Goal: Task Accomplishment & Management: Use online tool/utility

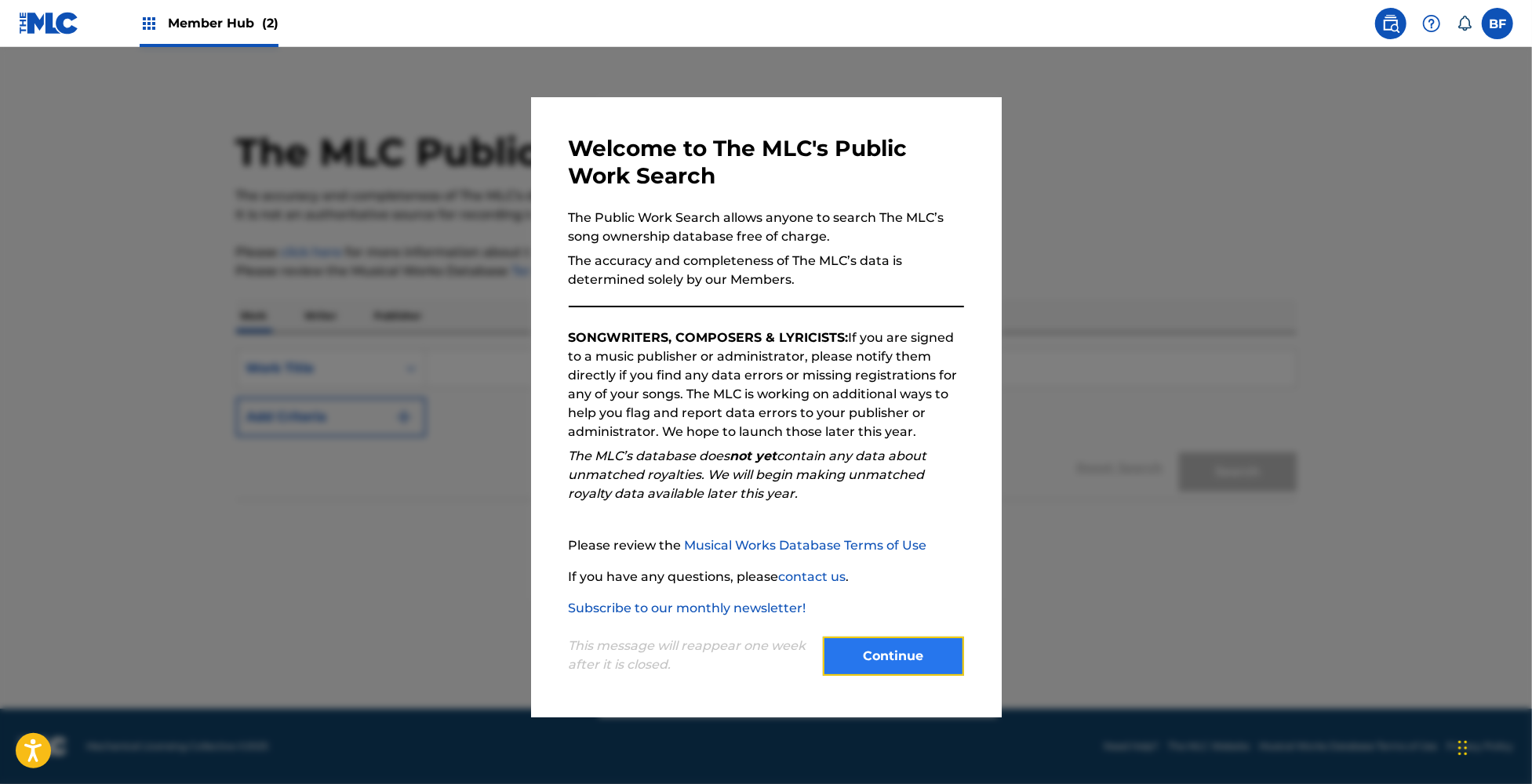
click at [901, 647] on button "Continue" at bounding box center [893, 657] width 141 height 40
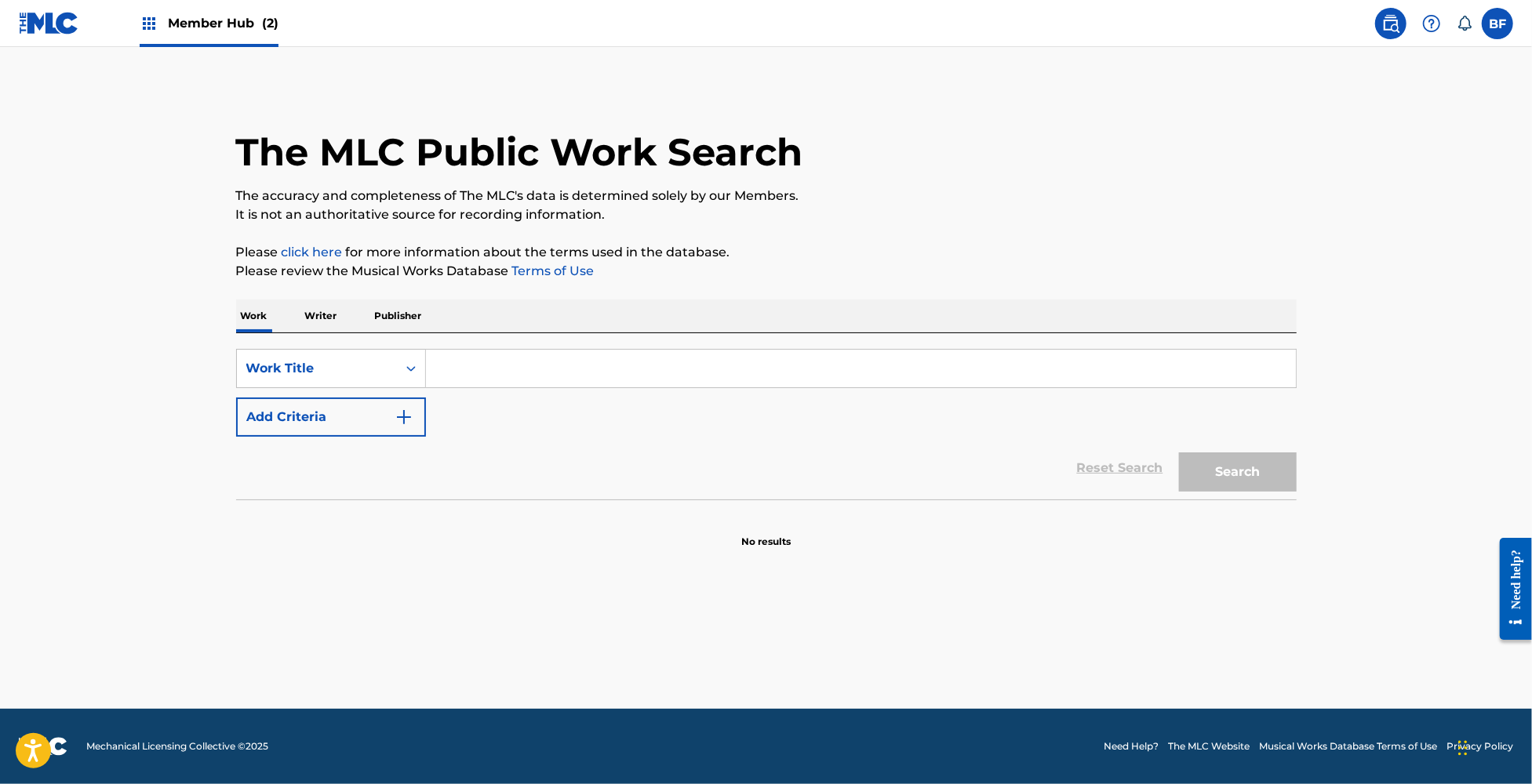
click at [475, 368] on input "Search Form" at bounding box center [860, 369] width 870 height 38
paste input "2000 LIGHT YEARS FROM HOME / SHE’S A RAINBOW / KEYBOARD DUET"
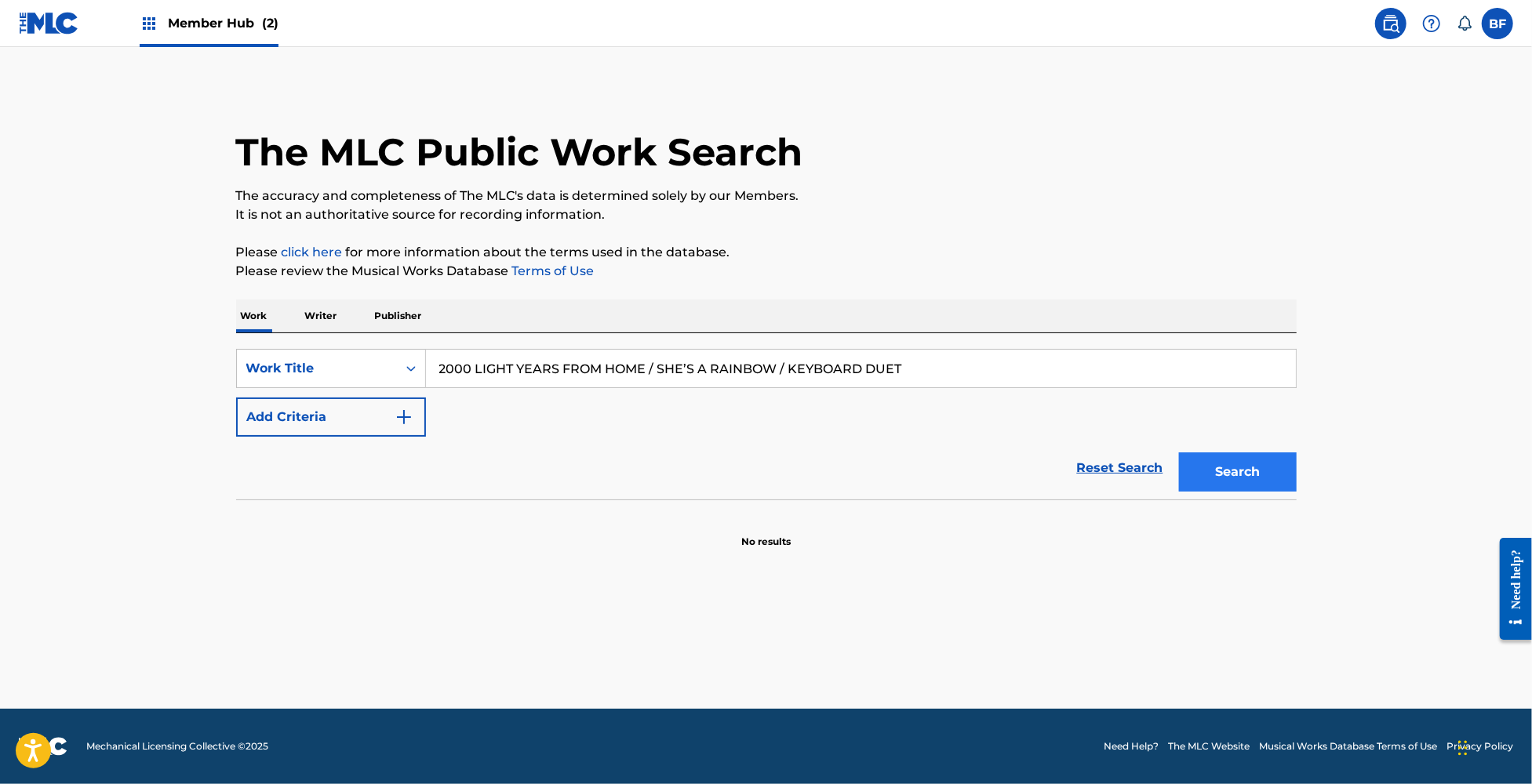
type input "2000 LIGHT YEARS FROM HOME / SHE’S A RAINBOW / KEYBOARD DUET"
click at [1218, 462] on button "Search" at bounding box center [1238, 472] width 118 height 40
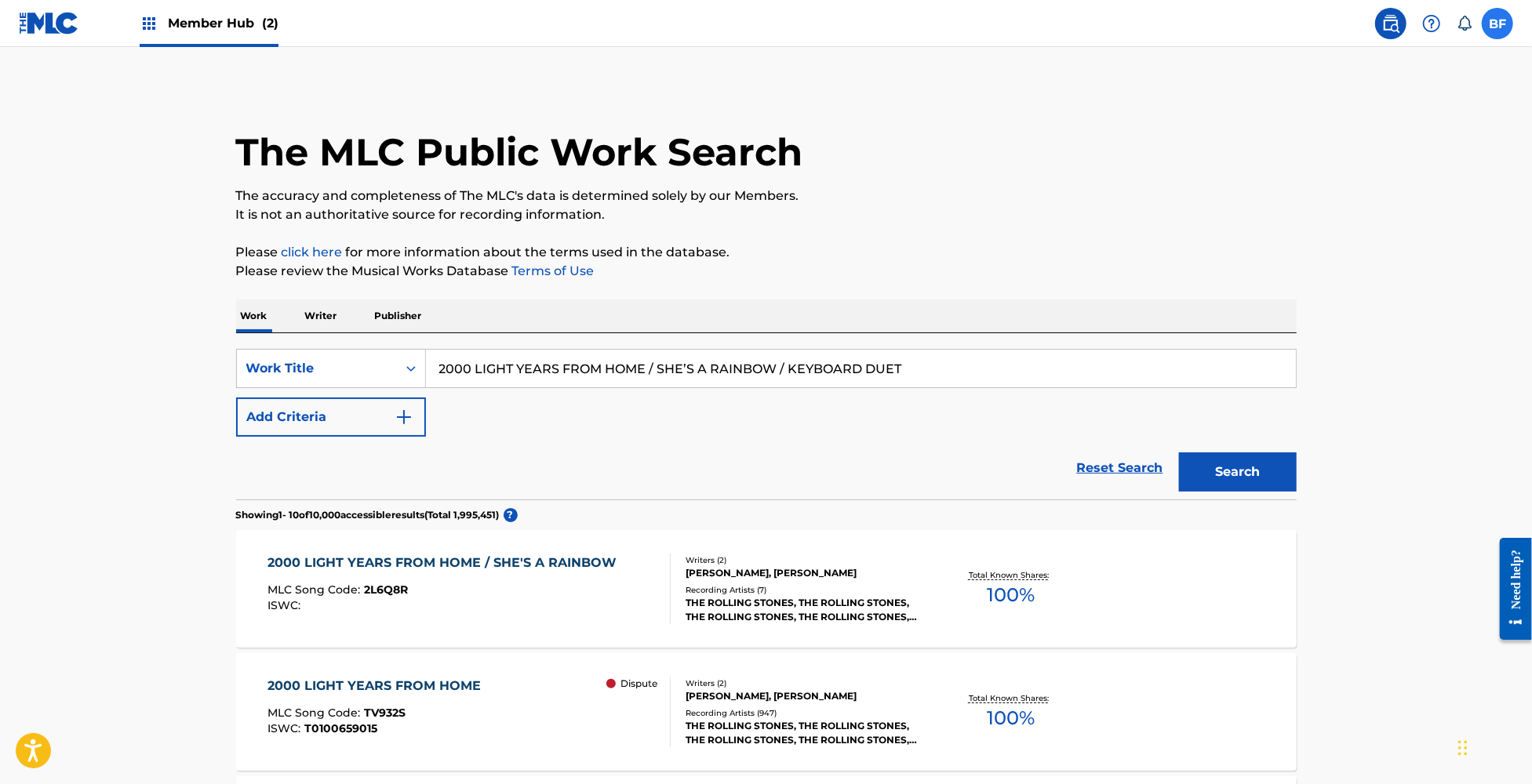
click at [1504, 19] on label at bounding box center [1498, 24] width 32 height 32
click at [1497, 24] on input "BF Brian Freedman bfreedman@abkco.com Notification Preferences Profile Log out" at bounding box center [1497, 24] width 0 height 0
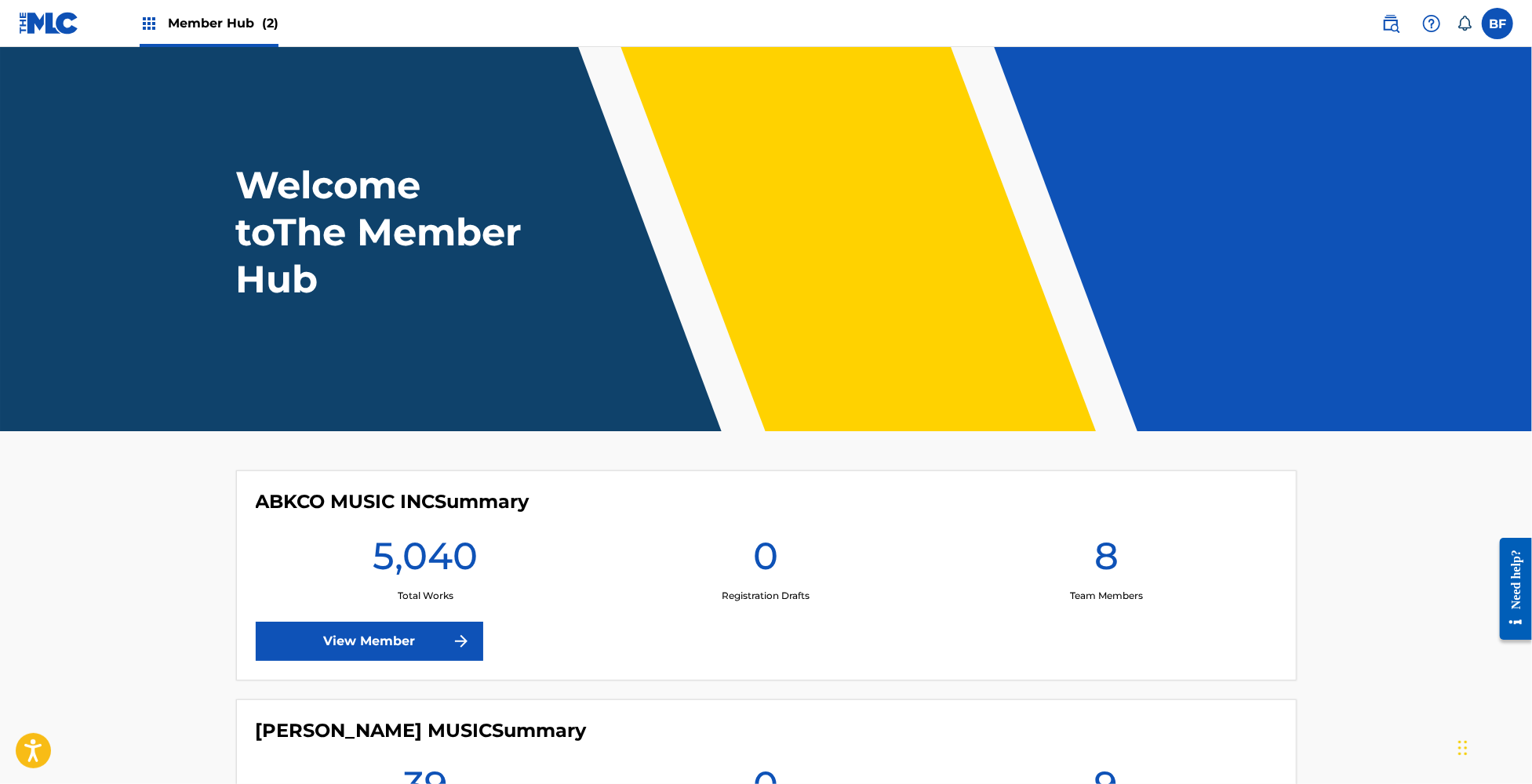
scroll to position [209, 0]
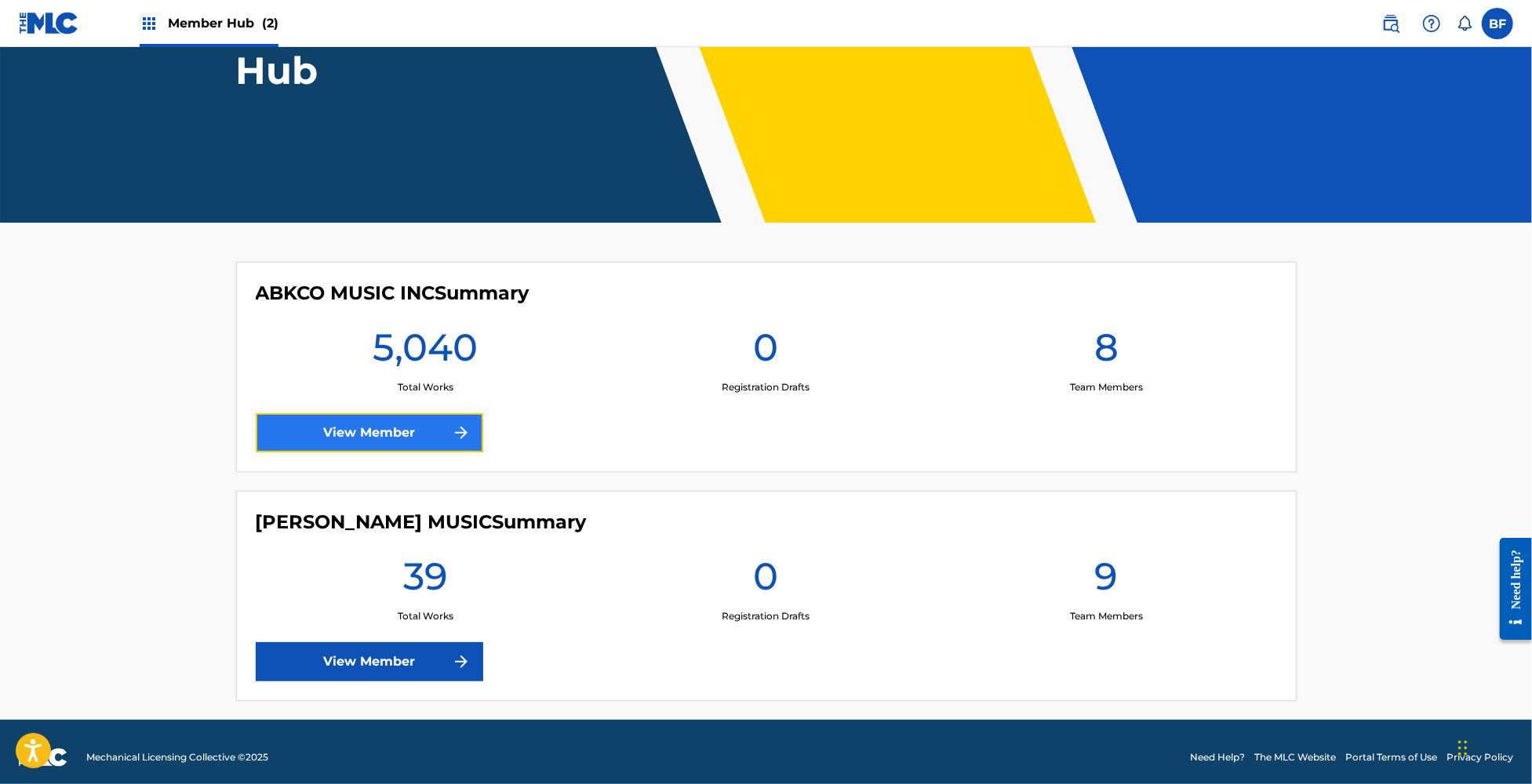
click at [397, 445] on link "View Member" at bounding box center [369, 433] width 227 height 40
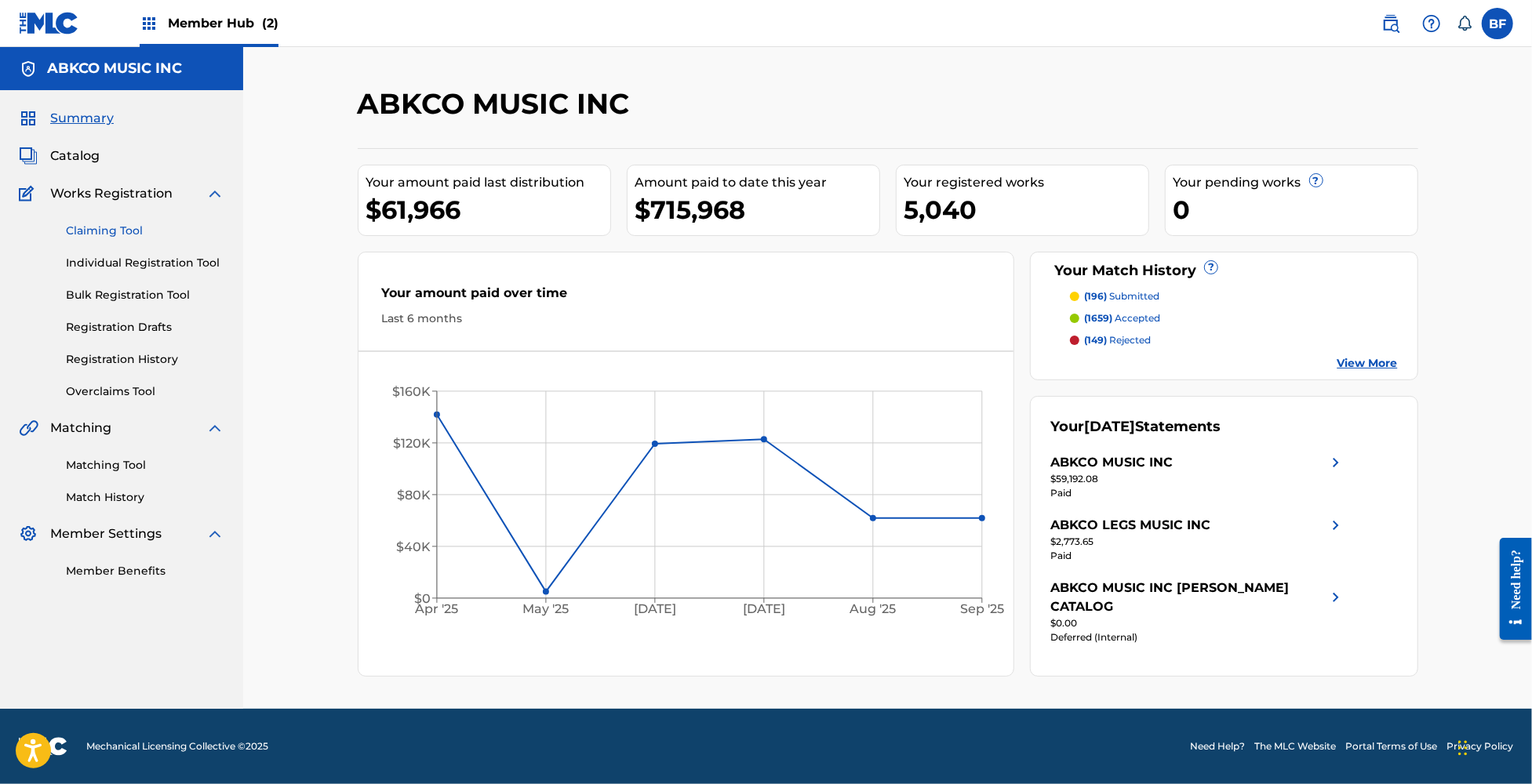
click at [119, 230] on link "Claiming Tool" at bounding box center [145, 231] width 158 height 17
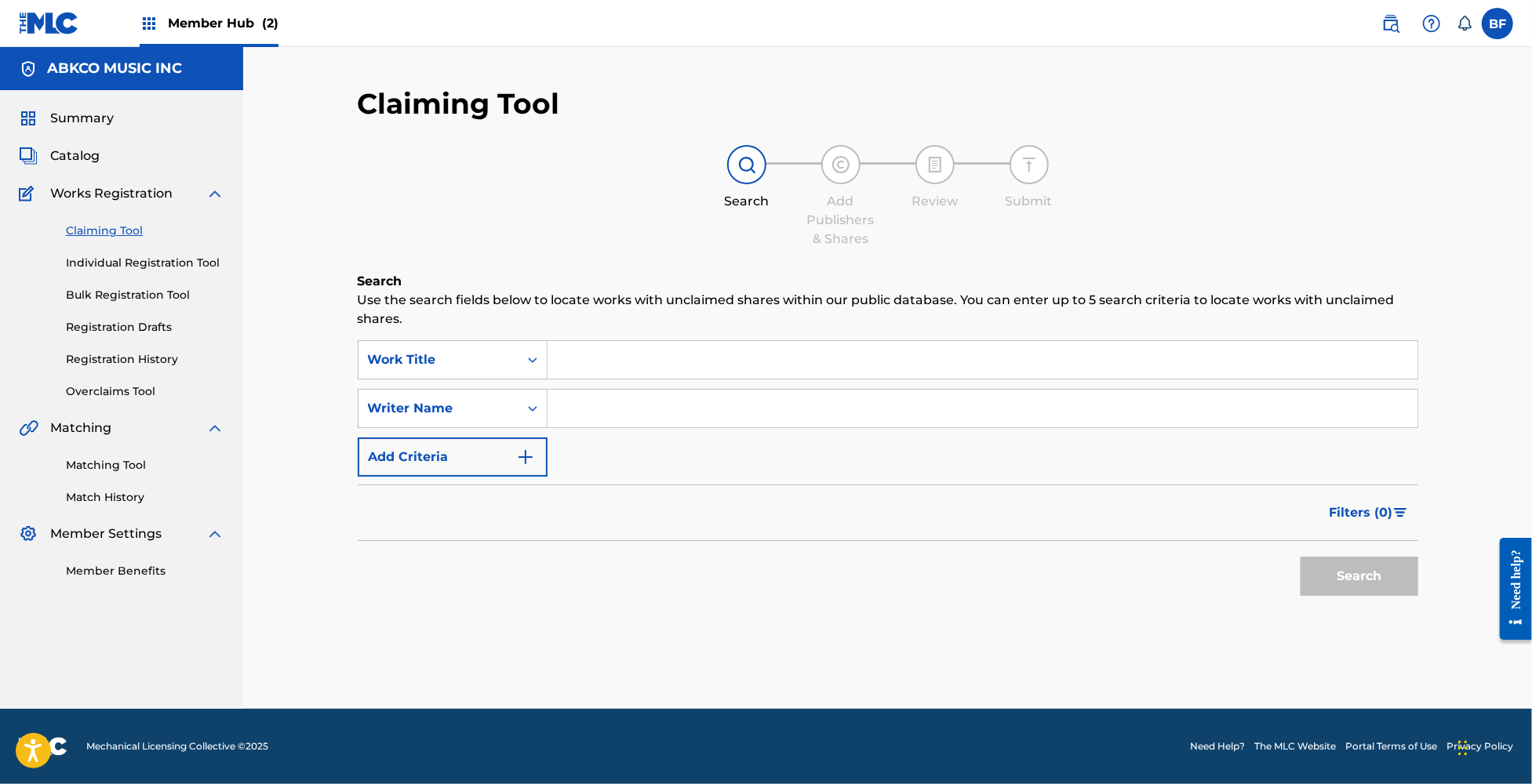
click at [603, 365] on input "Search Form" at bounding box center [982, 360] width 870 height 38
paste input "2000 LIGHT YEARS FROM HOME / SHE’S A RAINBOW / KEYBOARD DUET"
click at [1376, 572] on button "Search" at bounding box center [1359, 577] width 118 height 40
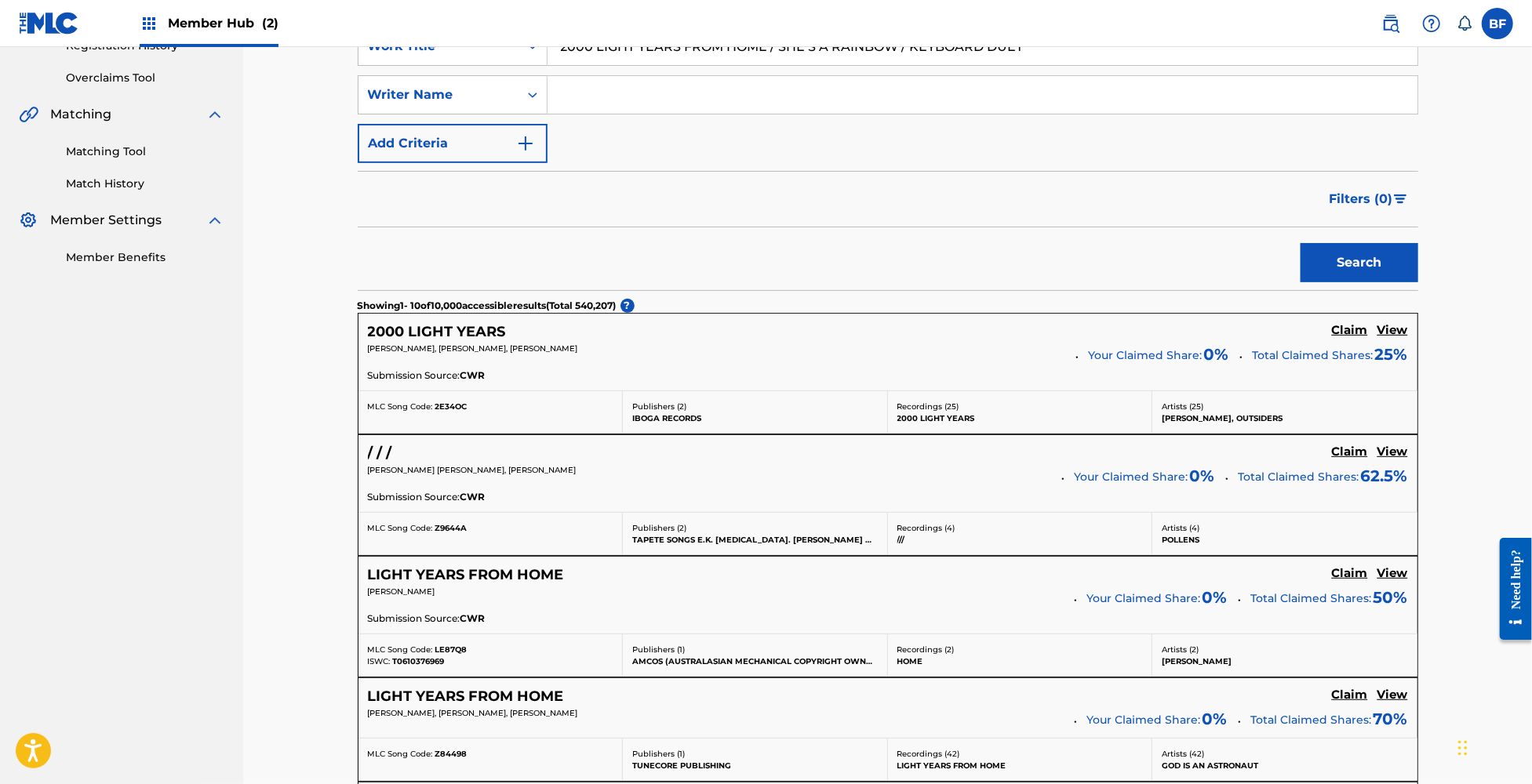
scroll to position [209, 0]
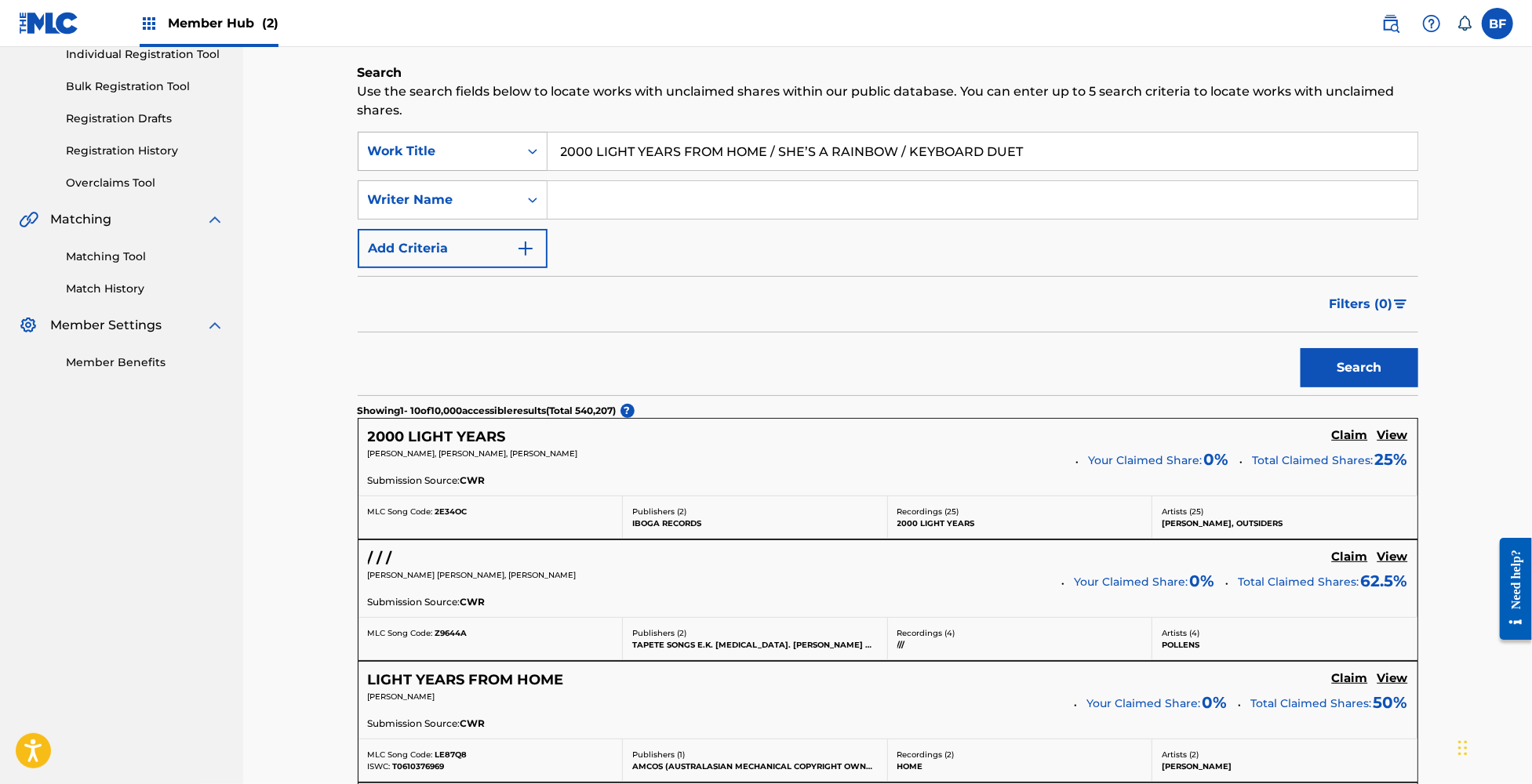
drag, startPoint x: 1083, startPoint y: 141, endPoint x: 422, endPoint y: 168, distance: 661.6
click at [422, 168] on div "SearchWithCriteria9eb71b5f-9c85-4bd1-ab25-4303f16f130a Work Title 2000 LIGHT YE…" at bounding box center [888, 152] width 1060 height 40
click at [1079, 152] on input "2000 LIGHT YEARS FROM HOME / SHE’S A RAINBOW / KEYBOARD DUET" at bounding box center [982, 152] width 870 height 38
click at [1301, 348] on button "Search" at bounding box center [1359, 368] width 118 height 40
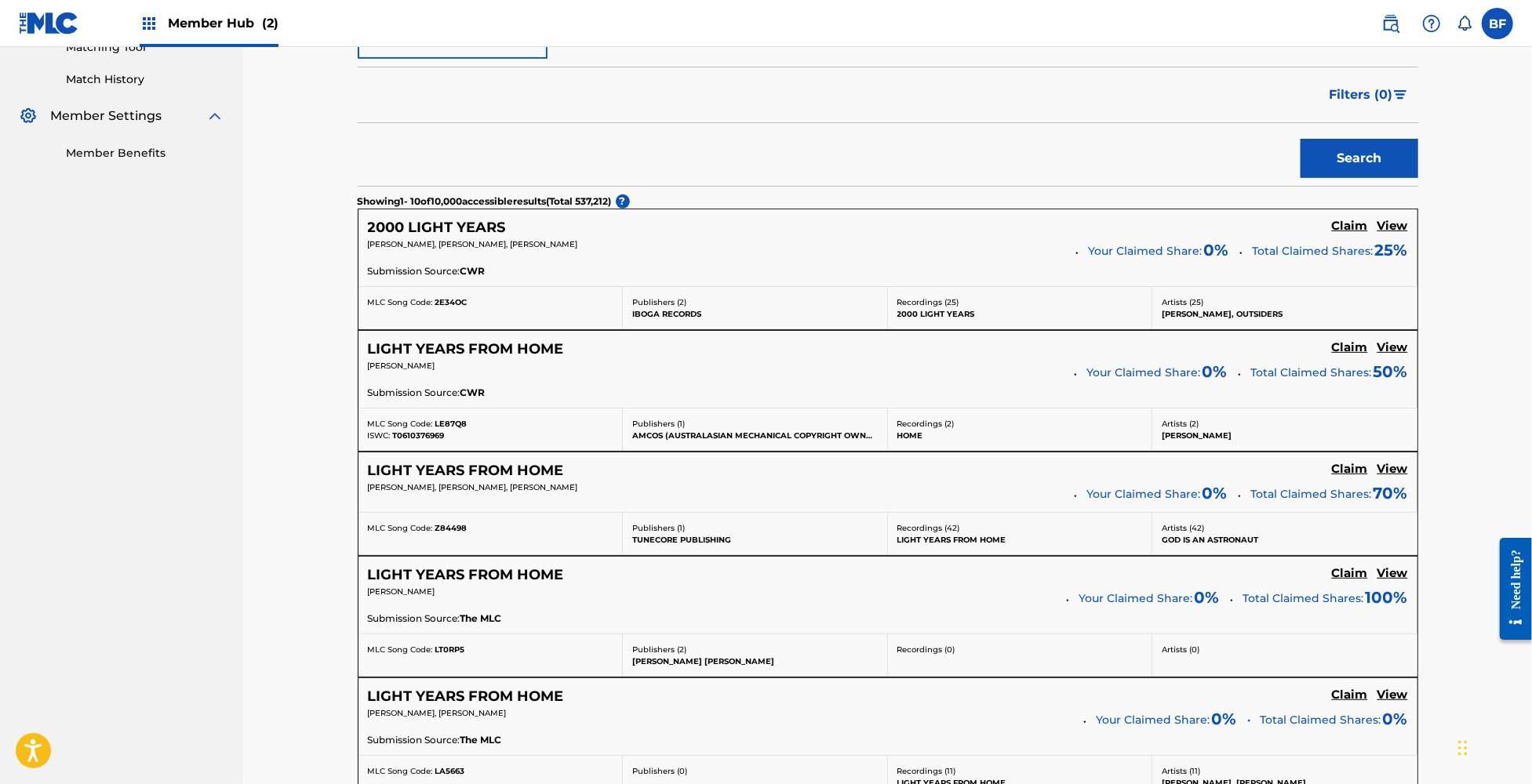
scroll to position [0, 0]
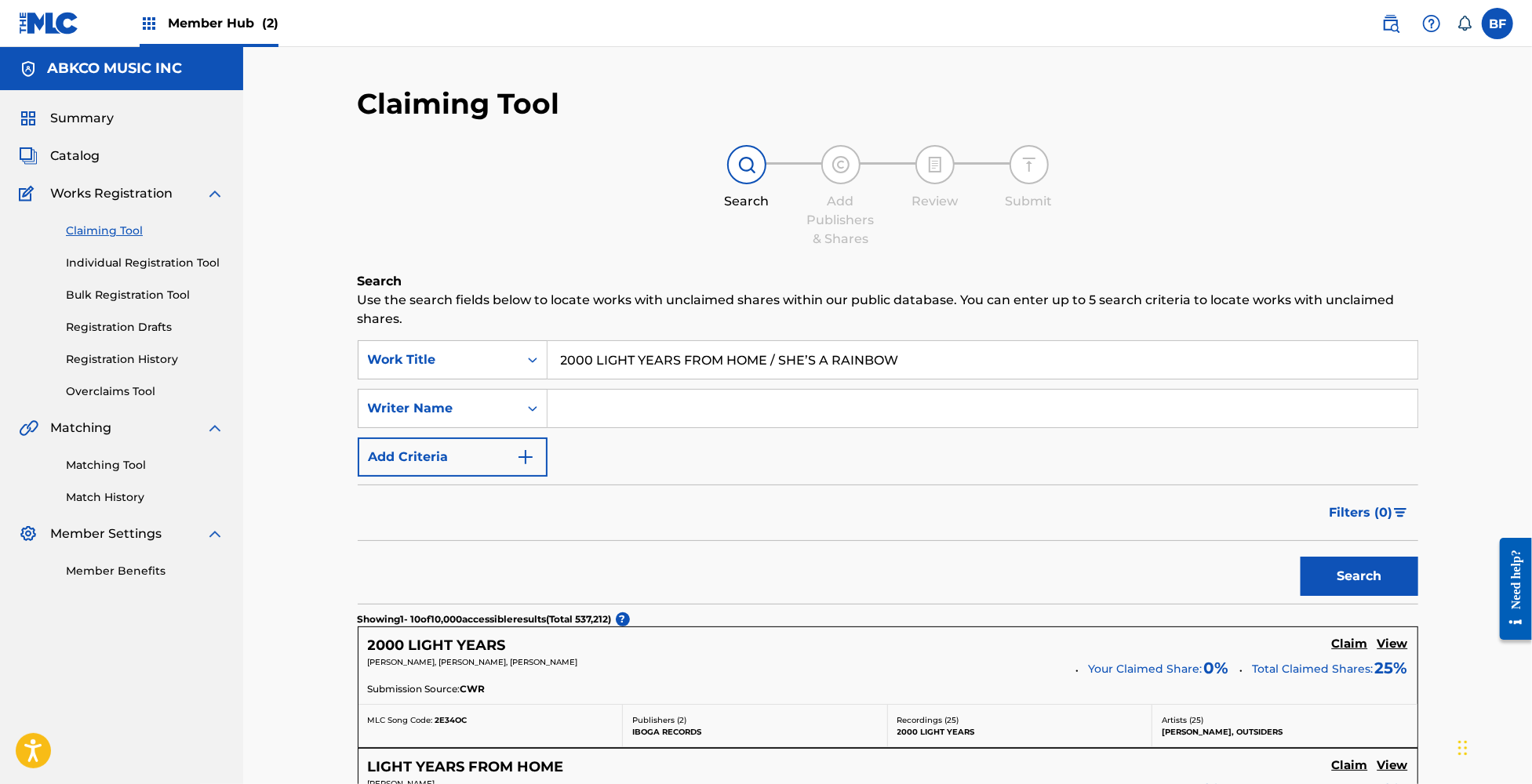
drag, startPoint x: 921, startPoint y: 361, endPoint x: 550, endPoint y: 358, distance: 371.0
click at [550, 358] on input "2000 LIGHT YEARS FROM HOME / SHE’S A RAINBOW" at bounding box center [982, 360] width 870 height 38
paste input "AINDA É CEDO / GIMME SHELTER"
click at [1325, 573] on button "Search" at bounding box center [1359, 577] width 118 height 40
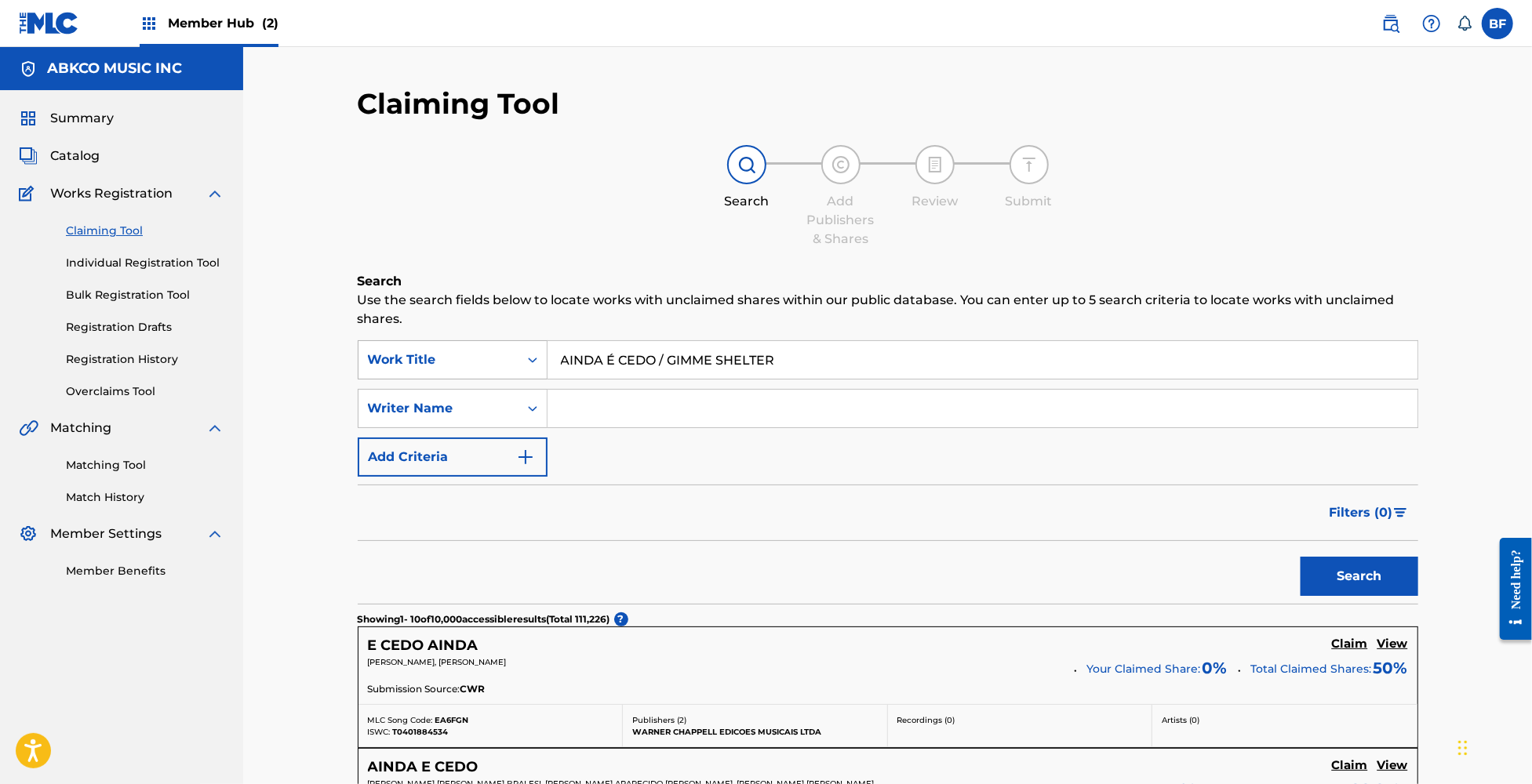
drag, startPoint x: 810, startPoint y: 365, endPoint x: 478, endPoint y: 378, distance: 332.3
click at [478, 378] on div "SearchWithCriteria9eb71b5f-9c85-4bd1-ab25-4303f16f130a Work Title AINDA É CEDO …" at bounding box center [888, 360] width 1060 height 40
paste input "LSO SPRACH ZARATHUSTRA / BABA [PERSON_NAME]"
click at [1352, 581] on button "Search" at bounding box center [1359, 577] width 118 height 40
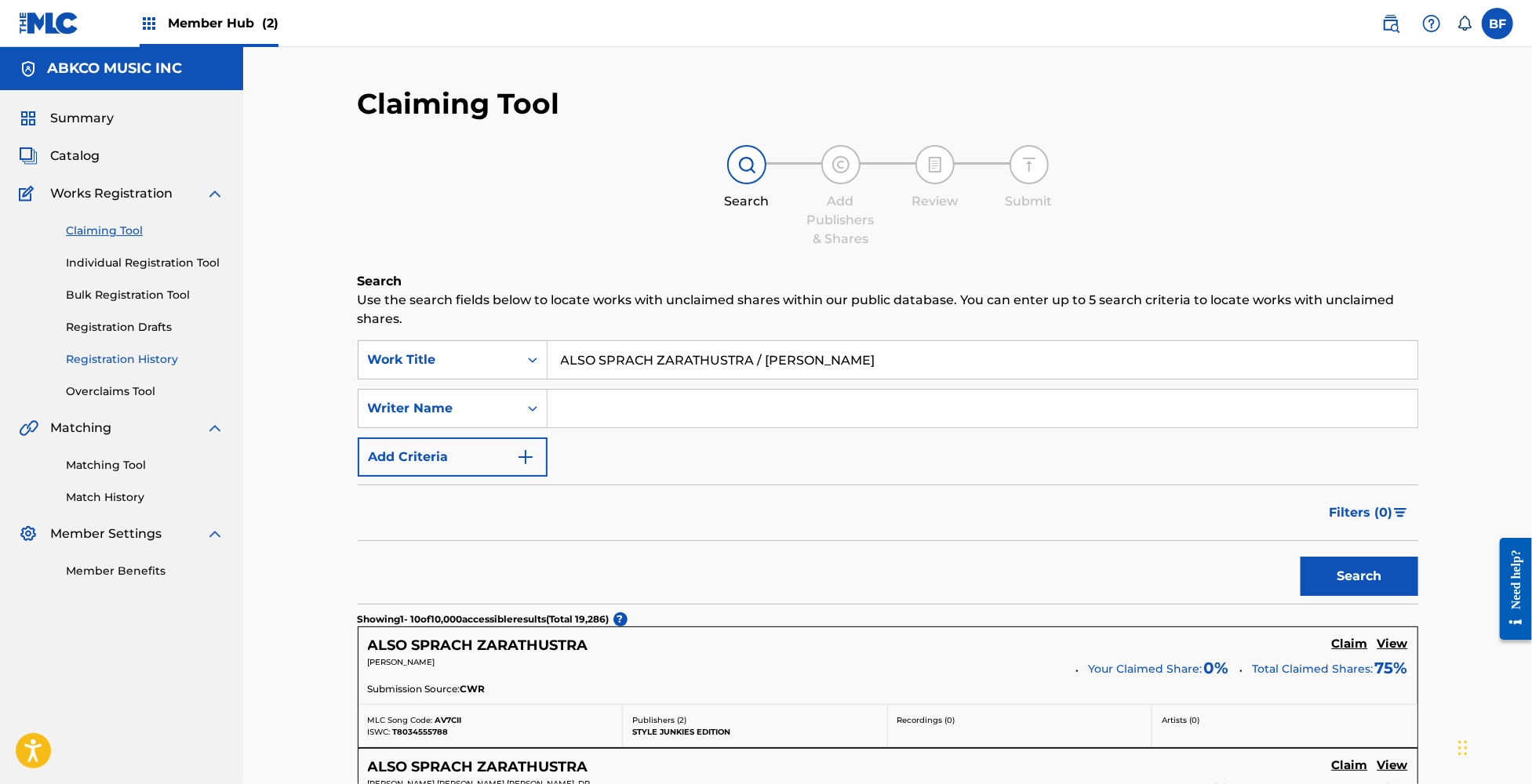
drag, startPoint x: 942, startPoint y: 354, endPoint x: 218, endPoint y: 352, distance: 724.0
paste input "MAZING JOURNEY / SPARKS (LIVE)"
click at [1365, 572] on button "Search" at bounding box center [1359, 577] width 118 height 40
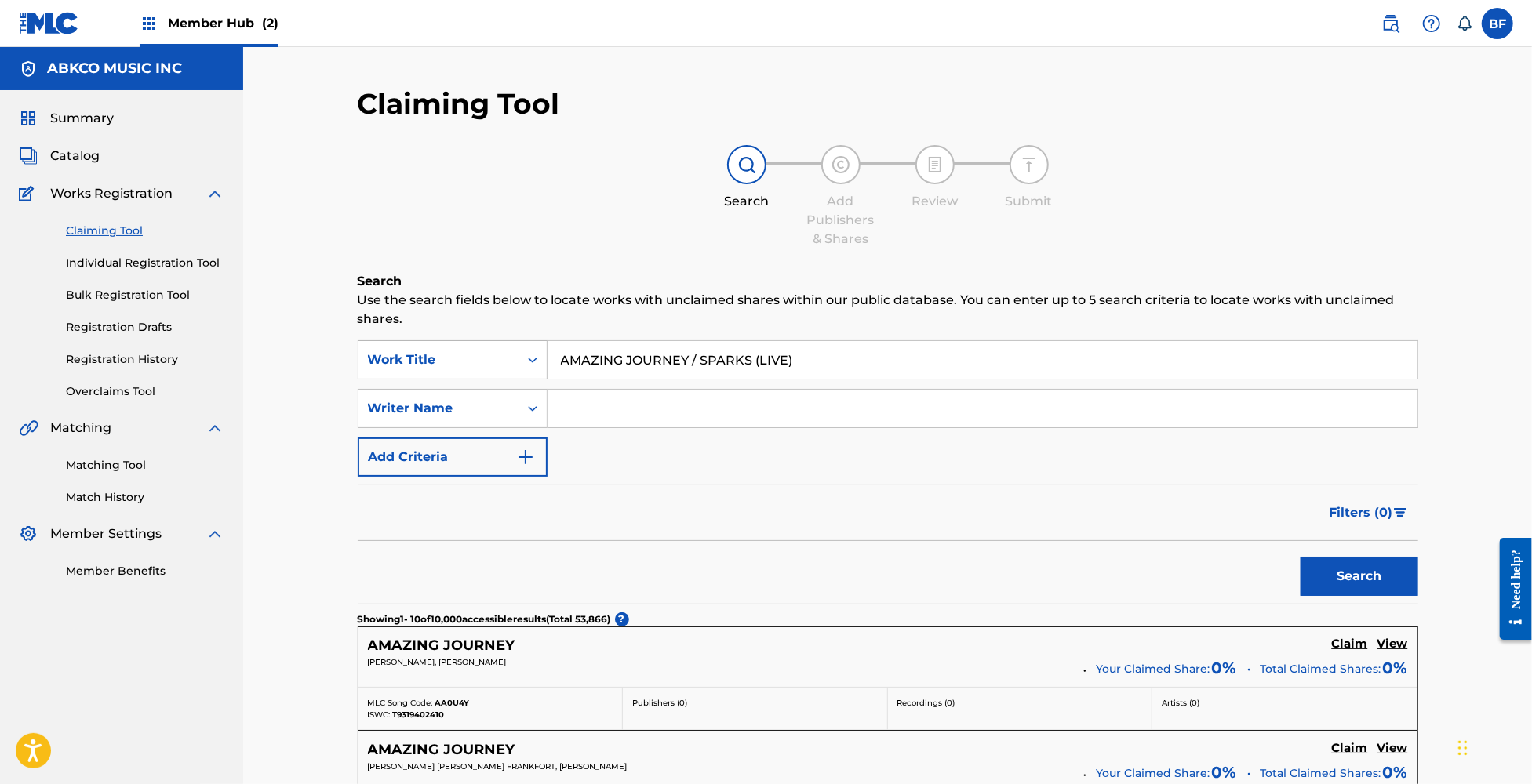
drag, startPoint x: 829, startPoint y: 365, endPoint x: 481, endPoint y: 364, distance: 348.0
click at [481, 364] on div "SearchWithCriteria9eb71b5f-9c85-4bd1-ab25-4303f16f130a Work Title AMAZING JOURN…" at bounding box center [888, 360] width 1060 height 40
paste input "s Tears Go By / Ruby Tuesday"
type input "As Tears Go By / Ruby Tuesday"
click at [1340, 562] on button "Search" at bounding box center [1359, 577] width 118 height 40
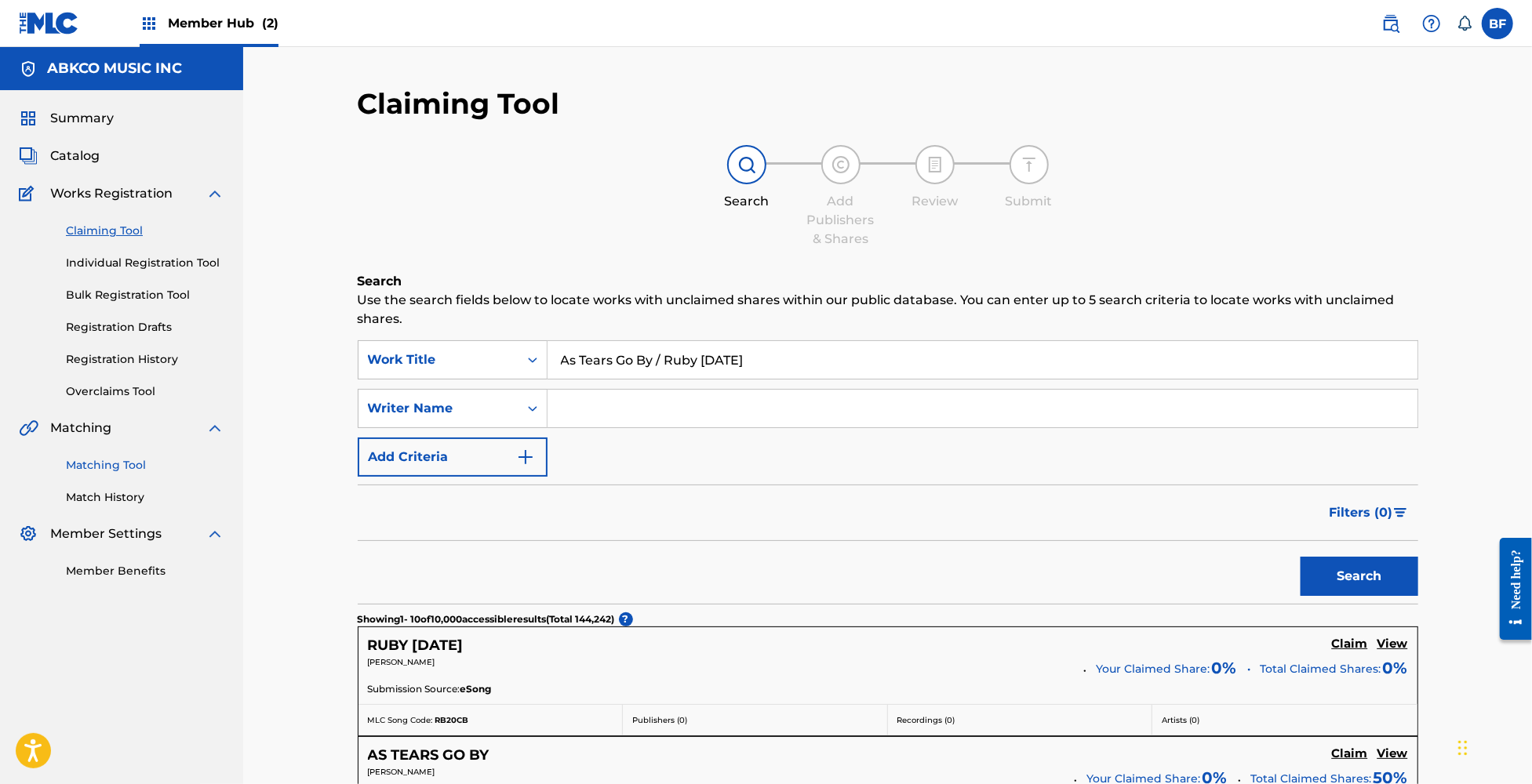
click at [86, 459] on link "Matching Tool" at bounding box center [145, 465] width 158 height 17
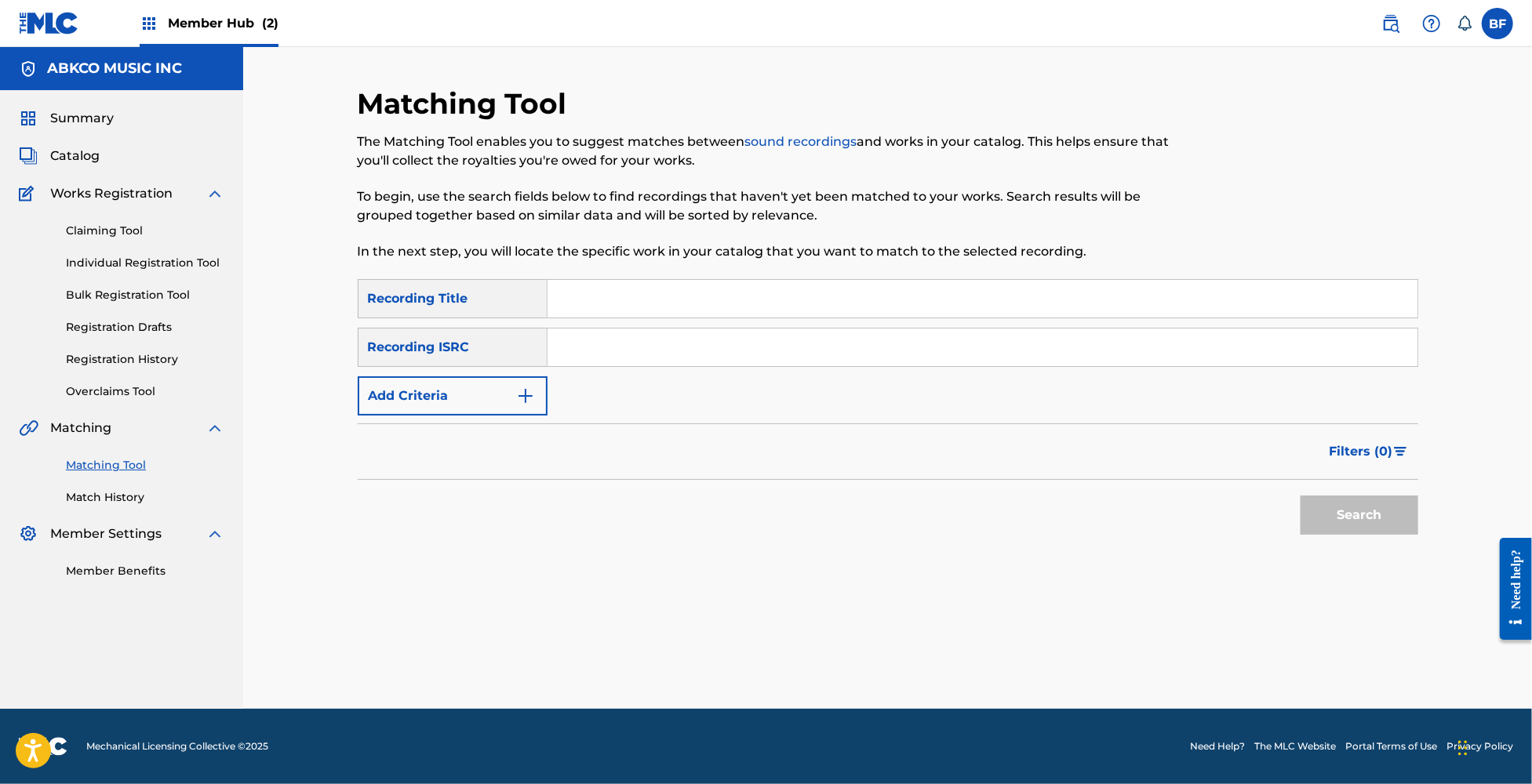
click at [654, 286] on input "Search Form" at bounding box center [982, 299] width 870 height 38
paste input "As Tears Go By / Ruby Tuesday"
click at [1359, 511] on button "Search" at bounding box center [1359, 515] width 118 height 40
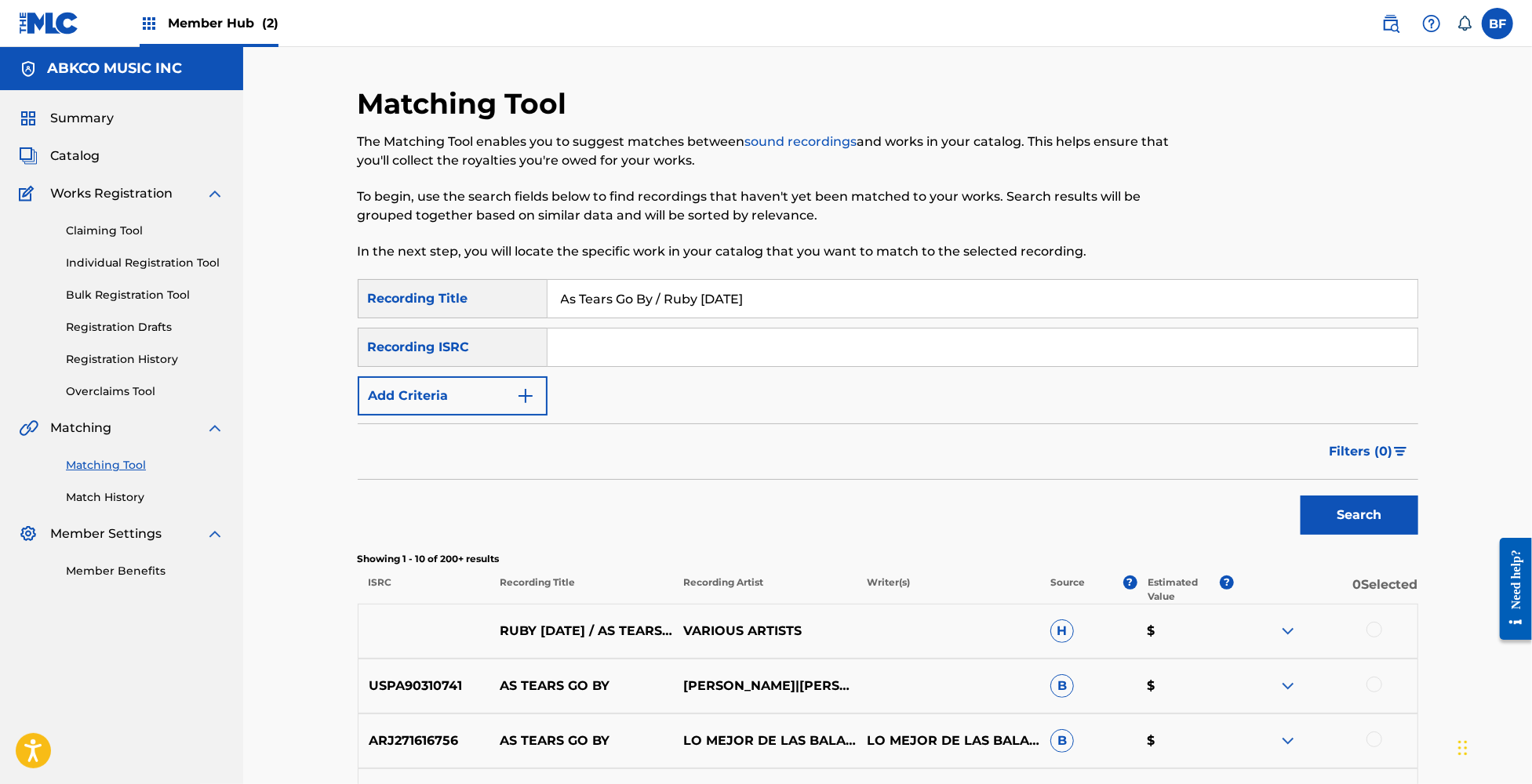
drag, startPoint x: 791, startPoint y: 303, endPoint x: 430, endPoint y: 300, distance: 361.0
click at [430, 300] on div "SearchWithCriteria10dd5ff9-c3ba-426f-9a69-5b02263d0142 Recording Title As Tears…" at bounding box center [888, 299] width 1060 height 40
paste input "BABA O'RILEY / LET MY LOVE OPEN THE DOOR"
click at [1321, 497] on button "Search" at bounding box center [1359, 515] width 118 height 40
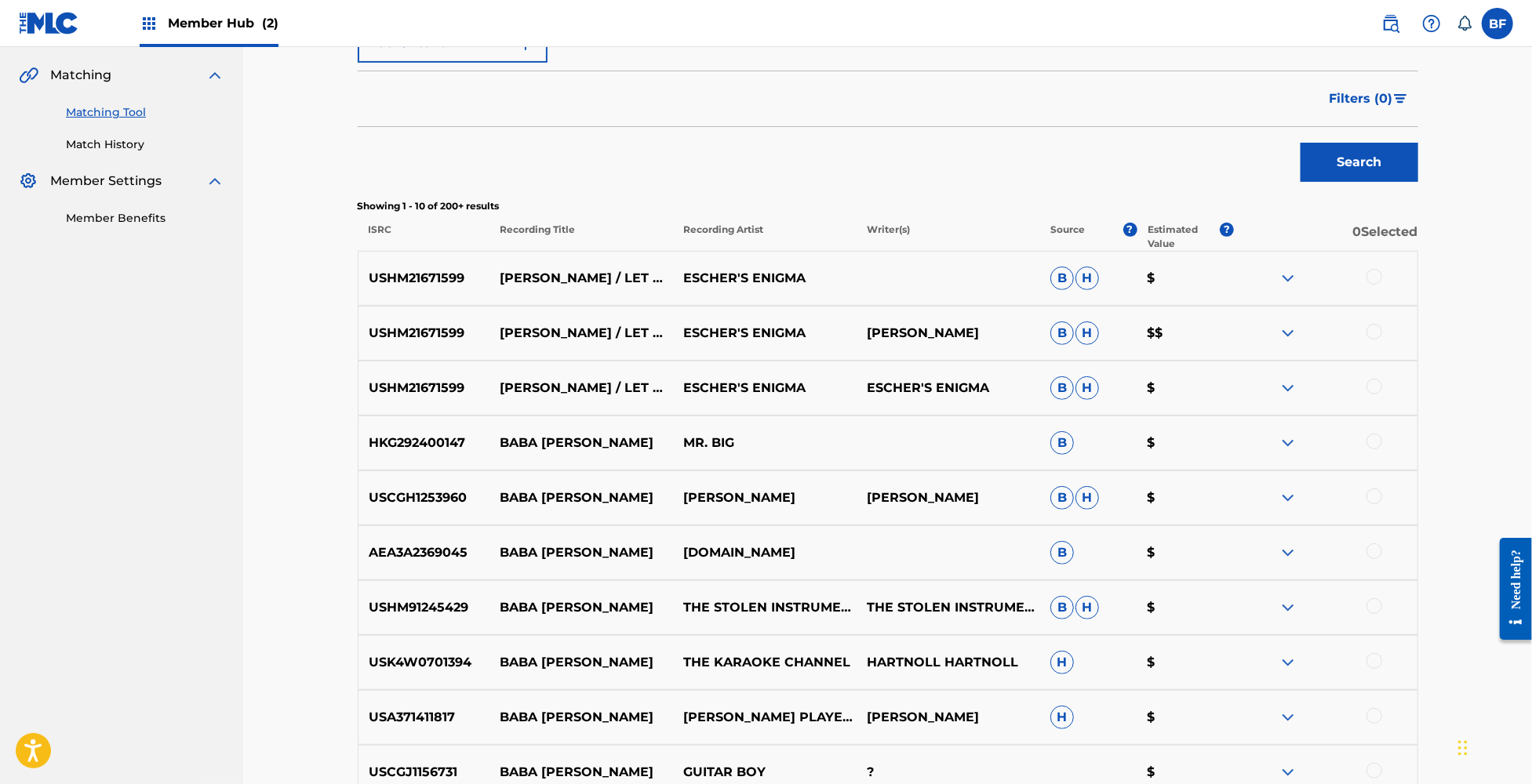
scroll to position [40, 0]
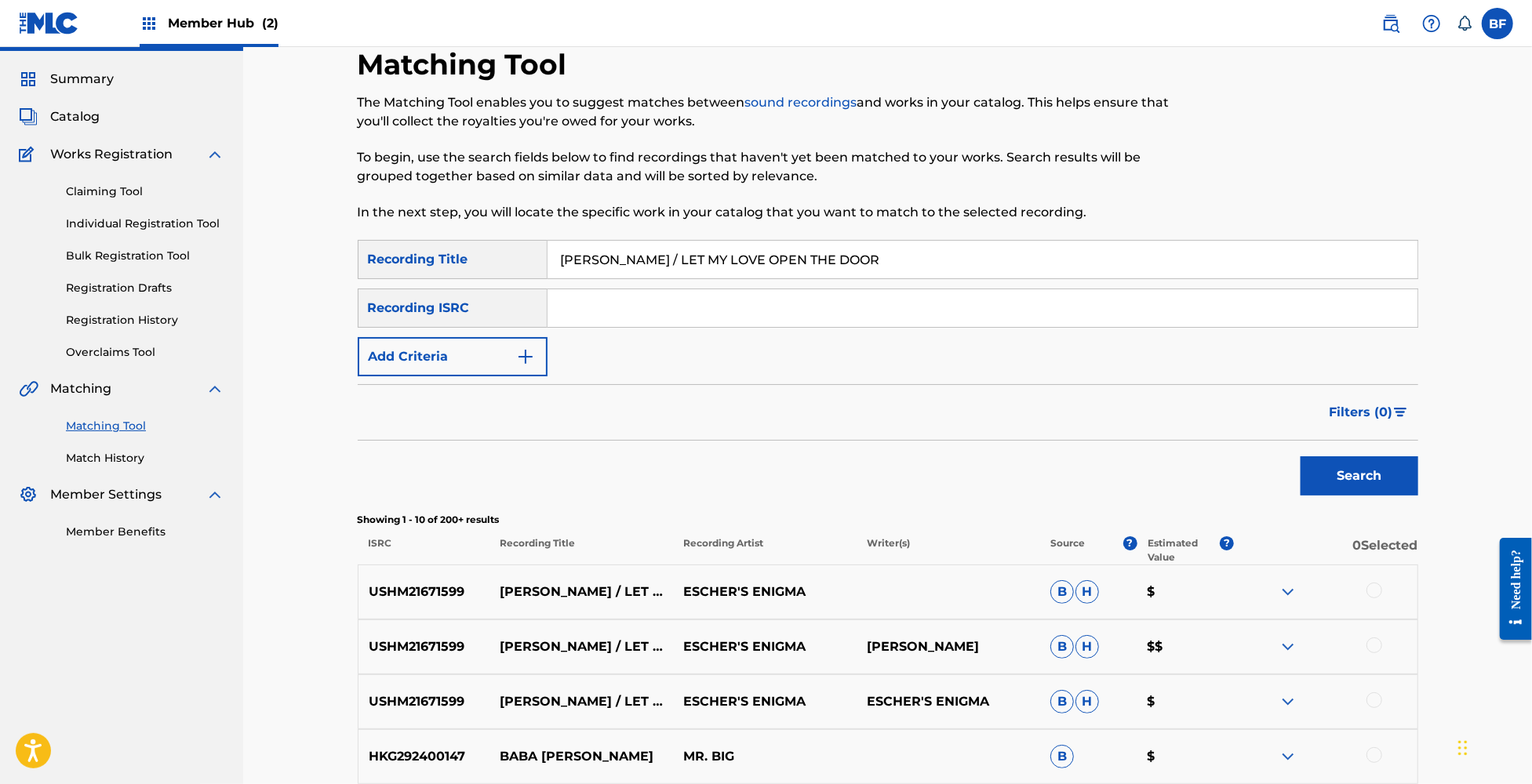
drag, startPoint x: 895, startPoint y: 256, endPoint x: 495, endPoint y: 262, distance: 400.0
click at [495, 262] on div "SearchWithCriteria10dd5ff9-c3ba-426f-9a69-5b02263d0142 Recording Title BABA O'R…" at bounding box center [888, 259] width 1060 height 40
paste input "REMEMBER THE HEROES"
click at [1382, 472] on button "Search" at bounding box center [1359, 476] width 118 height 40
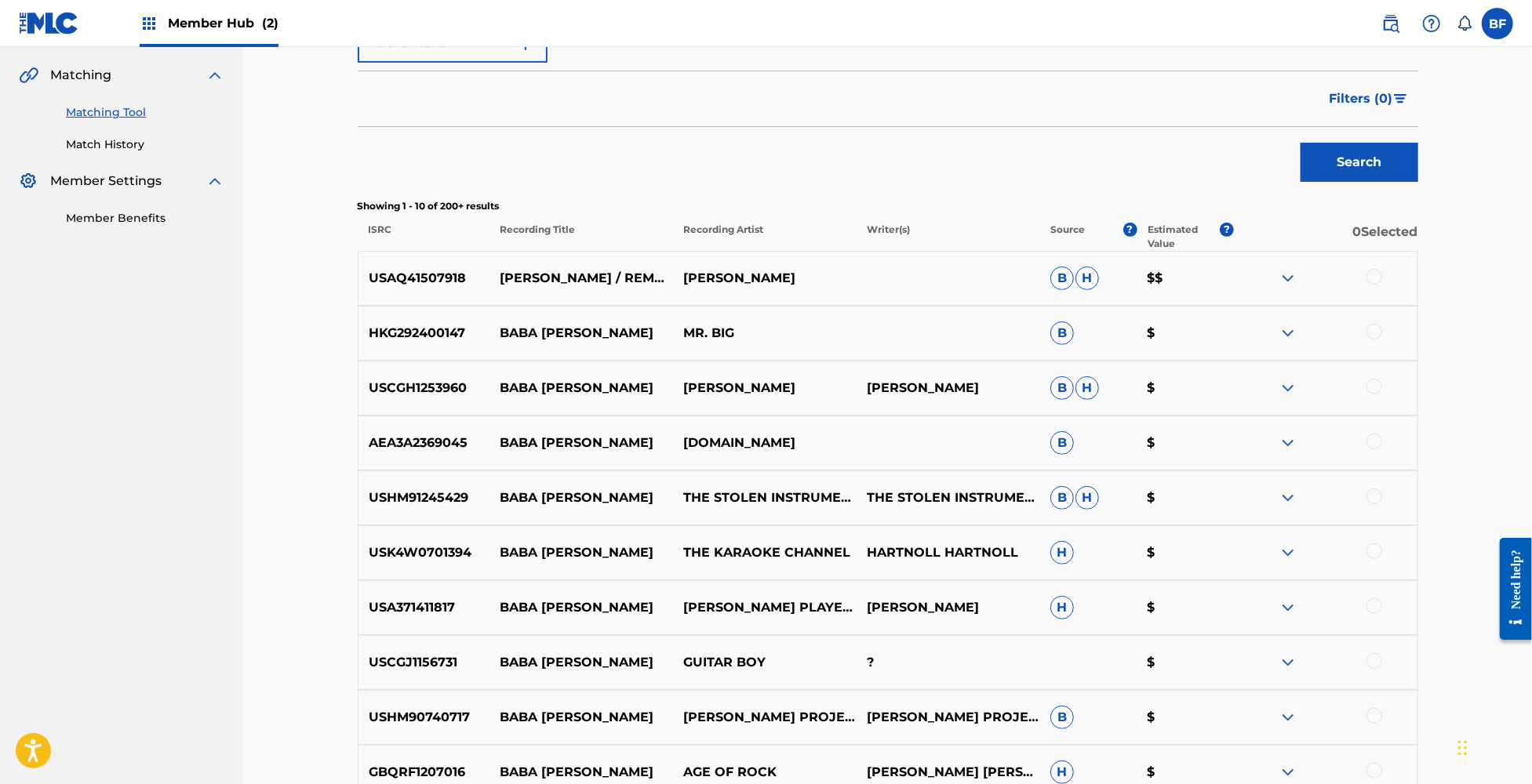
scroll to position [144, 0]
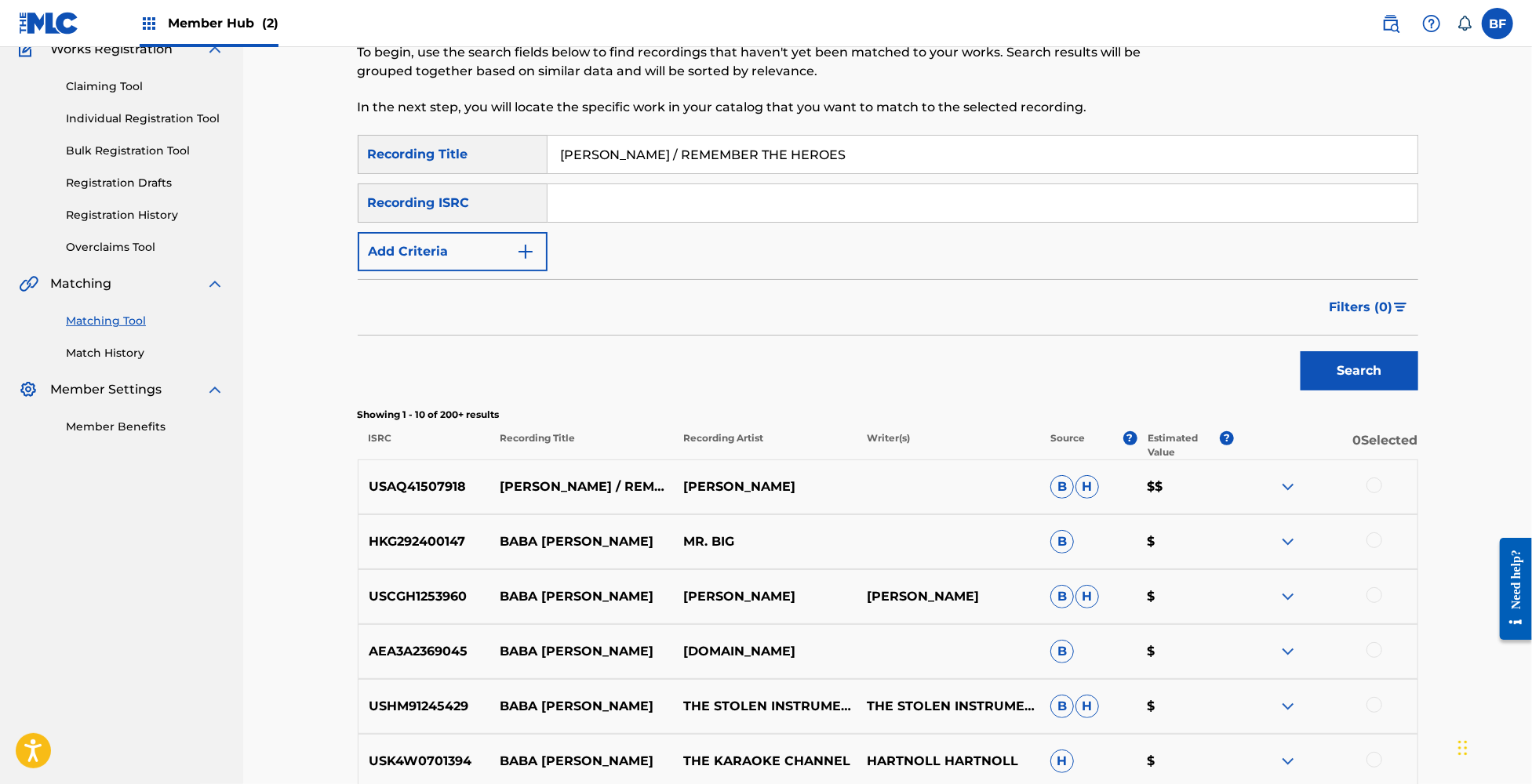
drag, startPoint x: 875, startPoint y: 153, endPoint x: 427, endPoint y: 154, distance: 448.0
click at [427, 154] on div "SearchWithCriteria10dd5ff9-c3ba-426f-9a69-5b02263d0142 Recording Title BABA O'R…" at bounding box center [888, 154] width 1060 height 40
paste input "THE KIDS ARE ALRIGHT"
click at [1337, 362] on button "Search" at bounding box center [1359, 371] width 118 height 40
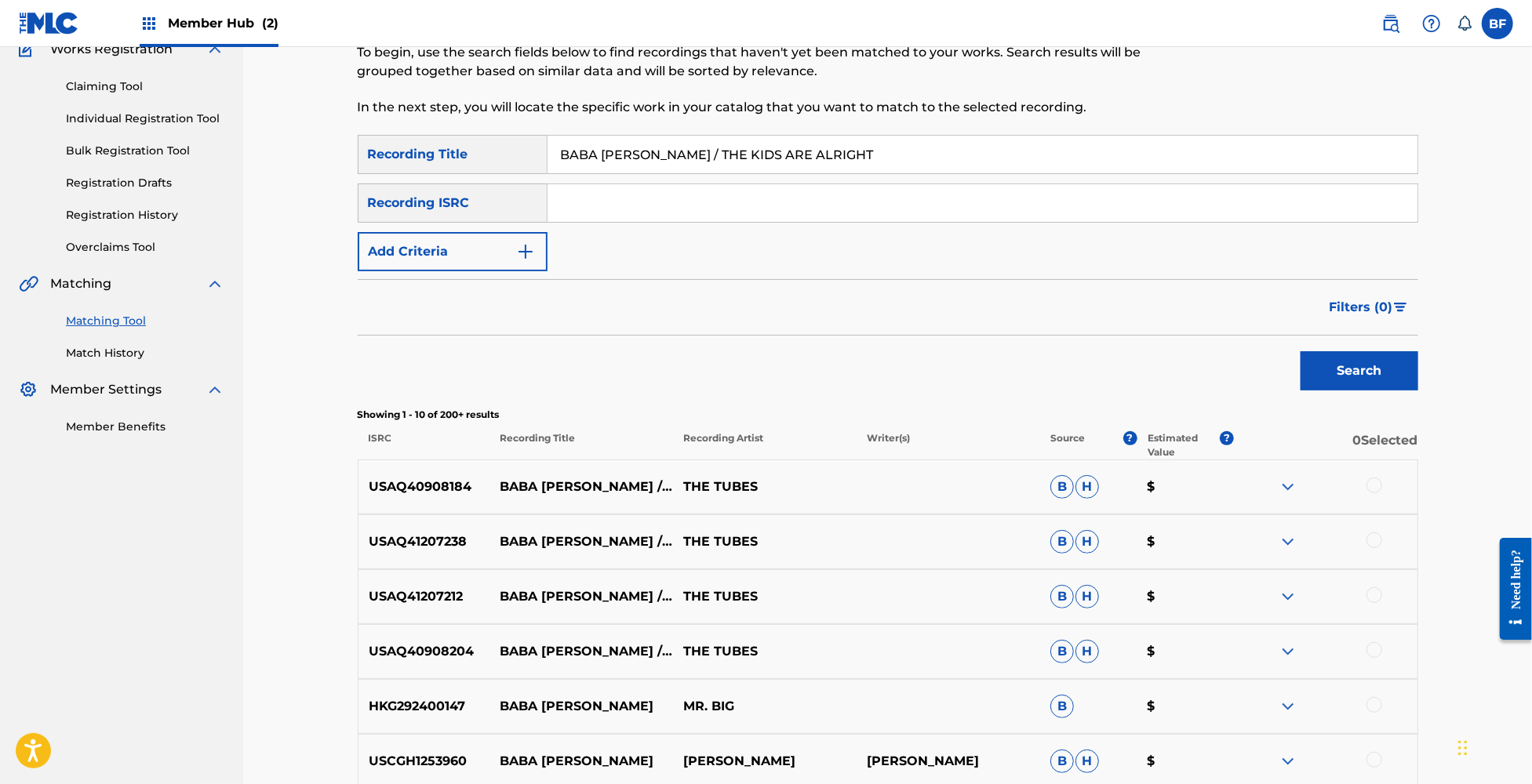
drag, startPoint x: 851, startPoint y: 155, endPoint x: 560, endPoint y: 155, distance: 291.0
click at [560, 155] on input "BABA O'RILEY / THE KIDS ARE ALRIGHT" at bounding box center [982, 154] width 870 height 38
paste input "EFORE YOU GO / BREEZIN"
click at [1330, 354] on button "Search" at bounding box center [1359, 371] width 118 height 40
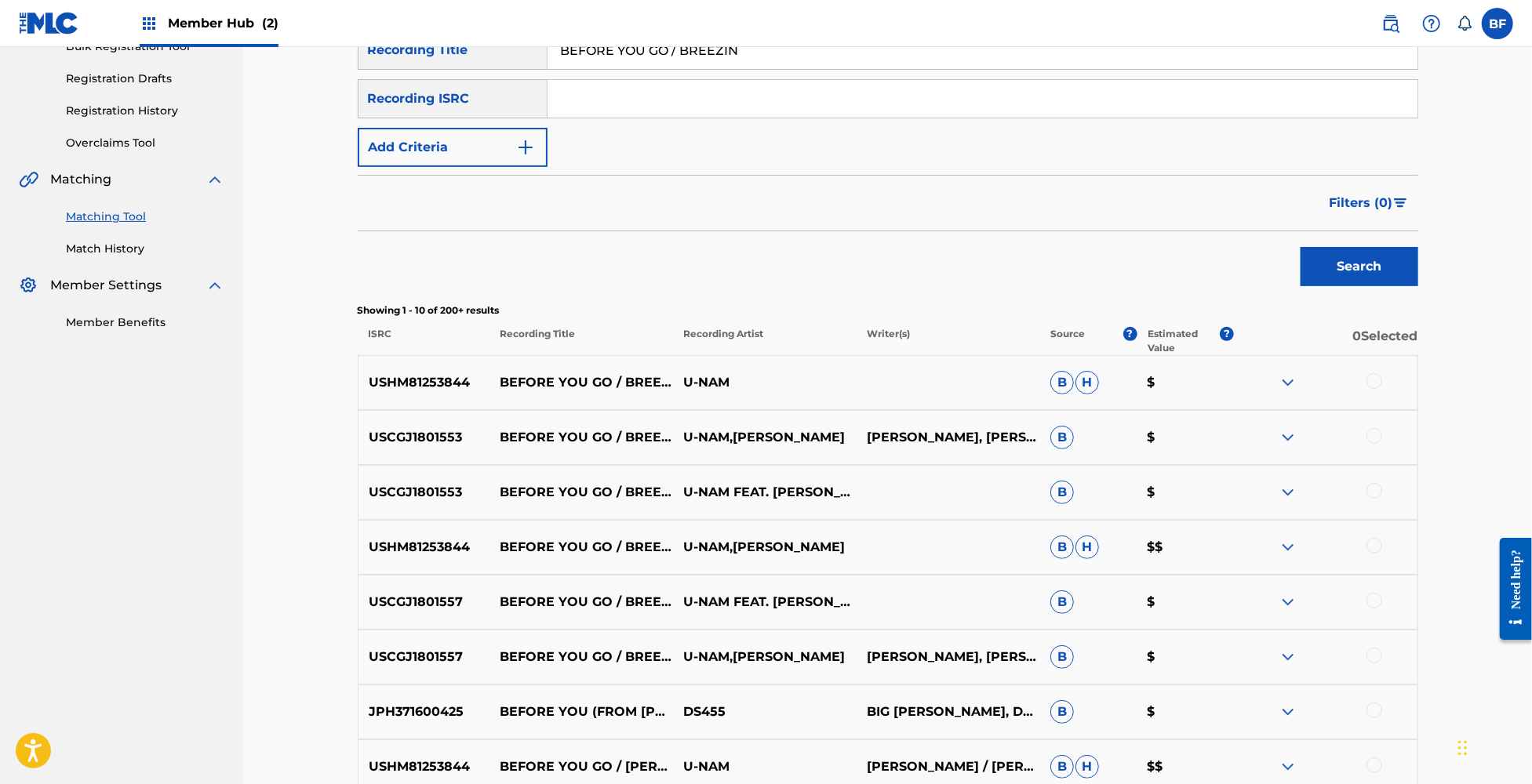
scroll to position [0, 0]
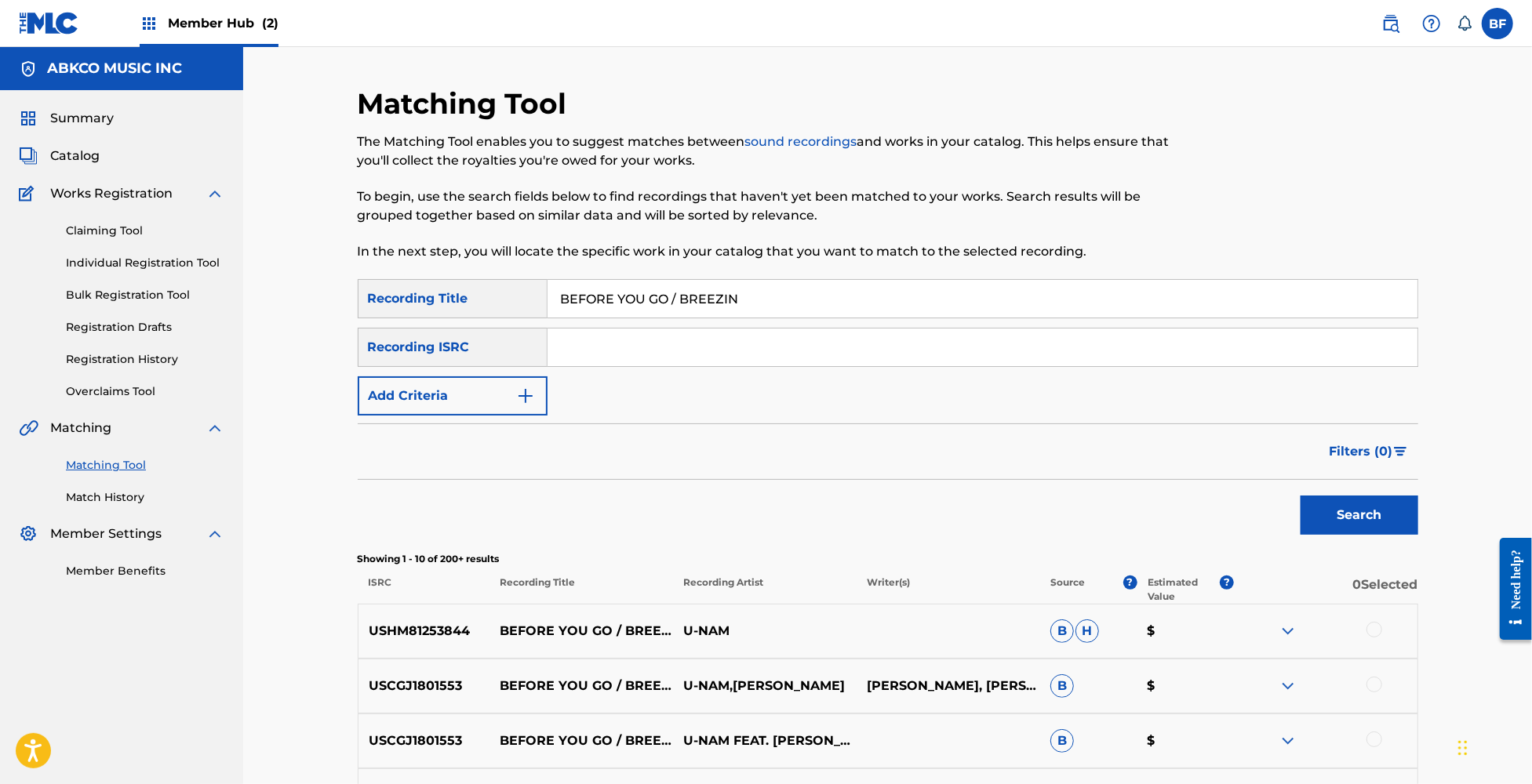
drag, startPoint x: 781, startPoint y: 303, endPoint x: 441, endPoint y: 300, distance: 340.0
click at [441, 300] on div "SearchWithCriteria10dd5ff9-c3ba-426f-9a69-5b02263d0142 Recording Title BEFORE Y…" at bounding box center [888, 299] width 1060 height 40
paste input "LACK MEDLEY: BACK TO BLACK / PAINT IT BLACK"
click at [1344, 509] on button "Search" at bounding box center [1359, 515] width 118 height 40
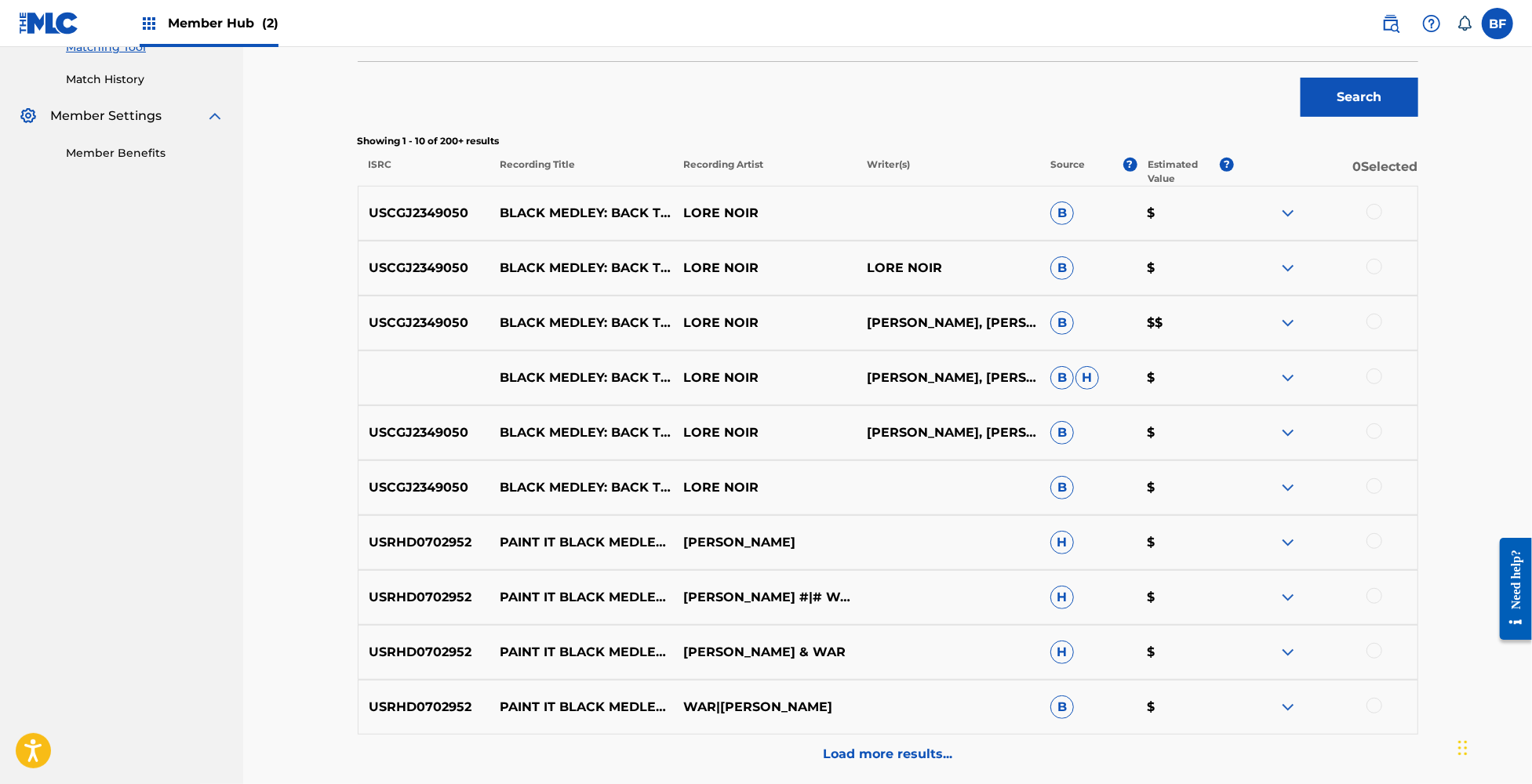
scroll to position [522, 0]
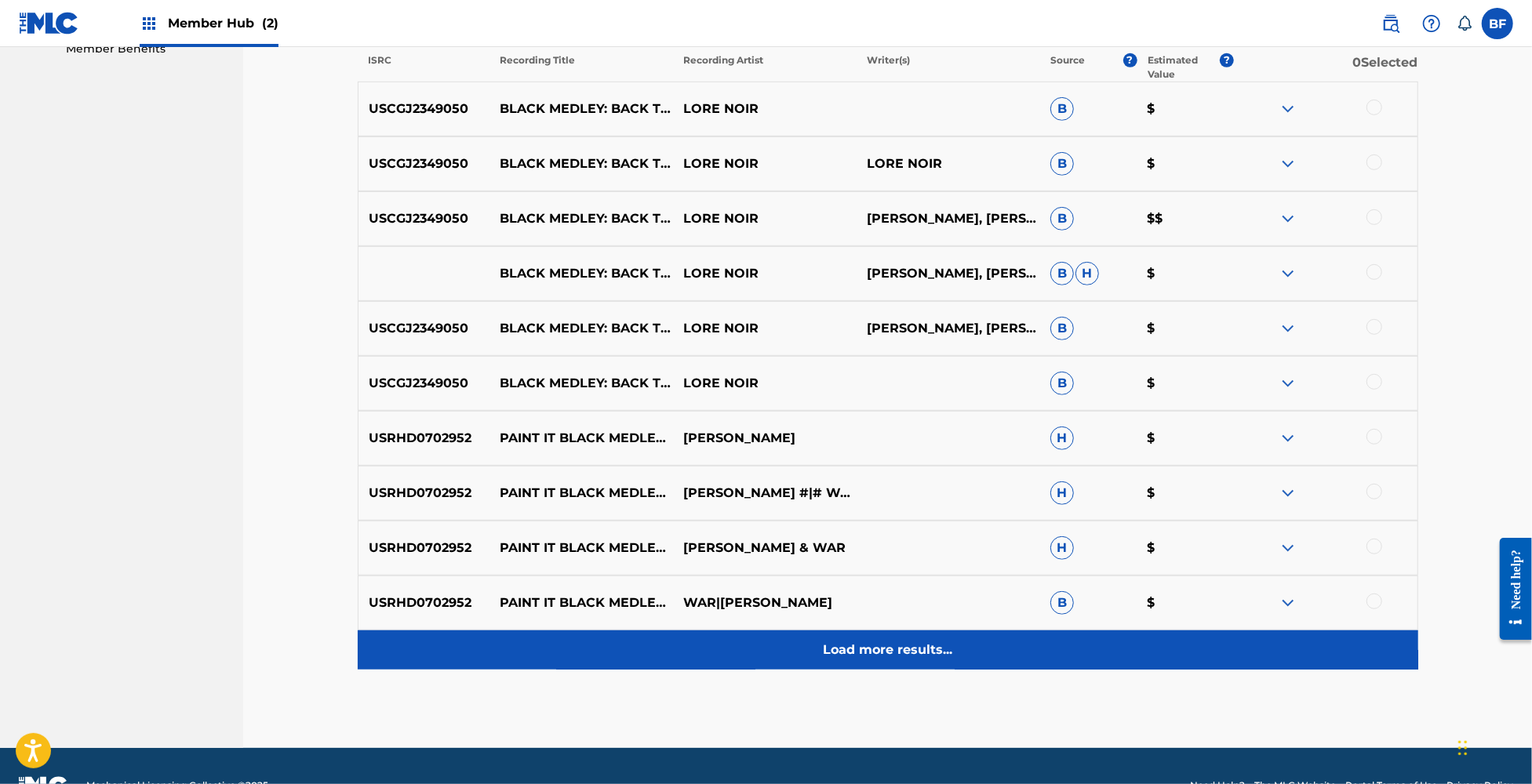
click at [849, 657] on p "Load more results..." at bounding box center [888, 650] width 130 height 19
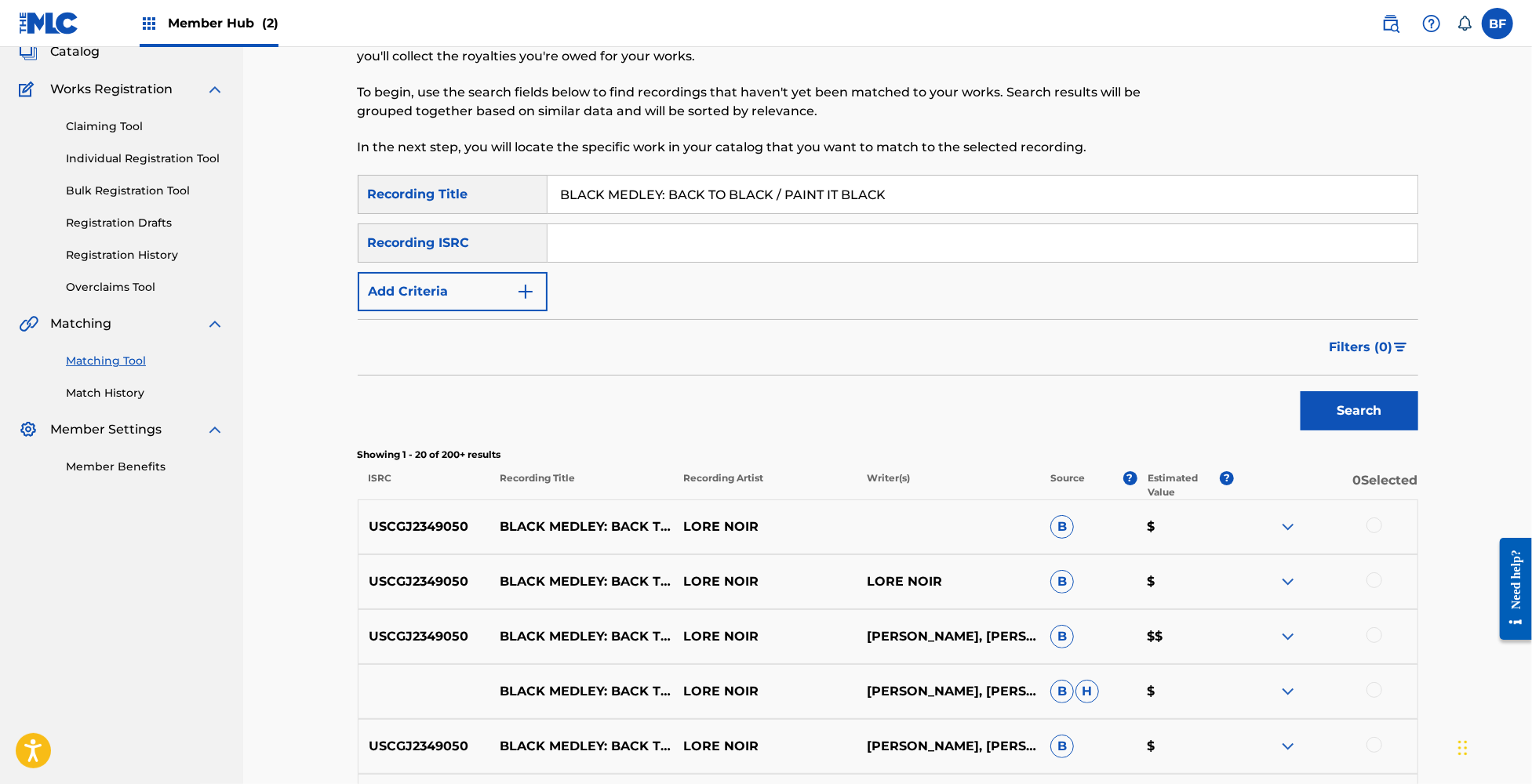
scroll to position [0, 0]
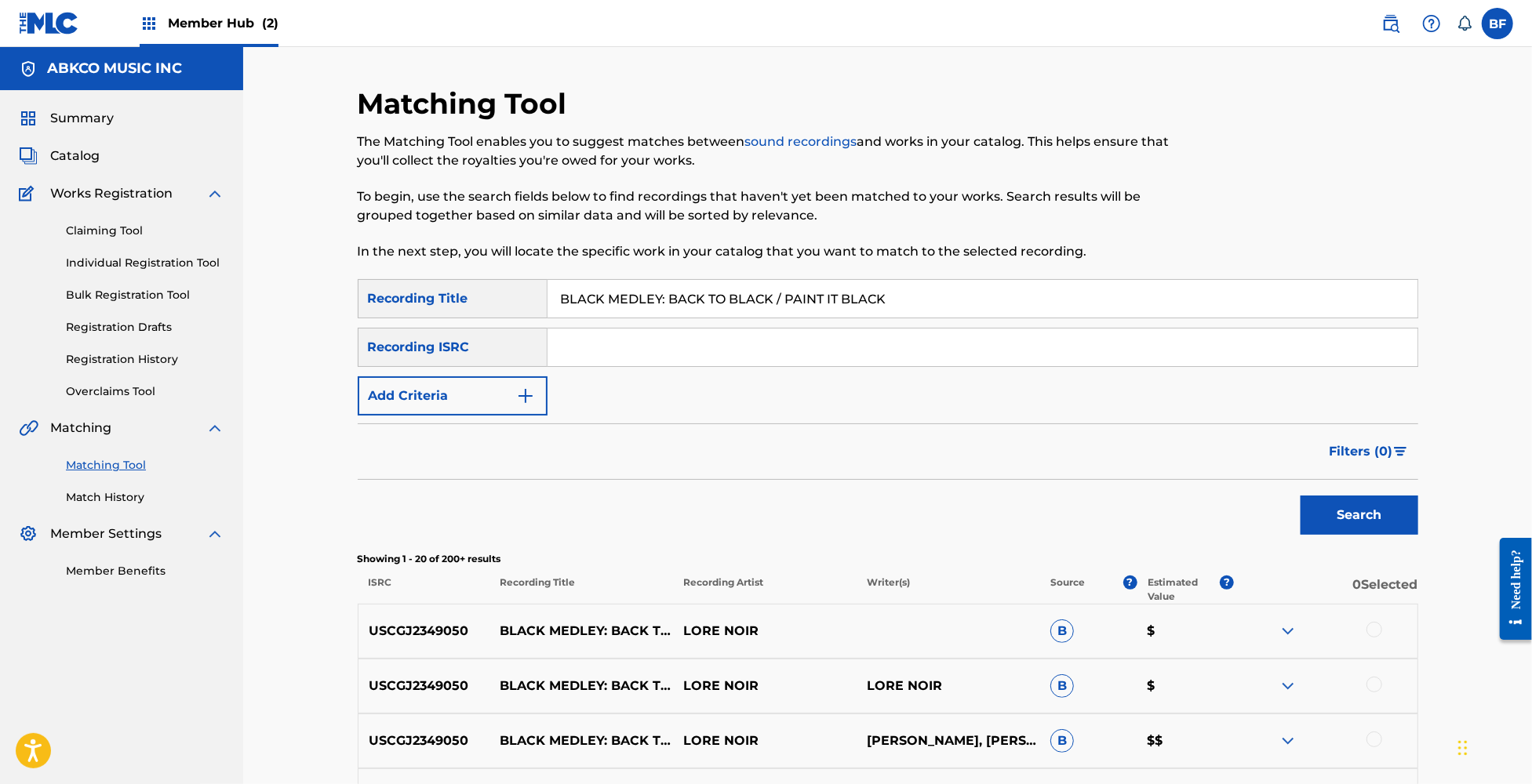
drag, startPoint x: 952, startPoint y: 300, endPoint x: 446, endPoint y: 295, distance: 506.0
click at [446, 295] on div "SearchWithCriteria10dd5ff9-c3ba-426f-9a69-5b02263d0142 Recording Title BLACK ME…" at bounding box center [888, 299] width 1060 height 40
paste input "RING IT ON HOME TO ME / SEND ME SOME LOVIN' (REMASTERED 2010)"
click at [1356, 515] on button "Search" at bounding box center [1359, 515] width 118 height 40
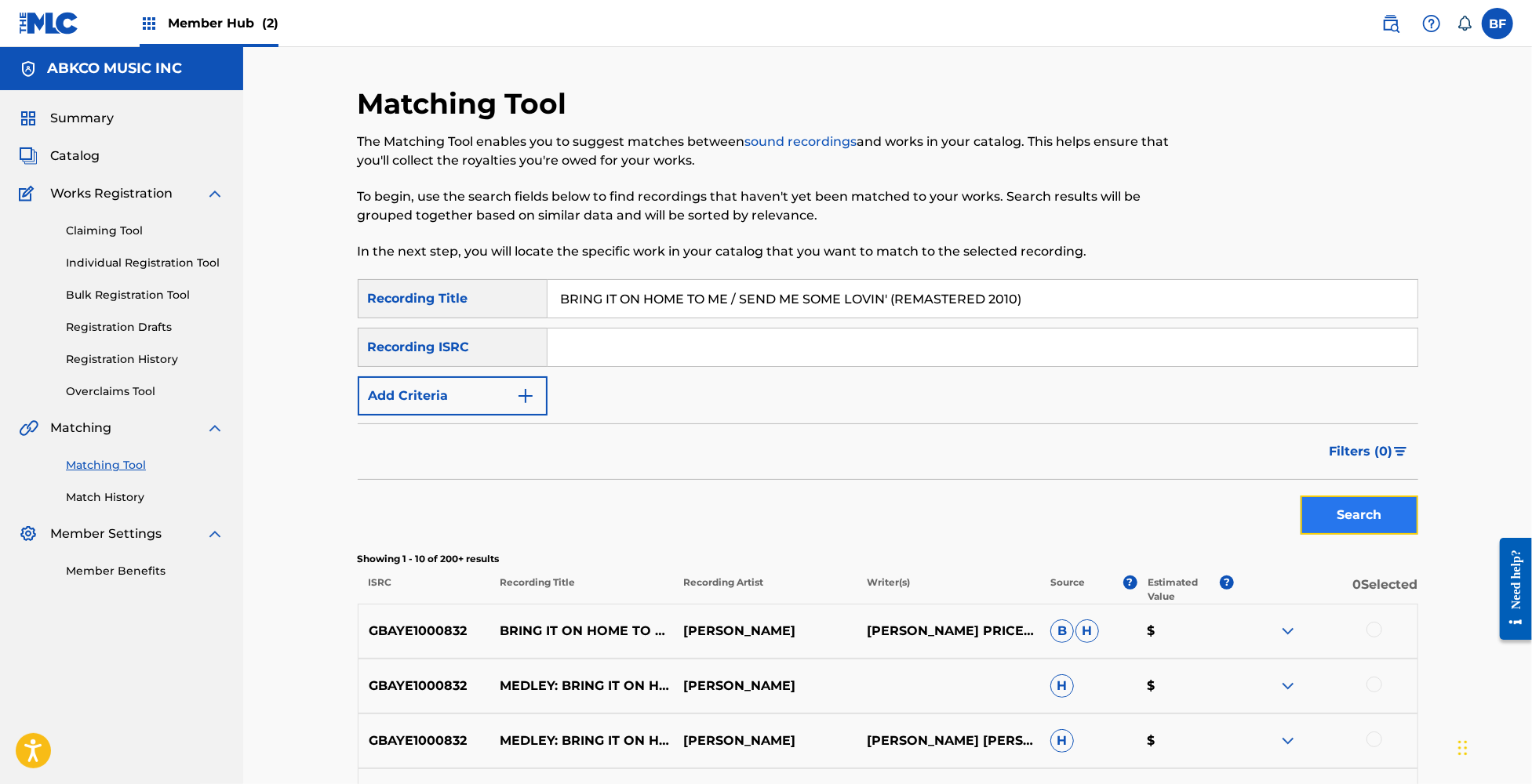
click at [1366, 516] on button "Search" at bounding box center [1359, 515] width 118 height 40
drag, startPoint x: 1070, startPoint y: 305, endPoint x: 521, endPoint y: 286, distance: 549.3
click at [522, 286] on div "SearchWithCriteria10dd5ff9-c3ba-426f-9a69-5b02263d0142 Recording Title BRING IT…" at bounding box center [888, 299] width 1060 height 40
paste input "YOU REALLY GOT A HOLD ON ME"
click at [1341, 506] on button "Search" at bounding box center [1359, 515] width 118 height 40
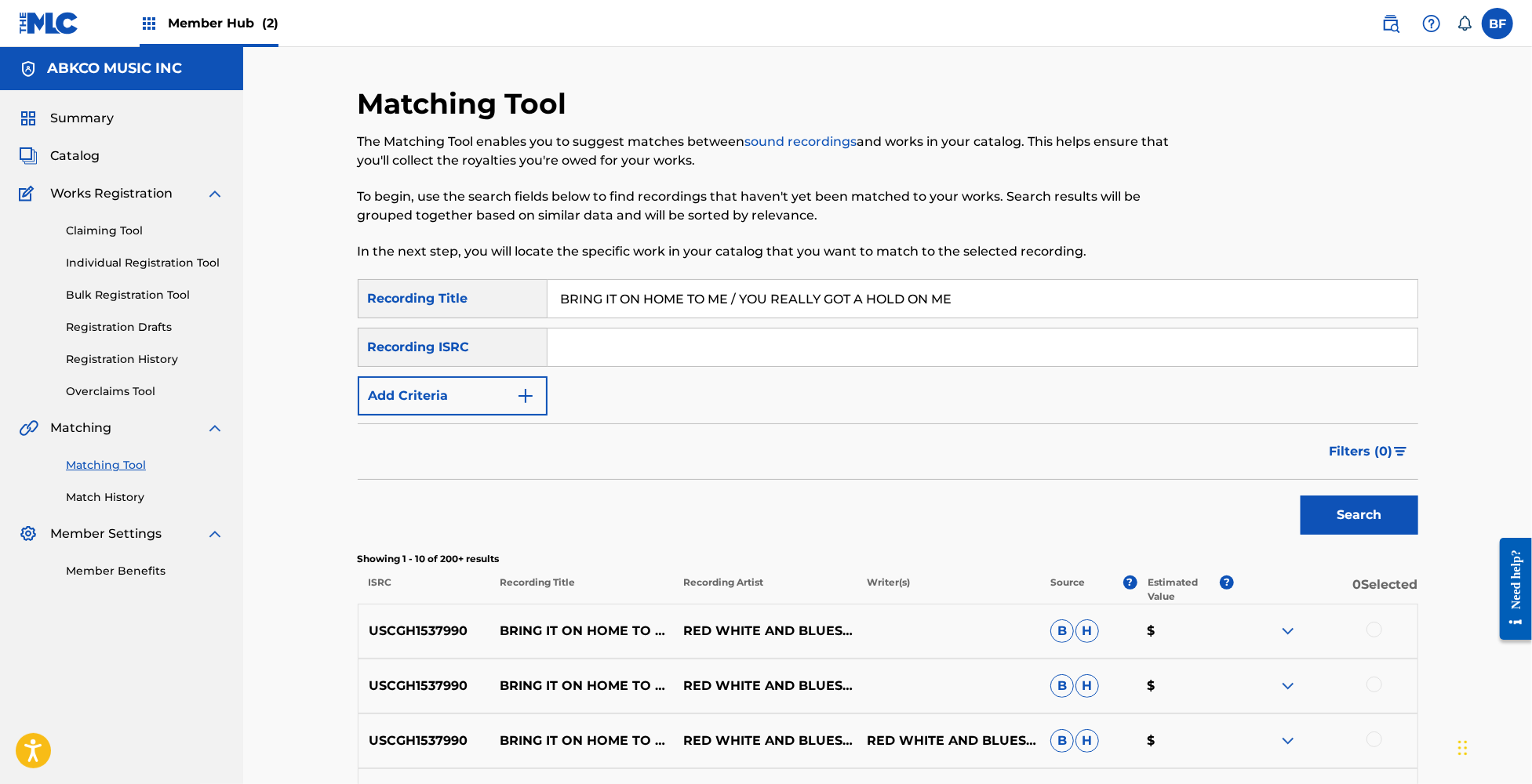
drag, startPoint x: 980, startPoint y: 299, endPoint x: 408, endPoint y: 302, distance: 572.0
click at [408, 302] on div "SearchWithCriteria10dd5ff9-c3ba-426f-9a69-5b02263d0142 Recording Title BRING IT…" at bounding box center [888, 299] width 1060 height 40
paste input "'VE REALLY GOT A HOLD ON ME (MEDLEY)"
click at [1340, 508] on button "Search" at bounding box center [1359, 515] width 118 height 40
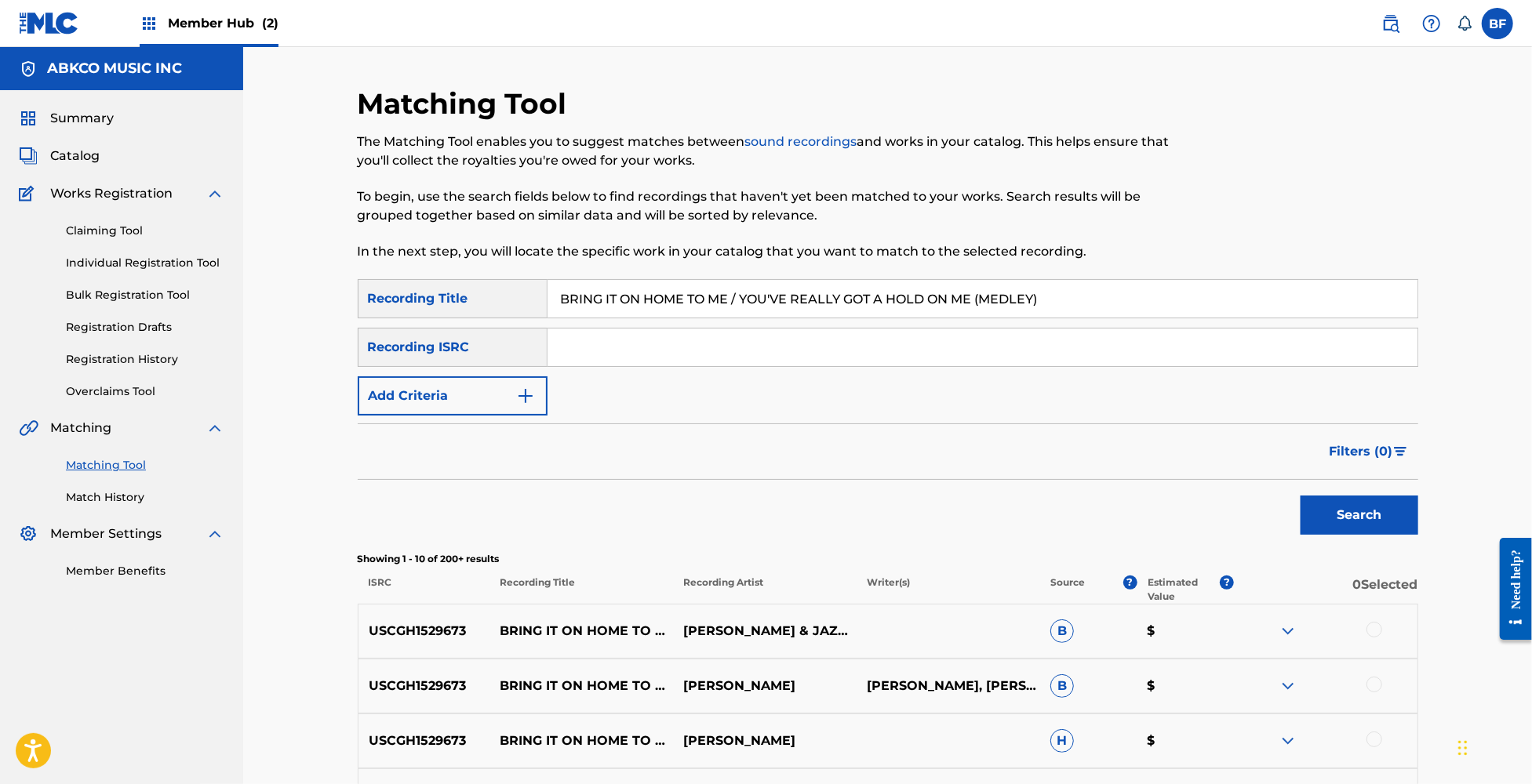
drag, startPoint x: 1109, startPoint y: 290, endPoint x: 305, endPoint y: 305, distance: 804.1
click at [305, 305] on div "Matching Tool The Matching Tool enables you to suggest matches between sound re…" at bounding box center [887, 658] width 1289 height 1223
paste input "/I'M IN LOVE AGAIN"
click at [1363, 509] on button "Search" at bounding box center [1359, 515] width 118 height 40
drag, startPoint x: 878, startPoint y: 287, endPoint x: 478, endPoint y: 327, distance: 402.0
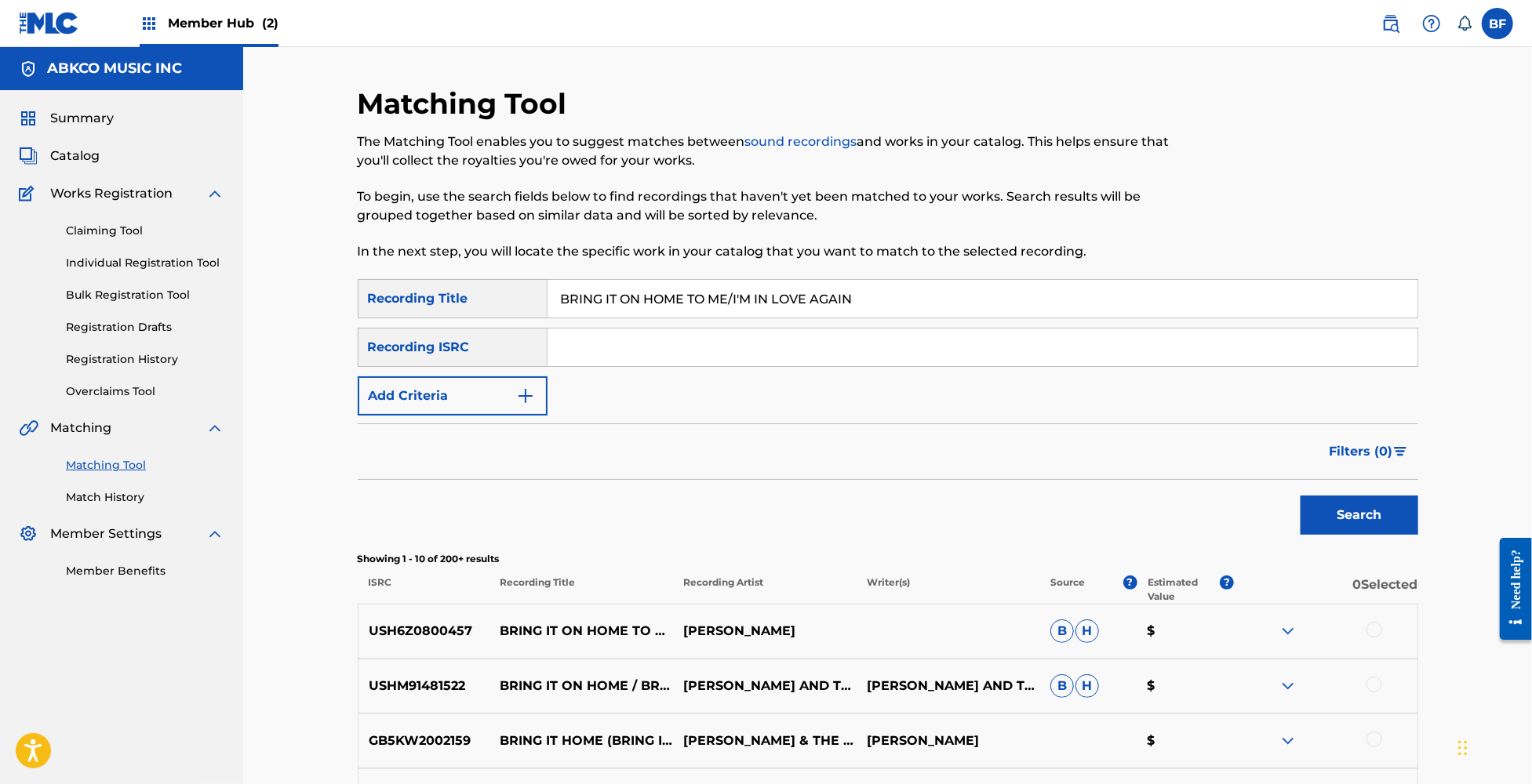
click at [478, 327] on div "SearchWithCriteria10dd5ff9-c3ba-426f-9a69-5b02263d0142 Recording Title BRING IT…" at bounding box center [888, 347] width 1060 height 136
paste input "-MIDNIGHT FLYER WITH TAJ MAHAL(LIVE)"
click at [1353, 509] on button "Search" at bounding box center [1359, 515] width 118 height 40
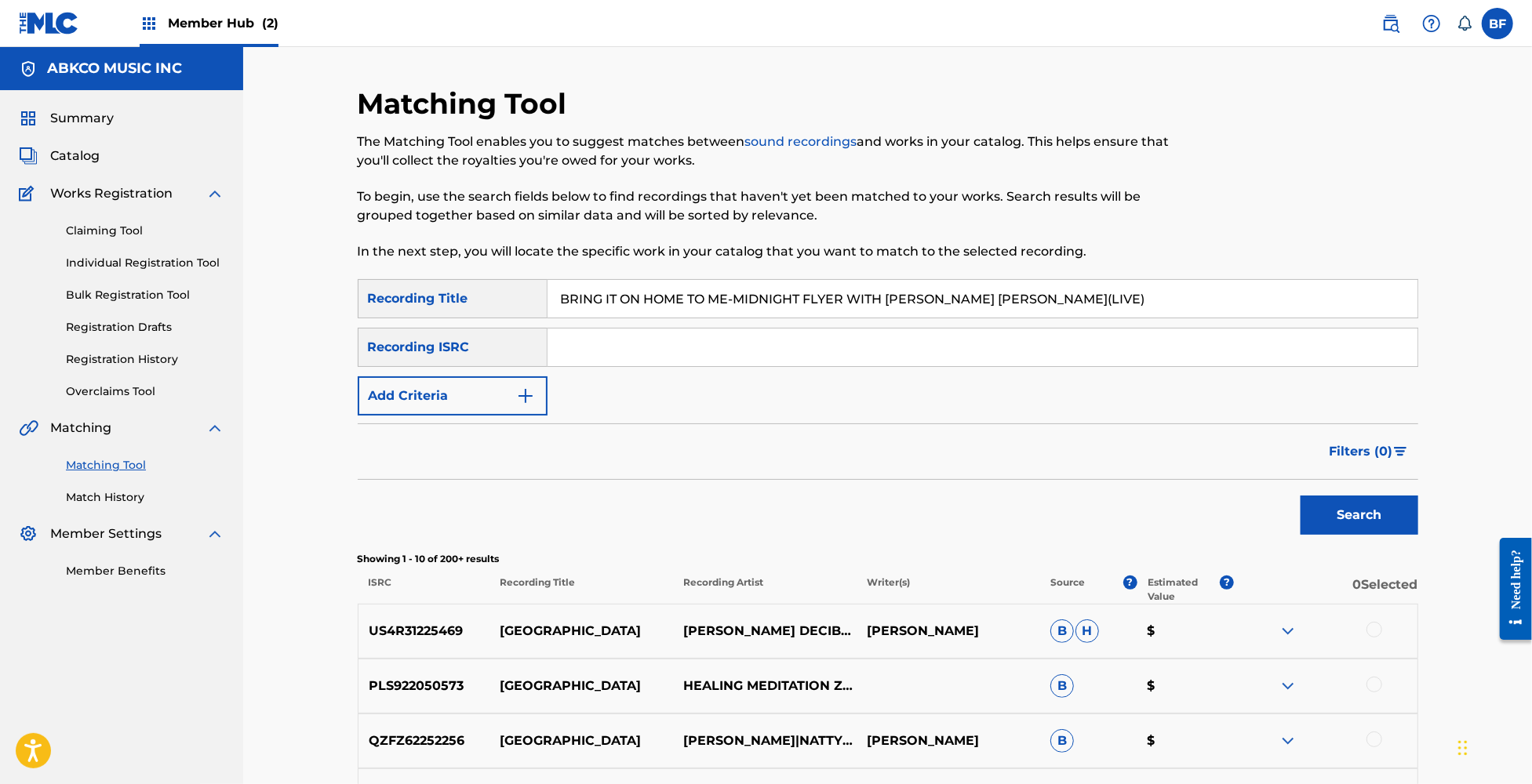
click at [782, 299] on input "BRING IT ON HOME TO ME-MIDNIGHT FLYER WITH TAJ MAHAL(LIVE)" at bounding box center [982, 299] width 870 height 38
drag, startPoint x: 1033, startPoint y: 296, endPoint x: 995, endPoint y: 302, distance: 38.5
click at [1008, 299] on input "BRING IT ON HOME TO ME-MIDNIGHT FLYER WITH TAJ MAHAL(LIVE)" at bounding box center [982, 299] width 870 height 38
drag, startPoint x: 1003, startPoint y: 300, endPoint x: 851, endPoint y: 316, distance: 152.8
click at [851, 316] on input "BRING IT ON HOME TO ME-MIDNIGHT FLYER WITH TAJ MAHAL(LIVE)" at bounding box center [982, 299] width 870 height 38
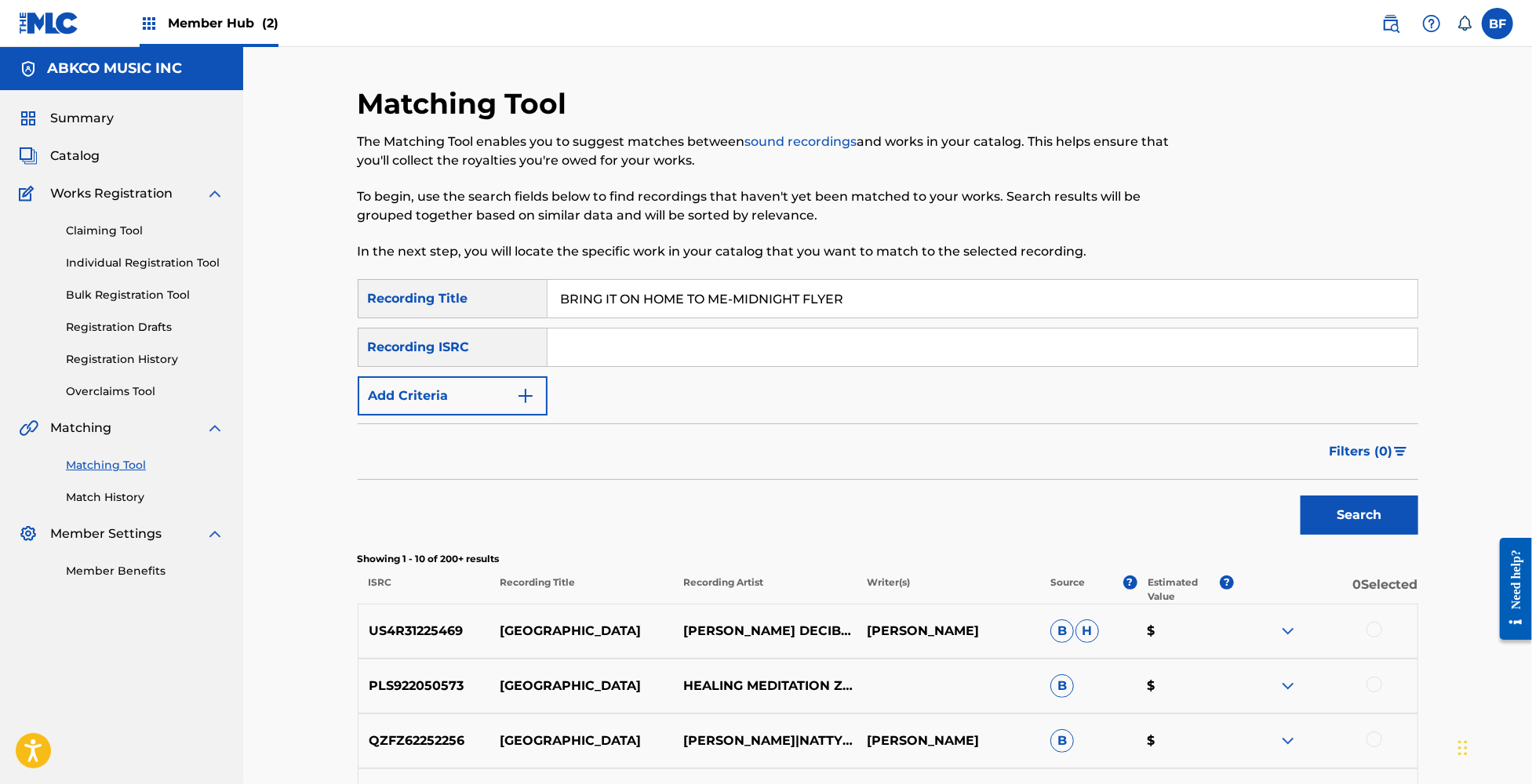
type input "BRING IT ON HOME TO ME-MIDNIGHT FLYER"
click at [1301, 495] on button "Search" at bounding box center [1359, 515] width 118 height 40
click at [612, 343] on input "Search Form" at bounding box center [982, 347] width 870 height 38
paste input "GBHMX0827411"
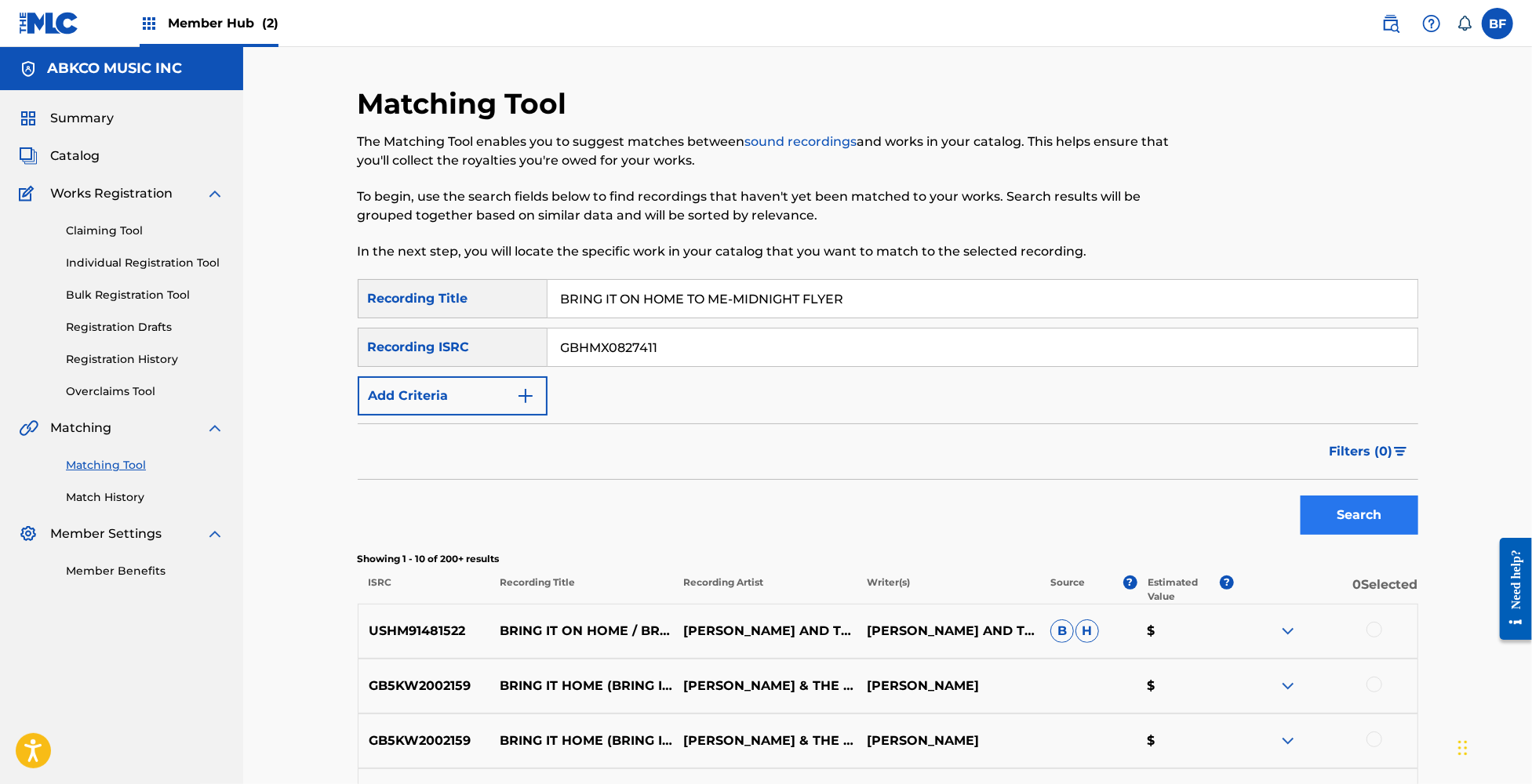
type input "GBHMX0827411"
click at [1325, 505] on button "Search" at bounding box center [1359, 515] width 118 height 40
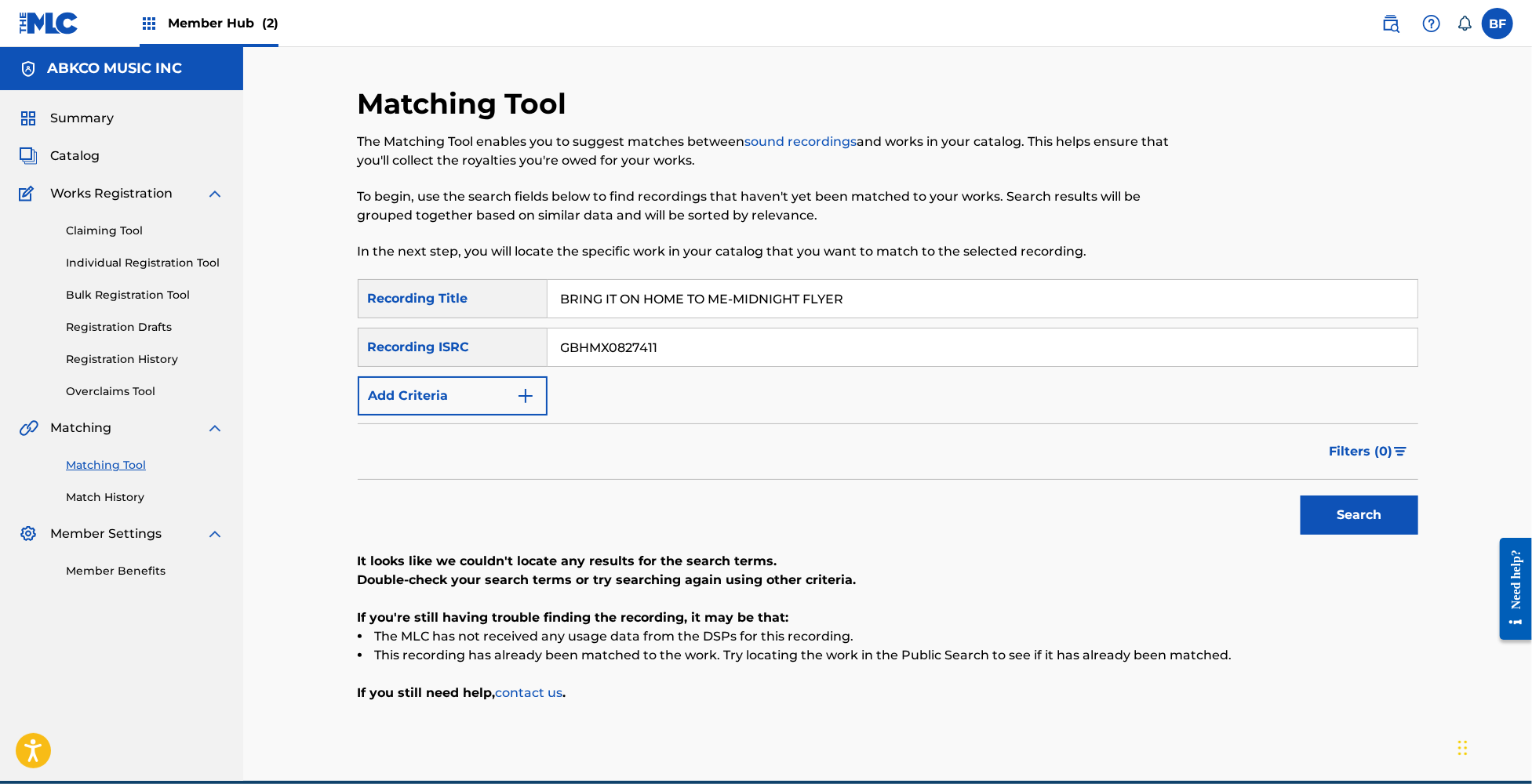
drag, startPoint x: 904, startPoint y: 290, endPoint x: 423, endPoint y: 305, distance: 481.2
click at [423, 305] on div "SearchWithCriteria10dd5ff9-c3ba-426f-9a69-5b02263d0142 Recording Title BRING IT…" at bounding box center [888, 299] width 1060 height 40
click at [1301, 495] on button "Search" at bounding box center [1359, 515] width 118 height 40
click at [622, 287] on input "Search Form" at bounding box center [982, 299] width 870 height 38
click at [615, 403] on div "SearchWithCriteria10dd5ff9-c3ba-426f-9a69-5b02263d0142 Recording Title SearchWi…" at bounding box center [888, 347] width 1060 height 136
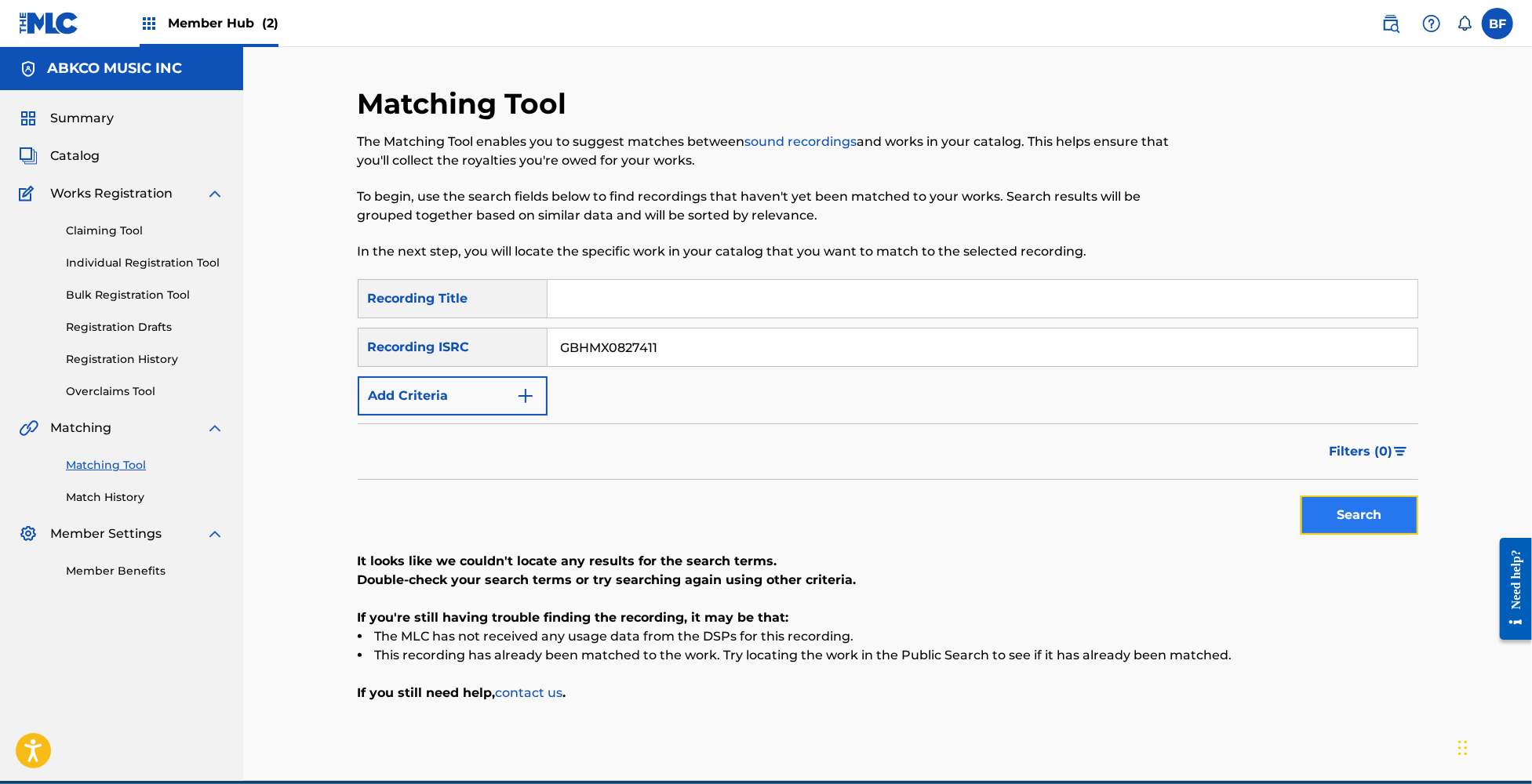
click at [1330, 525] on button "Search" at bounding box center [1359, 515] width 118 height 40
click at [694, 289] on input "Search Form" at bounding box center [982, 299] width 870 height 38
paste input "CAN'T BE SATISFIED / IT'S ALL OVER NOW (LIVE)"
type input "CAN'T BE SATISFIED / IT'S ALL OVER NOW (LIVE)"
drag, startPoint x: 758, startPoint y: 347, endPoint x: 449, endPoint y: 346, distance: 309.0
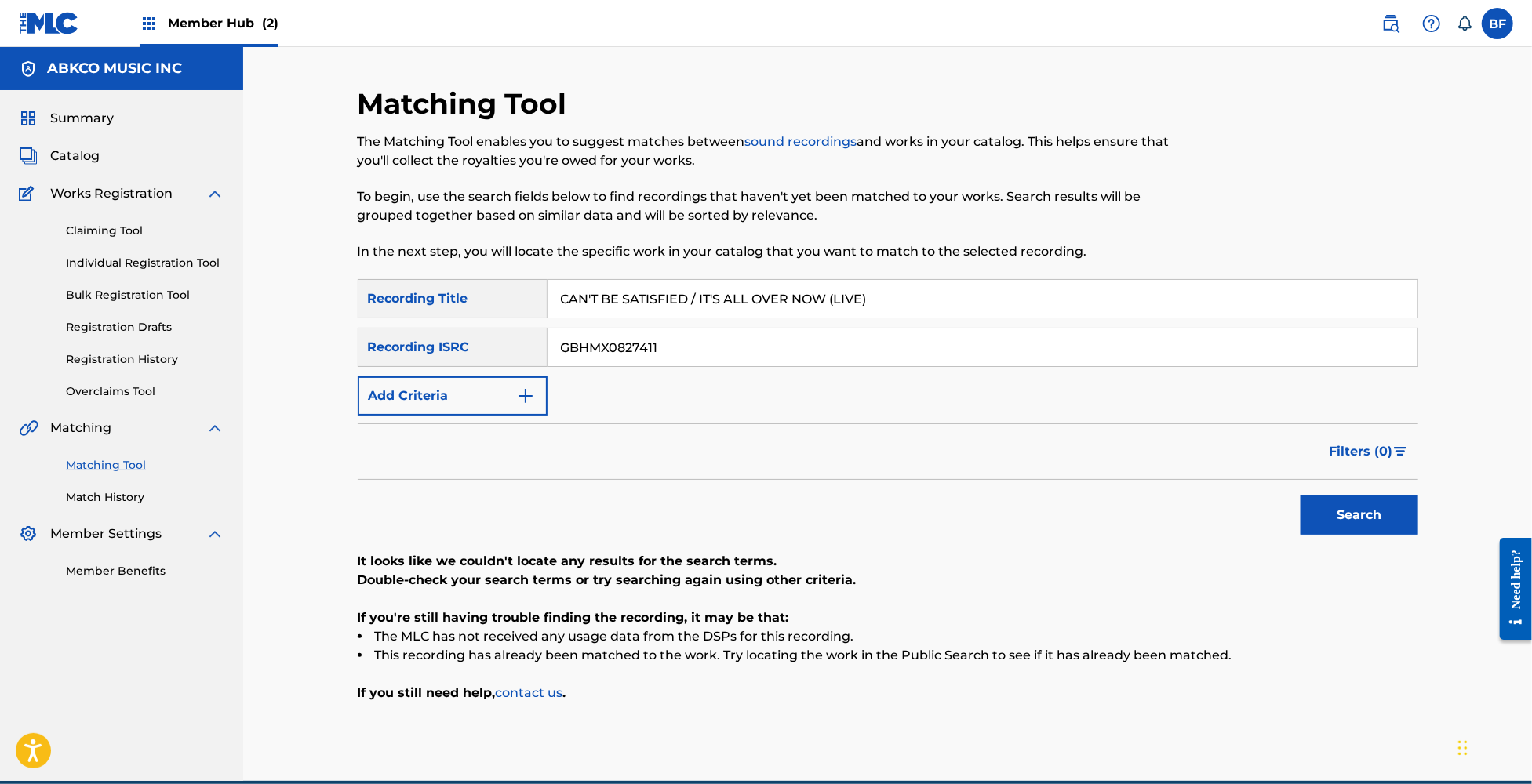
click at [449, 346] on div "SearchWithCriteriaf219471e-c6b2-4f99-b239-5e2018c60cf9 Recording ISRC GBHMX0827…" at bounding box center [888, 347] width 1060 height 40
click at [1301, 495] on button "Search" at bounding box center [1359, 515] width 118 height 40
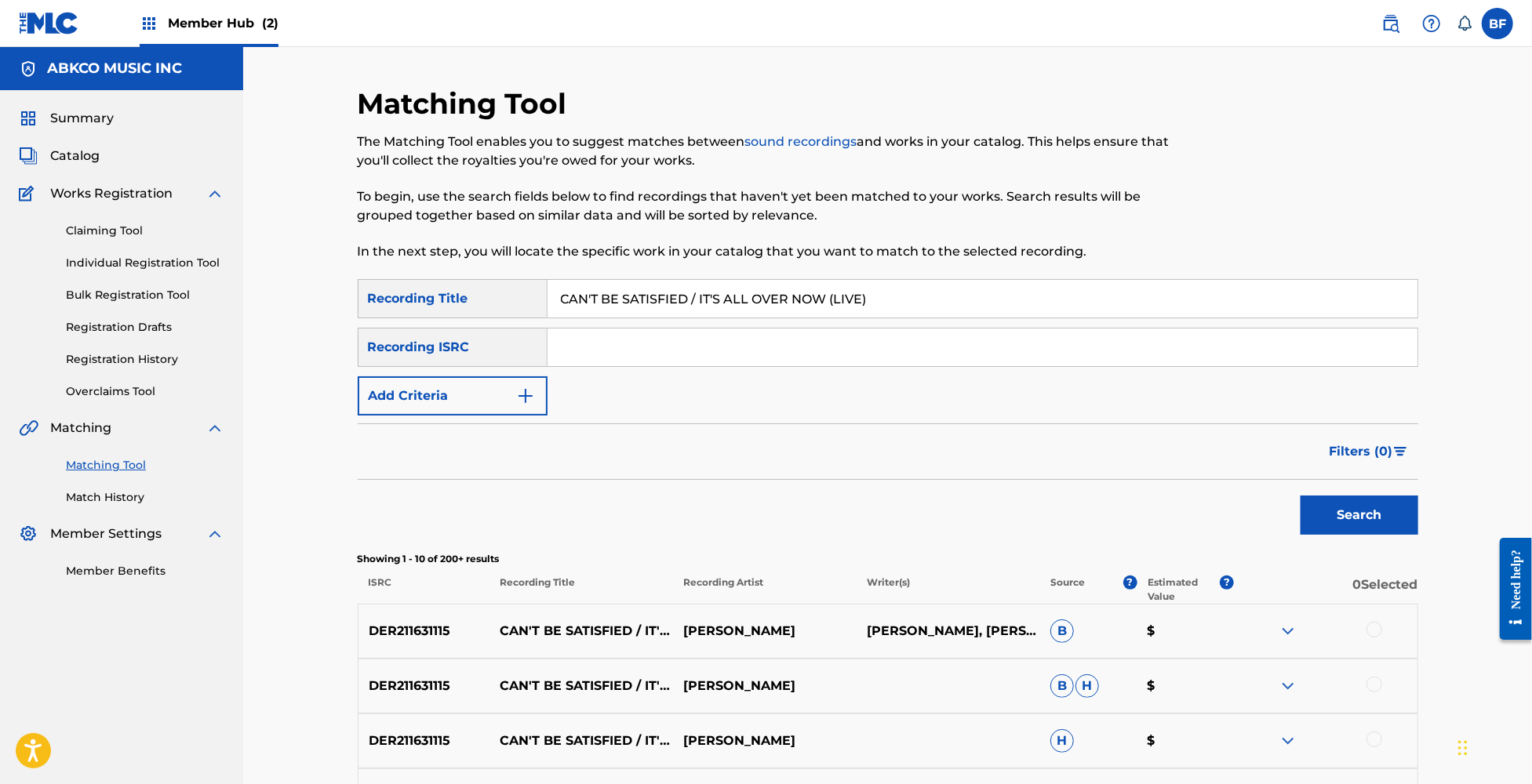
drag, startPoint x: 904, startPoint y: 296, endPoint x: 375, endPoint y: 286, distance: 529.1
click at [375, 286] on div "SearchWithCriteria10dd5ff9-c3ba-426f-9a69-5b02263d0142 Recording Title CAN'T BE…" at bounding box center [888, 299] width 1060 height 40
paste input "ELEBRATION SUITE: START ME UP - A HARD DAY'S NIGHT - 5:15 - SEE ME, FEEL ME - L…"
click at [1389, 508] on button "Search" at bounding box center [1359, 515] width 118 height 40
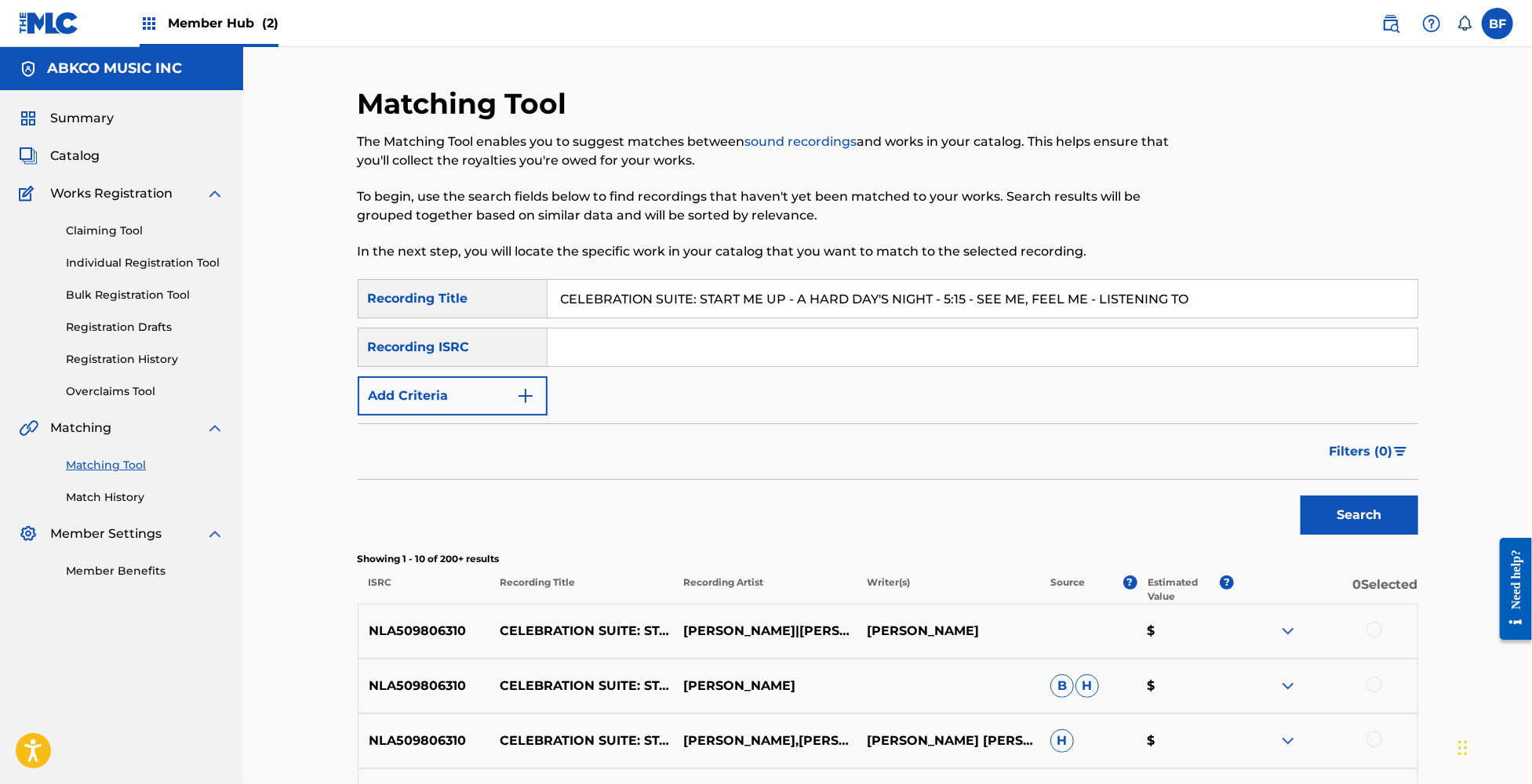
drag, startPoint x: 1204, startPoint y: 301, endPoint x: 408, endPoint y: 301, distance: 796.0
click at [408, 301] on div "SearchWithCriteria10dd5ff9-c3ba-426f-9a69-5b02263d0142 Recording Title CELEBRAT…" at bounding box center [888, 299] width 1060 height 40
paste input "UPID / I'VE LOVED YOU FOR A LONG TIME"
click at [1341, 509] on button "Search" at bounding box center [1359, 515] width 118 height 40
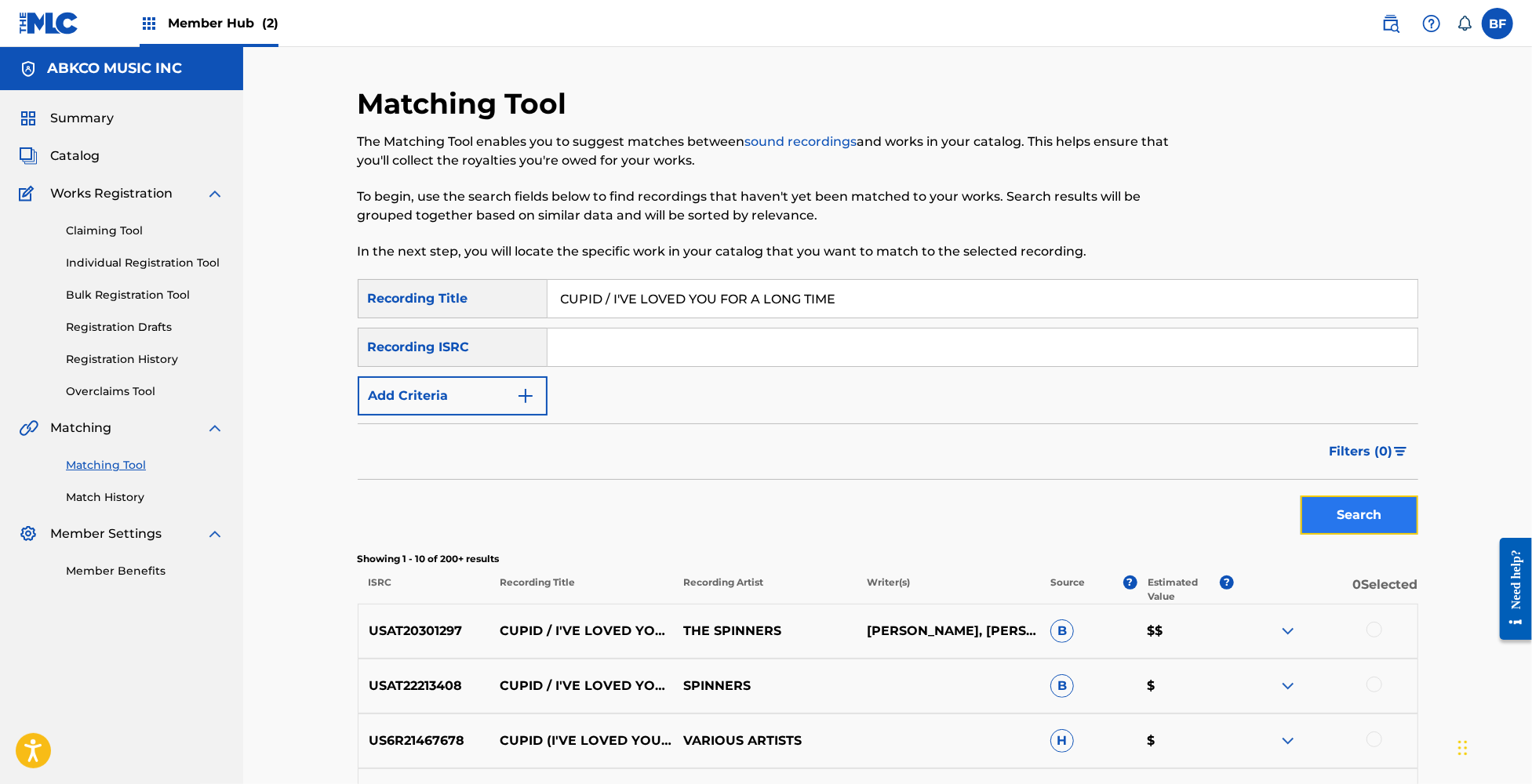
click at [1346, 497] on button "Search" at bounding box center [1359, 515] width 118 height 40
drag, startPoint x: 864, startPoint y: 298, endPoint x: 483, endPoint y: 300, distance: 381.0
click at [483, 300] on div "SearchWithCriteria10dd5ff9-c3ba-426f-9a69-5b02263d0142 Recording Title CUPID / …" at bounding box center [888, 299] width 1060 height 40
paste input "WORKIN' ON THE CHAIN GANG"
click at [1363, 502] on button "Search" at bounding box center [1359, 515] width 118 height 40
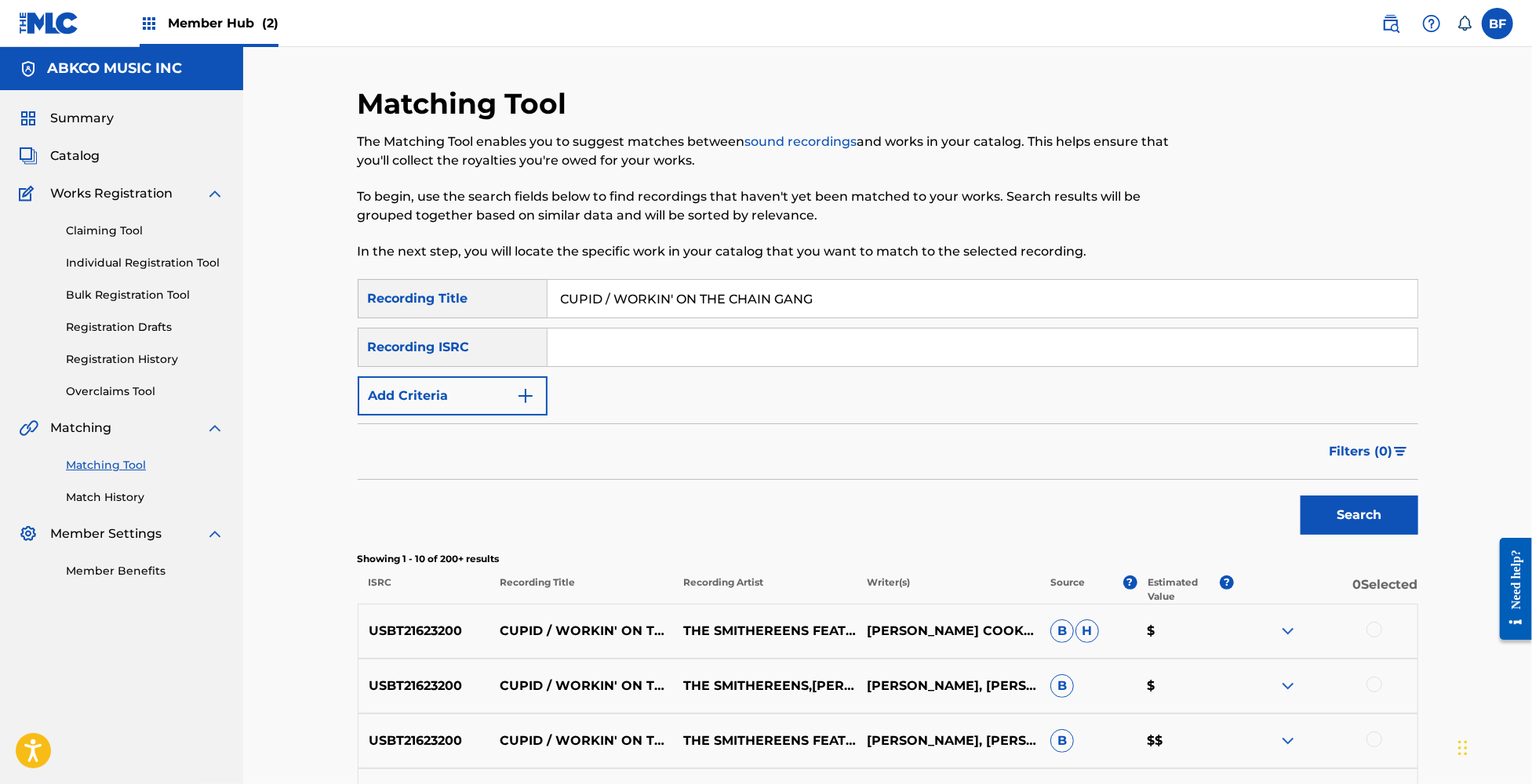
drag, startPoint x: 842, startPoint y: 300, endPoint x: 403, endPoint y: 318, distance: 439.4
click at [403, 318] on div "SearchWithCriteria10dd5ff9-c3ba-426f-9a69-5b02263d0142 Recording Title CUPID / …" at bounding box center [888, 347] width 1060 height 136
paste input "DANCING ON MY OWN / BABA O'RILEY"
click at [1354, 519] on button "Search" at bounding box center [1359, 515] width 118 height 40
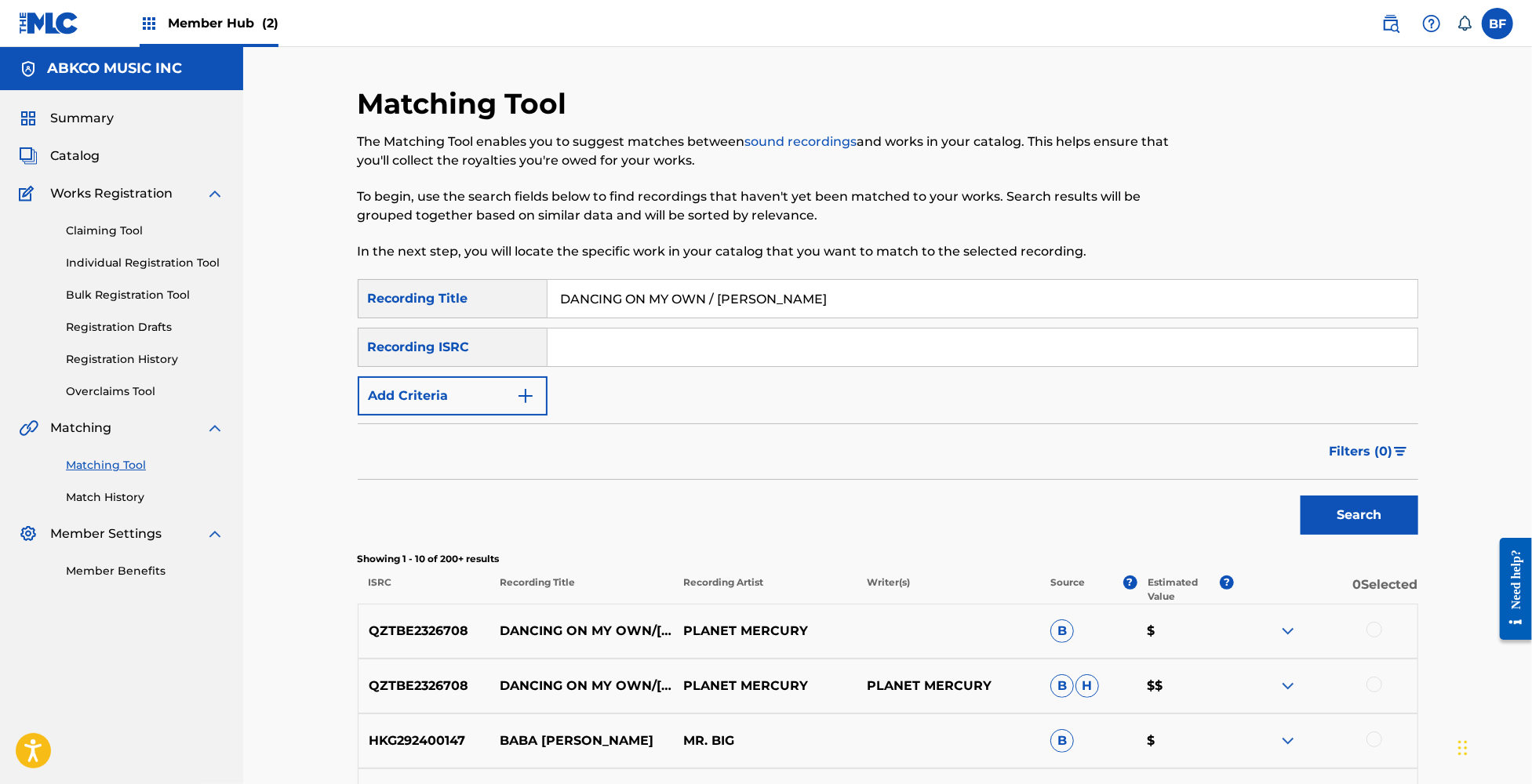
drag, startPoint x: 852, startPoint y: 290, endPoint x: 518, endPoint y: 292, distance: 334.0
click at [518, 292] on div "SearchWithCriteria10dd5ff9-c3ba-426f-9a69-5b02263d0142 Recording Title DANCING …" at bounding box center [888, 299] width 1060 height 40
paste input "EIGHT MILES HIGH / PAINT IT BLACK"
click at [1338, 521] on button "Search" at bounding box center [1359, 515] width 118 height 40
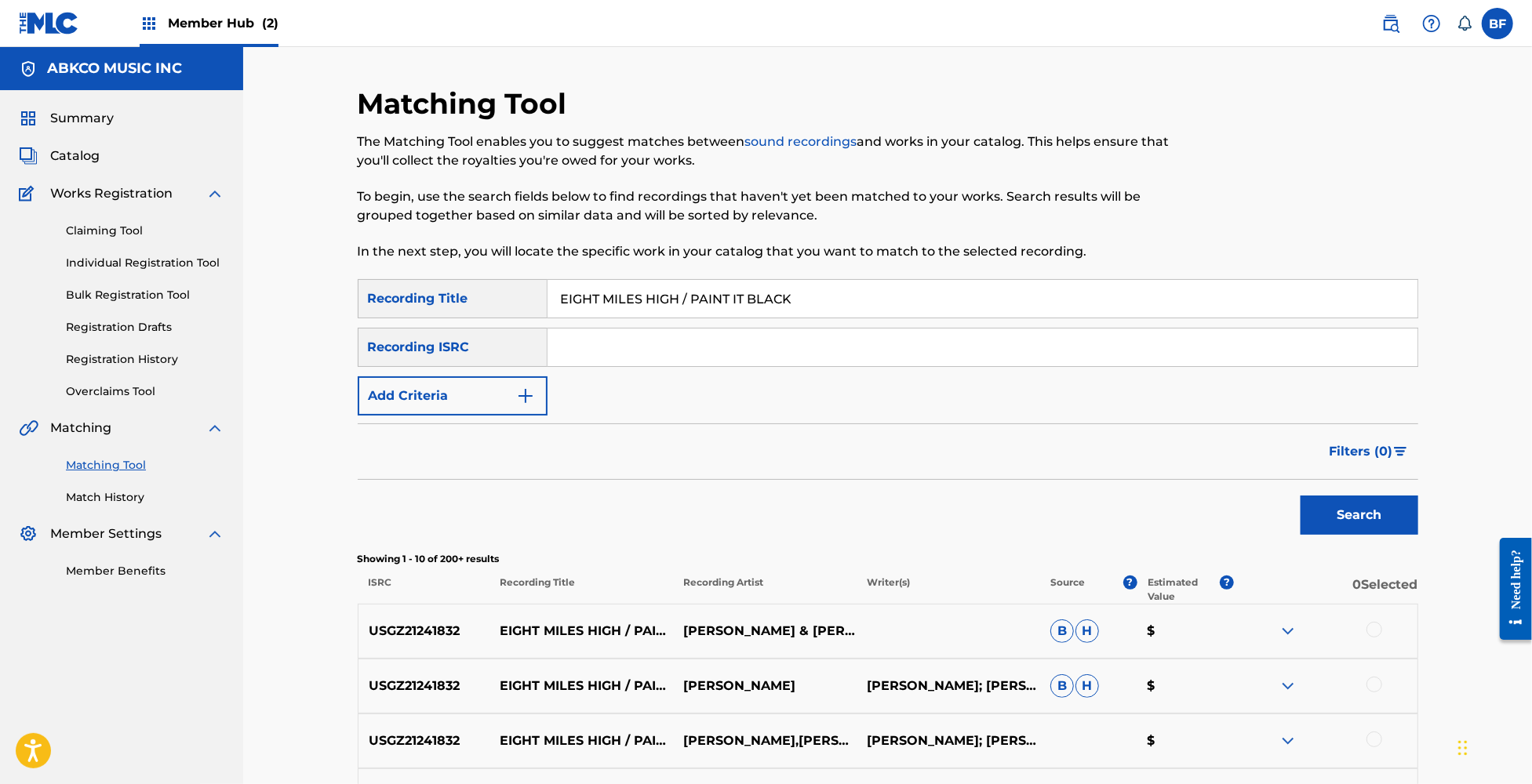
scroll to position [104, 0]
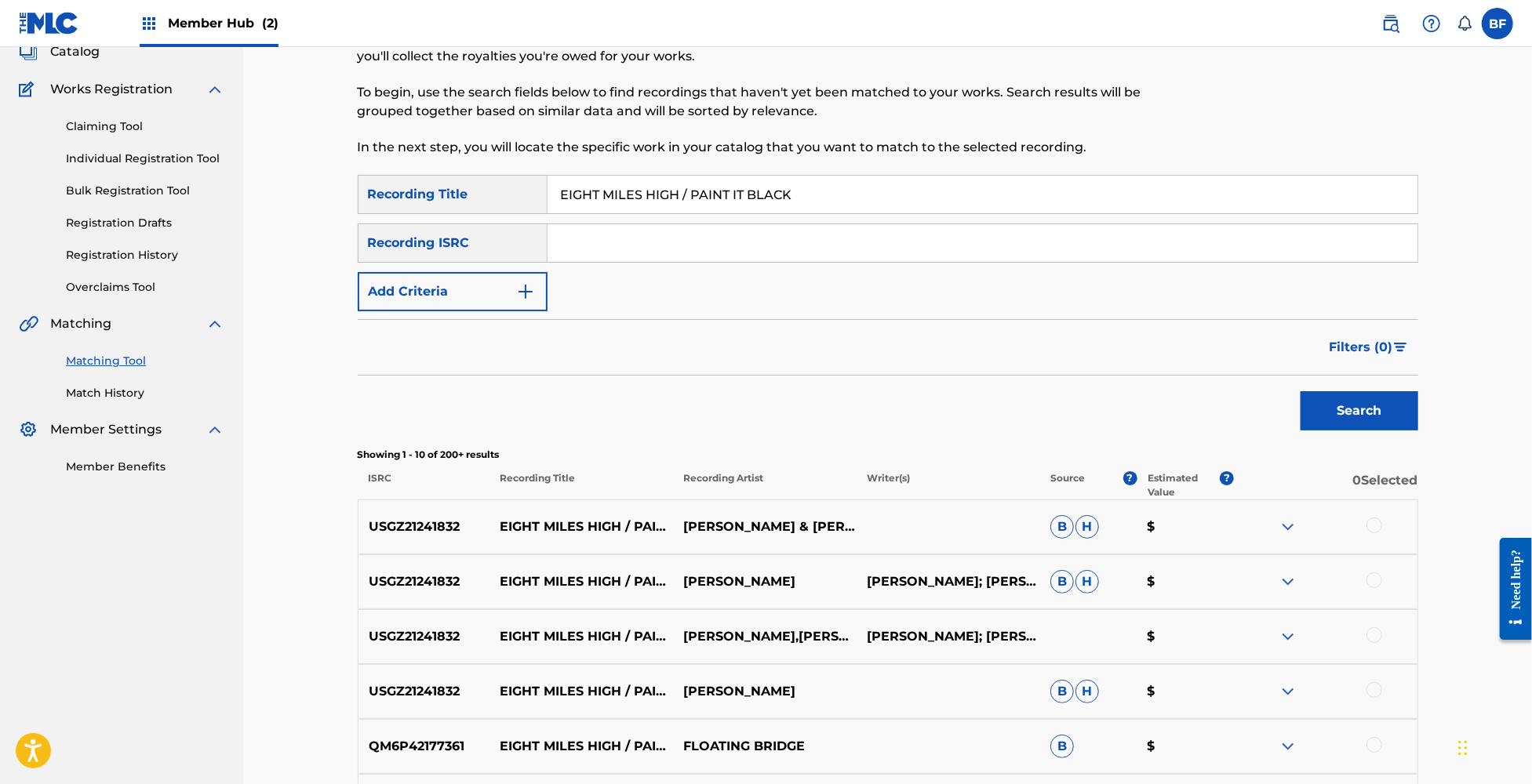
click at [791, 578] on p "JOE JOHANSEN" at bounding box center [765, 582] width 184 height 19
drag, startPoint x: 851, startPoint y: 201, endPoint x: 499, endPoint y: 206, distance: 352.0
click at [499, 206] on div "SearchWithCriteria10dd5ff9-c3ba-426f-9a69-5b02263d0142 Recording Title EIGHT MI…" at bounding box center [888, 195] width 1060 height 40
paste input "LEANOR RIGBY / PAINT IT BLACK / PLEASE PLEASE ME / SATISFACTION"
click at [1359, 403] on button "Search" at bounding box center [1359, 411] width 118 height 40
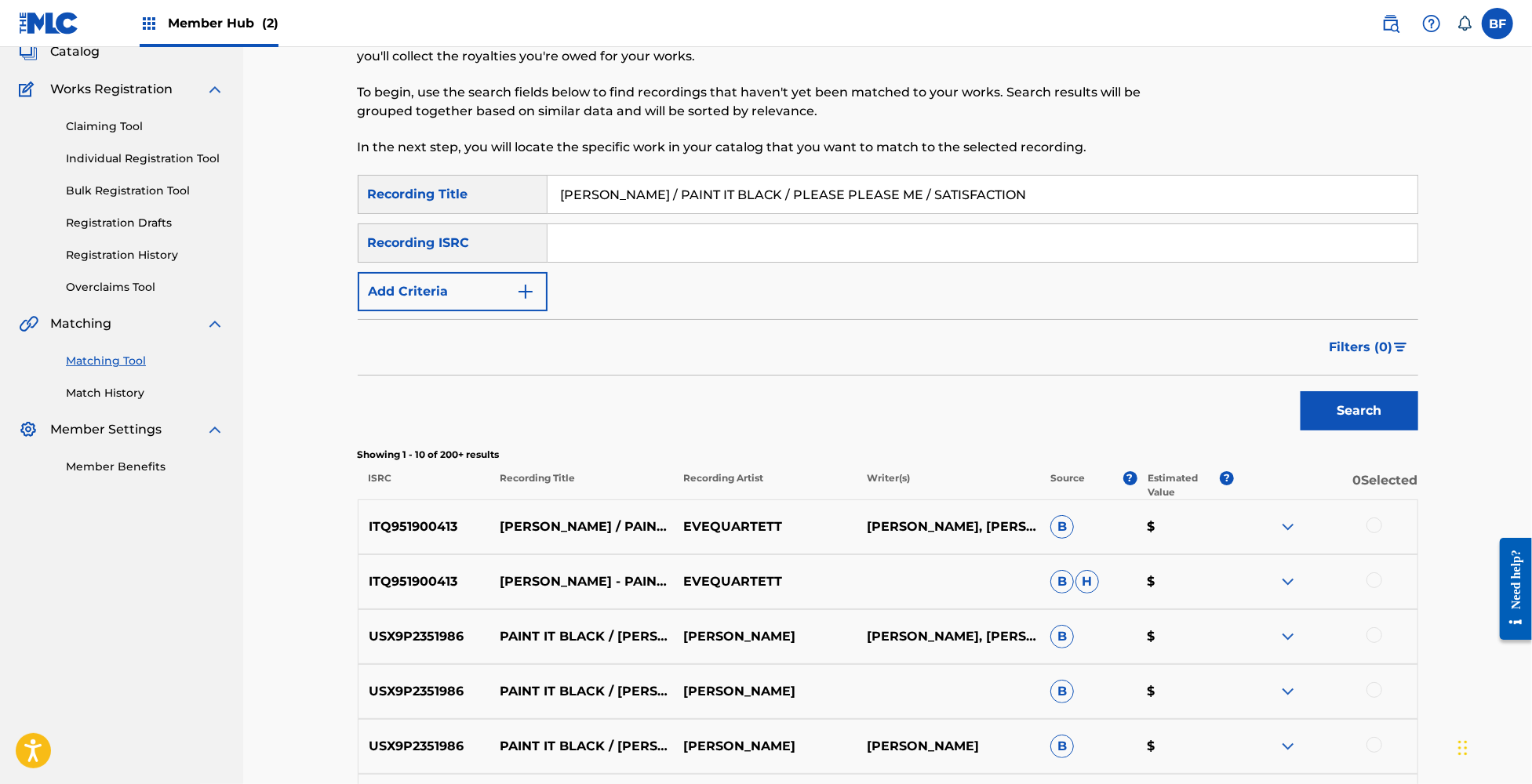
drag, startPoint x: 876, startPoint y: 199, endPoint x: 465, endPoint y: 205, distance: 411.0
click at [465, 205] on div "SearchWithCriteria10dd5ff9-c3ba-426f-9a69-5b02263d0142 Recording Title ELEANOR …" at bounding box center [888, 195] width 1060 height 40
paste input "FADE INTO DARKNESS / BABA O'RILEY (REMIX) / BONG"
click at [1324, 394] on button "Search" at bounding box center [1359, 411] width 118 height 40
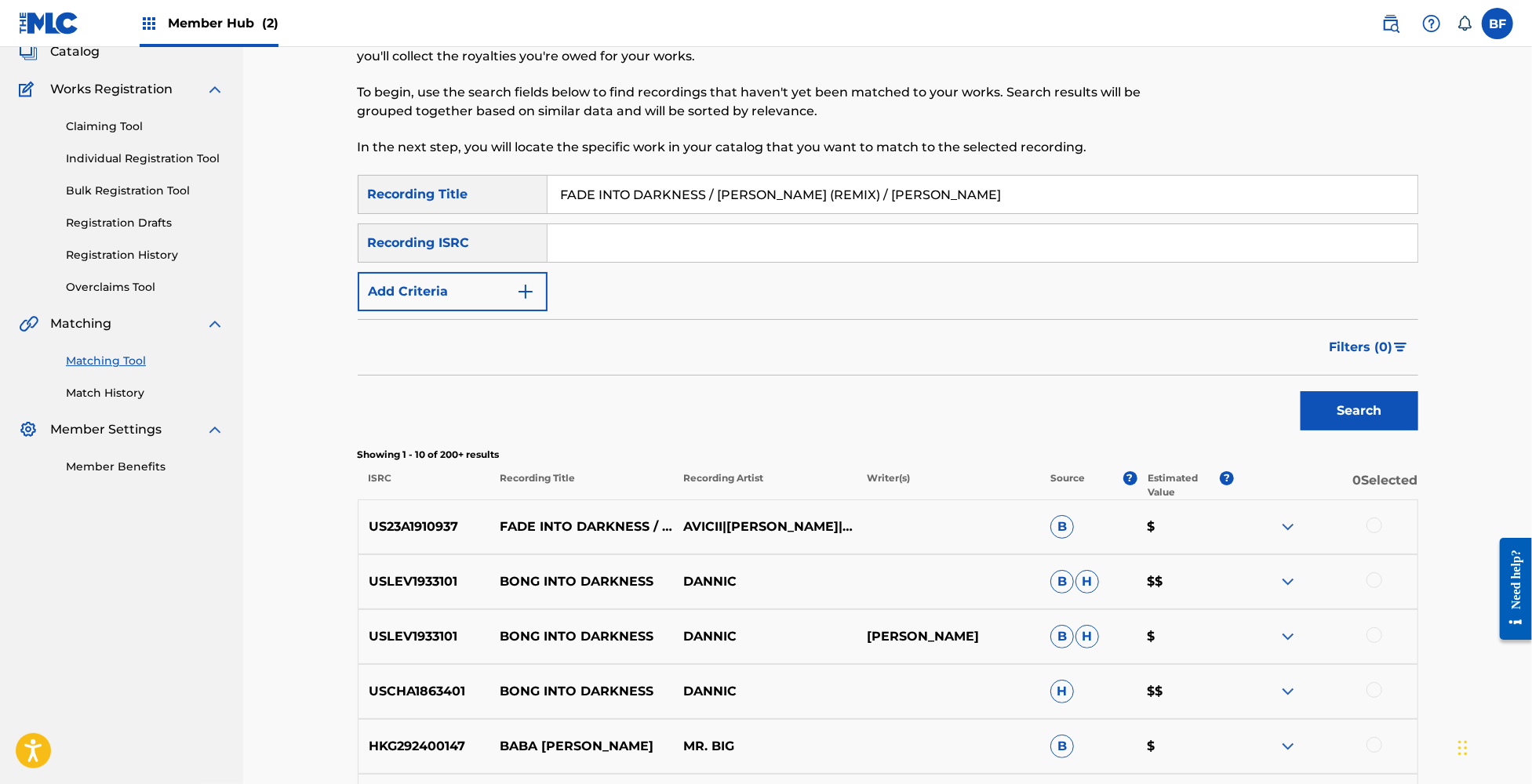
drag, startPoint x: 966, startPoint y: 203, endPoint x: 323, endPoint y: 206, distance: 643.0
click at [323, 206] on div "Matching Tool The Matching Tool enables you to suggest matches between sound re…" at bounding box center [887, 555] width 1289 height 1223
paste input "LL IN LOVE / REPRISE - THE LAST TIME"
click at [1322, 405] on button "Search" at bounding box center [1359, 411] width 118 height 40
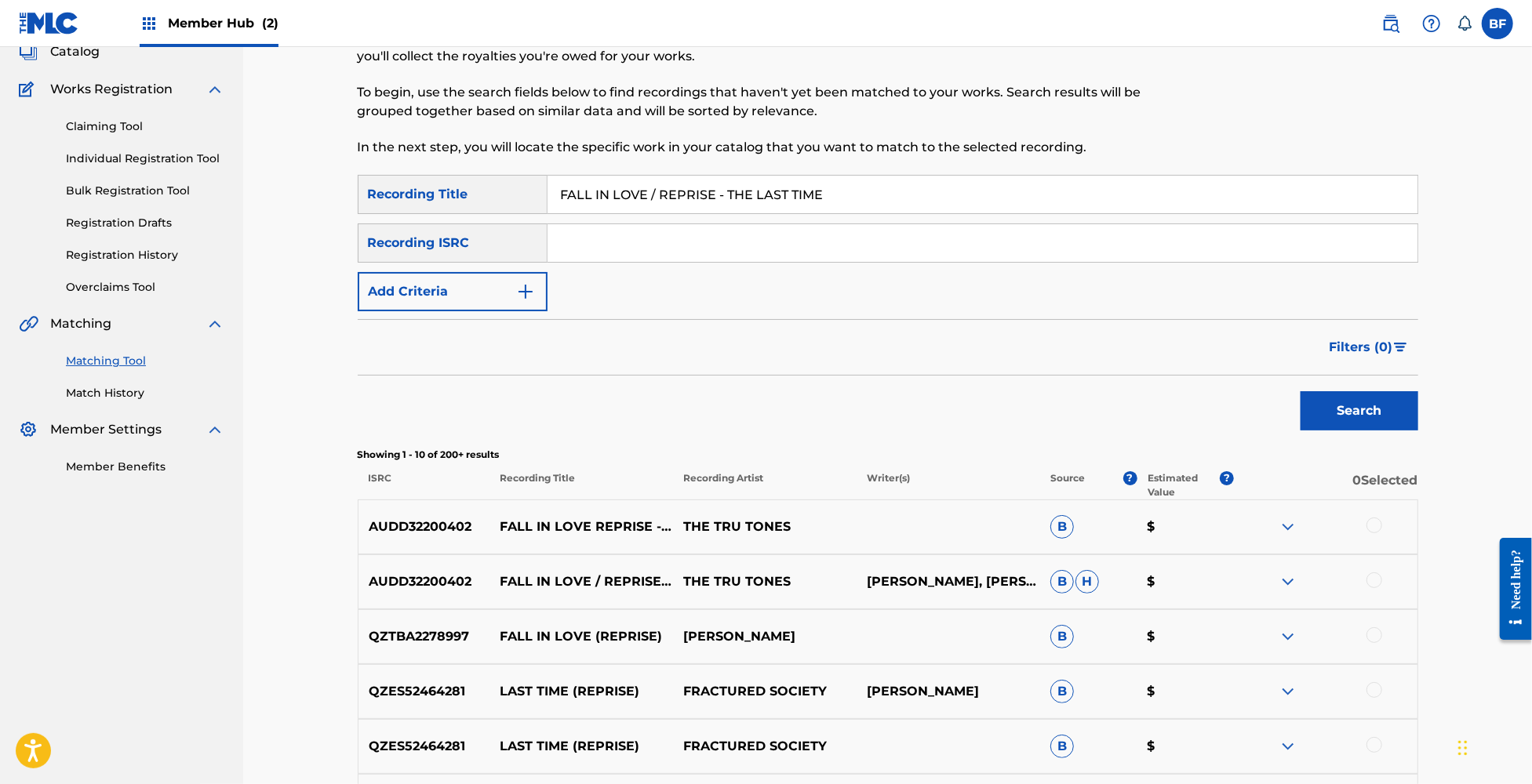
drag, startPoint x: 879, startPoint y: 185, endPoint x: 502, endPoint y: 188, distance: 377.0
click at [502, 188] on div "SearchWithCriteria10dd5ff9-c3ba-426f-9a69-5b02263d0142 Recording Title FALL IN …" at bounding box center [888, 195] width 1060 height 40
paste input "ORCED MARCH / PAINT IT BLACK"
click at [1365, 427] on button "Search" at bounding box center [1359, 411] width 118 height 40
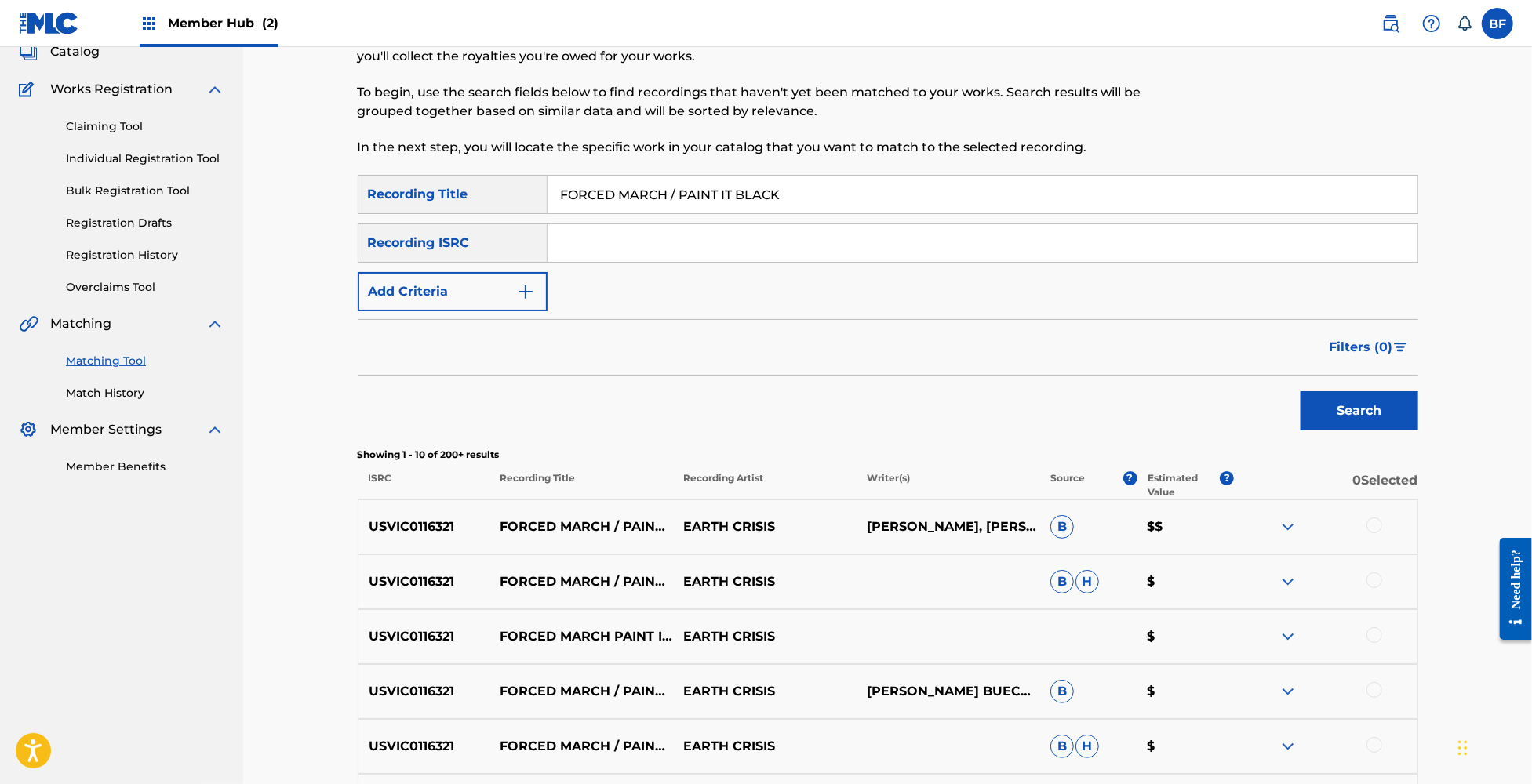
drag, startPoint x: 823, startPoint y: 193, endPoint x: 457, endPoint y: 184, distance: 366.1
click at [457, 184] on div "SearchWithCriteria10dd5ff9-c3ba-426f-9a69-5b02263d0142 Recording Title FORCED M…" at bounding box center [888, 195] width 1060 height 40
paste input "GARBAGE PAIL KIDS / GETTING IN TUNE - LIVE"
click at [1359, 405] on button "Search" at bounding box center [1359, 411] width 118 height 40
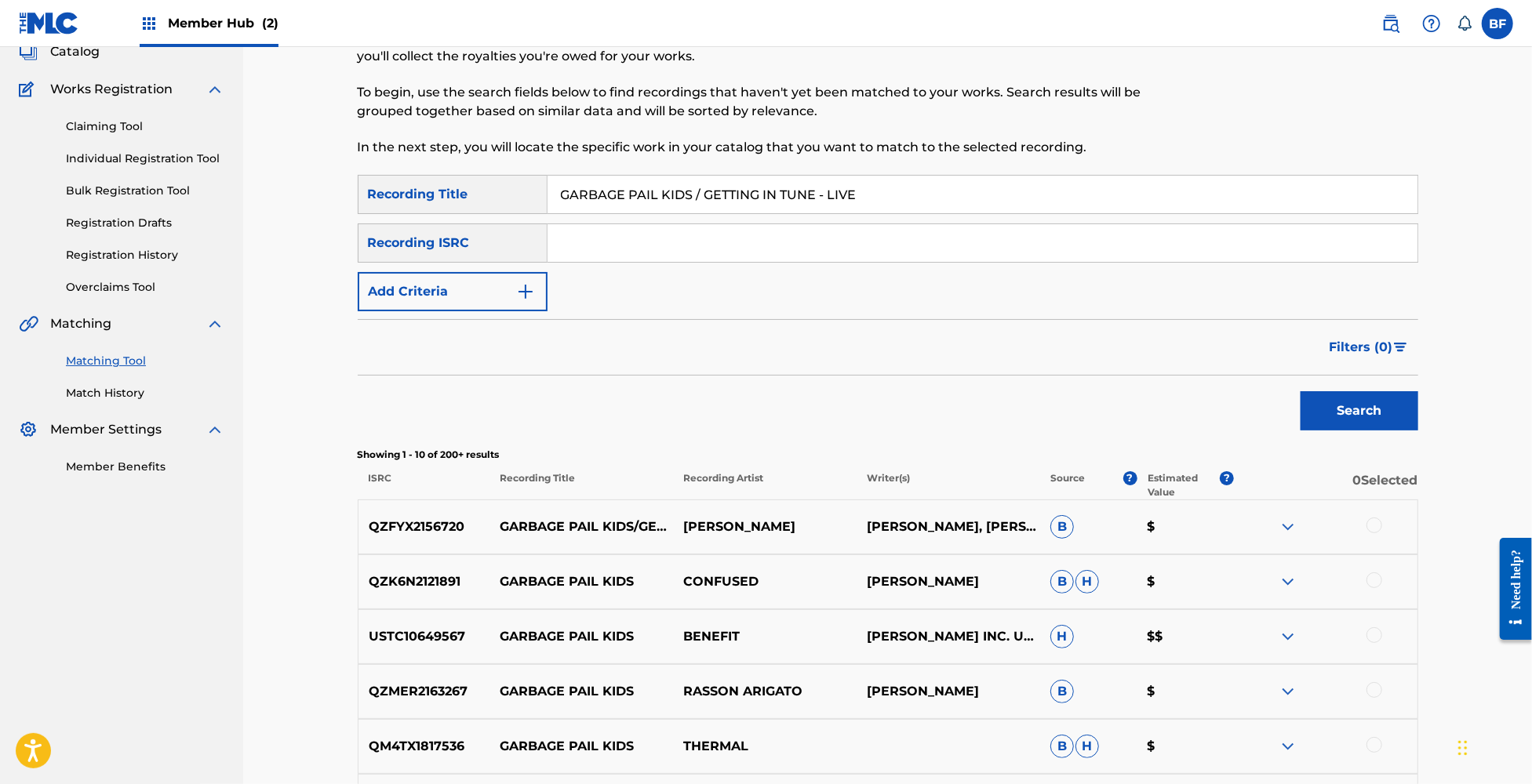
drag, startPoint x: 891, startPoint y: 184, endPoint x: 404, endPoint y: 183, distance: 487.0
click at [404, 183] on div "SearchWithCriteria10dd5ff9-c3ba-426f-9a69-5b02263d0142 Recording Title GARBAGE …" at bounding box center [888, 195] width 1060 height 40
paste input "ET OFF OF MY CLOUD / IT'S ALL OVER NOW / ROUTE 66 / LADY JAN"
click at [1363, 414] on button "Search" at bounding box center [1359, 411] width 118 height 40
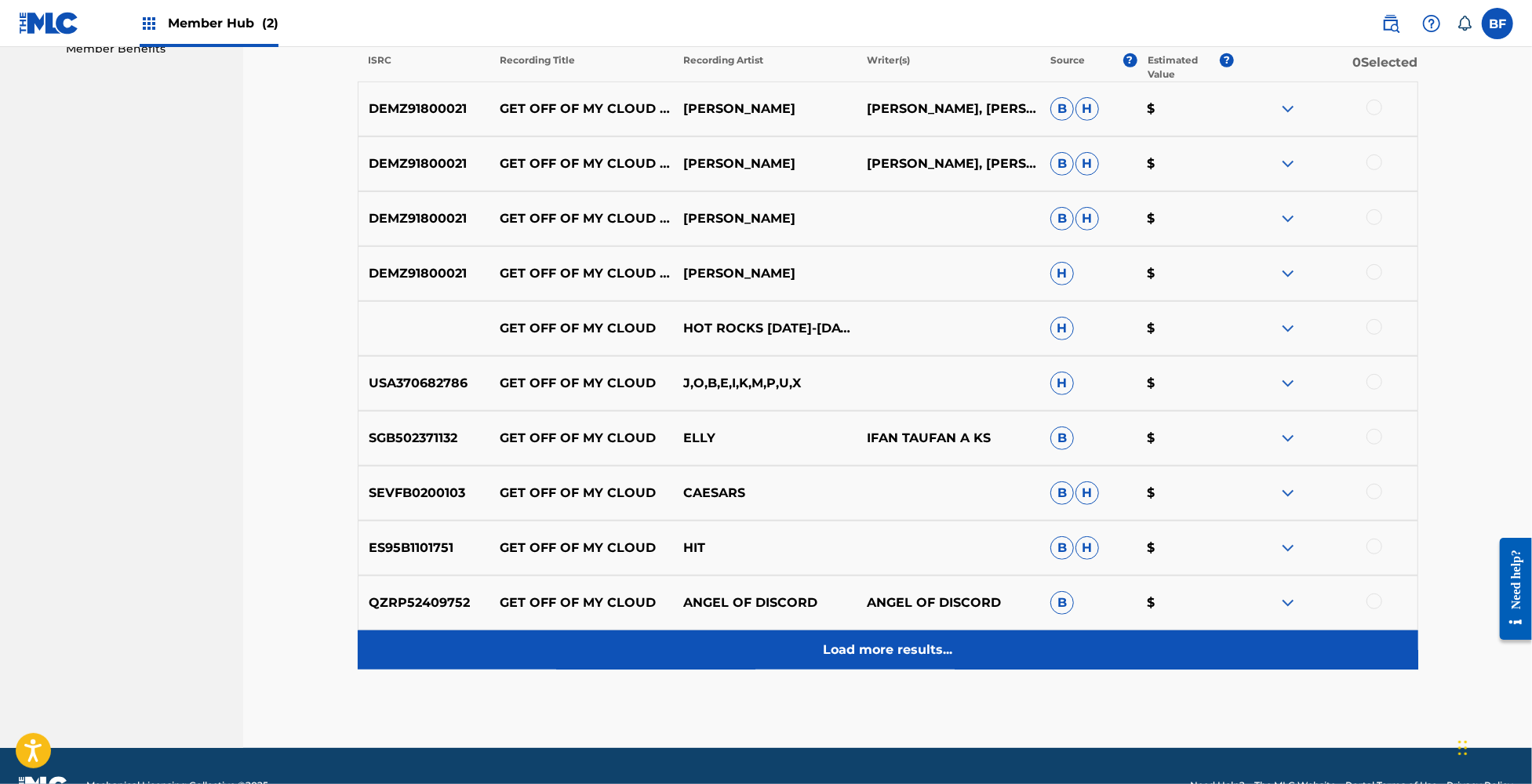
scroll to position [0, 0]
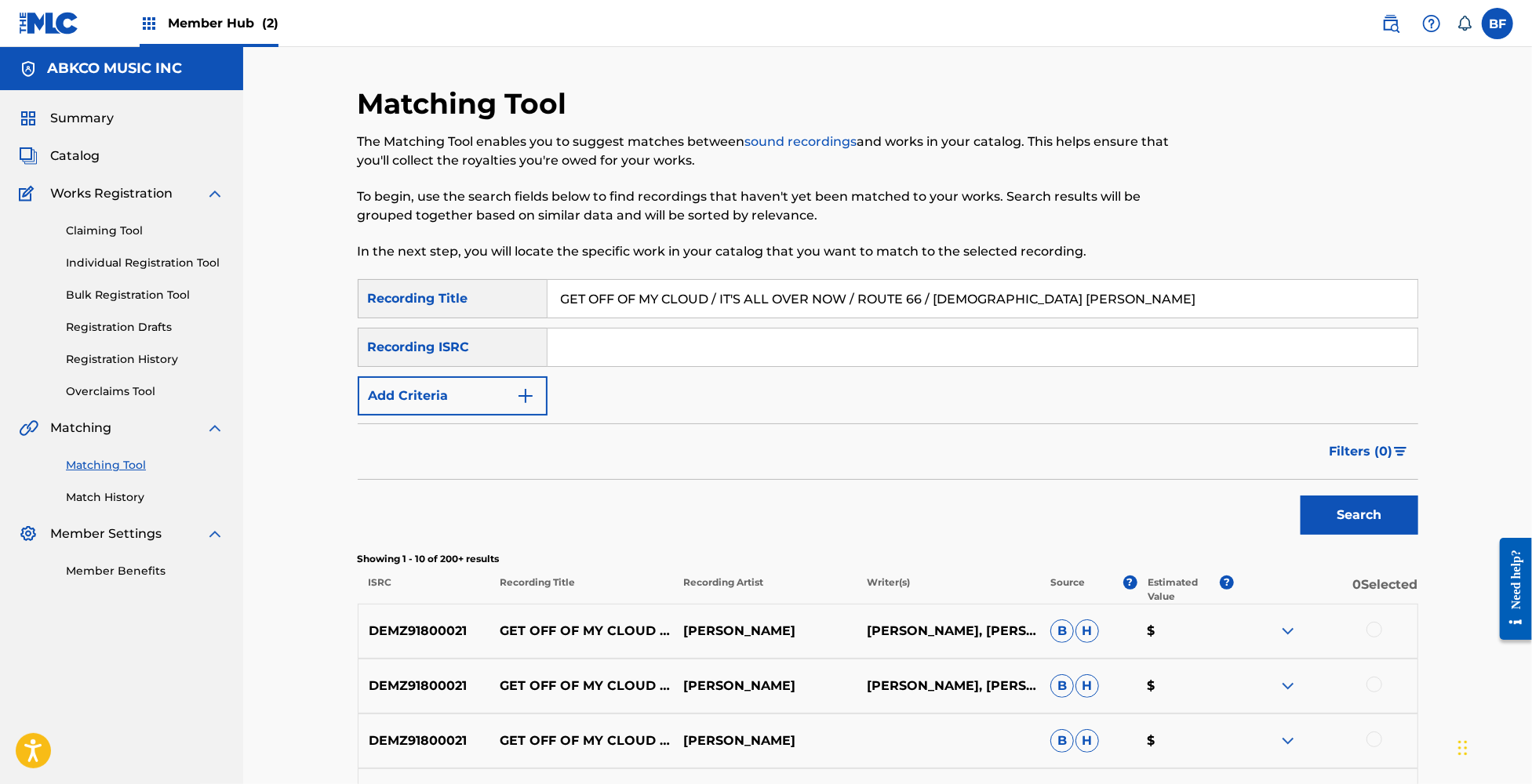
drag, startPoint x: 1035, startPoint y: 305, endPoint x: 356, endPoint y: 286, distance: 679.3
click at [358, 286] on div "SearchWithCriteria10dd5ff9-c3ba-426f-9a69-5b02263d0142 Recording Title GET OFF …" at bounding box center [888, 299] width 1060 height 40
paste input "OT A FEELING (I CAN'T EXPAIN)"
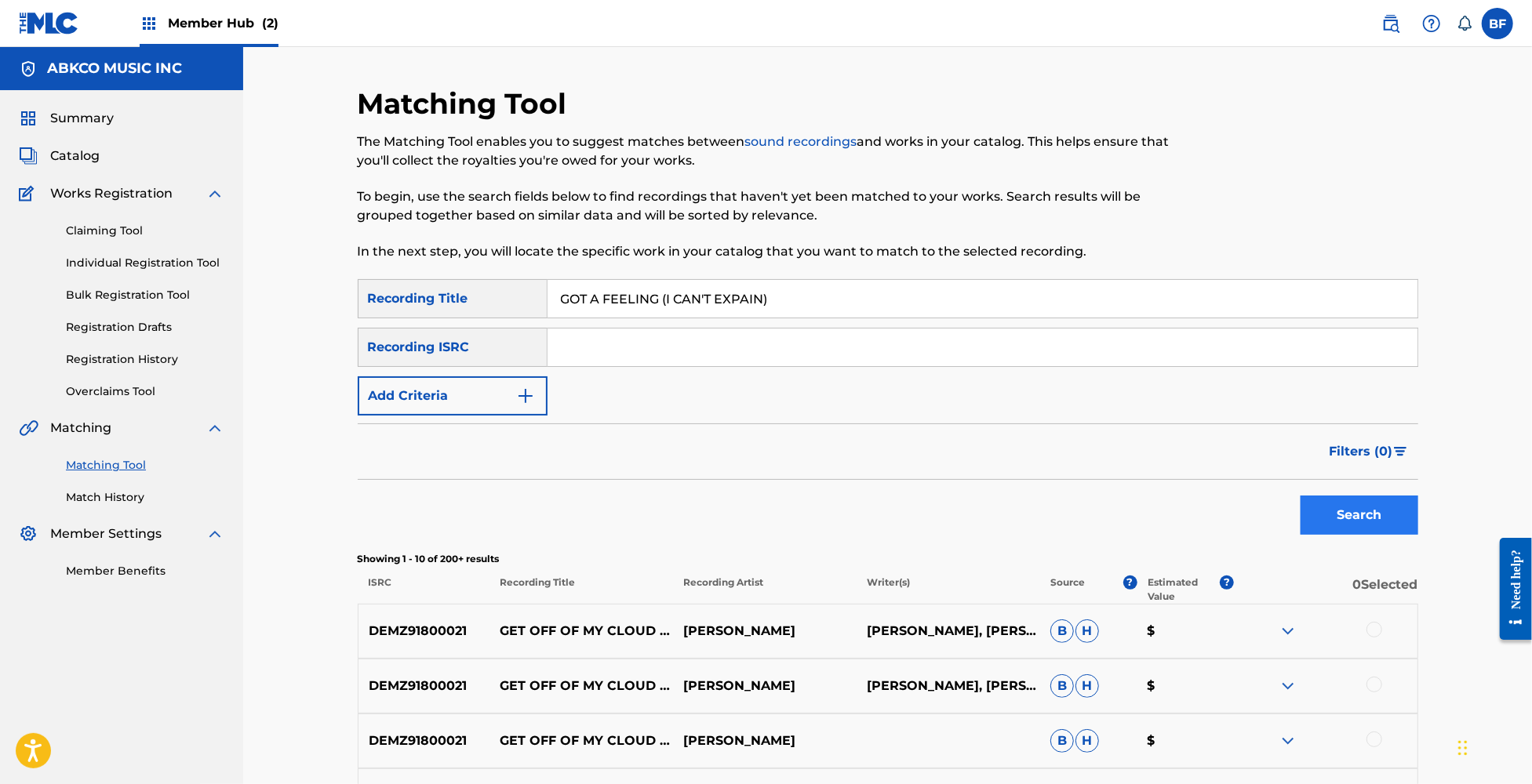
type input "GOT A FEELING (I CAN'T EXPAIN)"
click at [1359, 512] on button "Search" at bounding box center [1359, 515] width 118 height 40
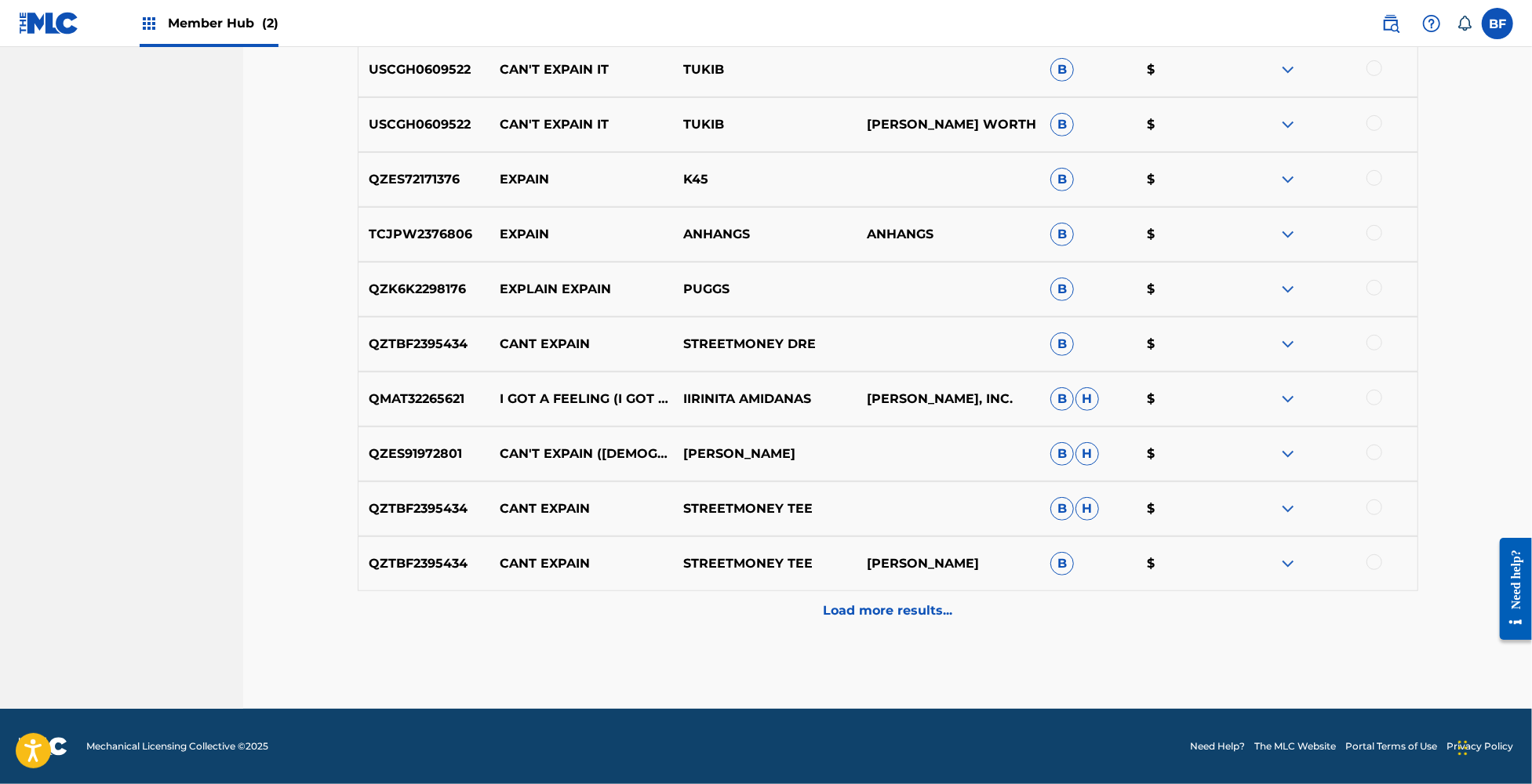
scroll to position [144, 0]
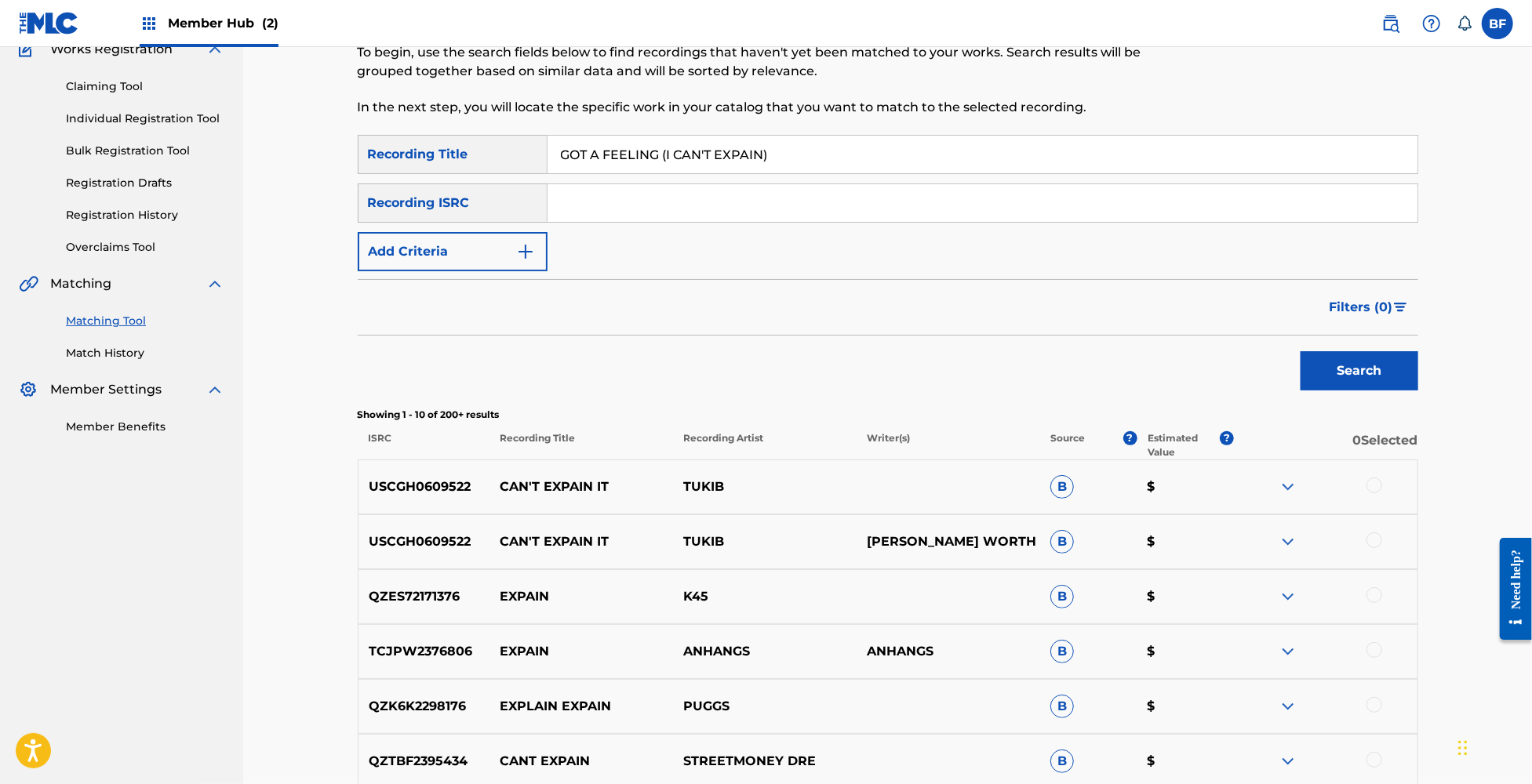
click at [602, 207] on input "Search Form" at bounding box center [982, 203] width 870 height 38
paste input "FRX201980457"
type input "FRX201980457"
click at [1359, 362] on button "Search" at bounding box center [1359, 371] width 118 height 40
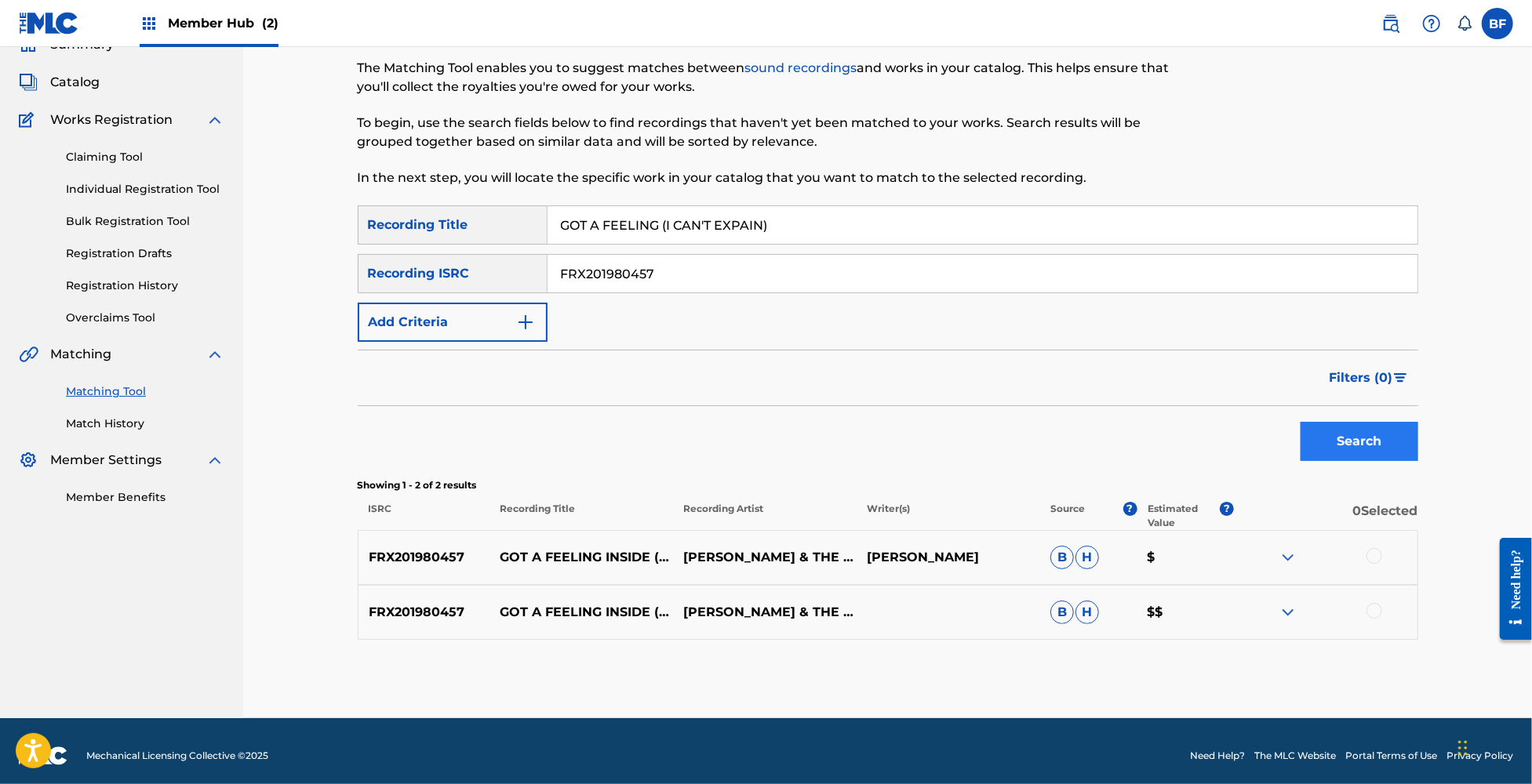
scroll to position [83, 0]
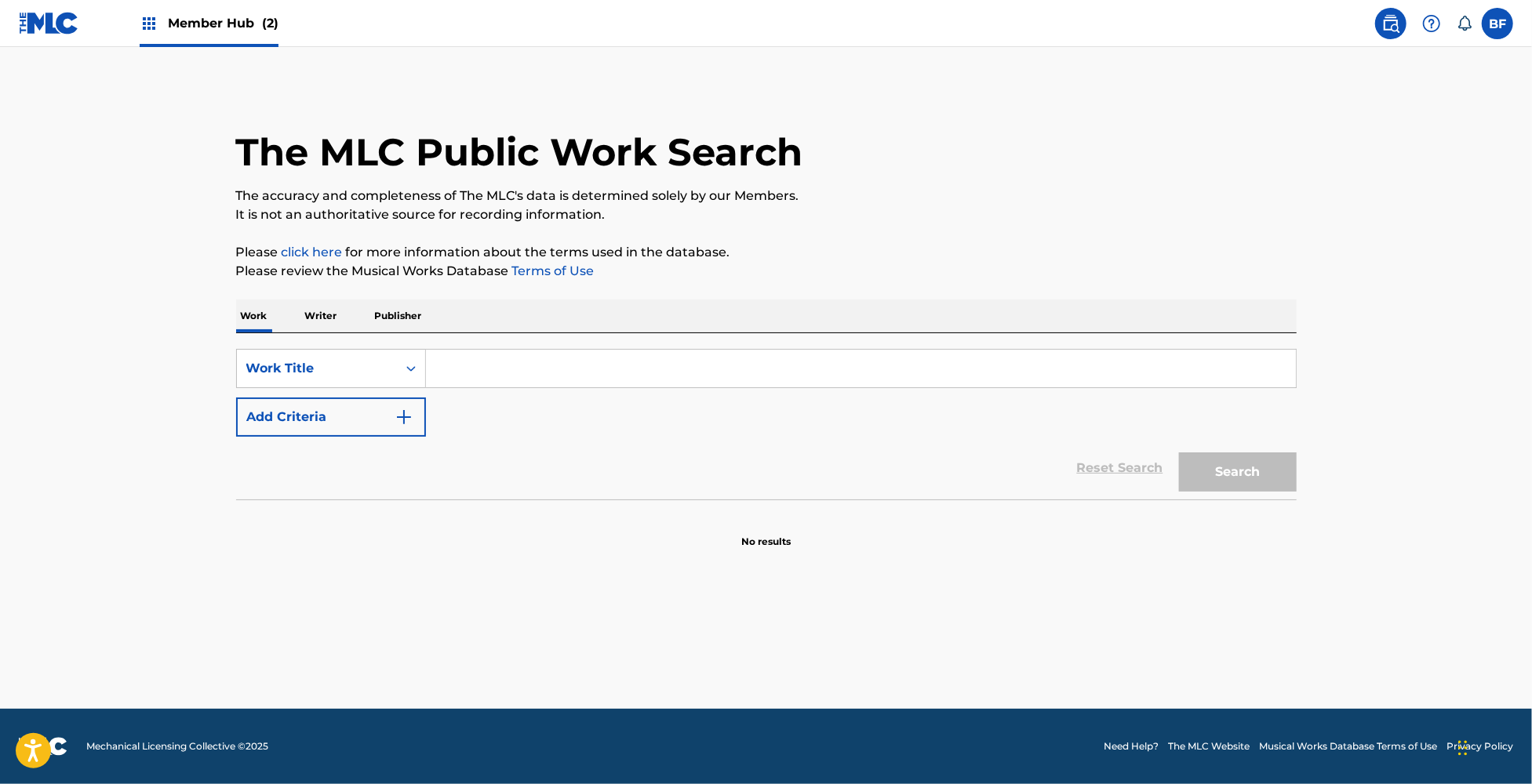
click at [493, 371] on input "Search Form" at bounding box center [860, 369] width 870 height 38
paste input "AINDA É CEDO / GIMME SHELTER"
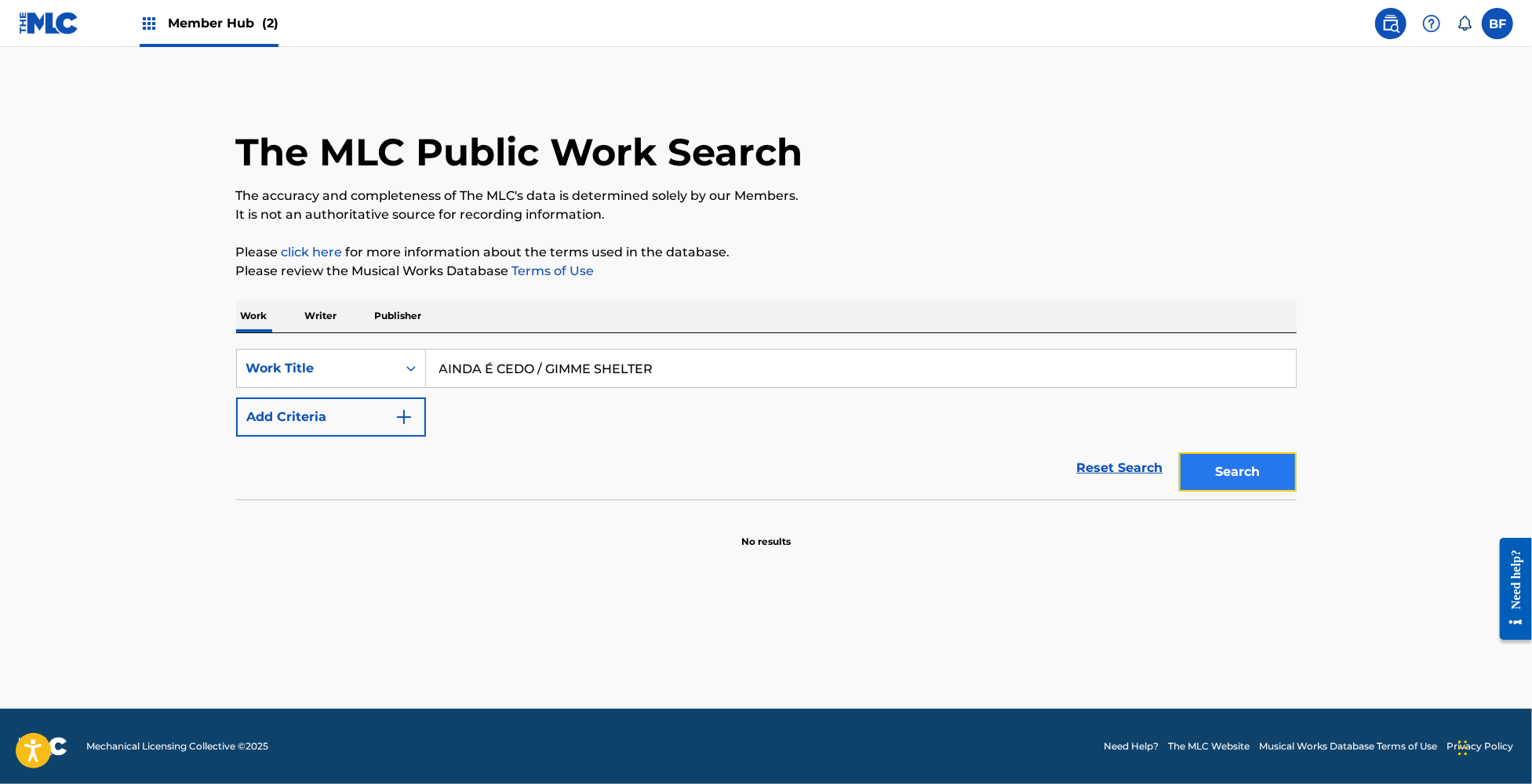
click at [1274, 471] on button "Search" at bounding box center [1238, 472] width 118 height 40
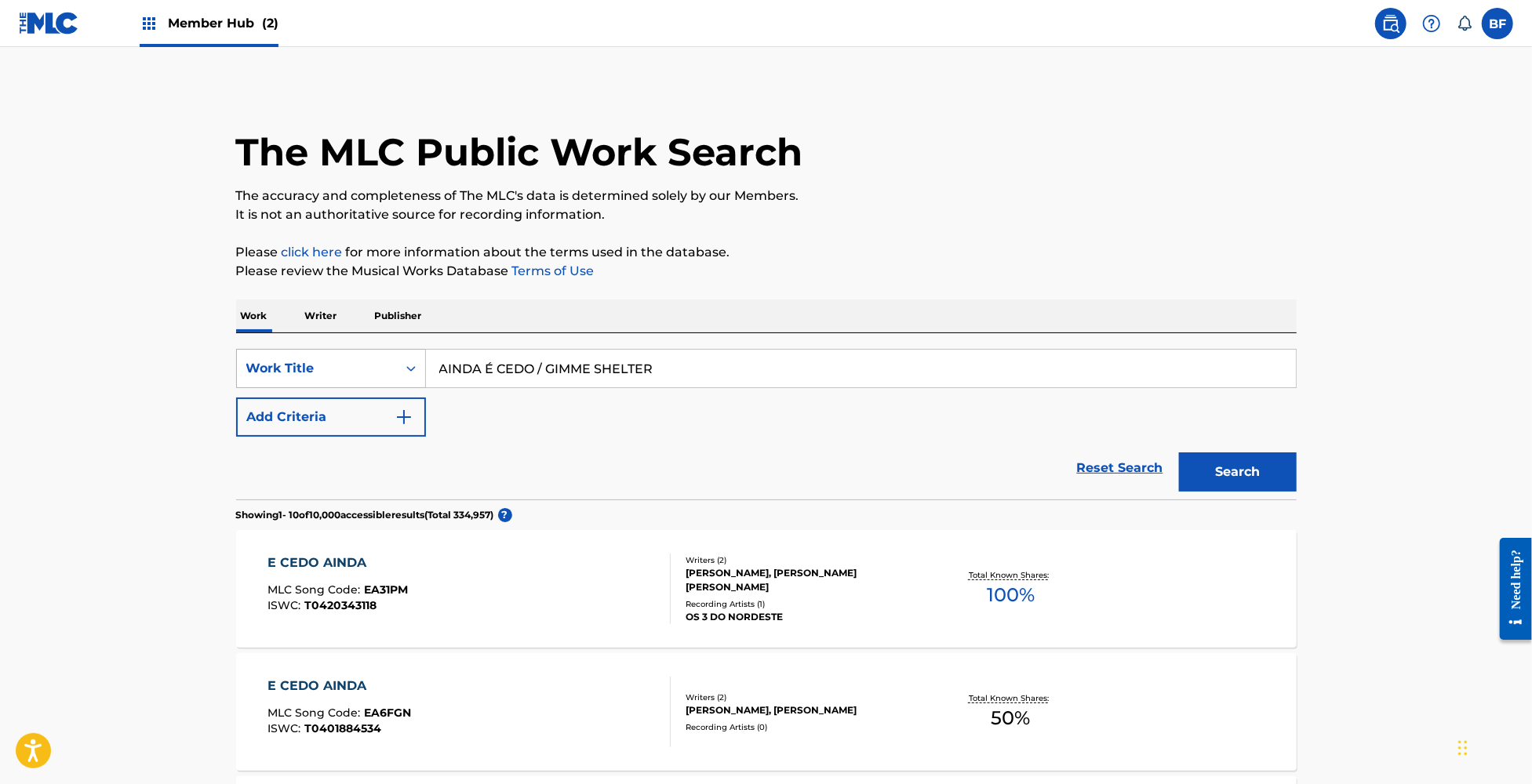
drag, startPoint x: 717, startPoint y: 364, endPoint x: 349, endPoint y: 378, distance: 368.3
click at [349, 378] on div "SearchWithCriteria1541f75a-ad50-4fa2-b625-f4c9726b5dcd Work Title AINDA É CEDO …" at bounding box center [766, 369] width 1060 height 40
paste input "LSO SPRACH ZARATHUSTRA / BABA [PERSON_NAME]"
click at [1268, 474] on button "Search" at bounding box center [1238, 472] width 118 height 40
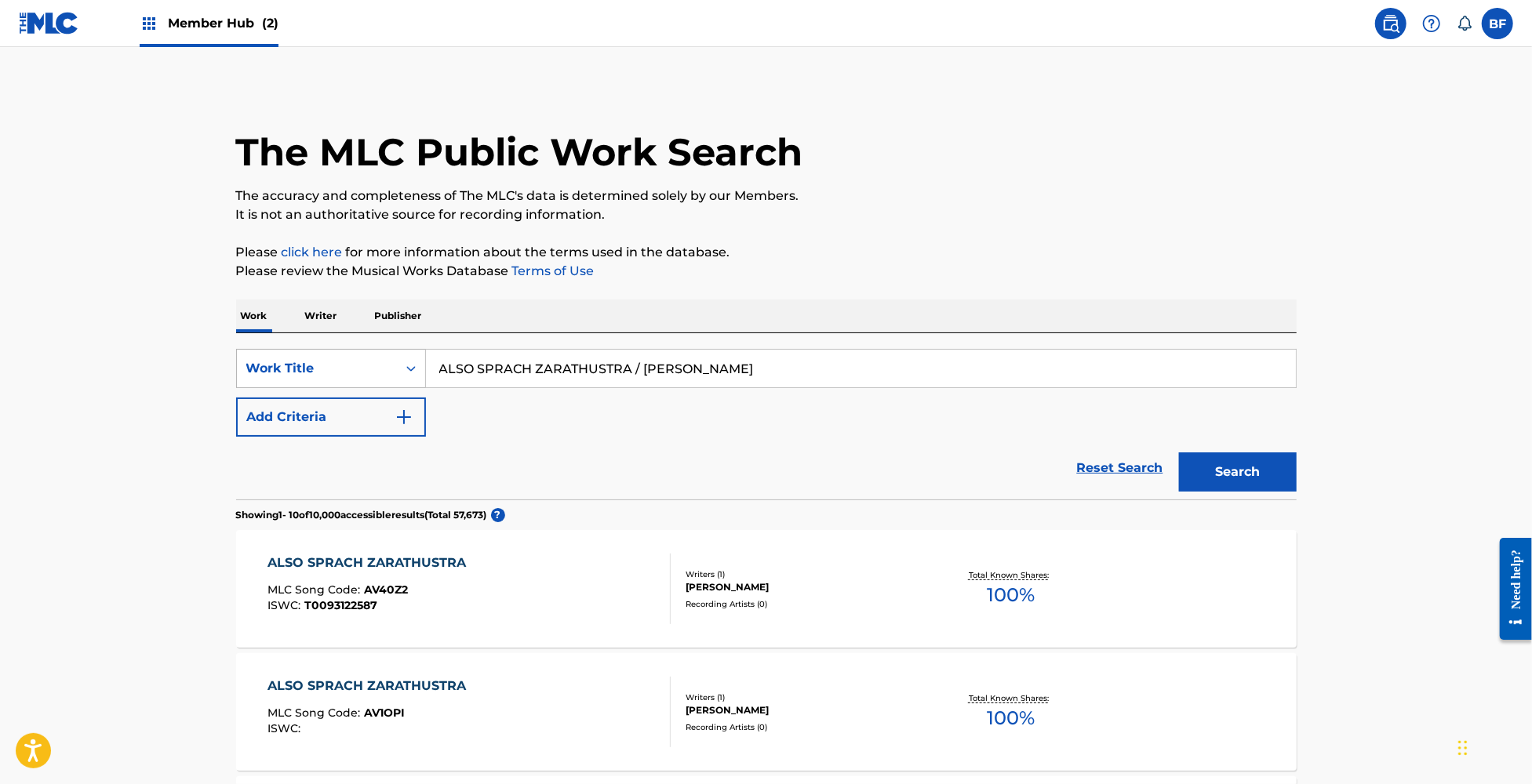
drag, startPoint x: 785, startPoint y: 365, endPoint x: 370, endPoint y: 377, distance: 415.2
click at [370, 377] on div "SearchWithCriteria1541f75a-ad50-4fa2-b625-f4c9726b5dcd Work Title ALSO SPRACH Z…" at bounding box center [766, 369] width 1060 height 40
paste input "MAZING JOURNEY / SPARKS (LIVE)"
click at [1257, 464] on button "Search" at bounding box center [1238, 472] width 118 height 40
drag, startPoint x: 745, startPoint y: 358, endPoint x: 333, endPoint y: 378, distance: 412.5
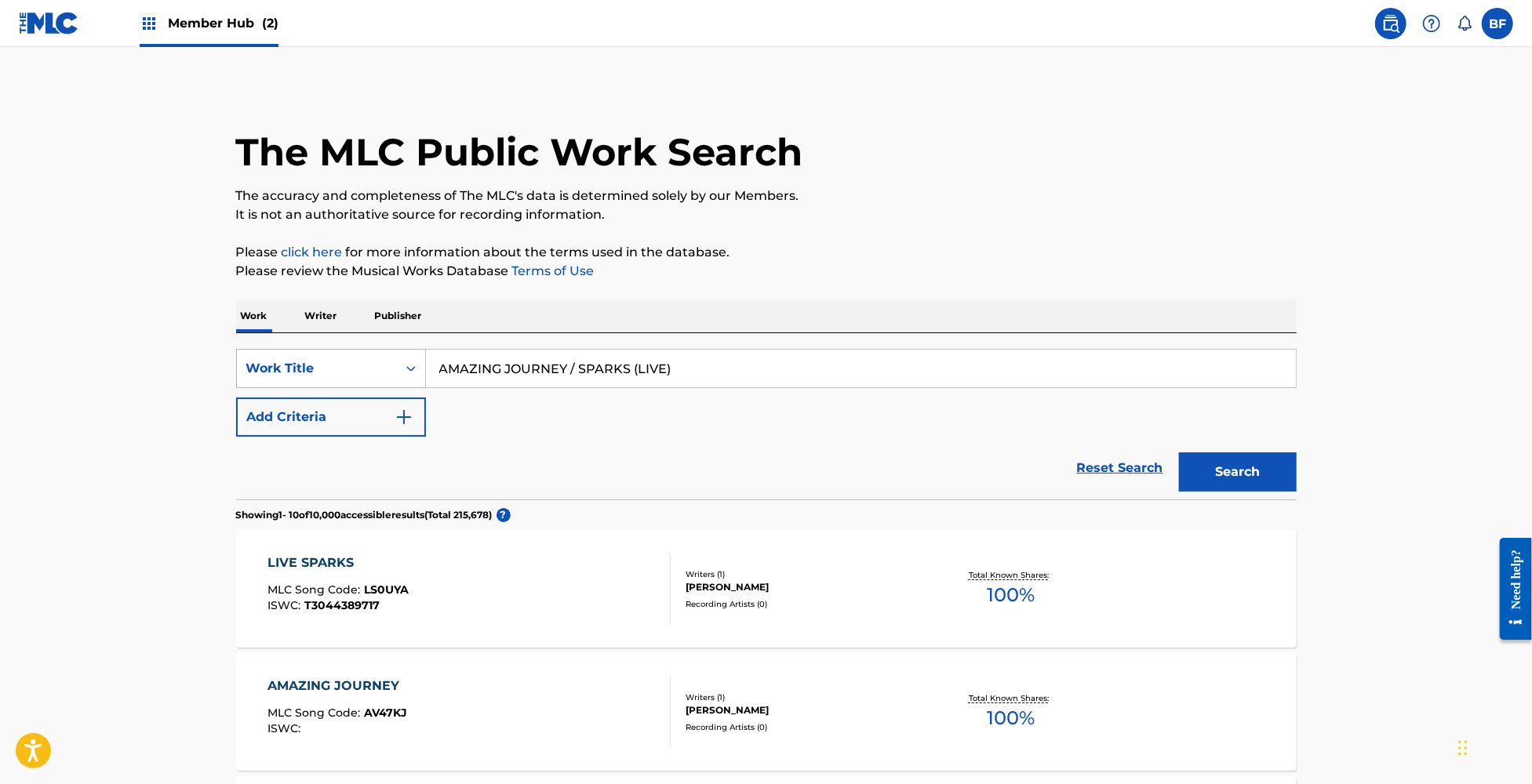
click at [334, 378] on div "SearchWithCriteria1541f75a-ad50-4fa2-b625-f4c9726b5dcd Work Title AMAZING JOURN…" at bounding box center [766, 369] width 1060 height 40
paste input "s Tears Go By / Ruby [DATE]"
click at [1261, 458] on button "Search" at bounding box center [1238, 472] width 118 height 40
drag, startPoint x: 722, startPoint y: 362, endPoint x: 359, endPoint y: 386, distance: 363.8
click at [359, 386] on div "SearchWithCriteria1541f75a-ad50-4fa2-b625-f4c9726b5dcd Work Title As Tears Go B…" at bounding box center [766, 369] width 1060 height 40
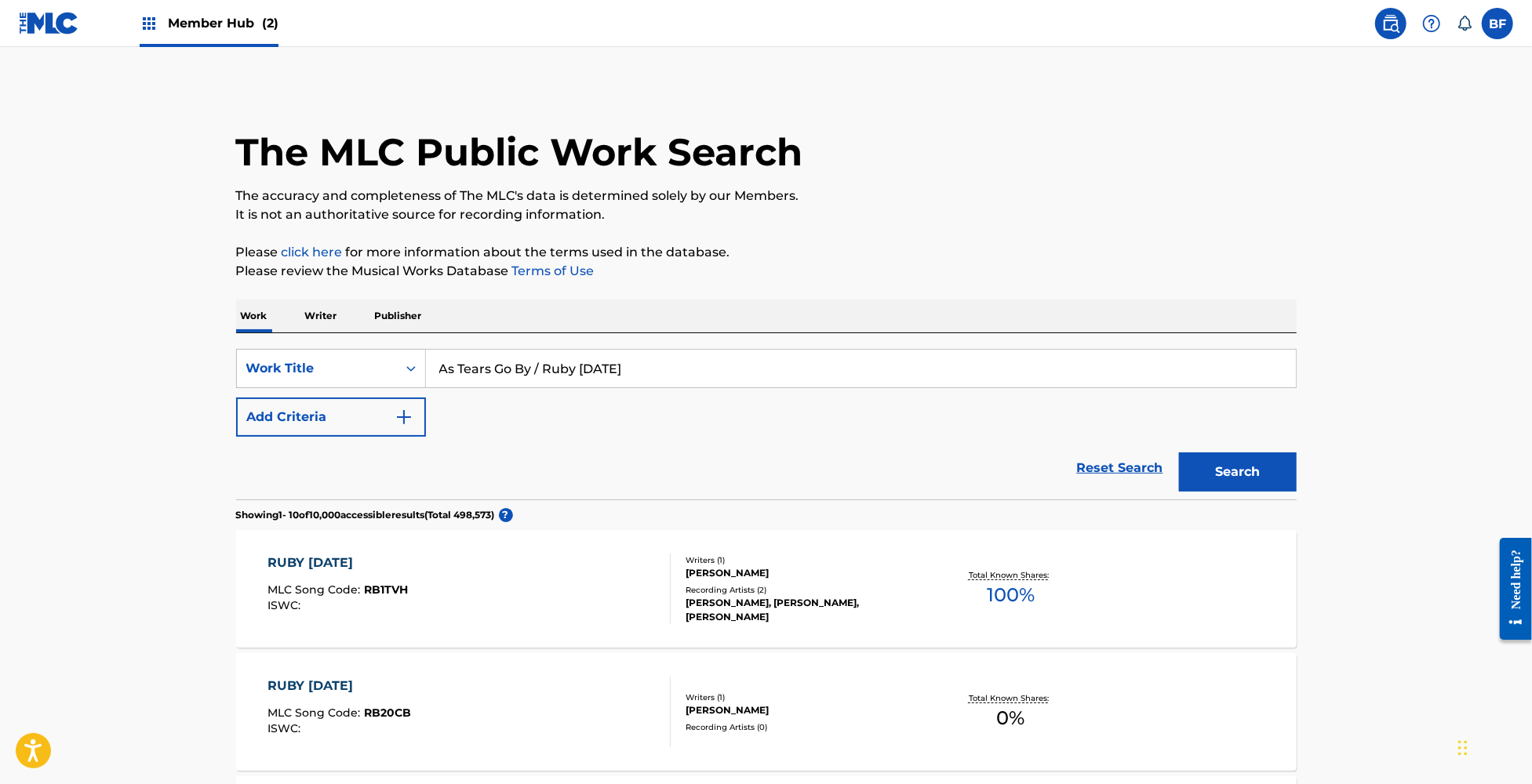
paste input "[PERSON_NAME] / LET MY LOVE OPEN THE DOOR"
type input "[PERSON_NAME] / LET MY LOVE OPEN THE DOOR"
click at [1249, 469] on button "Search" at bounding box center [1238, 472] width 118 height 40
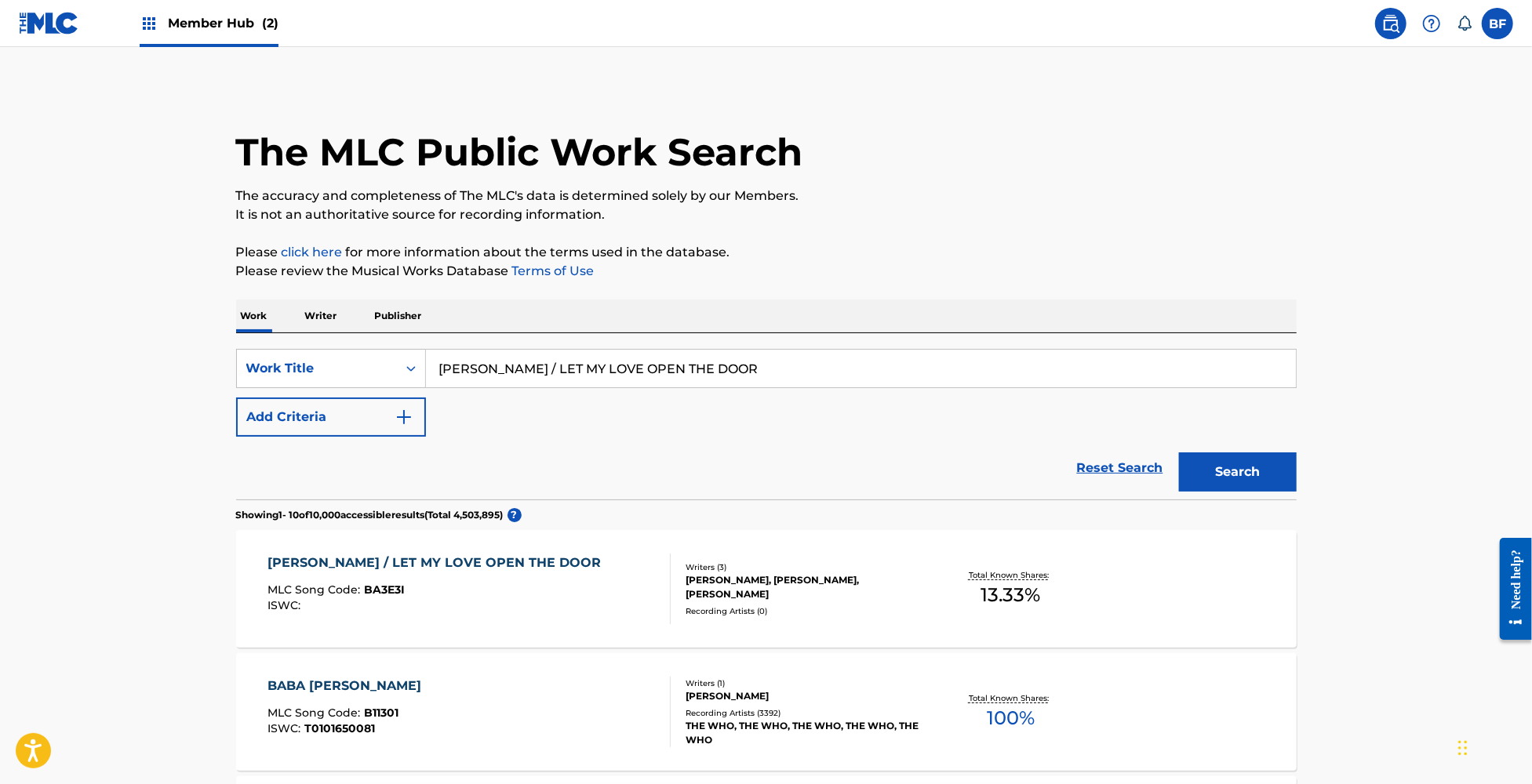
click at [459, 560] on div "[PERSON_NAME] / LET MY LOVE OPEN THE DOOR" at bounding box center [438, 563] width 341 height 19
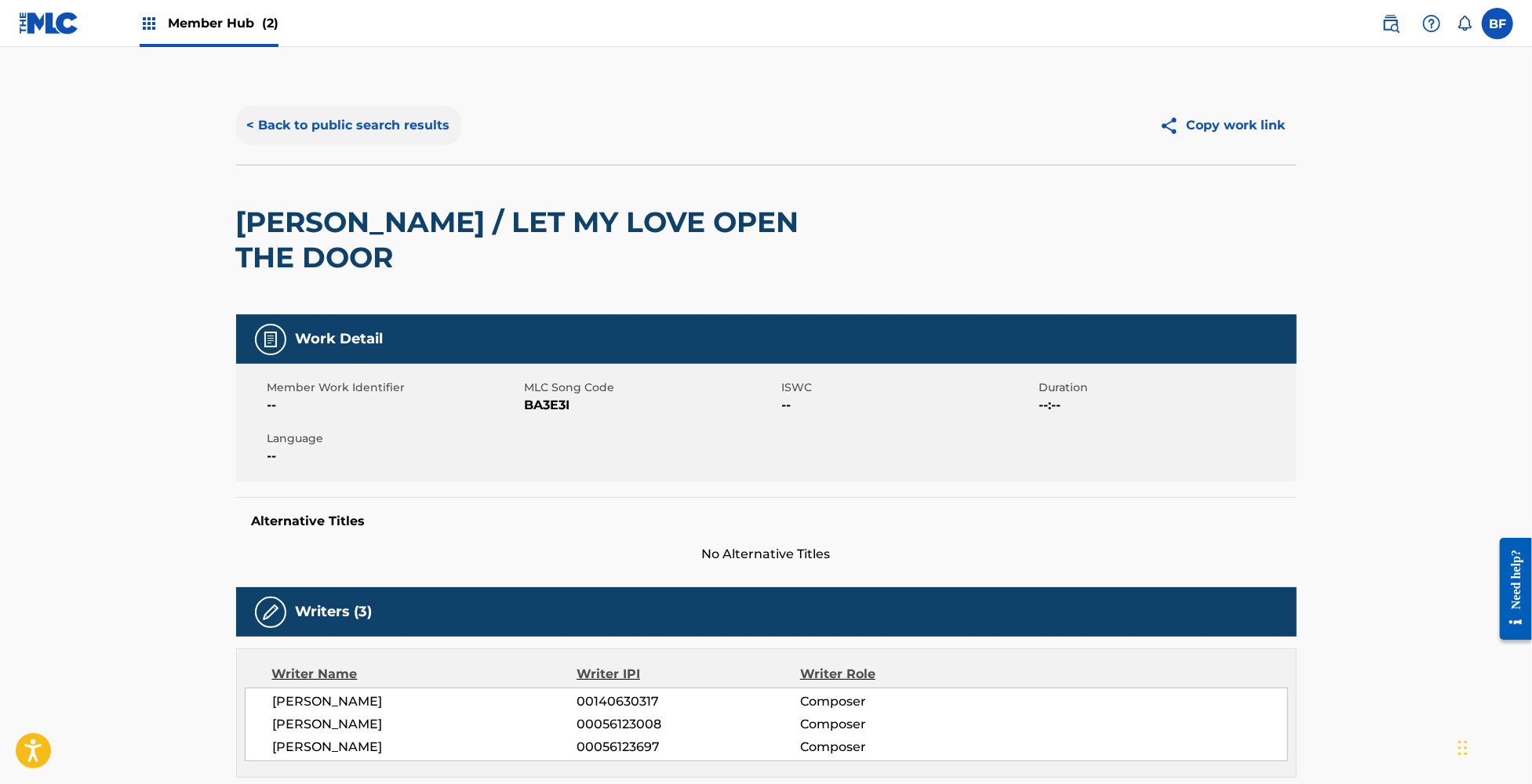
click at [404, 129] on button "< Back to public search results" at bounding box center [348, 126] width 225 height 40
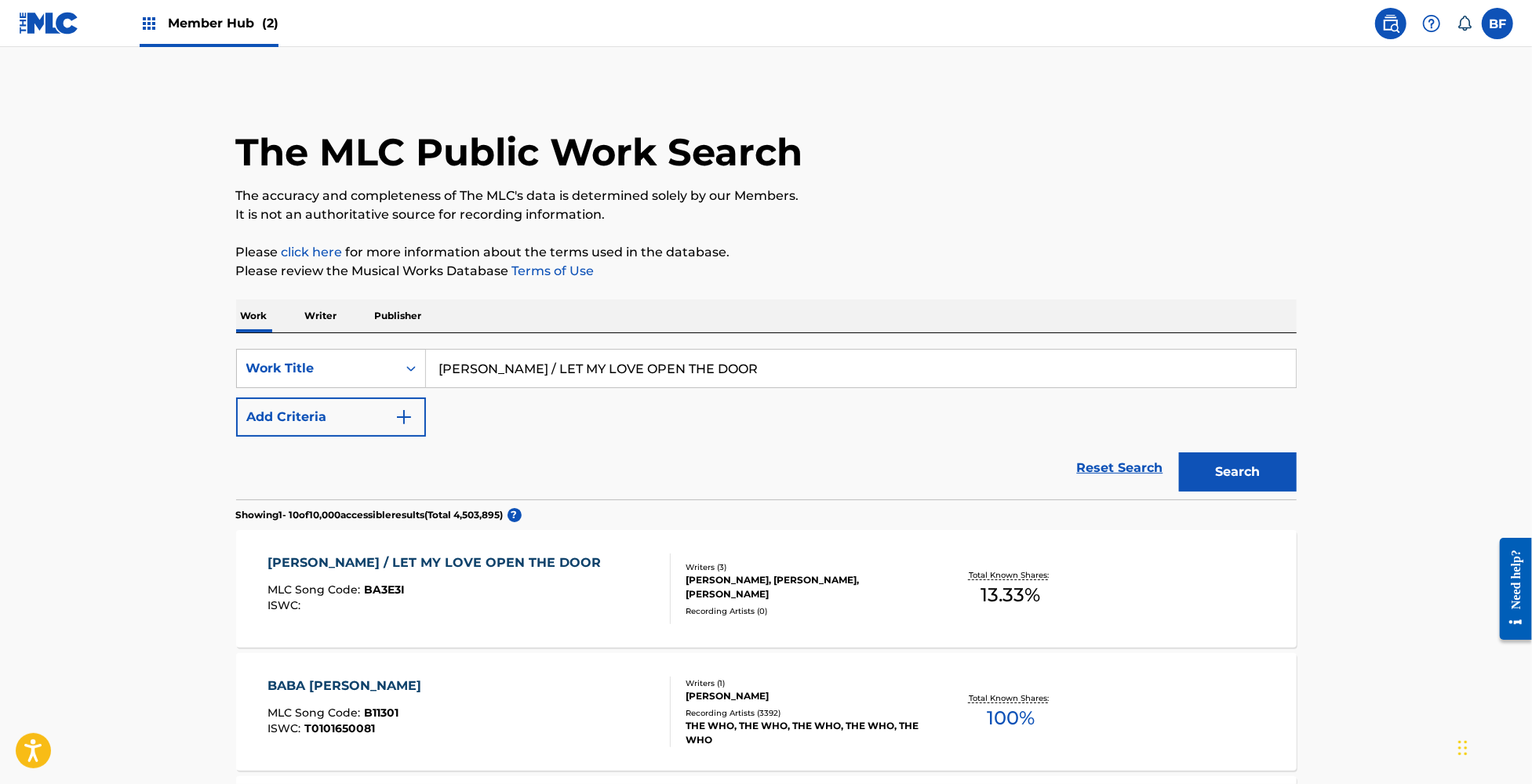
drag, startPoint x: 792, startPoint y: 368, endPoint x: 202, endPoint y: 350, distance: 590.3
paste input "REMEMBER THE HEROES"
click at [1231, 471] on button "Search" at bounding box center [1238, 472] width 118 height 40
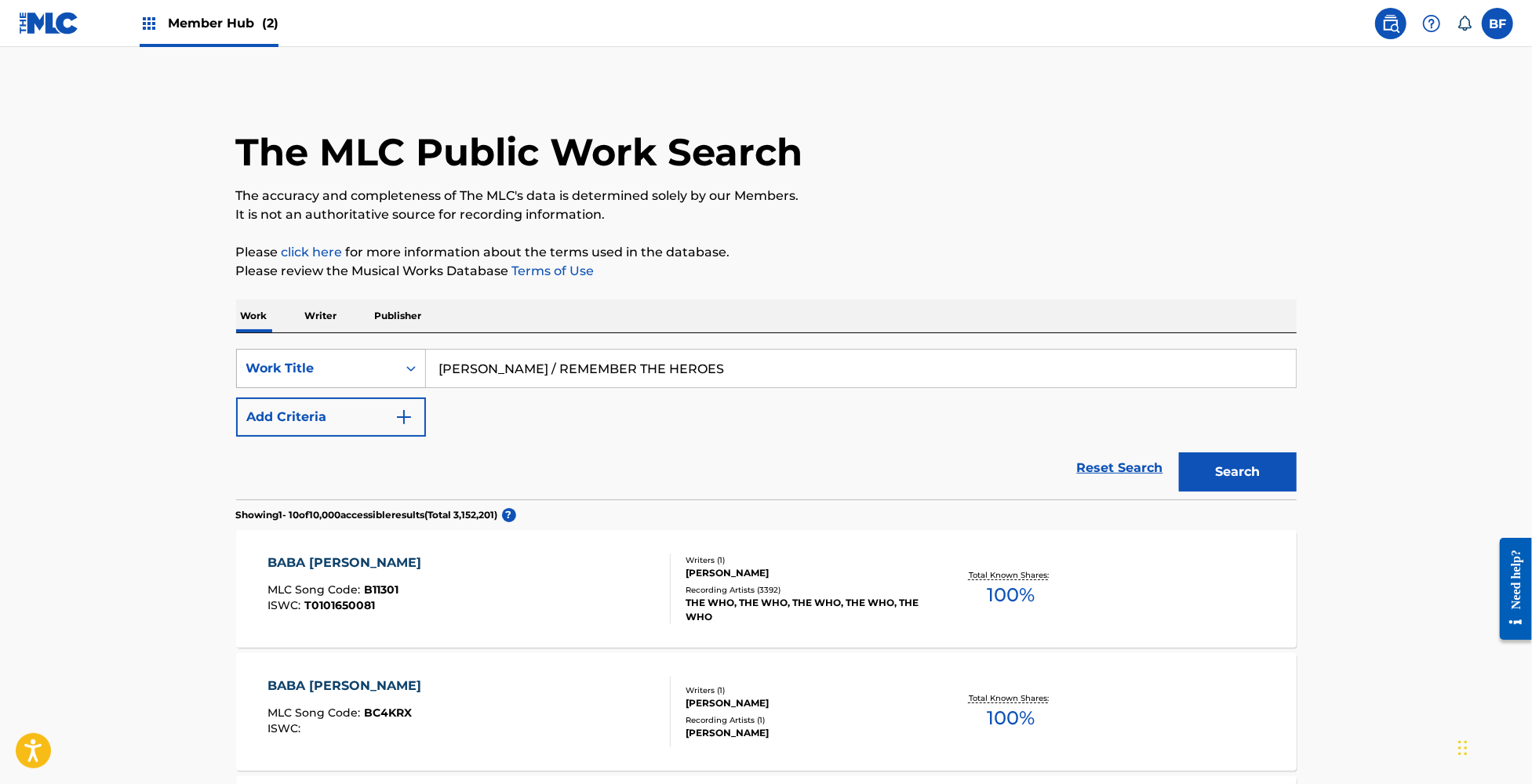
drag, startPoint x: 723, startPoint y: 362, endPoint x: 334, endPoint y: 362, distance: 389.0
click at [334, 362] on div "SearchWithCriteria1541f75a-ad50-4fa2-b625-f4c9726b5dcd Work Title BABA O'RILEY …" at bounding box center [766, 369] width 1060 height 40
paste input "THE KIDS ARE ALRIGHT"
click at [1230, 484] on button "Search" at bounding box center [1238, 472] width 118 height 40
drag, startPoint x: 738, startPoint y: 365, endPoint x: 311, endPoint y: 364, distance: 427.0
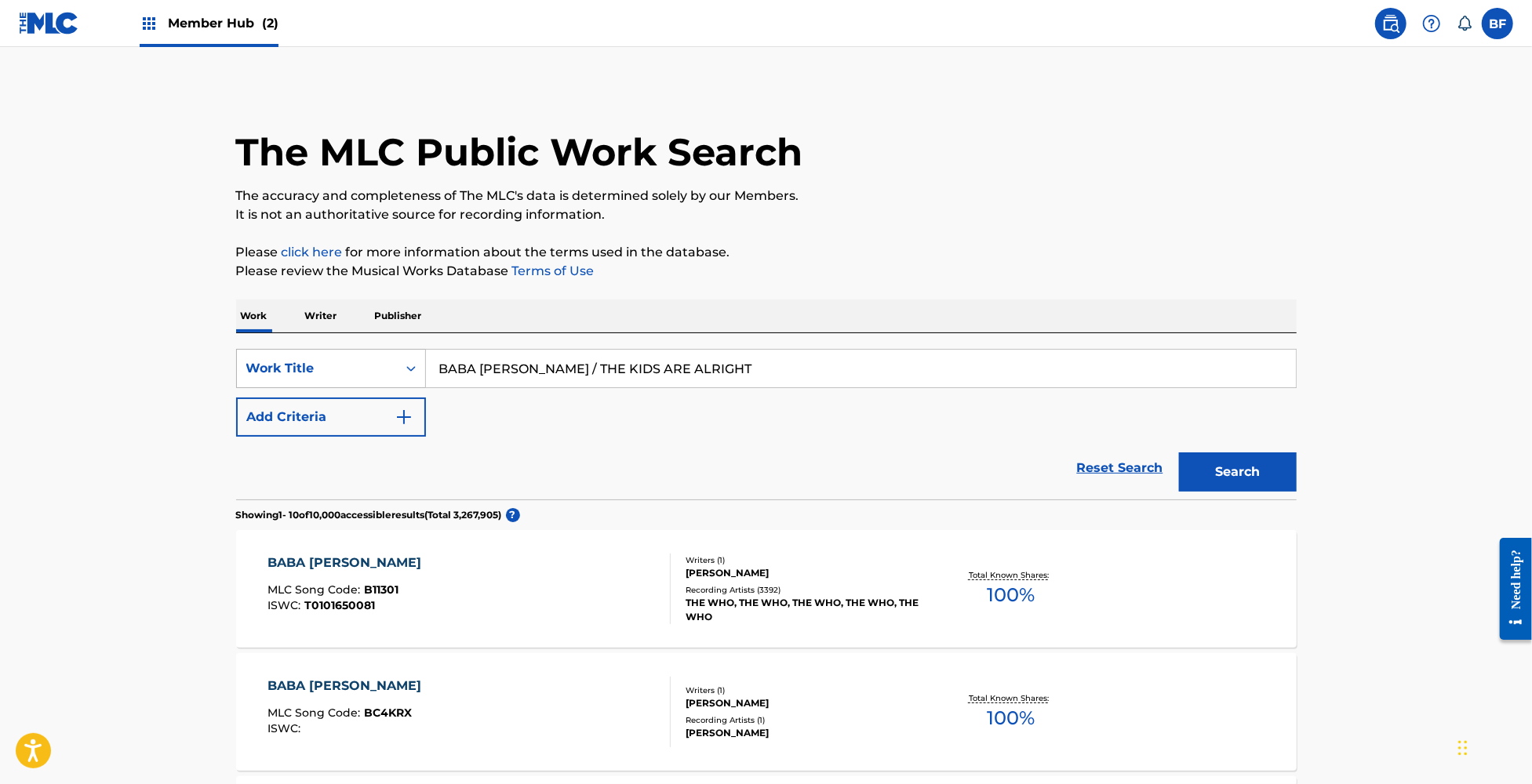
click at [311, 364] on div "SearchWithCriteria1541f75a-ad50-4fa2-b625-f4c9726b5dcd Work Title BABA O'RILEY …" at bounding box center [766, 369] width 1060 height 40
paste input "EFORE YOU GO / BREEZIN"
click at [1234, 474] on button "Search" at bounding box center [1238, 472] width 118 height 40
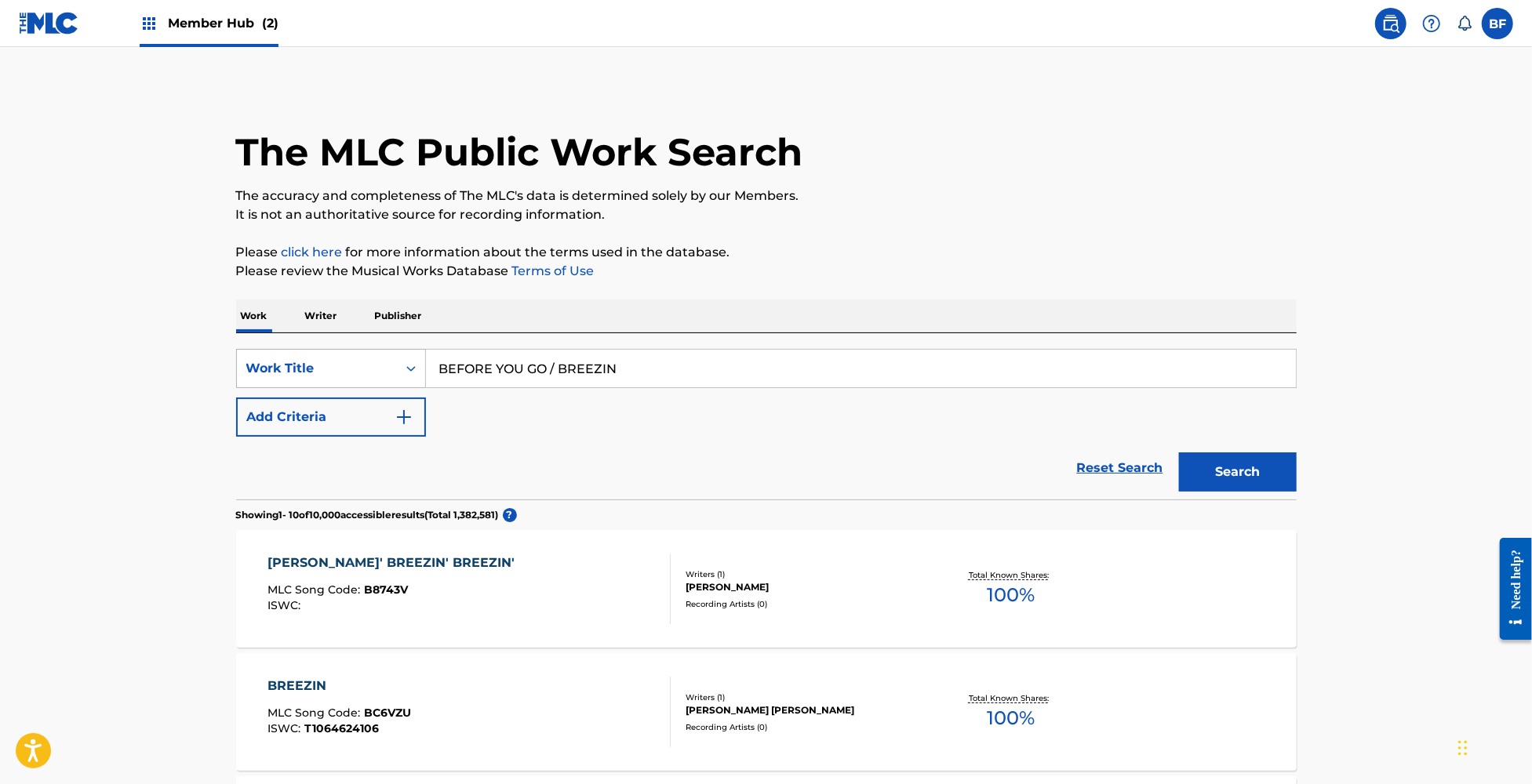
drag, startPoint x: 685, startPoint y: 365, endPoint x: 368, endPoint y: 367, distance: 317.0
click at [368, 367] on div "SearchWithCriteria1541f75a-ad50-4fa2-b625-f4c9726b5dcd Work Title BEFORE YOU GO…" at bounding box center [766, 369] width 1060 height 40
paste input "LACK MEDLEY: BACK TO BLACK / PAINT IT BLACK"
click at [1194, 471] on button "Search" at bounding box center [1238, 472] width 118 height 40
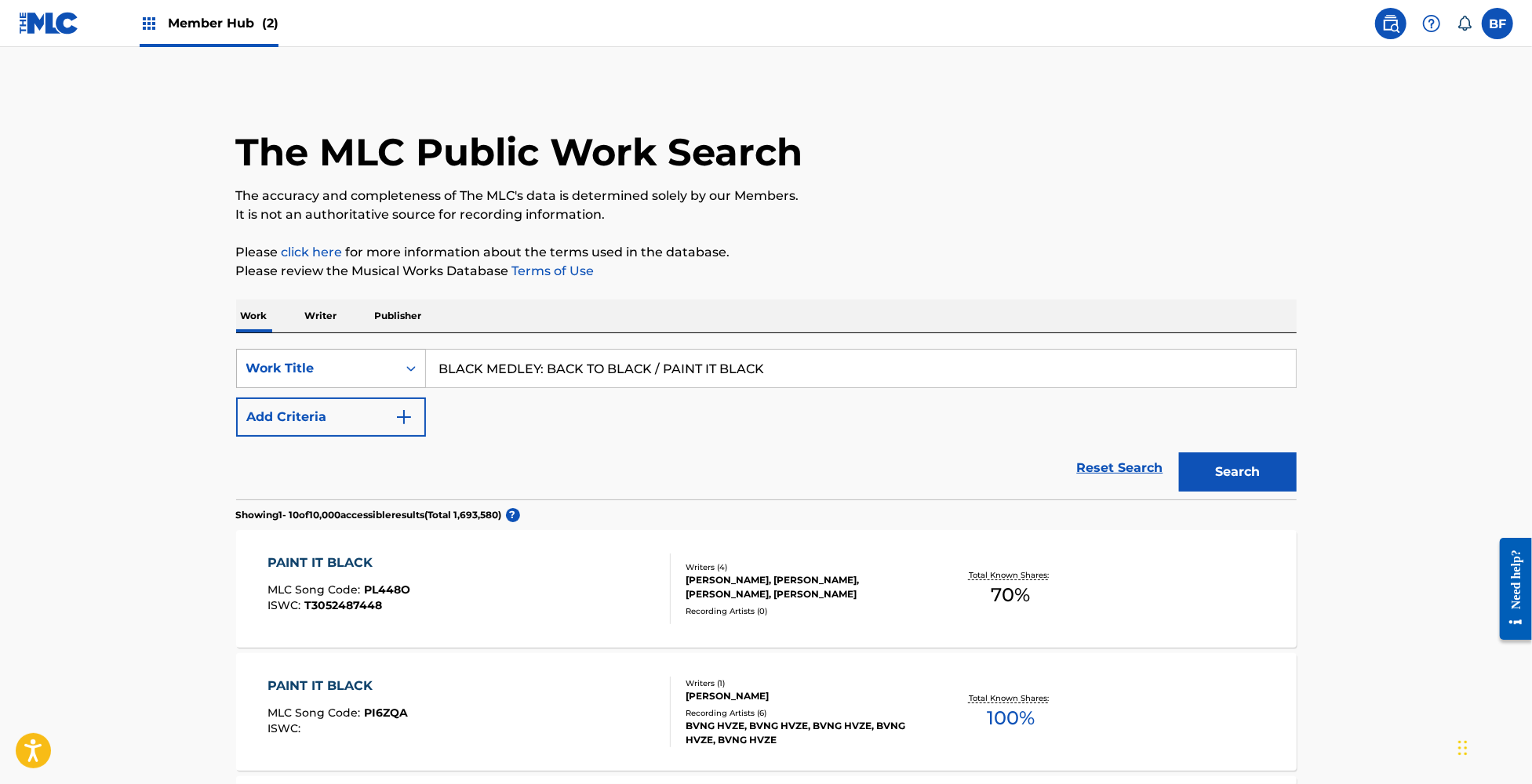
drag, startPoint x: 792, startPoint y: 364, endPoint x: 397, endPoint y: 359, distance: 395.0
click at [397, 359] on div "SearchWithCriteria1541f75a-ad50-4fa2-b625-f4c9726b5dcd Work Title BLACK MEDLEY:…" at bounding box center [766, 369] width 1060 height 40
paste input "RING IT ON HOME TO ME / SEND ME SOME LOVIN' (REMASTERED 2010)"
click at [1179, 453] on button "Search" at bounding box center [1238, 472] width 118 height 40
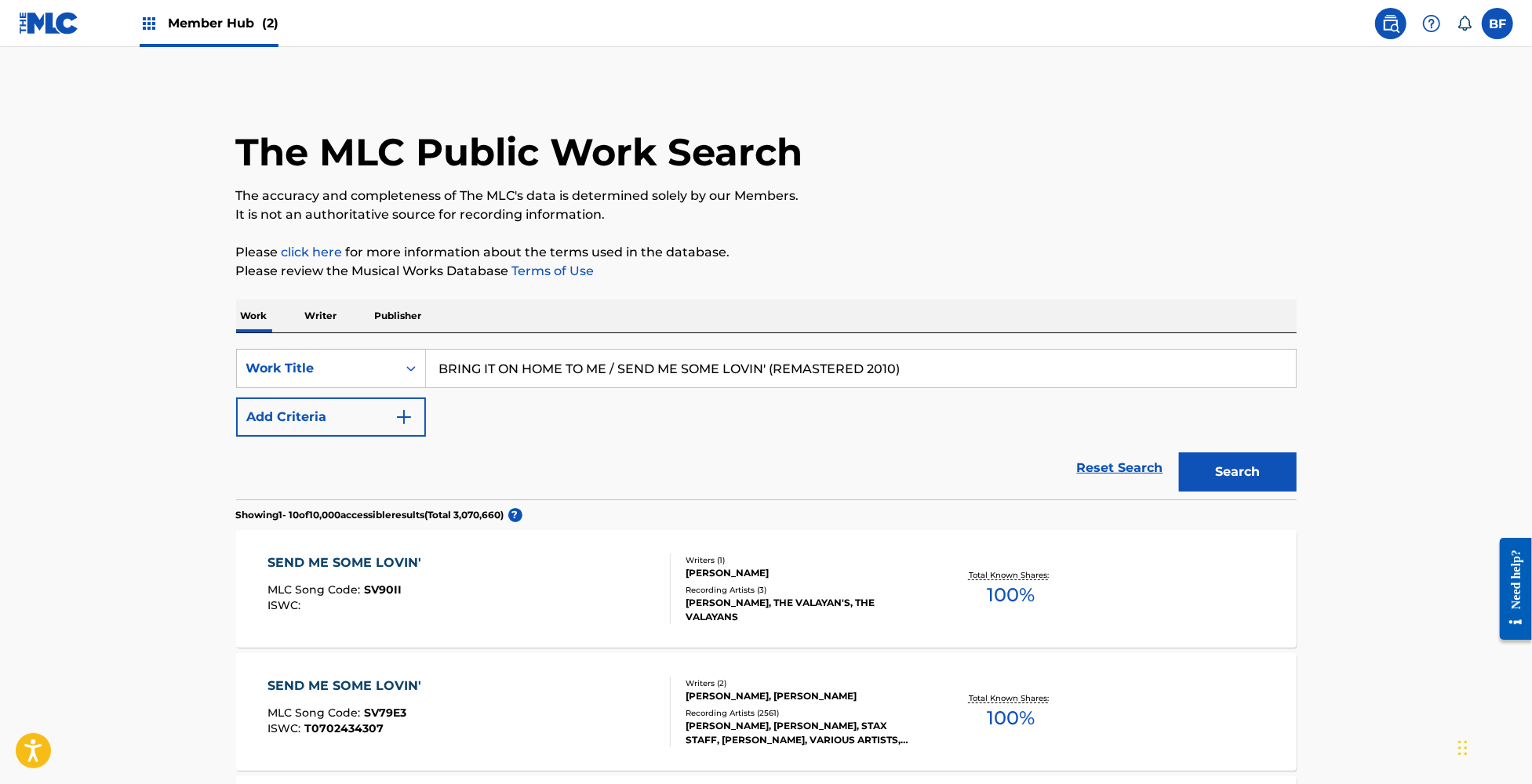
drag, startPoint x: 967, startPoint y: 365, endPoint x: 772, endPoint y: 370, distance: 195.1
click at [772, 370] on input "BRING IT ON HOME TO ME / SEND ME SOME LOVIN' (REMASTERED 2010)" at bounding box center [860, 369] width 870 height 38
click at [1179, 453] on button "Search" at bounding box center [1238, 472] width 118 height 40
drag, startPoint x: 816, startPoint y: 369, endPoint x: 297, endPoint y: 364, distance: 519.0
click at [297, 364] on div "SearchWithCriteria1541f75a-ad50-4fa2-b625-f4c9726b5dcd Work Title BRING IT ON H…" at bounding box center [766, 369] width 1060 height 40
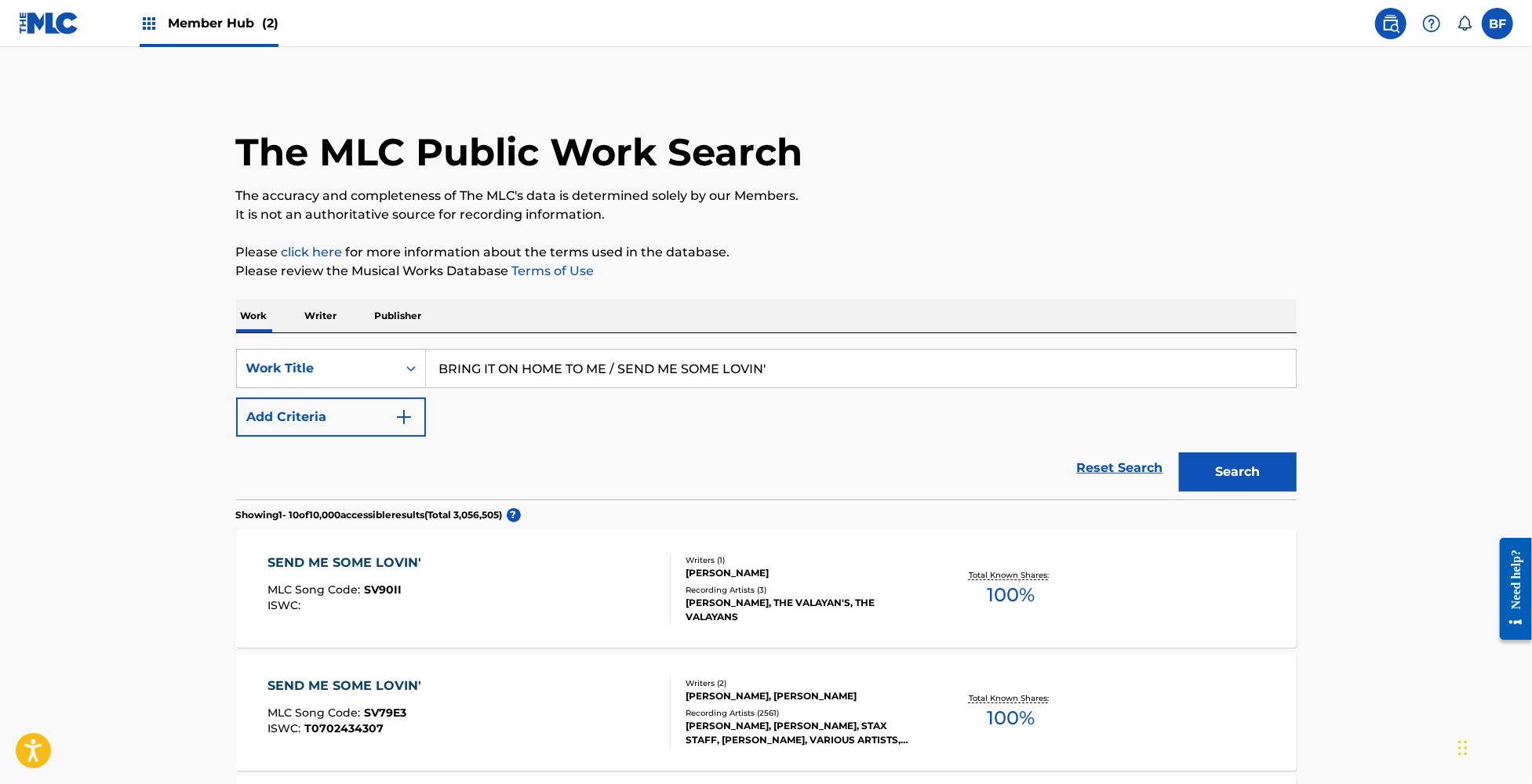
paste input "YOU REALLY GOT A HOLD ON ME"
click at [1224, 469] on button "Search" at bounding box center [1238, 472] width 118 height 40
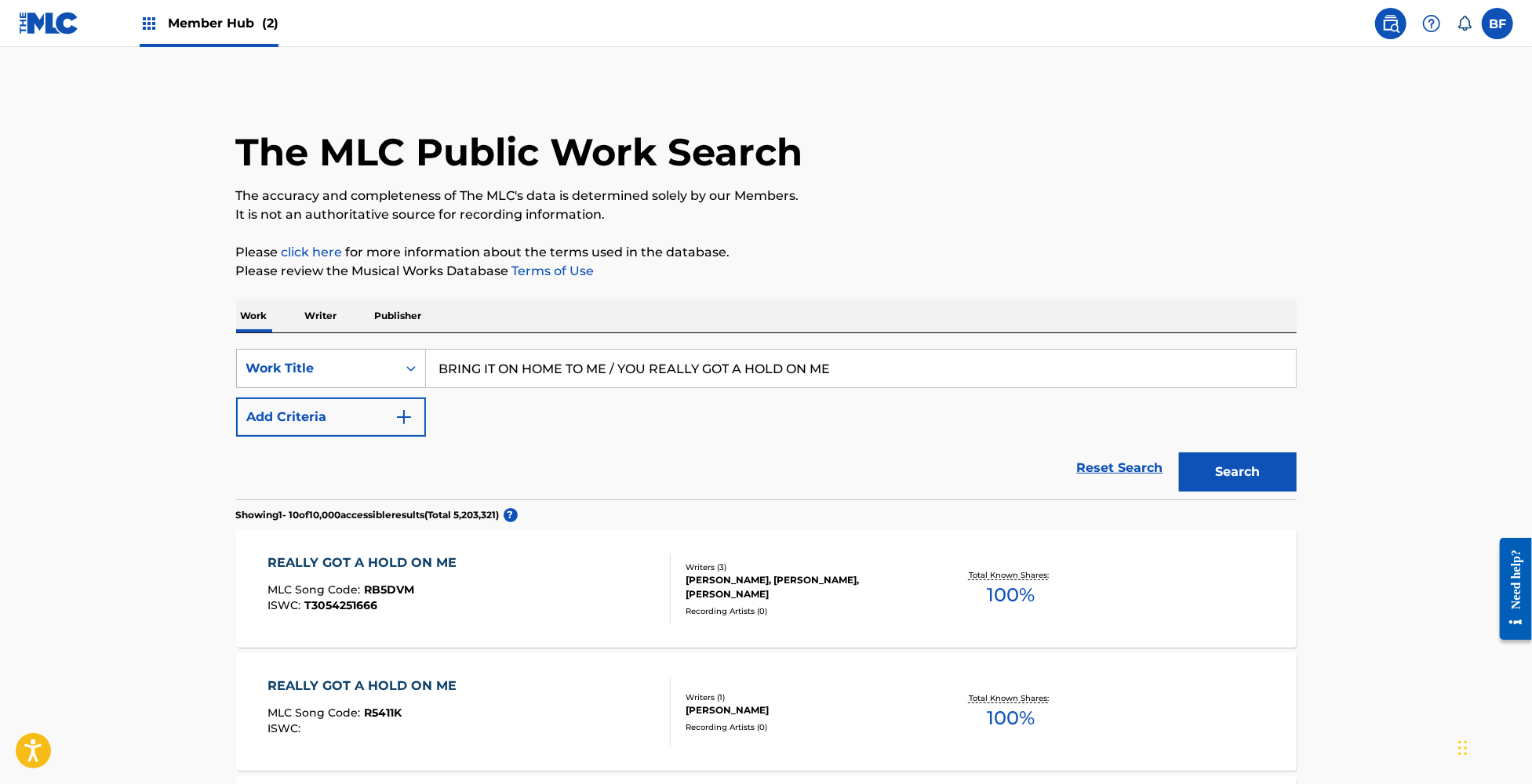
drag, startPoint x: 863, startPoint y: 372, endPoint x: 254, endPoint y: 368, distance: 609.0
click at [254, 368] on div "SearchWithCriteria1541f75a-ad50-4fa2-b625-f4c9726b5dcd Work Title BRING IT ON H…" at bounding box center [766, 369] width 1060 height 40
paste input "'VE REALLY GOT A HOLD ON ME (MEDLEY)"
click at [1257, 484] on button "Search" at bounding box center [1238, 472] width 118 height 40
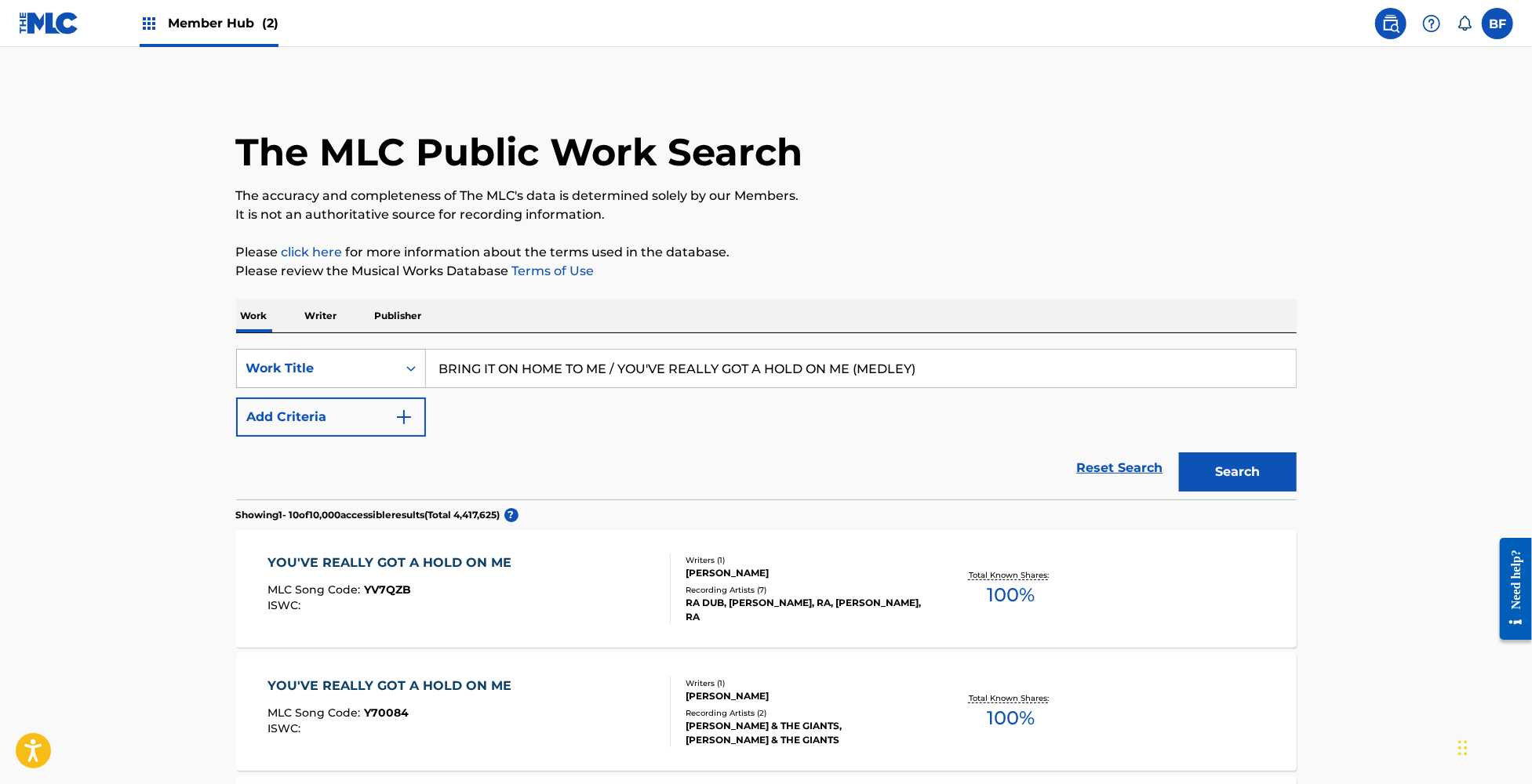
drag, startPoint x: 958, startPoint y: 368, endPoint x: 355, endPoint y: 358, distance: 603.1
click at [355, 358] on div "SearchWithCriteria1541f75a-ad50-4fa2-b625-f4c9726b5dcd Work Title BRING IT ON H…" at bounding box center [766, 369] width 1060 height 40
paste input "/I'M IN LOVE AGAIN"
click at [1240, 477] on button "Search" at bounding box center [1238, 472] width 118 height 40
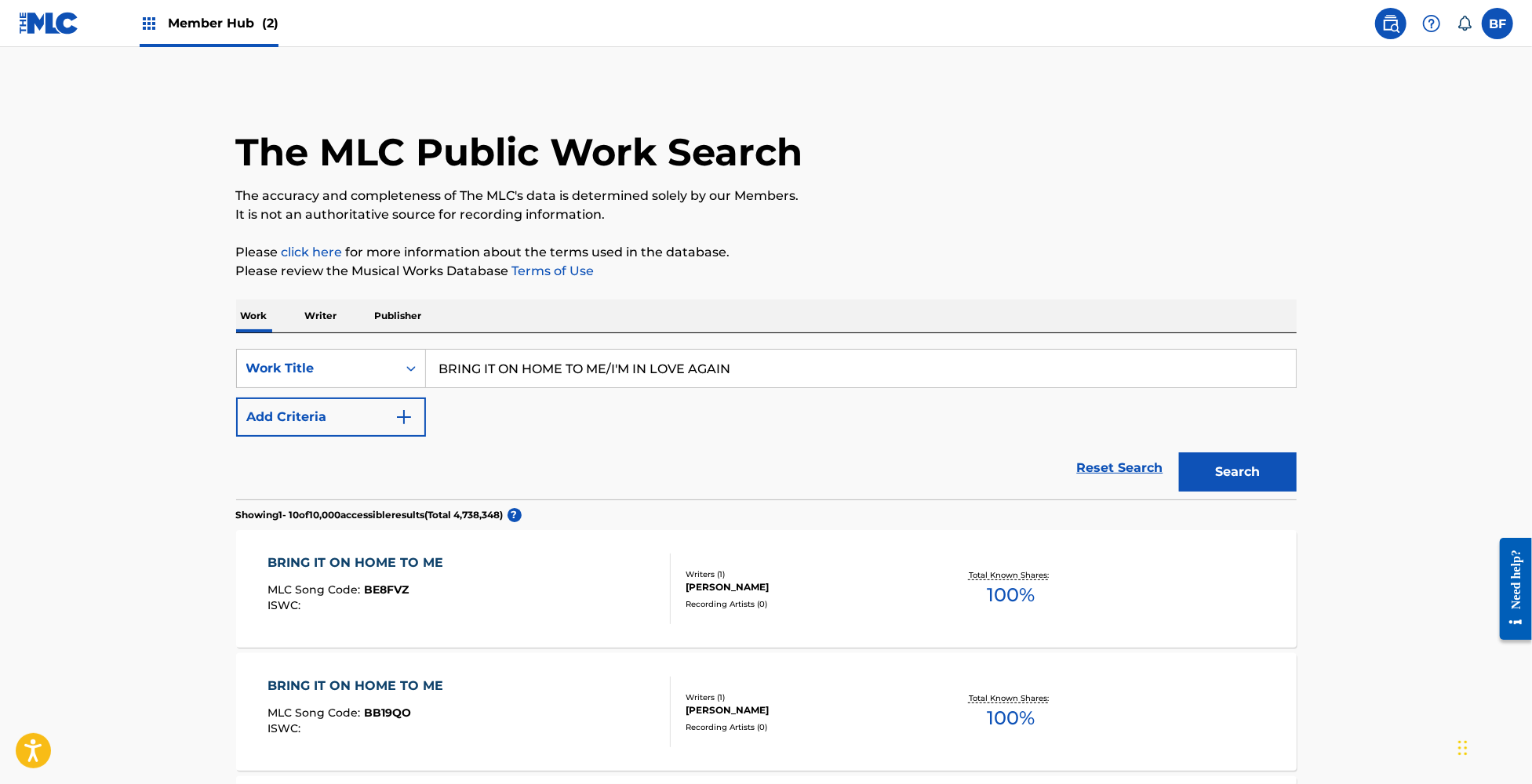
drag, startPoint x: 807, startPoint y: 370, endPoint x: 212, endPoint y: 372, distance: 595.0
paste input "-MIDNIGHT FLYER WITH TAJ MAHAL(LIVE)"
click at [1179, 453] on button "Search" at bounding box center [1238, 472] width 118 height 40
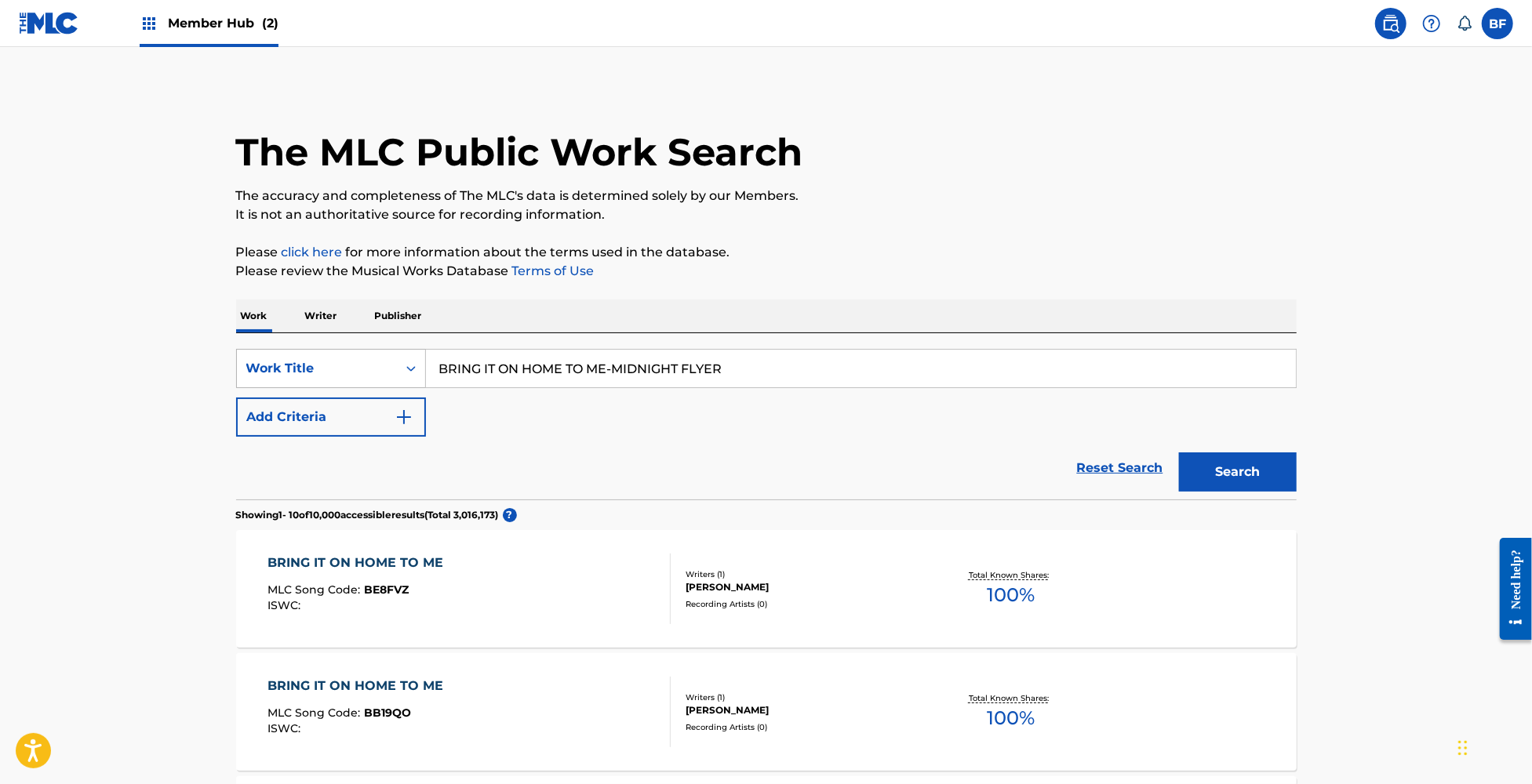
drag, startPoint x: 778, startPoint y: 364, endPoint x: 264, endPoint y: 375, distance: 514.1
click at [264, 375] on div "SearchWithCriteria1541f75a-ad50-4fa2-b625-f4c9726b5dcd Work Title BRING IT ON H…" at bounding box center [766, 369] width 1060 height 40
paste input "CAN'T BE SATISFIED / IT'S ALL OVER NOW (LIVE)"
click at [1220, 461] on button "Search" at bounding box center [1238, 472] width 118 height 40
drag, startPoint x: 819, startPoint y: 367, endPoint x: 92, endPoint y: 370, distance: 727.0
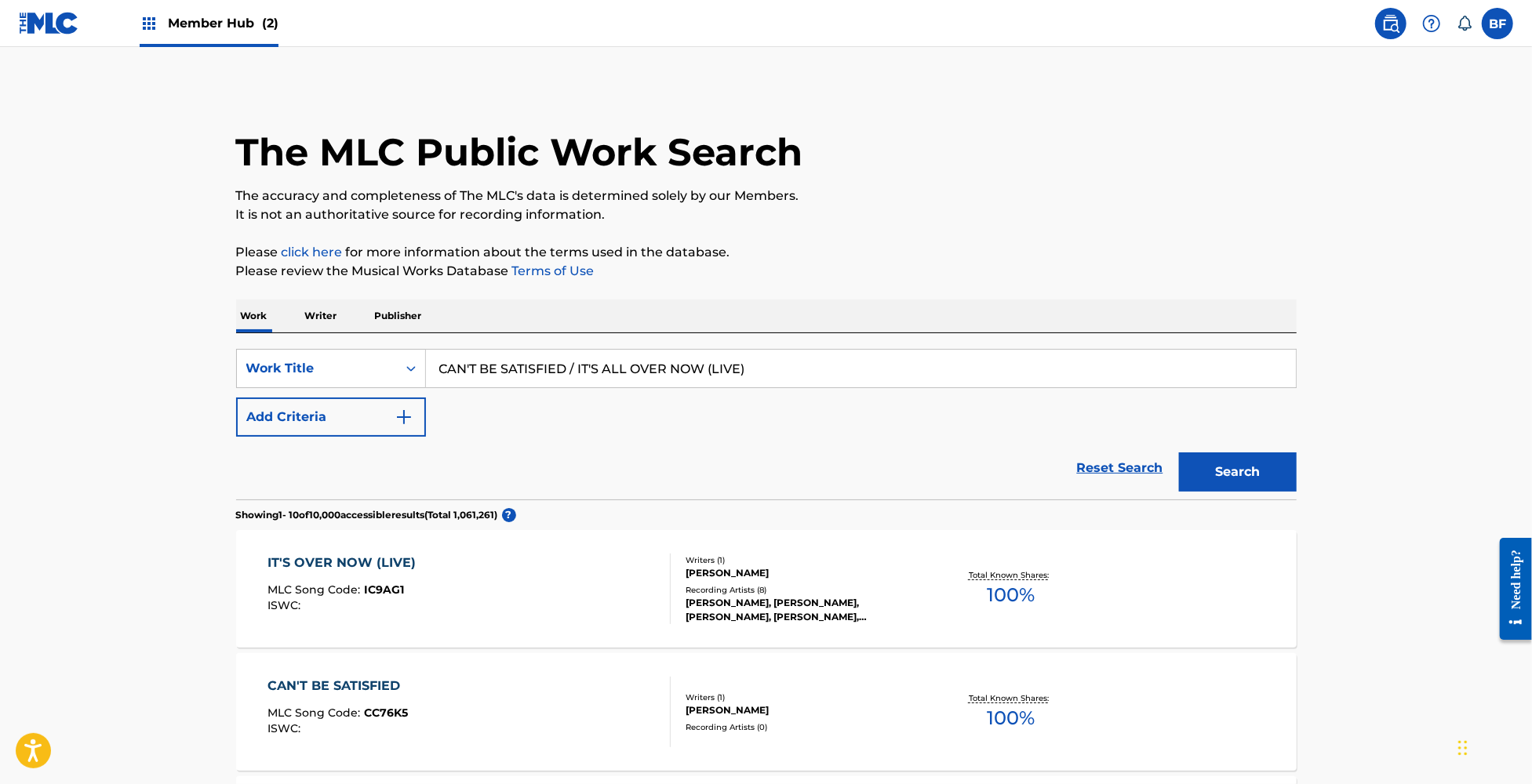
paste input "ELEBRATION SUITE: START ME UP - A HARD DAY'S NIGHT - 5:15 - SEE ME, FEEL ME - L…"
click at [1179, 453] on button "Search" at bounding box center [1238, 472] width 118 height 40
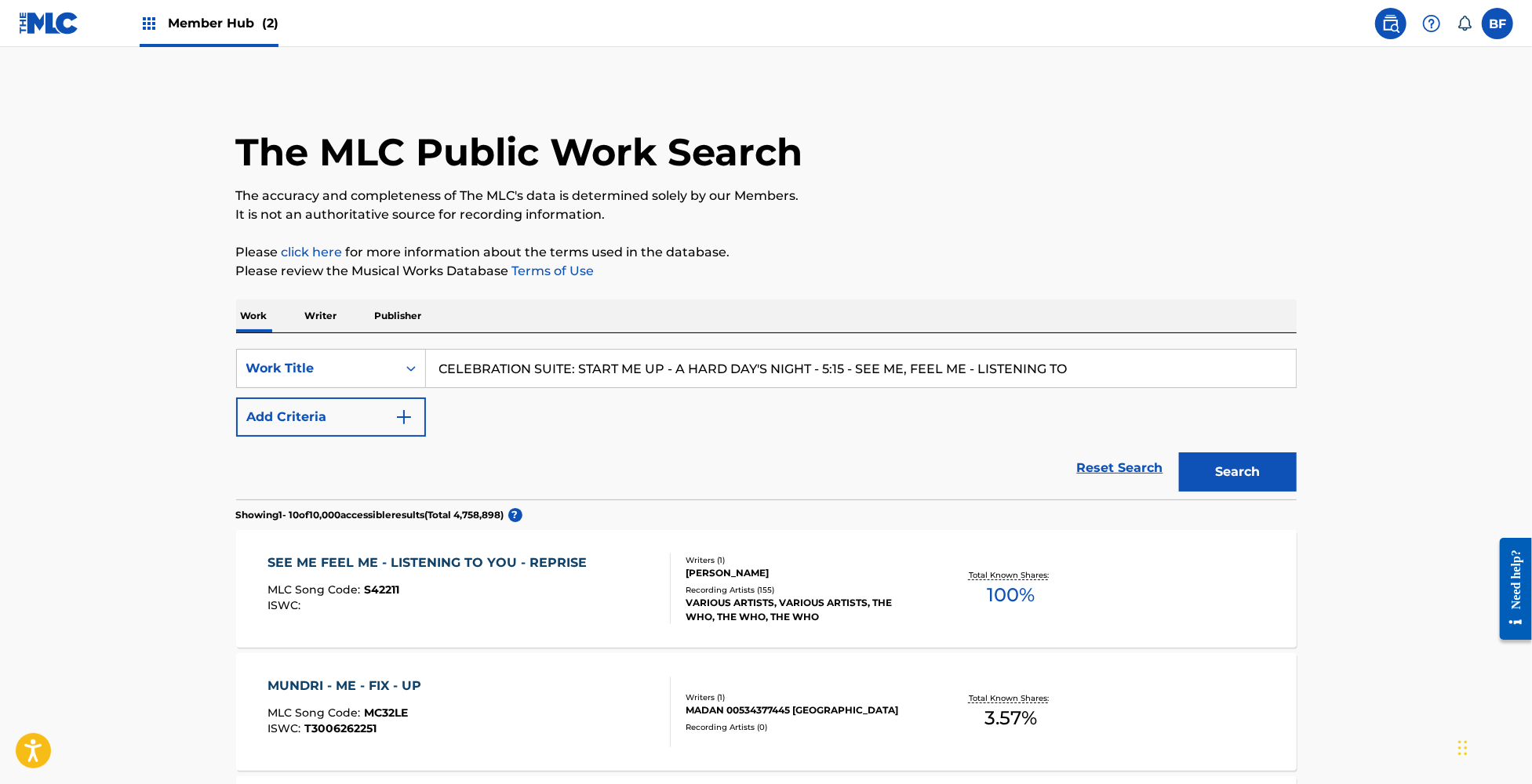
drag, startPoint x: 1129, startPoint y: 370, endPoint x: 221, endPoint y: 342, distance: 908.4
paste input "UPID / I'VE LOVED YOU FOR A LONG TIME"
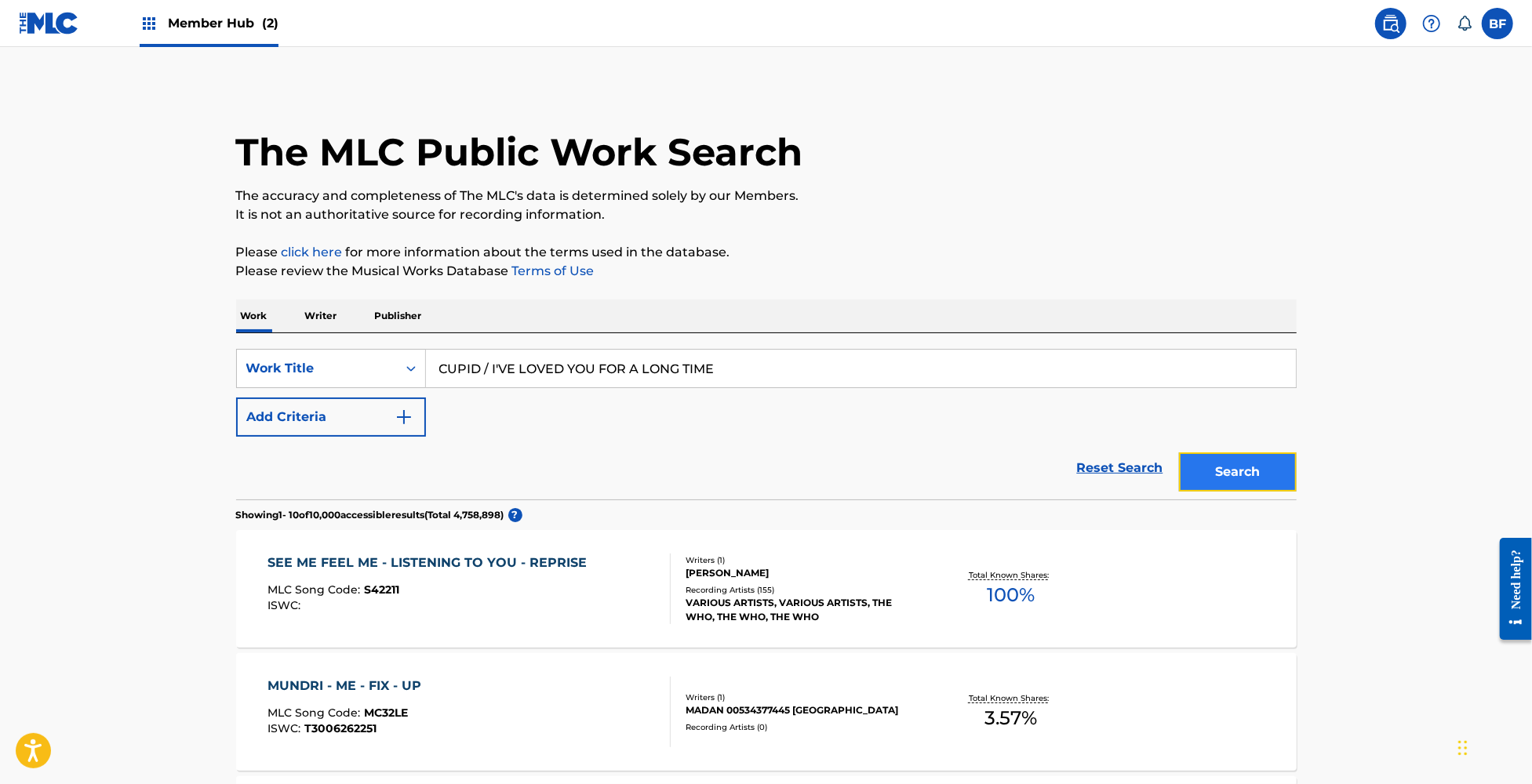
click at [1234, 459] on button "Search" at bounding box center [1238, 472] width 118 height 40
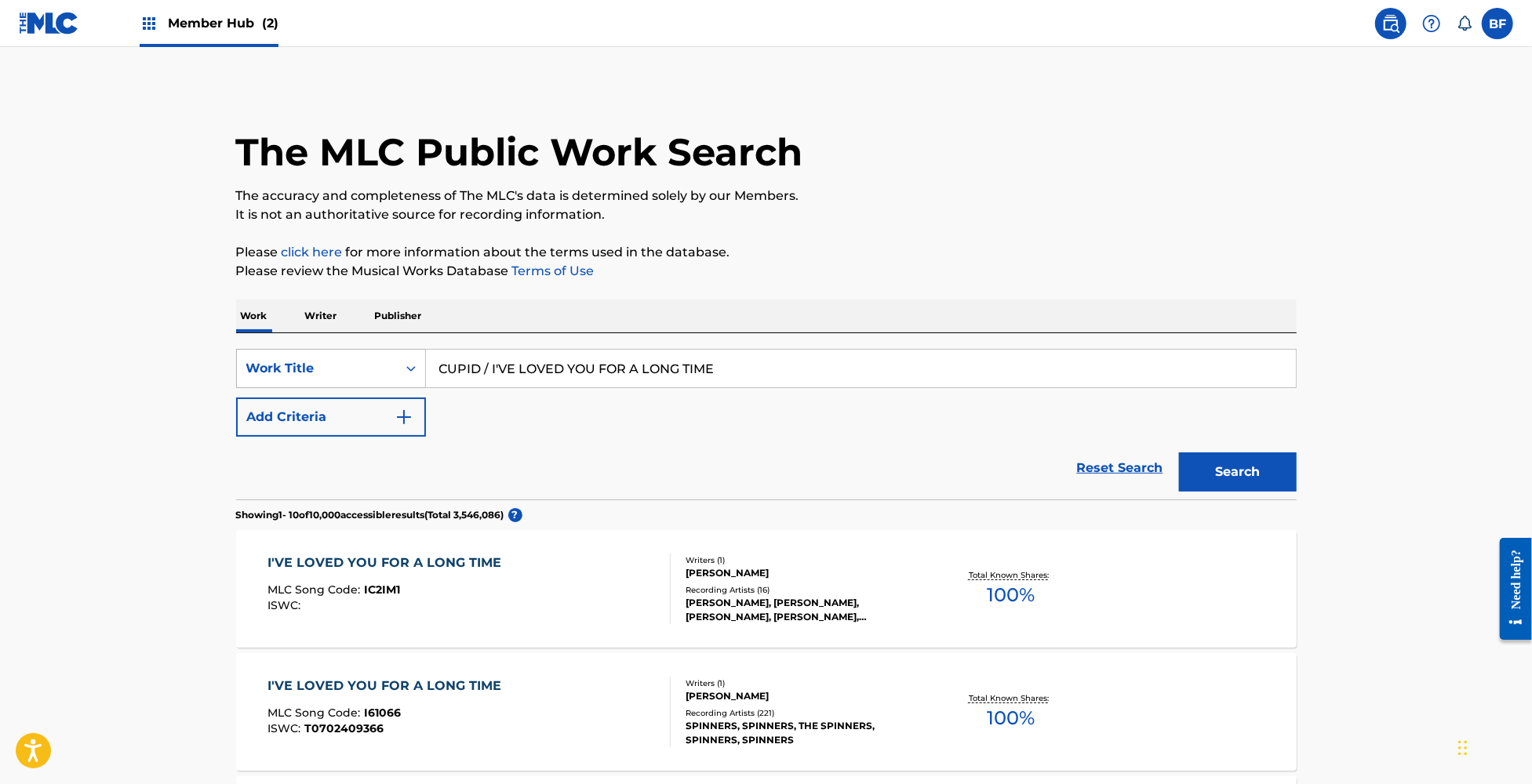
drag, startPoint x: 768, startPoint y: 381, endPoint x: 265, endPoint y: 373, distance: 503.1
click at [265, 373] on div "SearchWithCriteria1541f75a-ad50-4fa2-b625-f4c9726b5dcd Work Title CUPID / I'VE …" at bounding box center [766, 369] width 1060 height 40
paste input "WORKIN' ON THE CHAIN GANG"
type input "CUPID / WORKIN' ON THE CHAIN GANG"
click at [1220, 459] on button "Search" at bounding box center [1238, 472] width 118 height 40
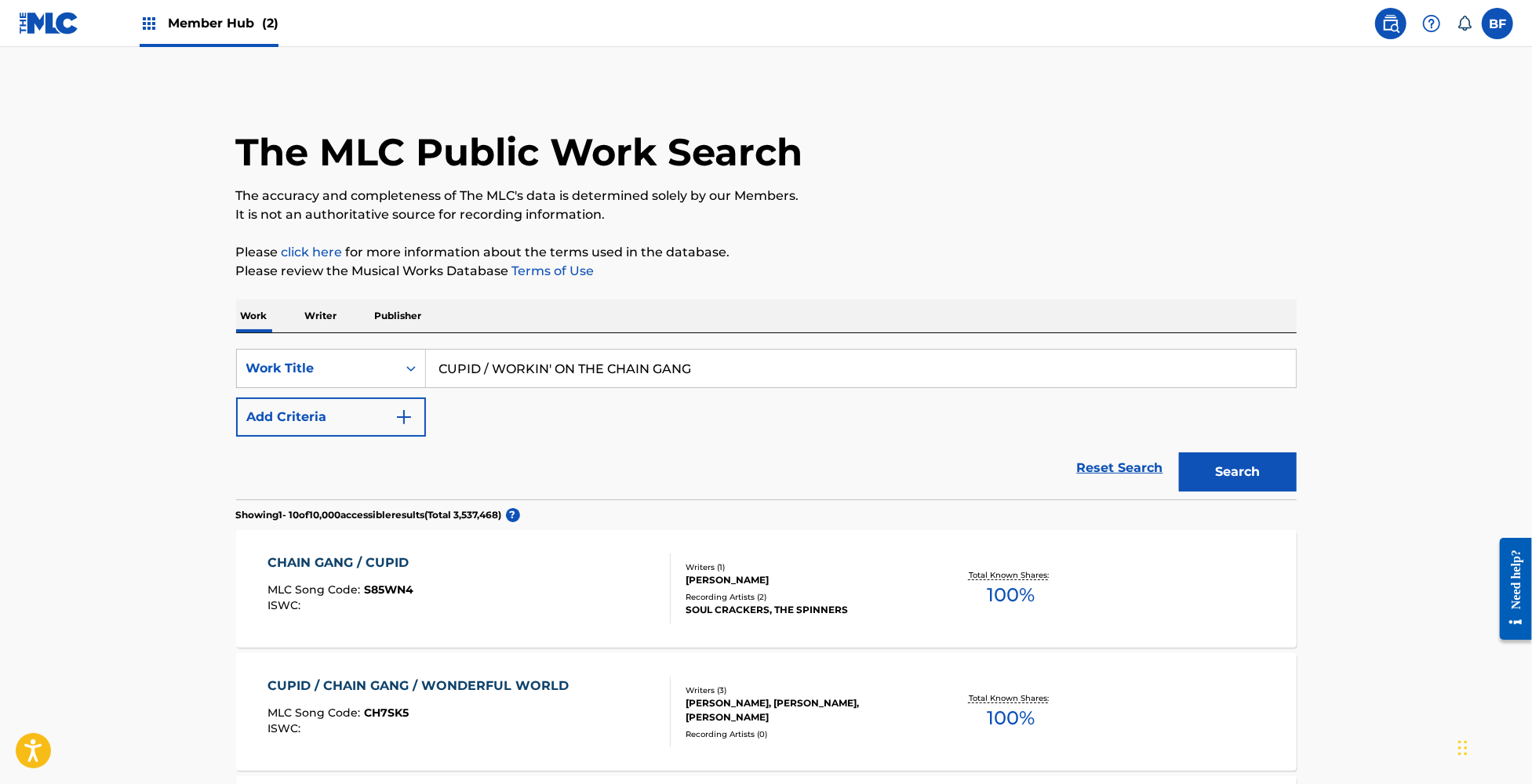
click at [389, 563] on div "CHAIN GANG / CUPID" at bounding box center [342, 563] width 149 height 19
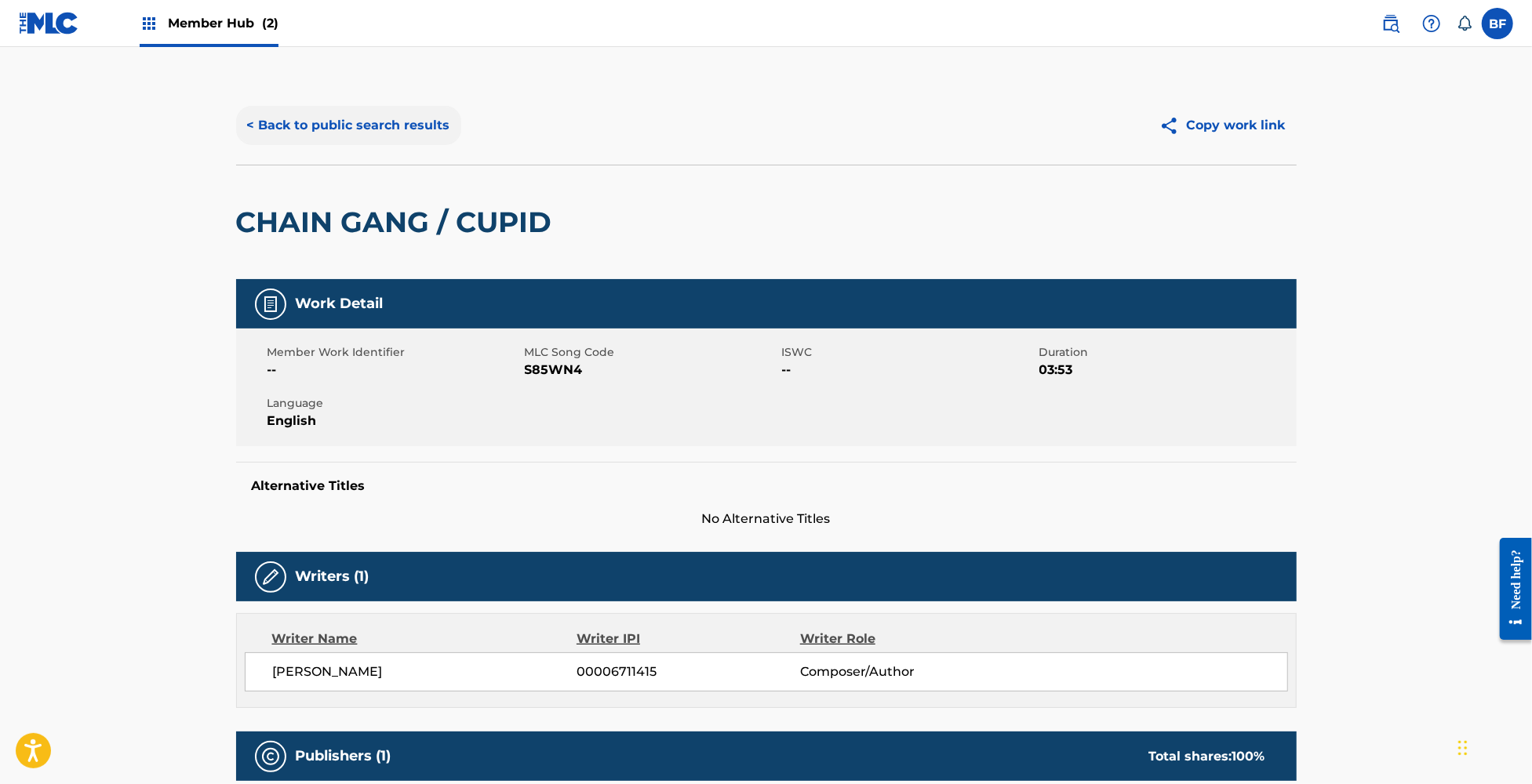
click at [366, 134] on button "< Back to public search results" at bounding box center [348, 126] width 225 height 40
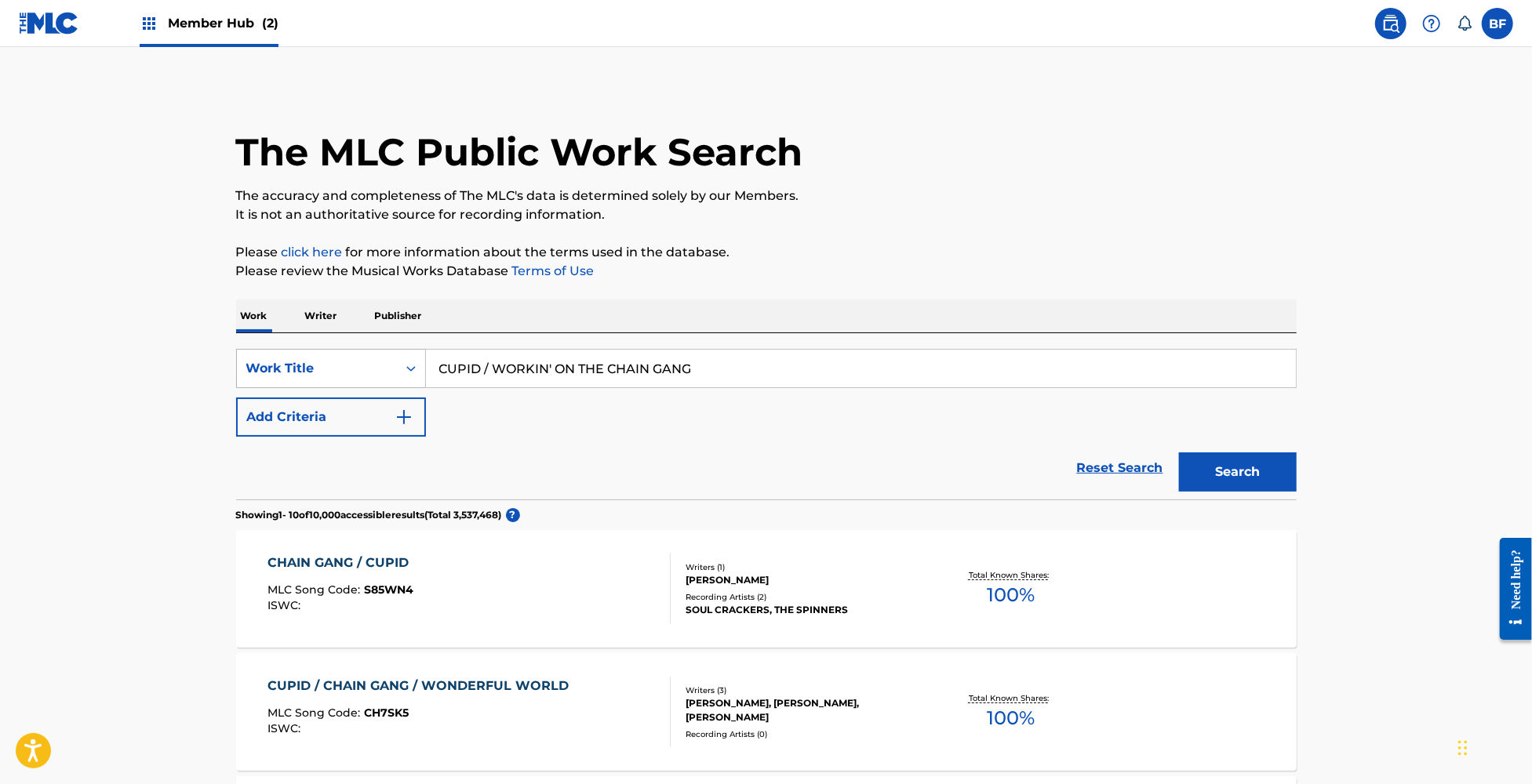
drag, startPoint x: 778, startPoint y: 371, endPoint x: 245, endPoint y: 371, distance: 533.0
click at [245, 371] on div "SearchWithCriteria1541f75a-ad50-4fa2-b625-f4c9726b5dcd Work Title CUPID / WORKI…" at bounding box center [766, 369] width 1060 height 40
paste input "DANCING ON MY OWN / BABA O'RILEY"
click at [1269, 458] on button "Search" at bounding box center [1238, 472] width 118 height 40
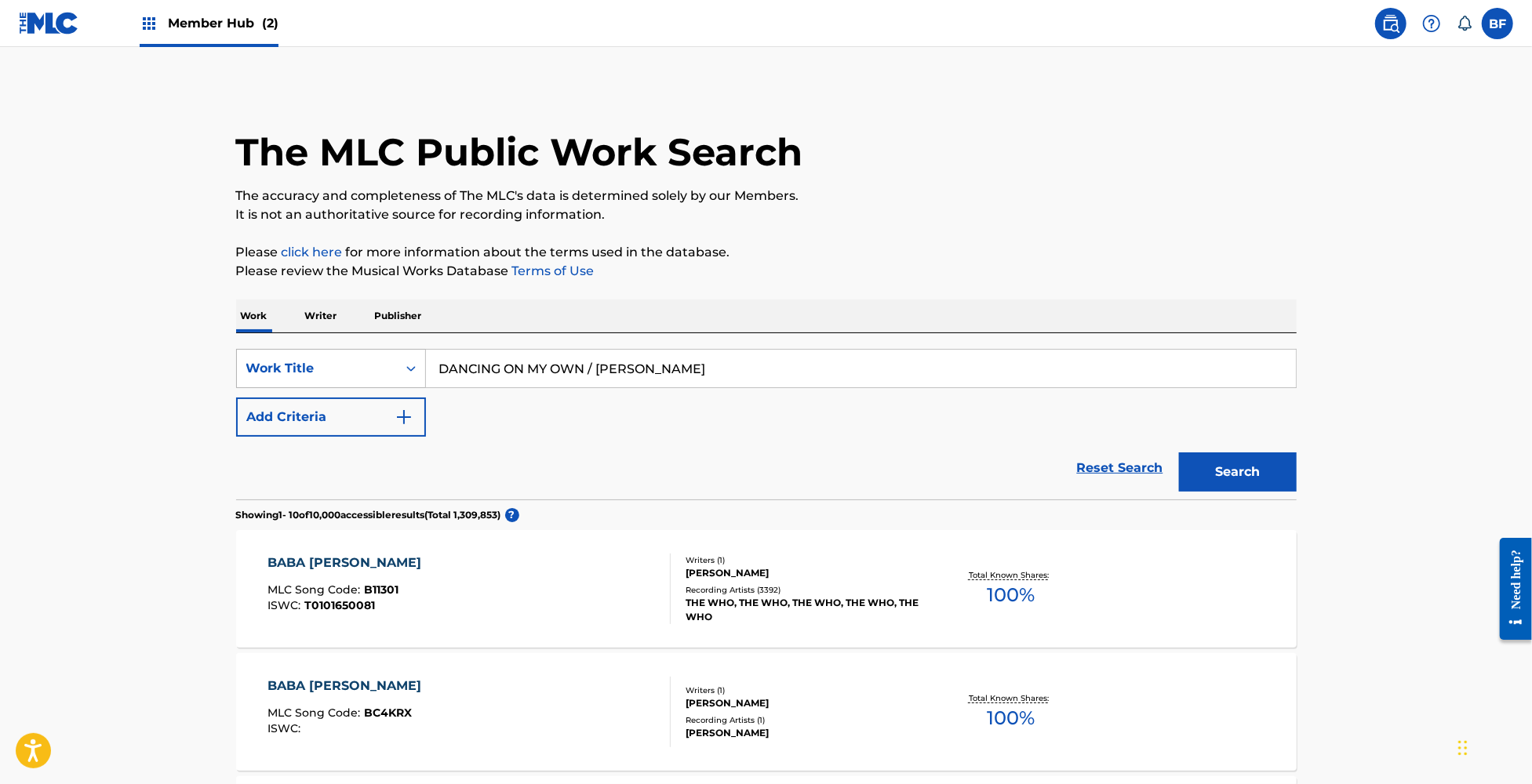
drag, startPoint x: 738, startPoint y: 370, endPoint x: 359, endPoint y: 374, distance: 379.0
click at [359, 374] on div "SearchWithCriteria1541f75a-ad50-4fa2-b625-f4c9726b5dcd Work Title DANCING ON MY…" at bounding box center [766, 369] width 1060 height 40
paste input "EIGHT MILES HIGH / PAINT IT BLACK"
type input "EIGHT MILES HIGH / PAINT IT BLACK"
click at [1218, 466] on button "Search" at bounding box center [1238, 472] width 118 height 40
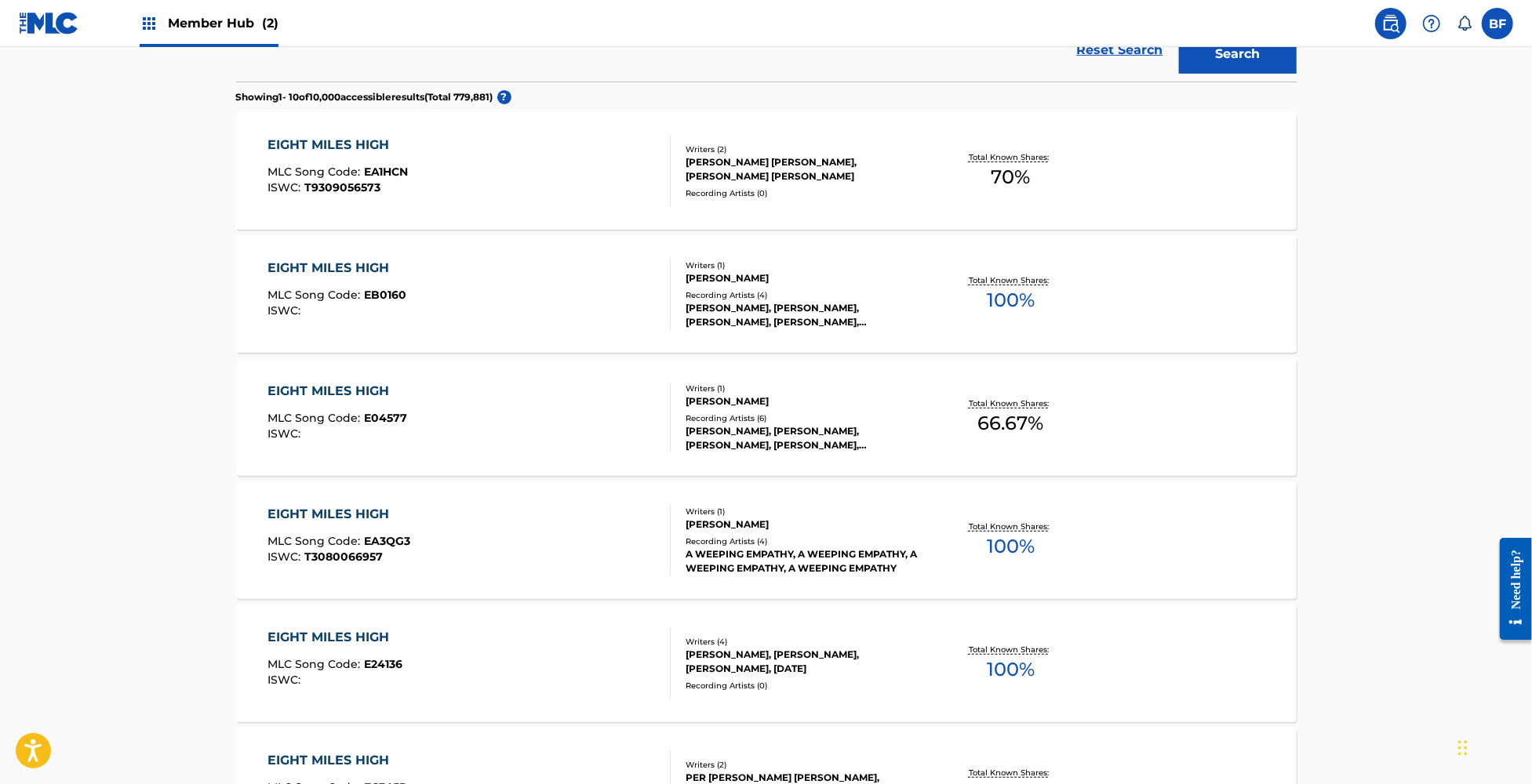
scroll to position [209, 0]
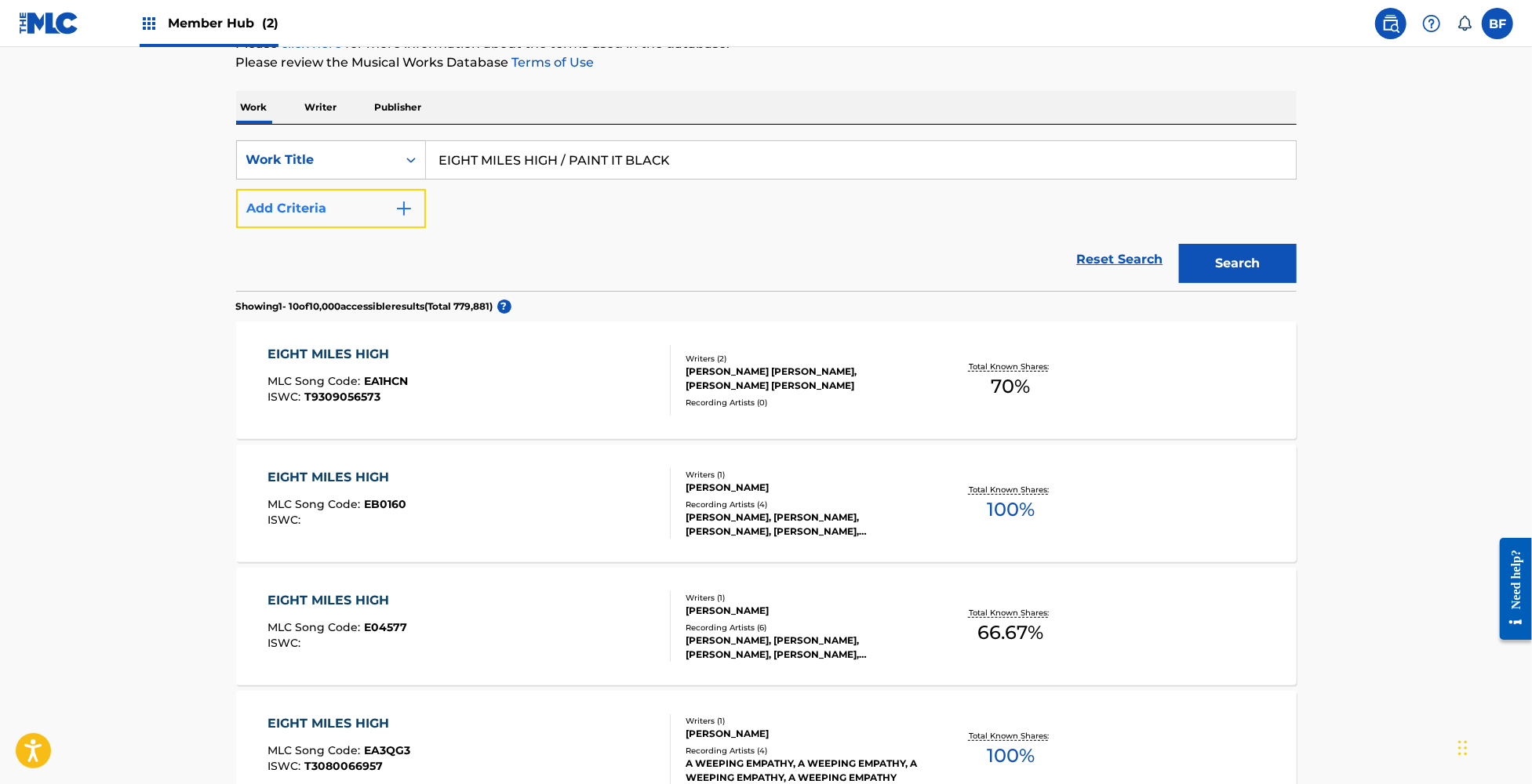
click at [386, 212] on button "Add Criteria" at bounding box center [331, 209] width 190 height 40
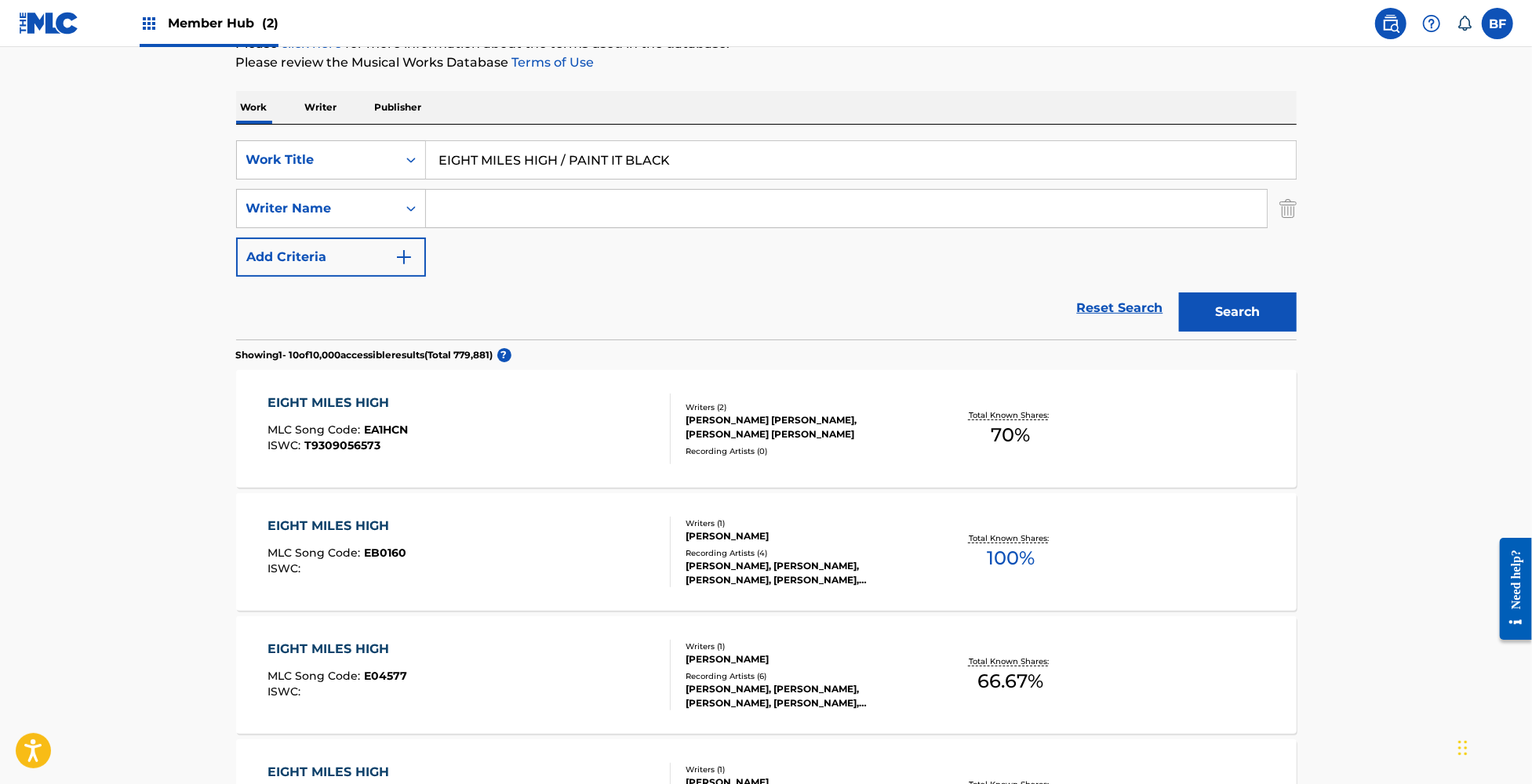
click at [481, 221] on input "Search Form" at bounding box center [846, 209] width 841 height 38
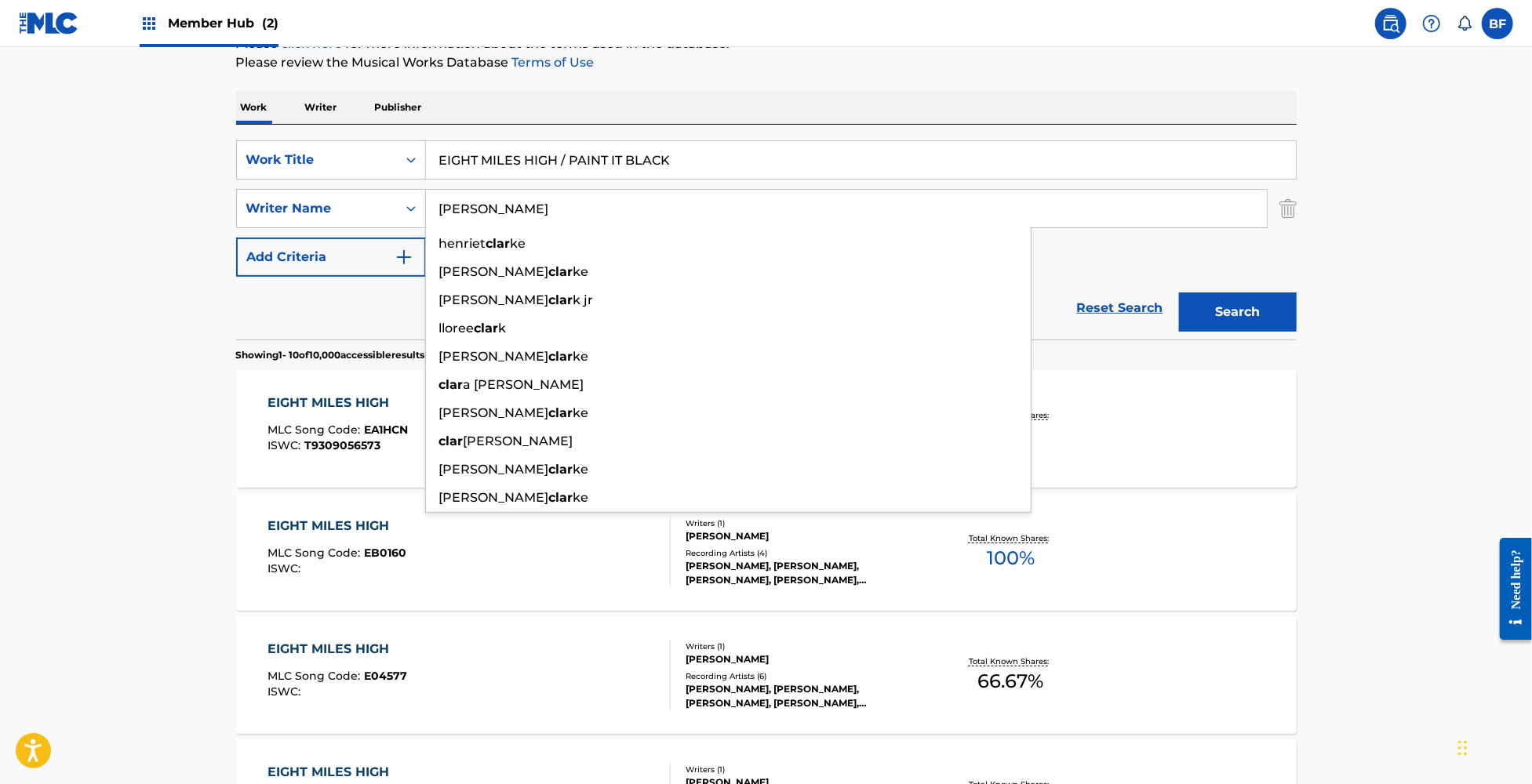
type input "clark"
click at [1179, 293] on button "Search" at bounding box center [1238, 312] width 118 height 40
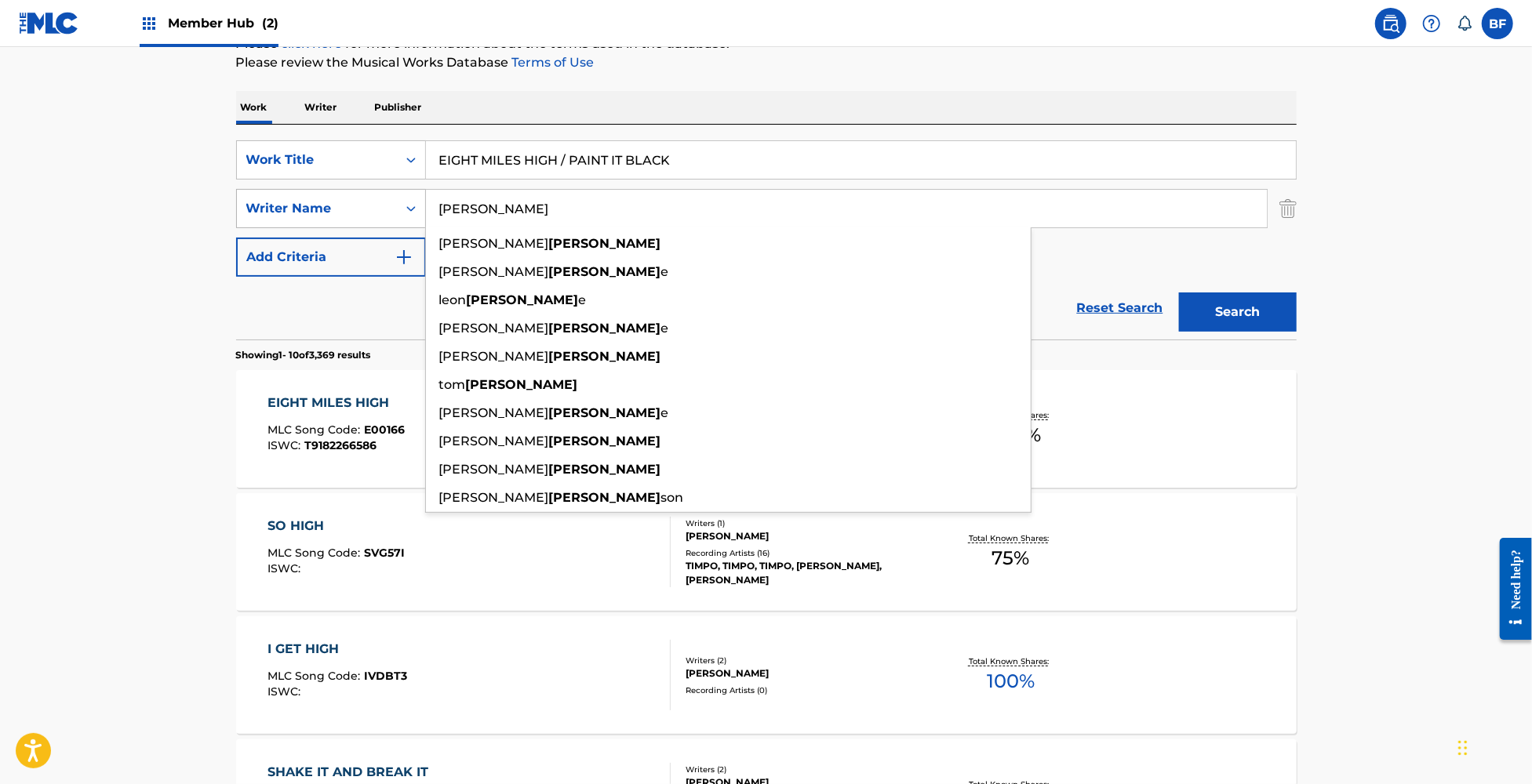
drag, startPoint x: 587, startPoint y: 206, endPoint x: 350, endPoint y: 206, distance: 237.0
click at [350, 206] on div "SearchWithCriteria818c166e-2614-41de-9e40-cb990bf32276 Writer Name clark sybil …" at bounding box center [766, 209] width 1060 height 40
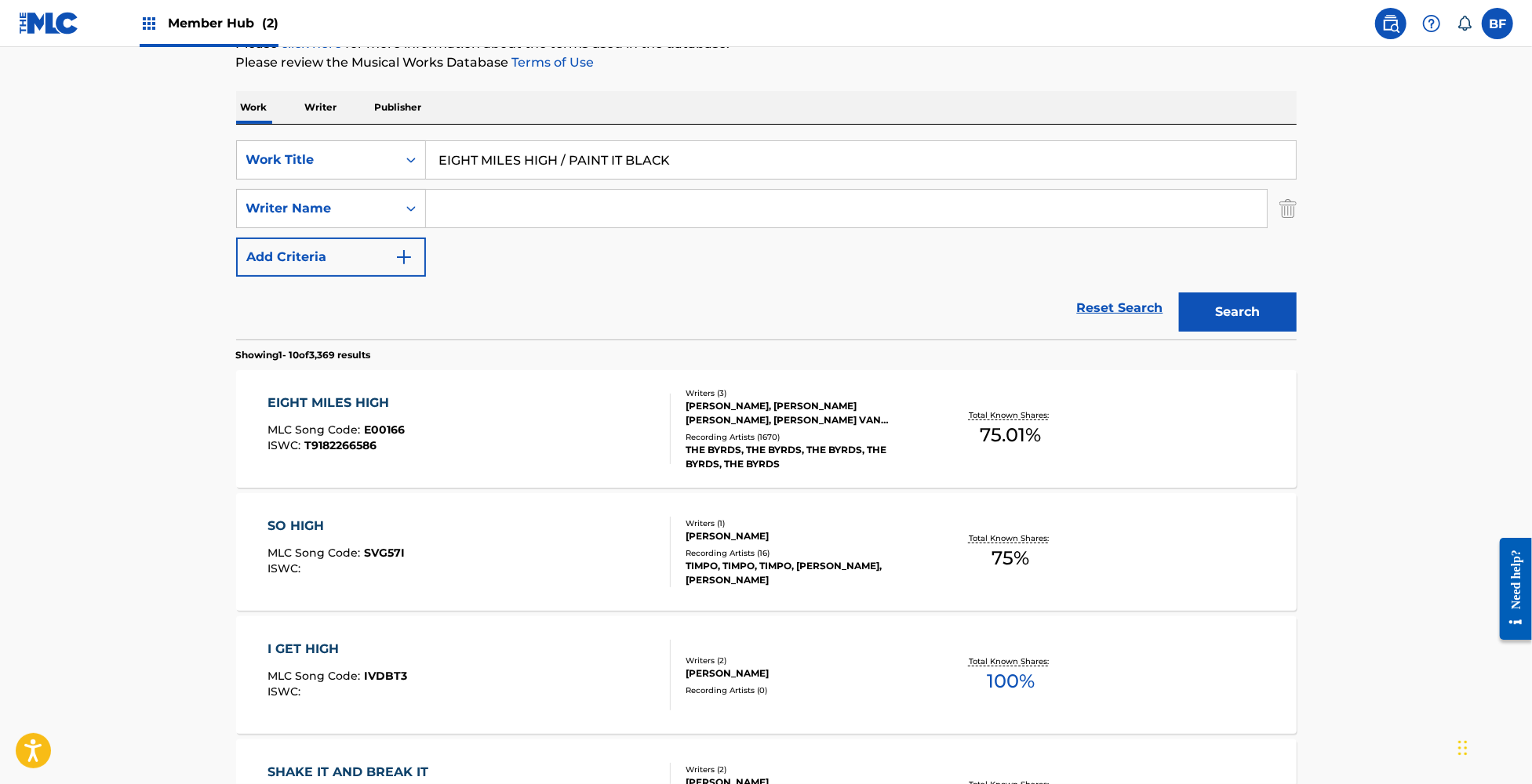
click at [166, 195] on main "The MLC Public Work Search The accuracy and completeness of The MLC's data is d…" at bounding box center [766, 761] width 1532 height 1846
drag, startPoint x: 747, startPoint y: 150, endPoint x: 351, endPoint y: 160, distance: 396.1
click at [351, 160] on div "SearchWithCriteria1541f75a-ad50-4fa2-b625-f4c9726b5dcd Work Title EIGHT MILES H…" at bounding box center [766, 160] width 1060 height 40
paste input "FALL IN LOVE / REPRISE - THE LAST TIME"
click at [1237, 305] on button "Search" at bounding box center [1238, 312] width 118 height 40
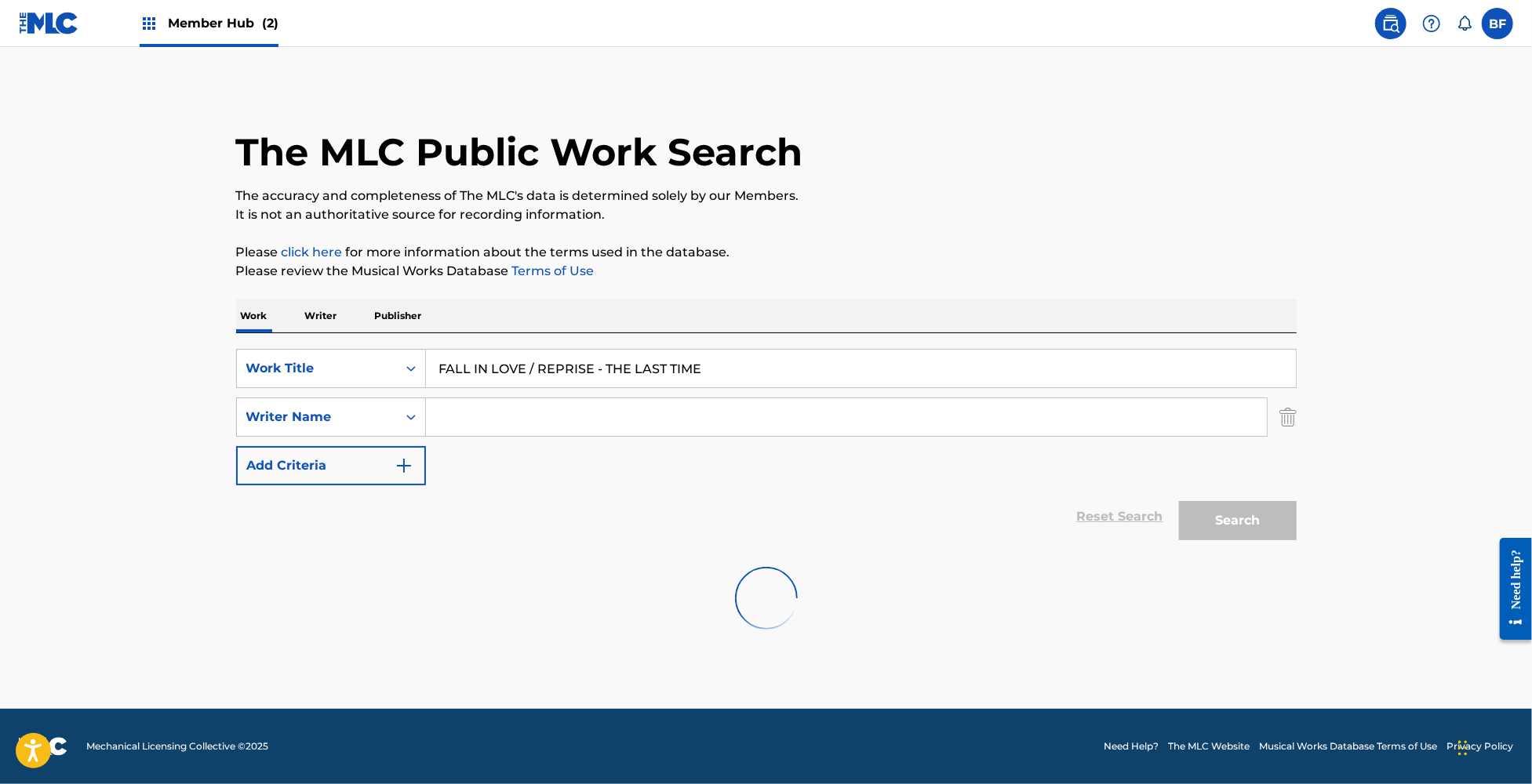
scroll to position [0, 0]
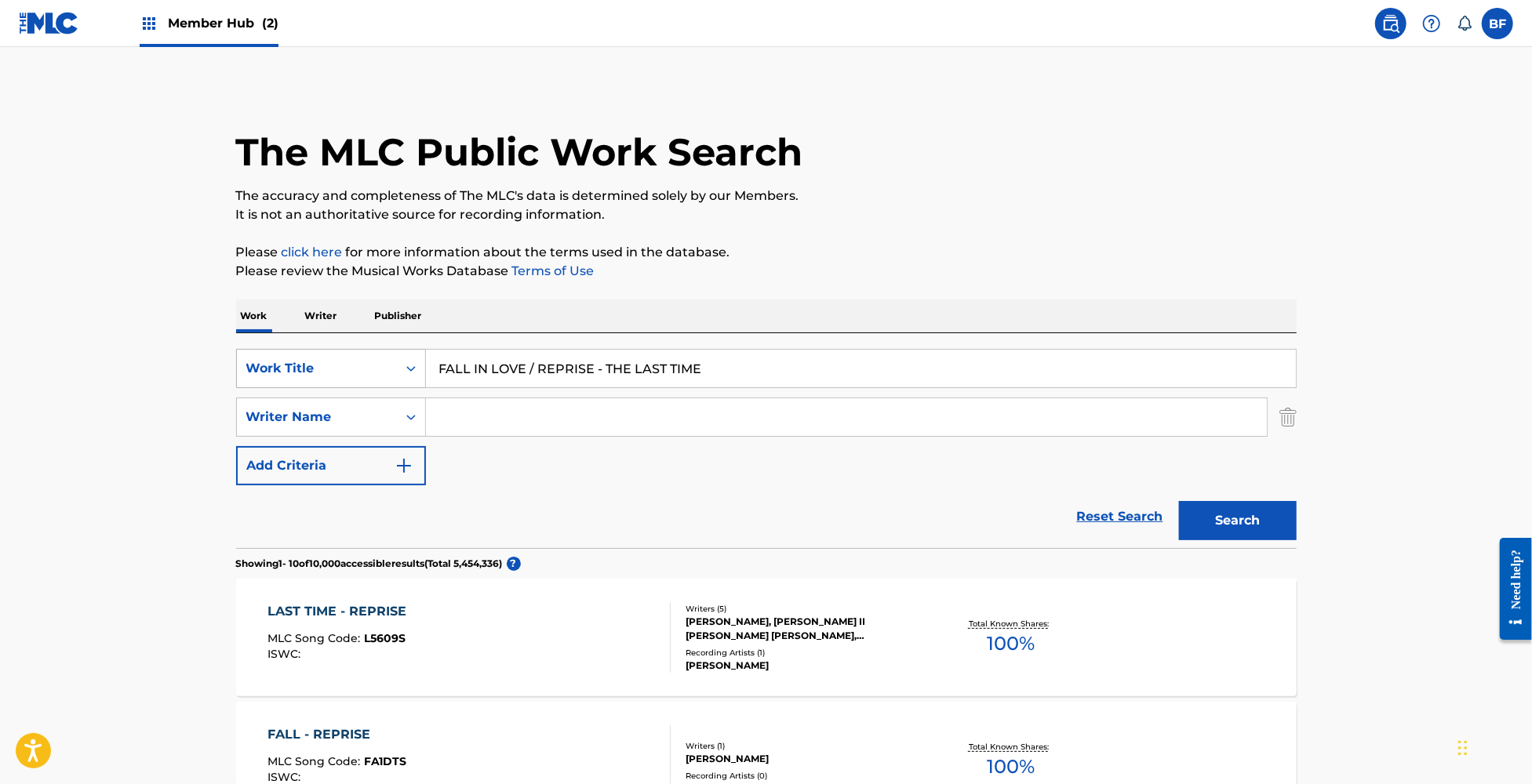
drag, startPoint x: 733, startPoint y: 364, endPoint x: 340, endPoint y: 365, distance: 393.0
click at [340, 365] on div "SearchWithCriteria1541f75a-ad50-4fa2-b625-f4c9726b5dcd Work Title FALL IN LOVE …" at bounding box center [766, 369] width 1060 height 40
paste input "ORCED MARCH / PAINT IT BLACK"
click at [1224, 519] on button "Search" at bounding box center [1238, 521] width 118 height 40
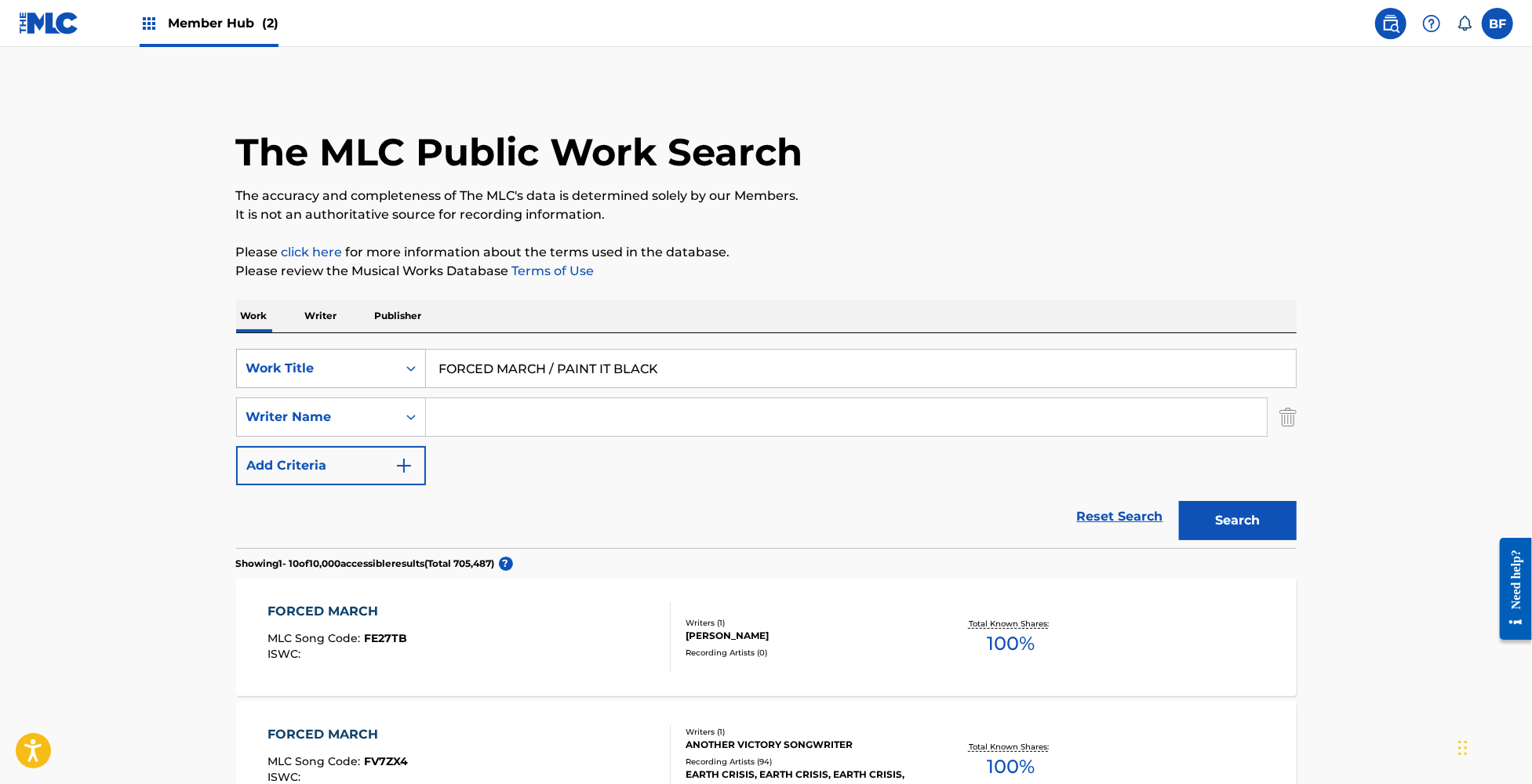
drag, startPoint x: 710, startPoint y: 377, endPoint x: 334, endPoint y: 377, distance: 376.0
click at [334, 377] on div "SearchWithCriteria1541f75a-ad50-4fa2-b625-f4c9726b5dcd Work Title FORCED MARCH …" at bounding box center [766, 369] width 1060 height 40
paste input "GARBAGE PAIL KIDS / GETTING IN TUNE - LIVE"
click at [1256, 525] on button "Search" at bounding box center [1238, 521] width 118 height 40
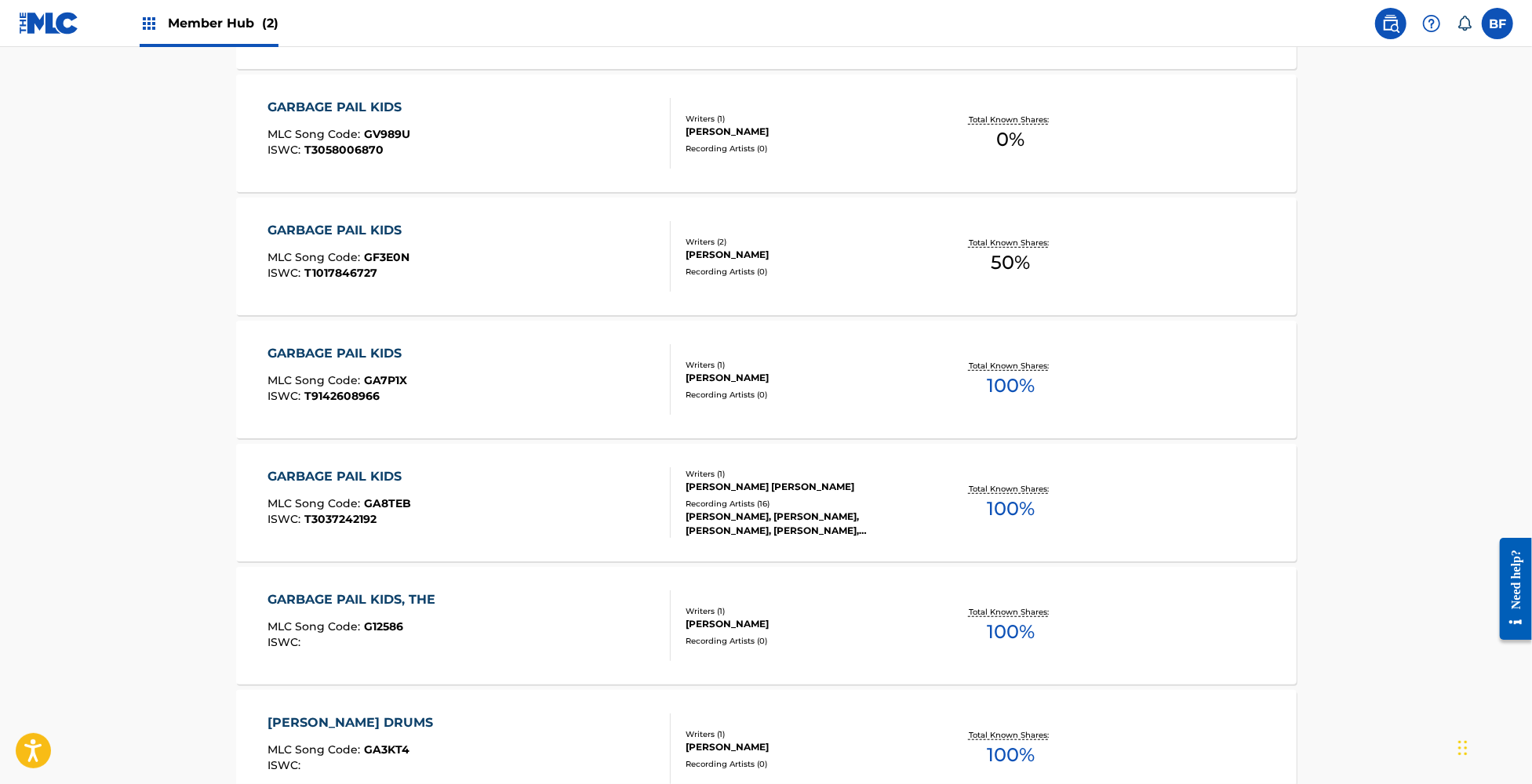
scroll to position [104, 0]
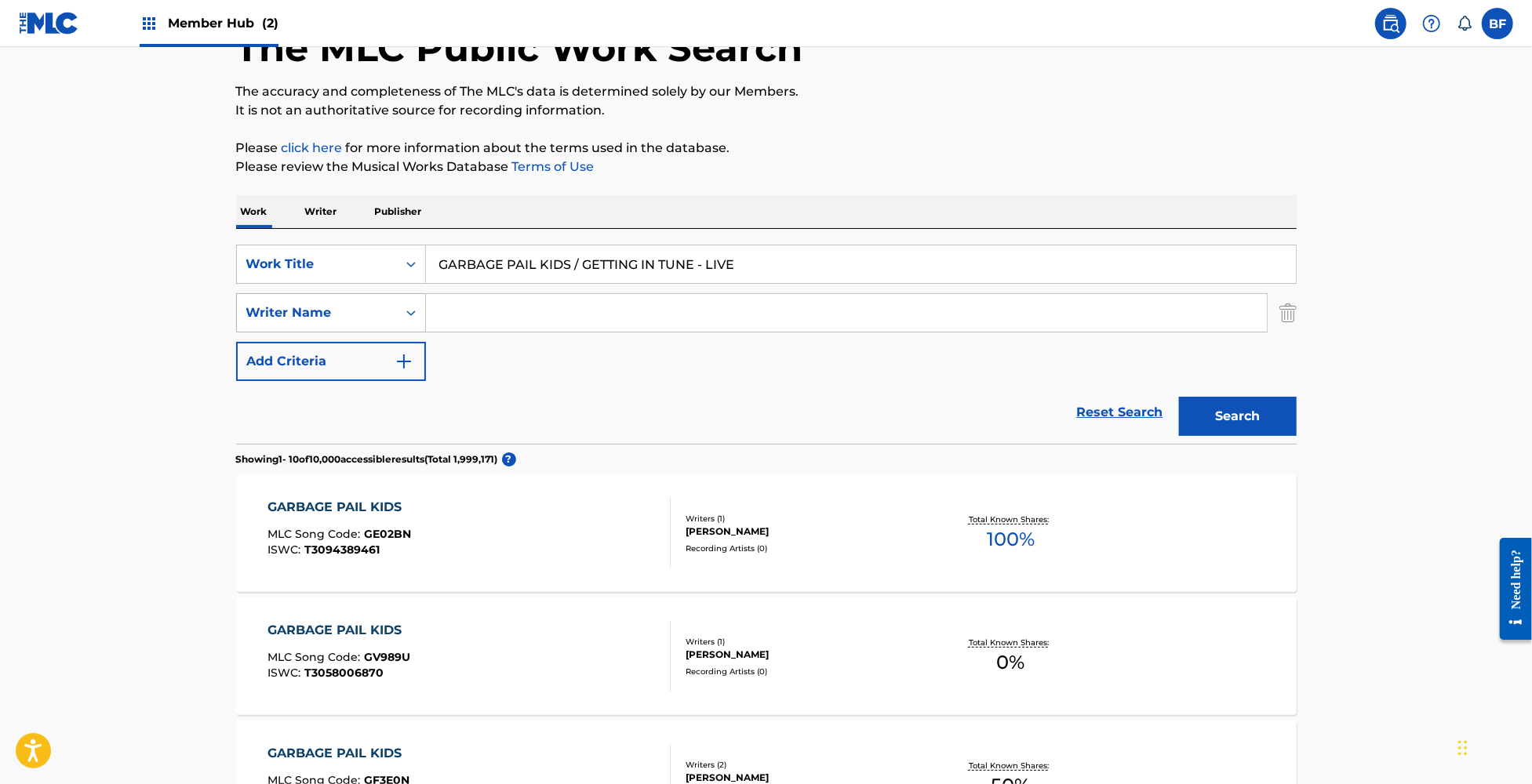
drag, startPoint x: 811, startPoint y: 263, endPoint x: 378, endPoint y: 300, distance: 434.6
click at [378, 300] on div "SearchWithCriteria1541f75a-ad50-4fa2-b625-f4c9726b5dcd Work Title GARBAGE PAIL …" at bounding box center [766, 312] width 1060 height 136
paste input "ET OFF OF MY CLOUD / IT'S ALL OVER NOW / ROUTE 66 / LADY JAN"
click at [1179, 397] on button "Search" at bounding box center [1238, 417] width 118 height 40
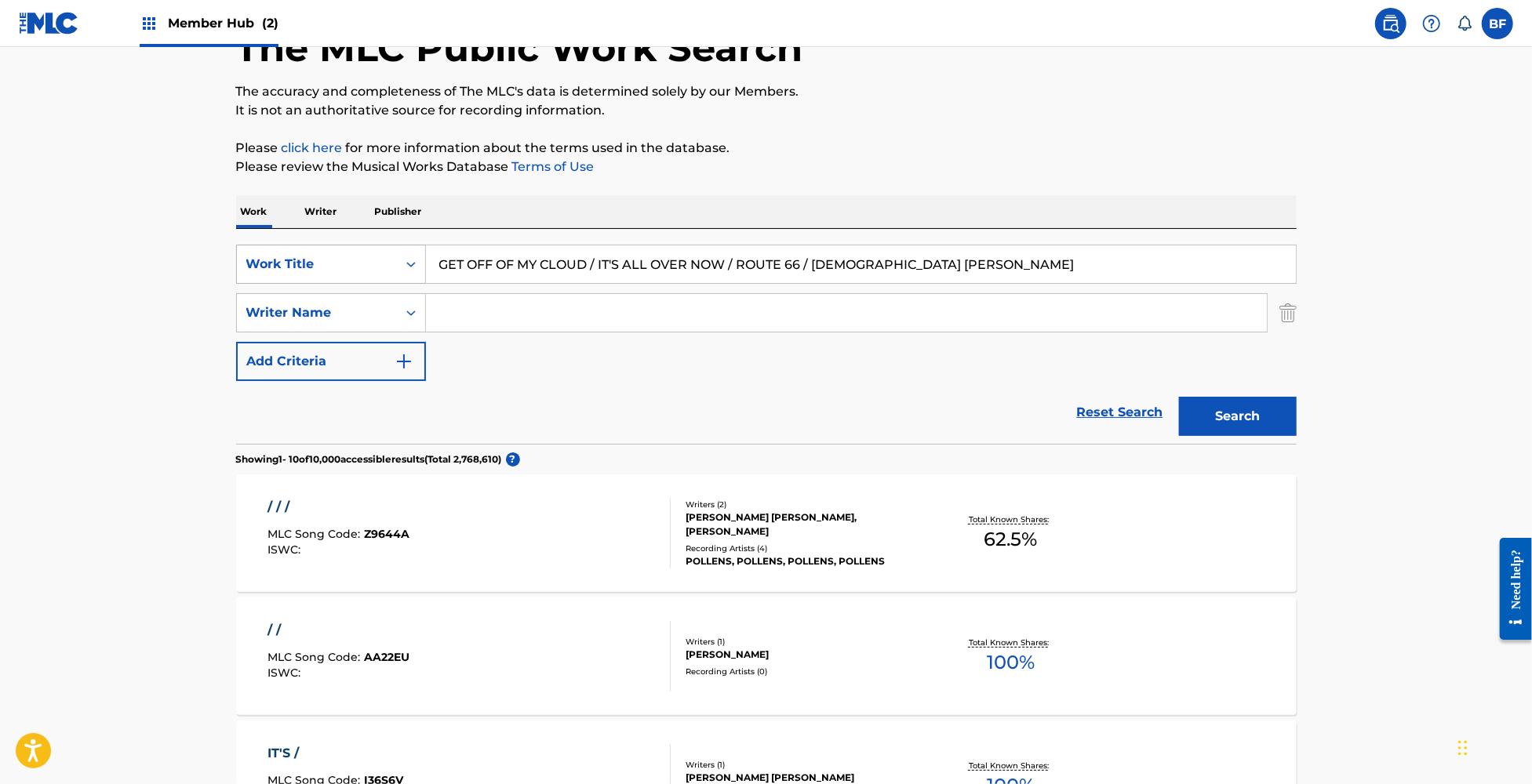
drag, startPoint x: 920, startPoint y: 257, endPoint x: 403, endPoint y: 280, distance: 517.5
click at [403, 280] on div "SearchWithCriteria1541f75a-ad50-4fa2-b625-f4c9726b5dcd Work Title GET OFF OF MY…" at bounding box center [766, 264] width 1060 height 40
paste input "FRX201980457"
paste input "OT A FEELING (I CAN'T EXPAIN)"
click at [1222, 403] on button "Search" at bounding box center [1238, 417] width 118 height 40
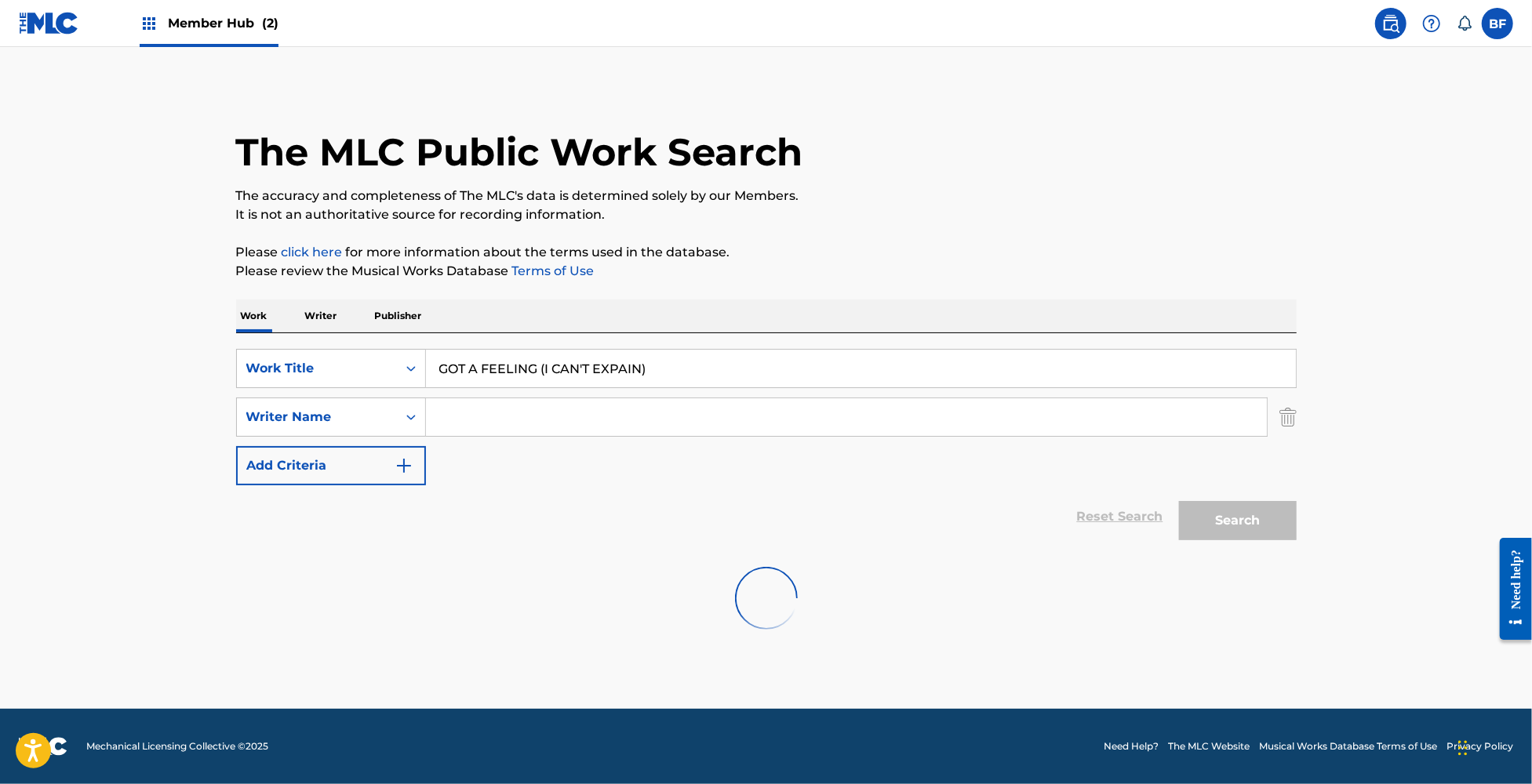
scroll to position [0, 0]
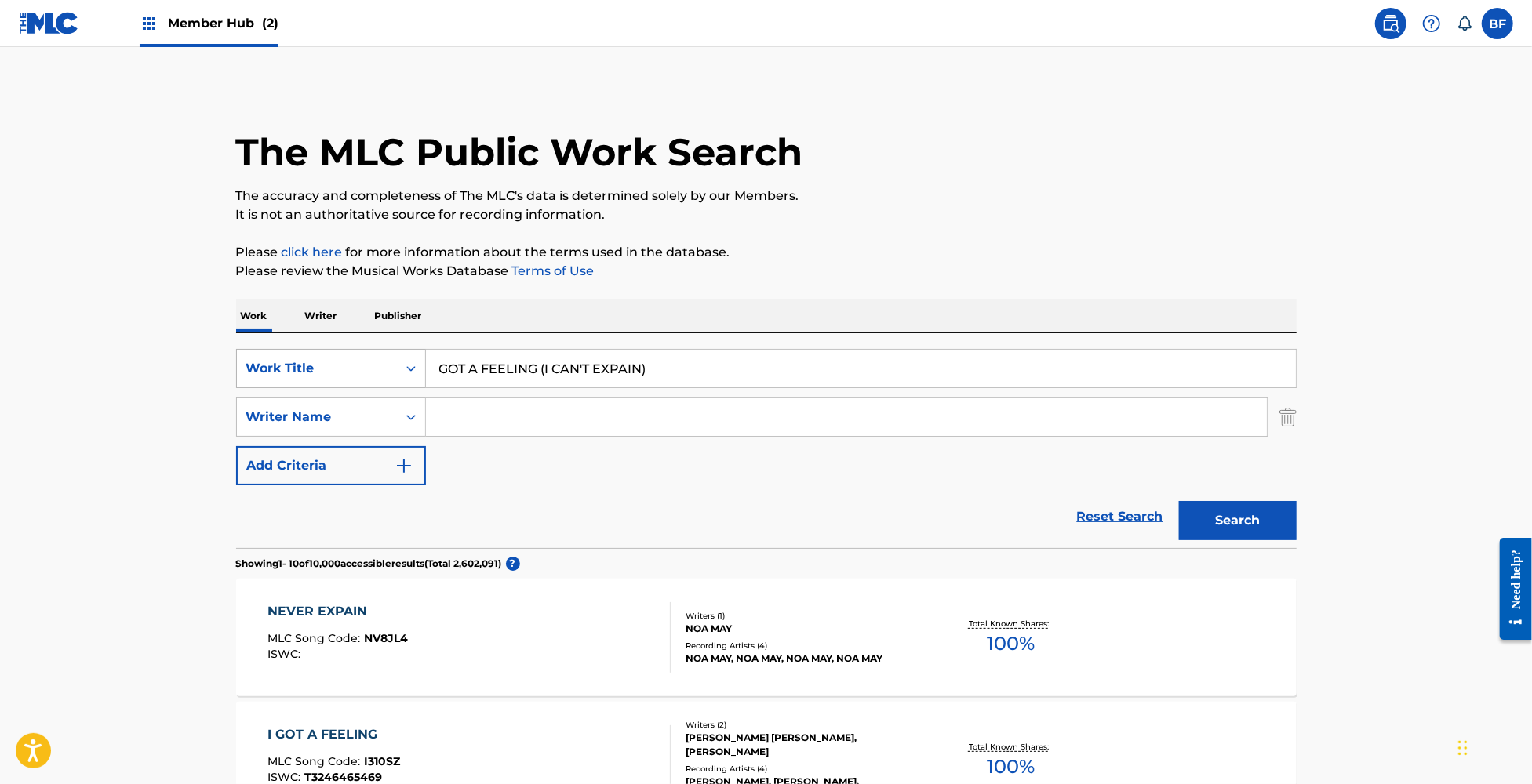
drag, startPoint x: 685, startPoint y: 362, endPoint x: 343, endPoint y: 371, distance: 342.1
click at [343, 371] on div "SearchWithCriteria1541f75a-ad50-4fa2-b625-f4c9726b5dcd Work Title GOT A FEELING…" at bounding box center [766, 369] width 1060 height 40
paste input "REGG'S EGG'S / BABA O'RILEY"
click at [1219, 516] on button "Search" at bounding box center [1238, 521] width 118 height 40
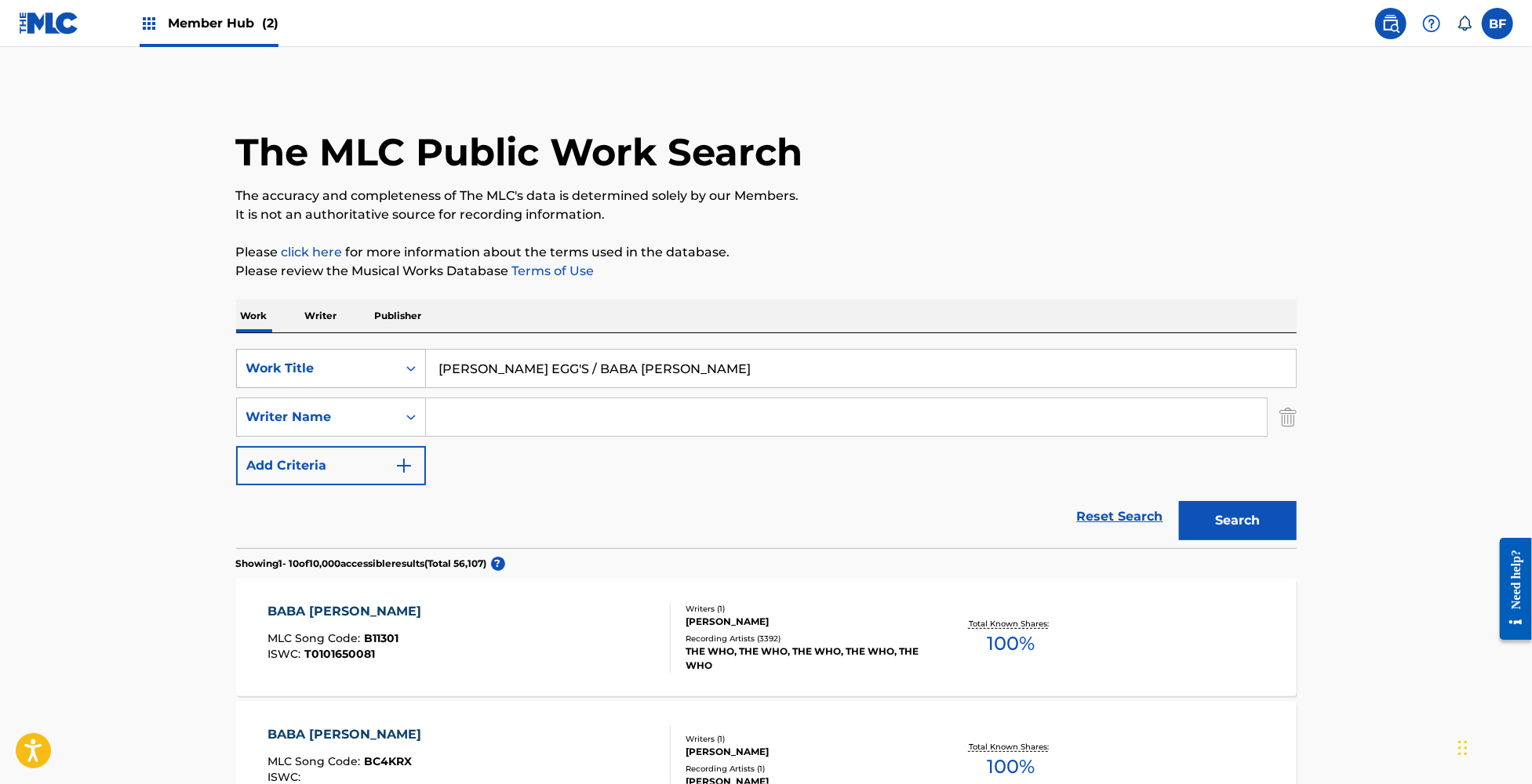
drag, startPoint x: 730, startPoint y: 354, endPoint x: 283, endPoint y: 351, distance: 447.0
click at [283, 351] on div "SearchWithCriteria1541f75a-ad50-4fa2-b625-f4c9726b5dcd Work Title GREGG'S EGG'S…" at bounding box center [766, 369] width 1060 height 40
paste input "HOUSE ON FIRE / PAINT IT BLACK"
click at [1222, 531] on button "Search" at bounding box center [1238, 521] width 118 height 40
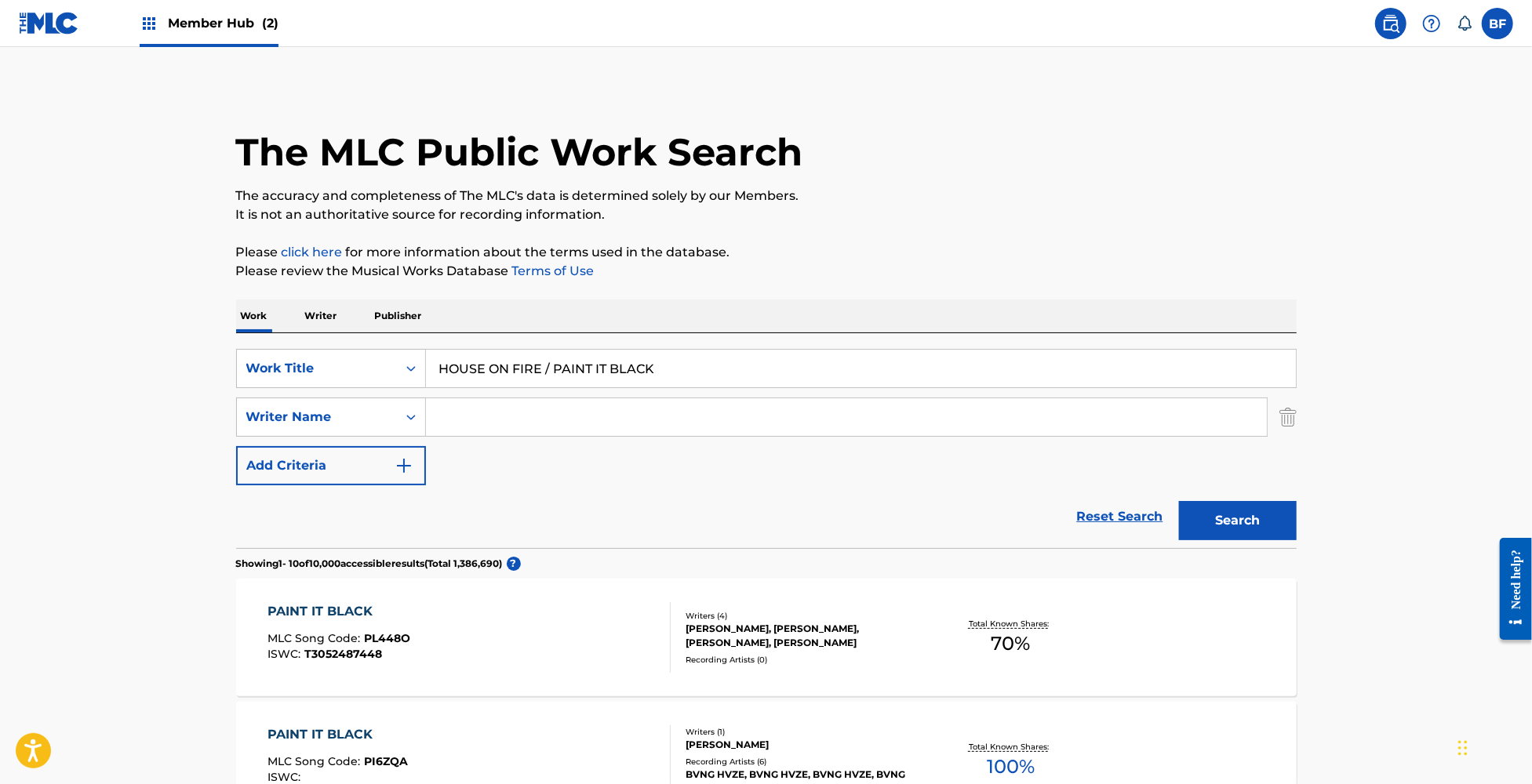
scroll to position [104, 0]
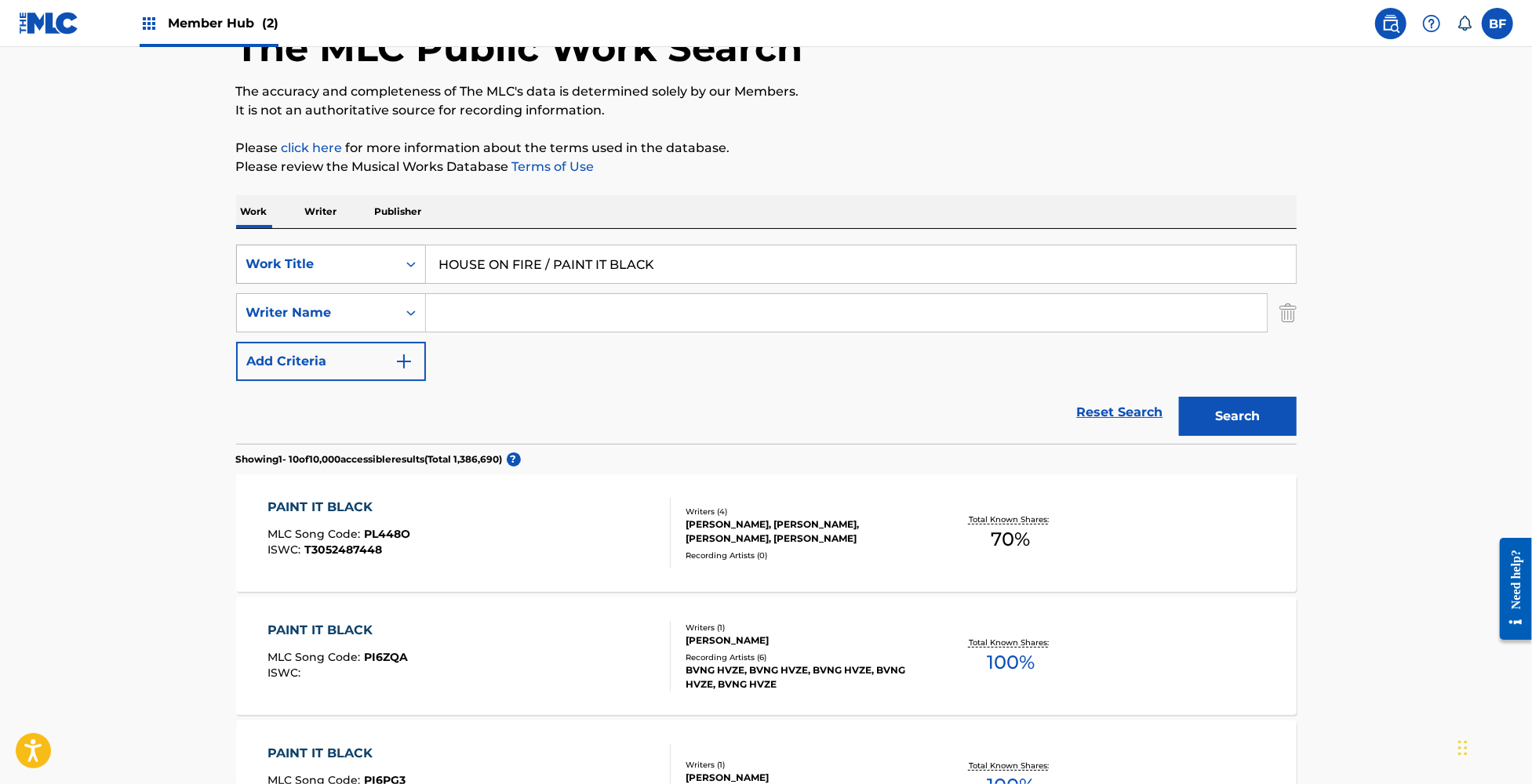
drag, startPoint x: 557, startPoint y: 267, endPoint x: 359, endPoint y: 264, distance: 198.0
click at [359, 264] on div "SearchWithCriteria1541f75a-ad50-4fa2-b625-f4c9726b5dcd Work Title HOUSE ON FIRE…" at bounding box center [766, 264] width 1060 height 40
paste input "I CAN'T EXPLAIN / SEE ME FEEL ME"
click at [1257, 414] on button "Search" at bounding box center [1238, 417] width 118 height 40
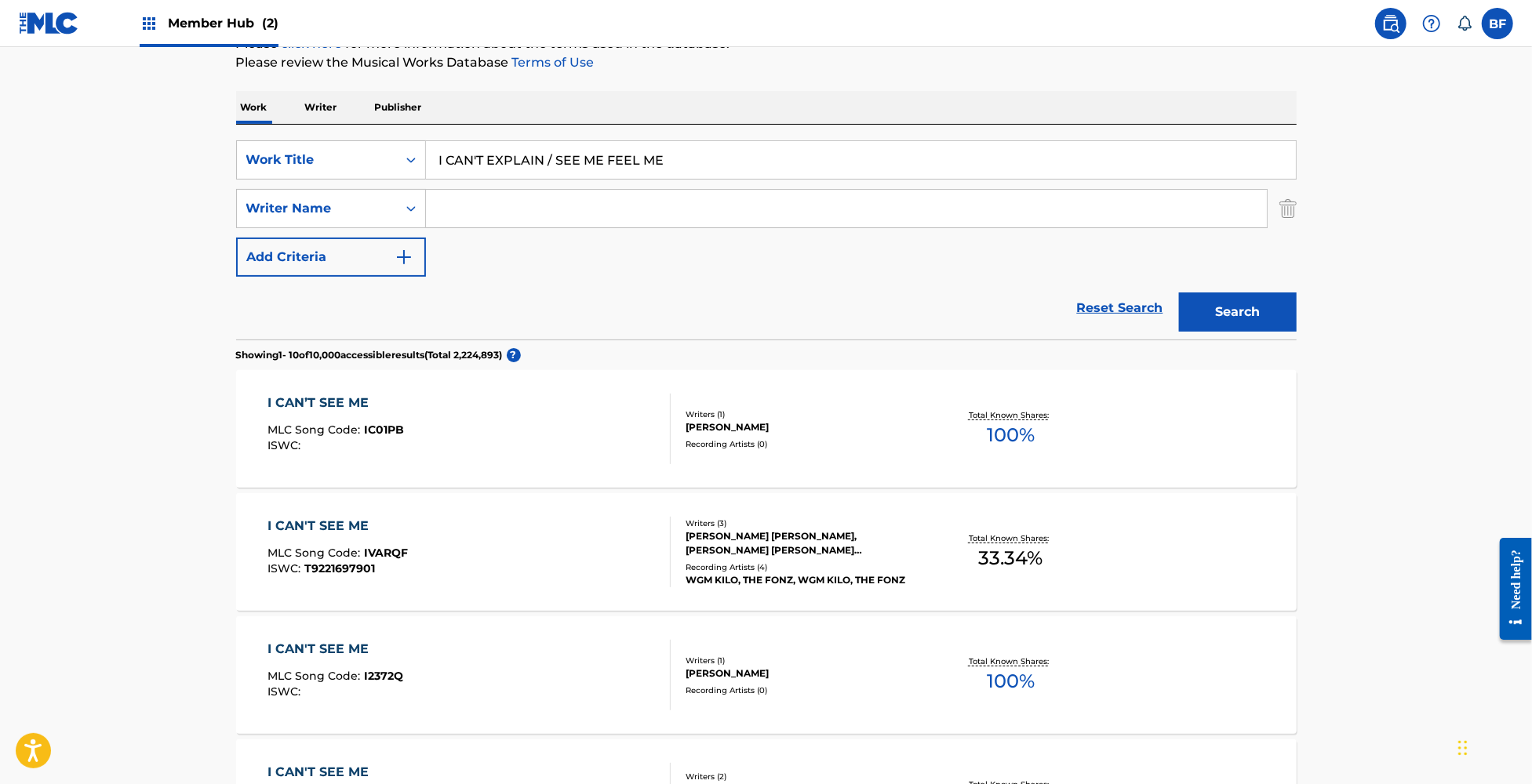
scroll to position [0, 0]
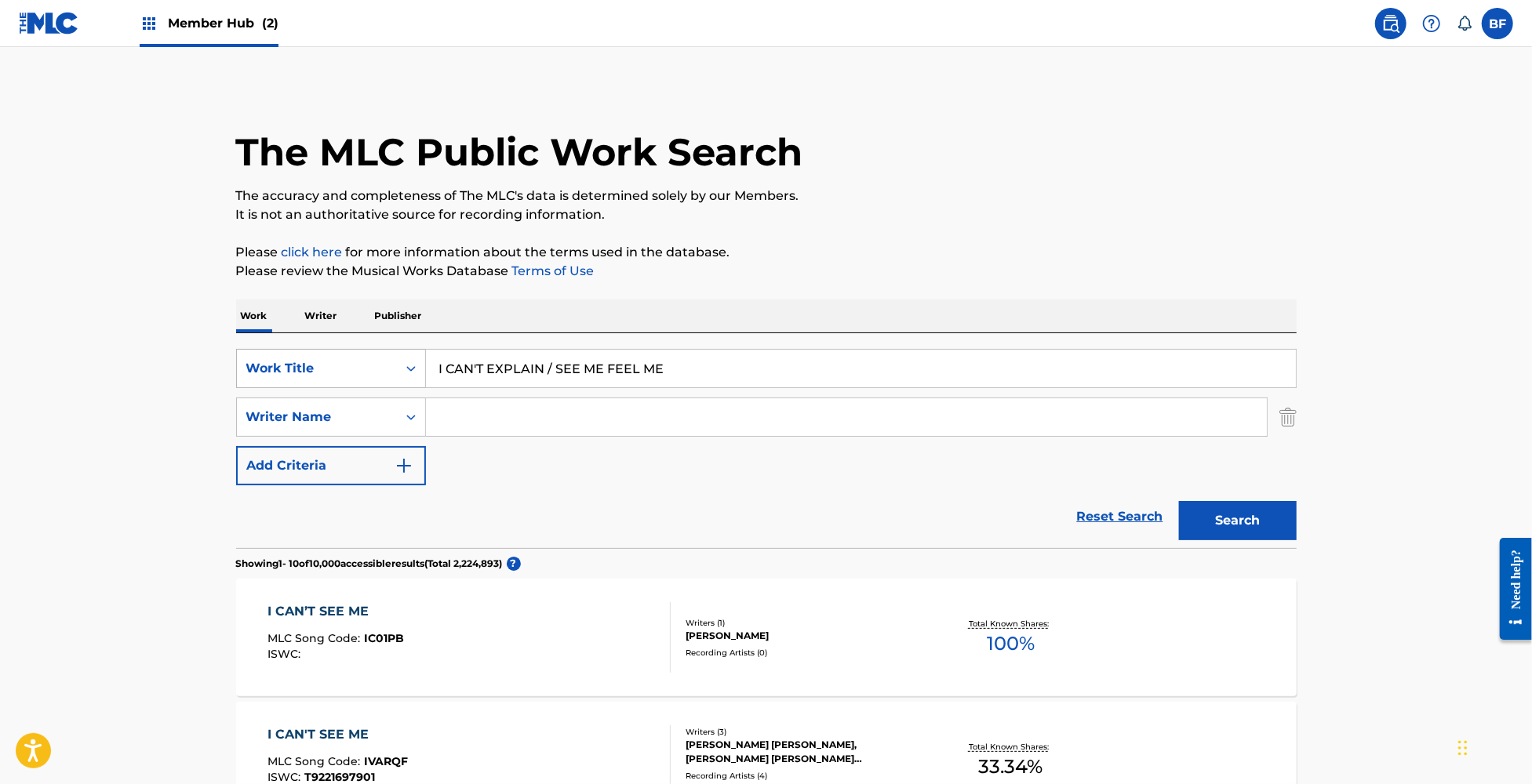
drag, startPoint x: 738, startPoint y: 365, endPoint x: 402, endPoint y: 367, distance: 336.0
click at [402, 367] on div "SearchWithCriteria1541f75a-ad50-4fa2-b625-f4c9726b5dcd Work Title I CAN'T EXPLA…" at bounding box center [766, 369] width 1060 height 40
paste input "'M FREE / PINBALL WIZARD"
click at [1179, 501] on button "Search" at bounding box center [1238, 521] width 118 height 40
drag, startPoint x: 709, startPoint y: 365, endPoint x: 314, endPoint y: 365, distance: 395.0
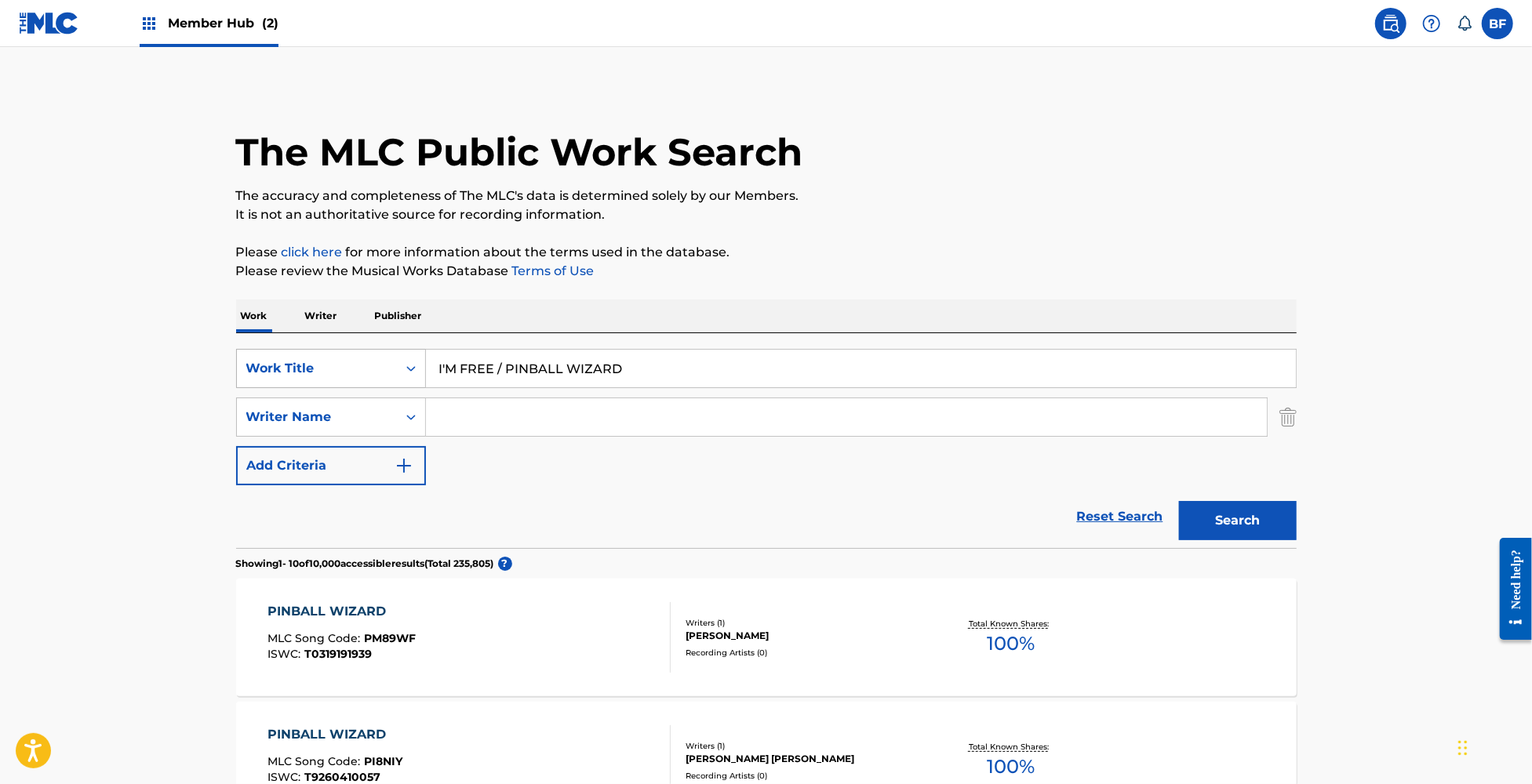
click at [314, 365] on div "SearchWithCriteria1541f75a-ad50-4fa2-b625-f4c9726b5dcd Work Title I'M FREE / PI…" at bounding box center [766, 369] width 1060 height 40
paste input "NCOMPLETE / WE BELONG TOGETHER"
click at [1231, 509] on button "Search" at bounding box center [1238, 521] width 118 height 40
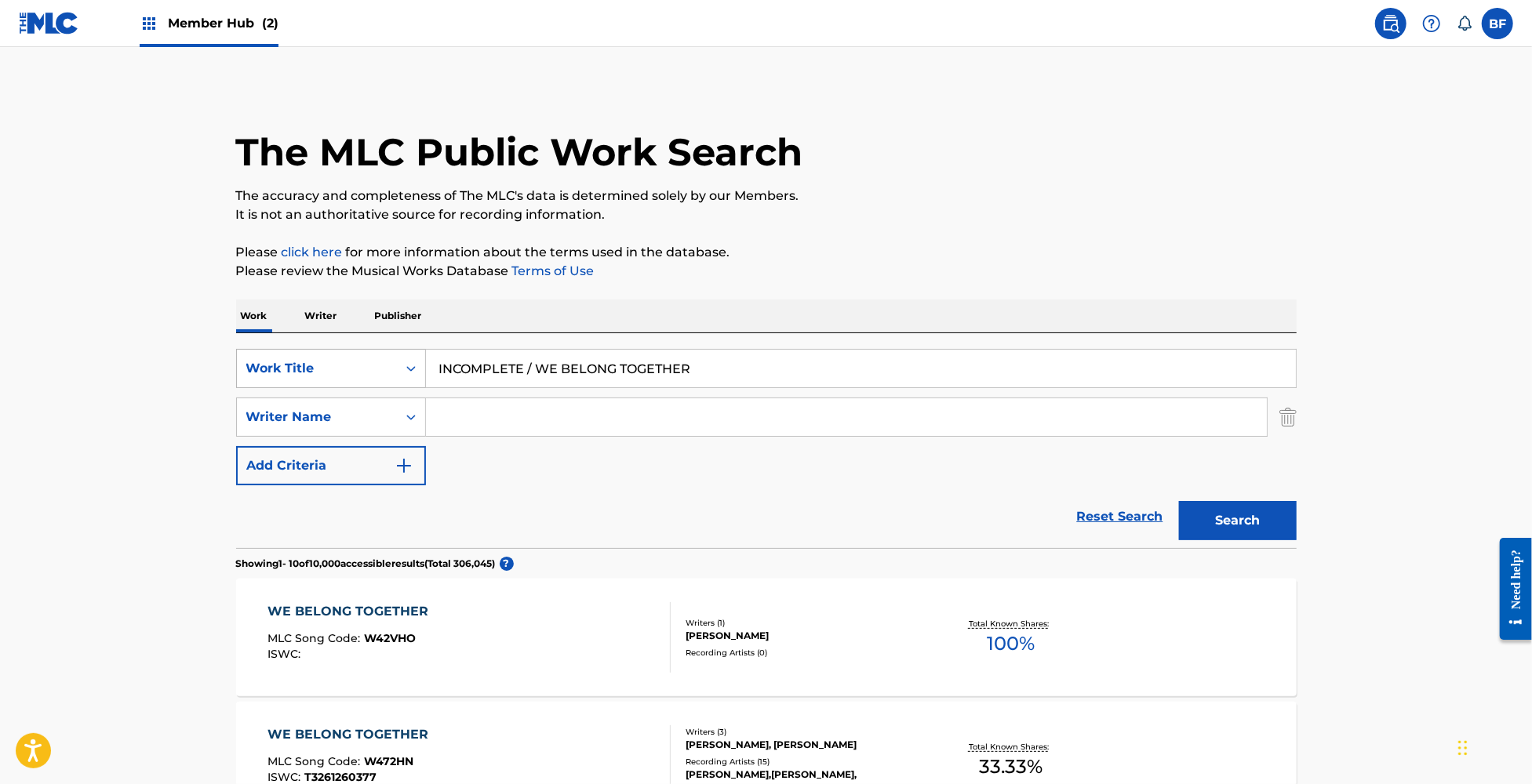
drag, startPoint x: 775, startPoint y: 359, endPoint x: 281, endPoint y: 370, distance: 494.1
click at [281, 369] on div "SearchWithCriteria1541f75a-ad50-4fa2-b625-f4c9726b5dcd Work Title INCOMPLETE / …" at bounding box center [766, 369] width 1060 height 40
paste input "TERLUDE #1/I DON'T KNOW MEDLEY"
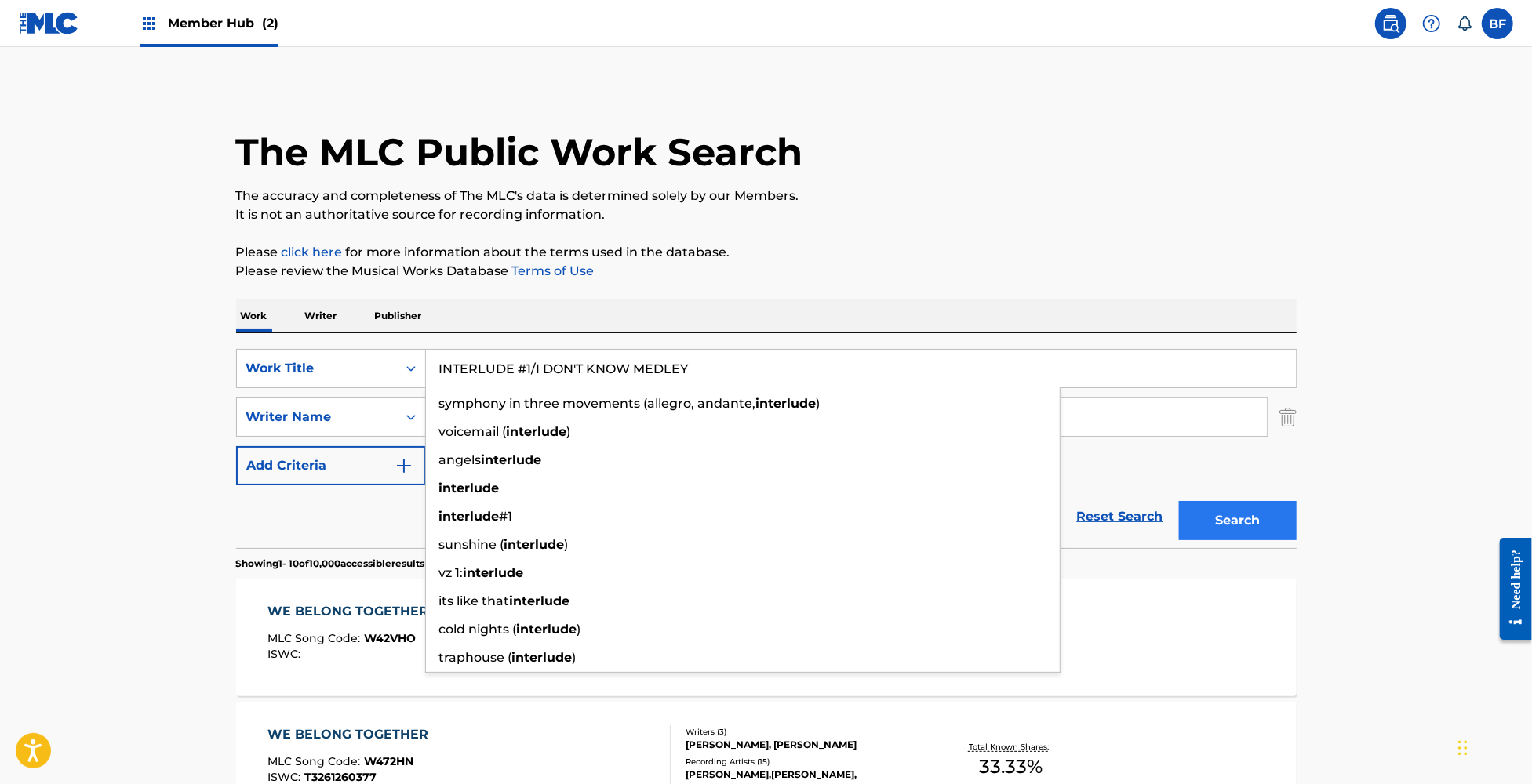
type input "INTERLUDE #1/I DON'T KNOW MEDLEY"
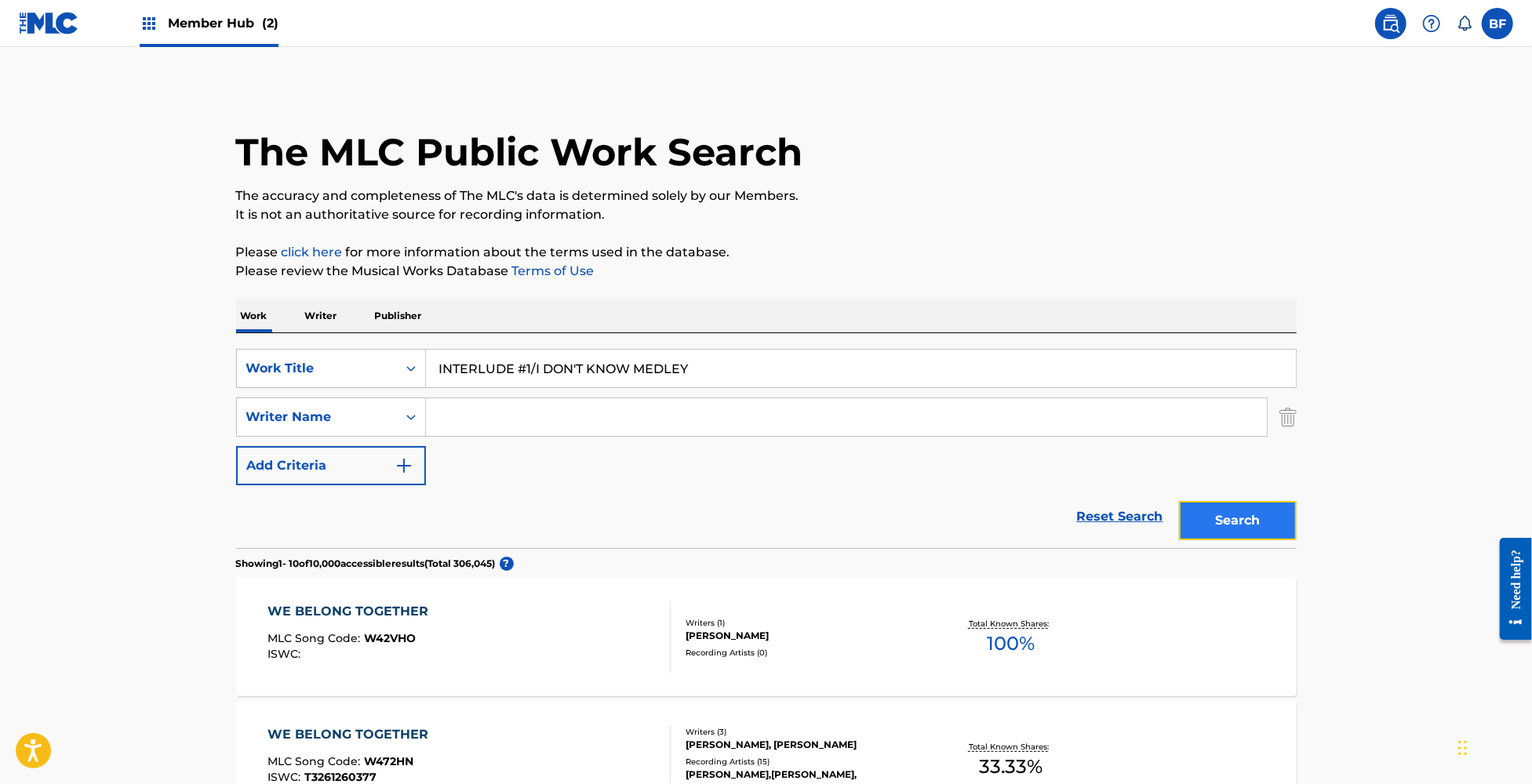
click at [1256, 512] on button "Search" at bounding box center [1238, 521] width 118 height 40
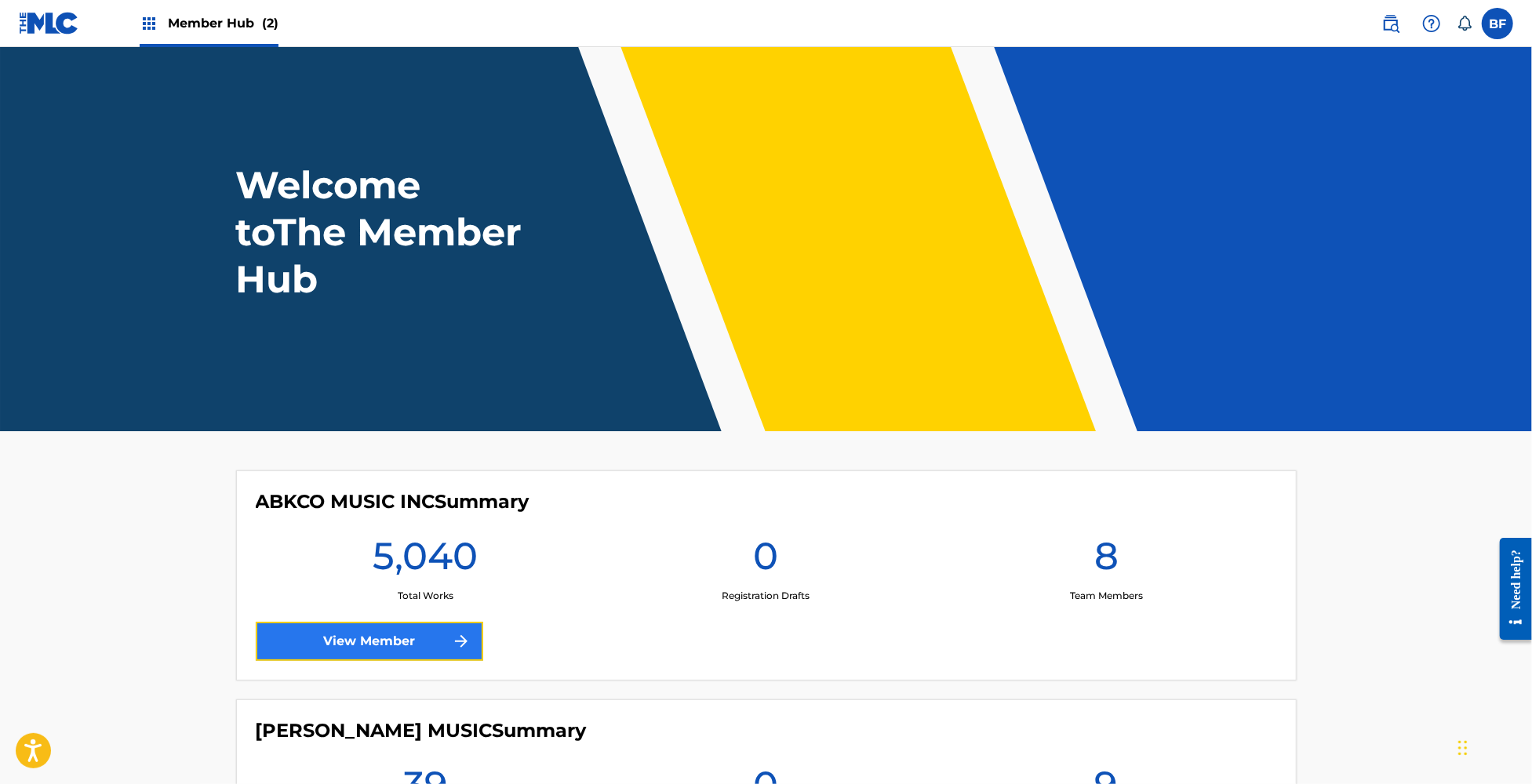
click at [430, 631] on link "View Member" at bounding box center [369, 642] width 227 height 40
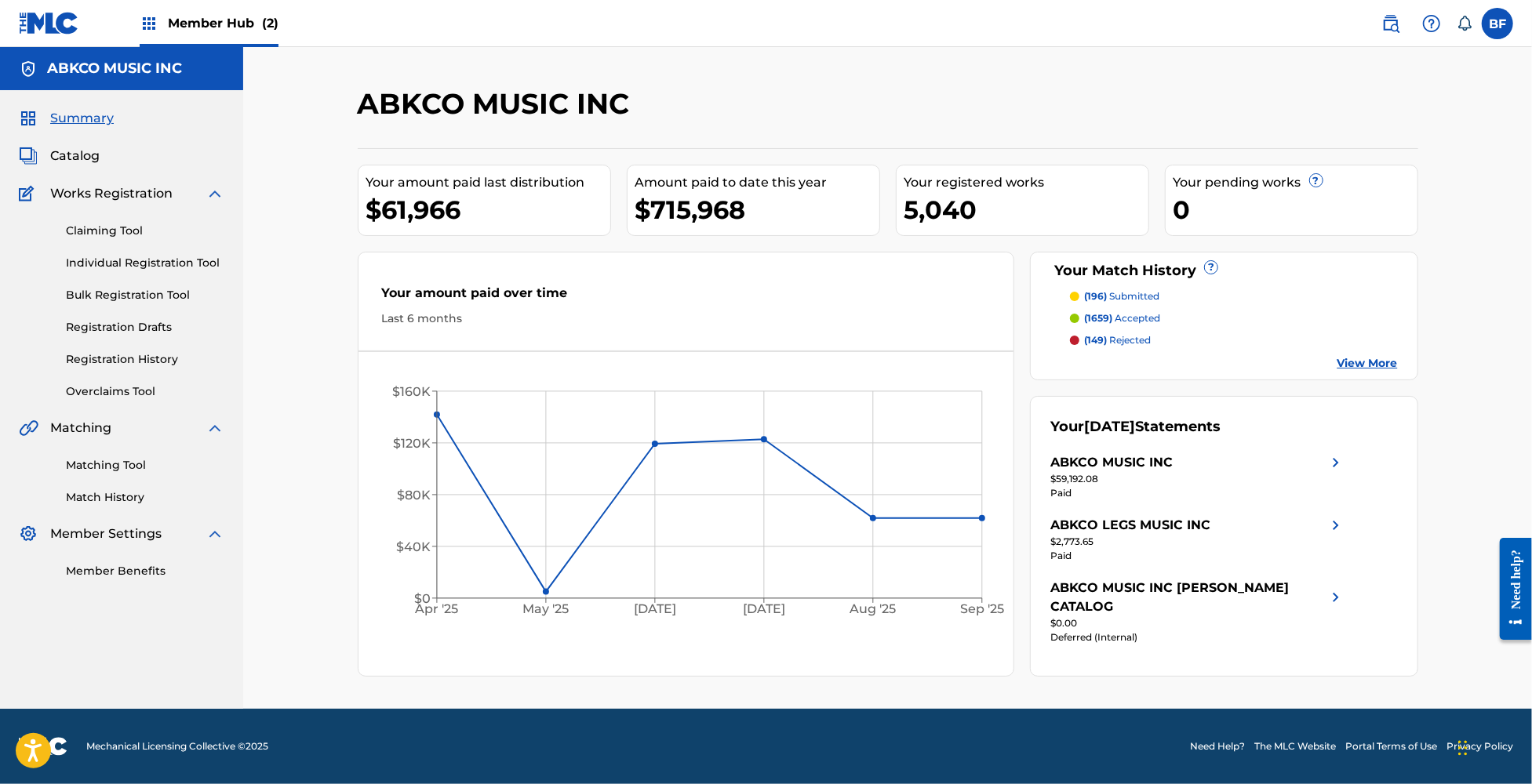
drag, startPoint x: 94, startPoint y: 461, endPoint x: 142, endPoint y: 439, distance: 52.8
click at [94, 461] on link "Matching Tool" at bounding box center [145, 465] width 158 height 17
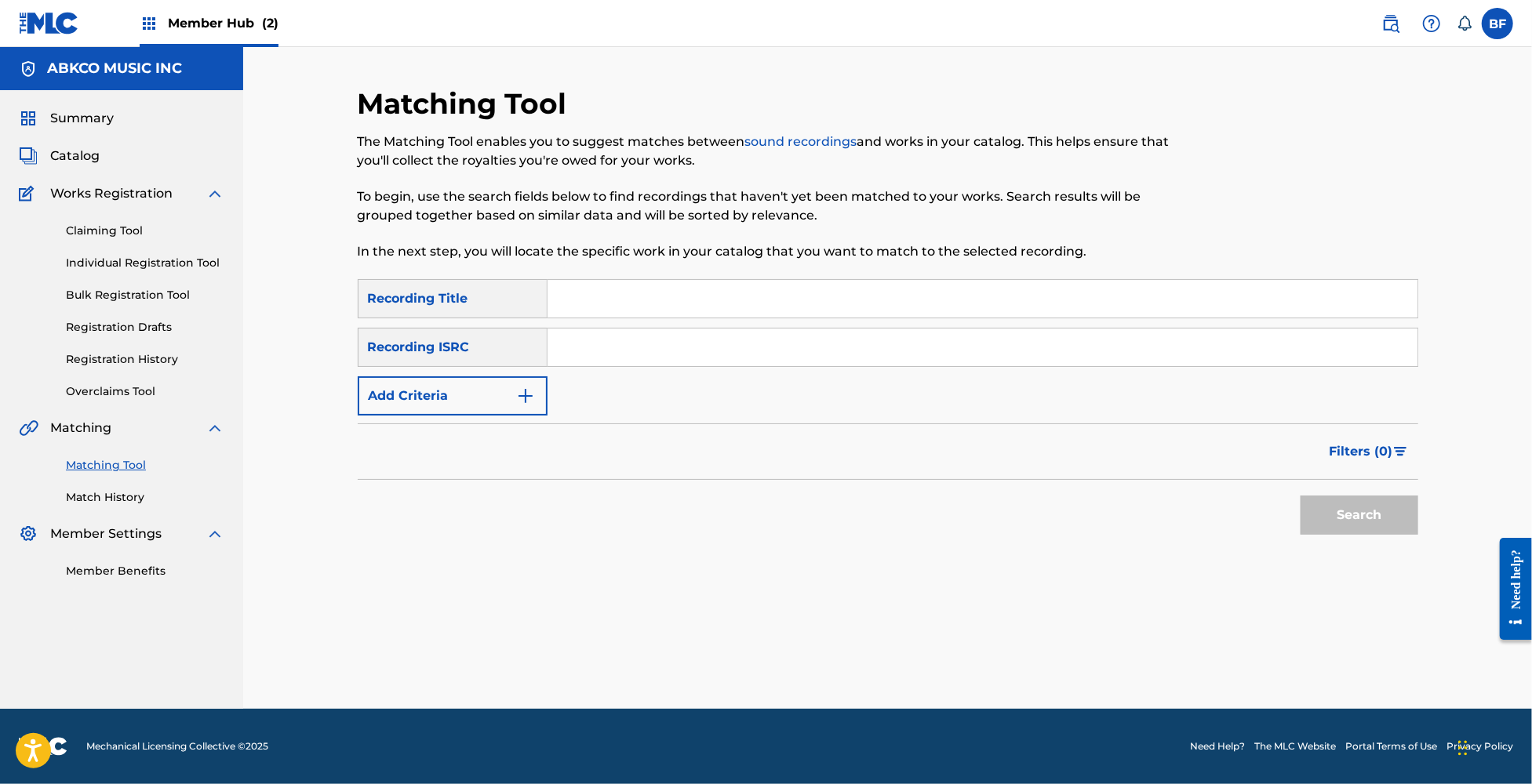
click at [653, 309] on input "Search Form" at bounding box center [982, 299] width 870 height 38
paste input "HOUSE ON FIRE / PAINT IT BLACK"
click at [1344, 512] on button "Search" at bounding box center [1359, 515] width 118 height 40
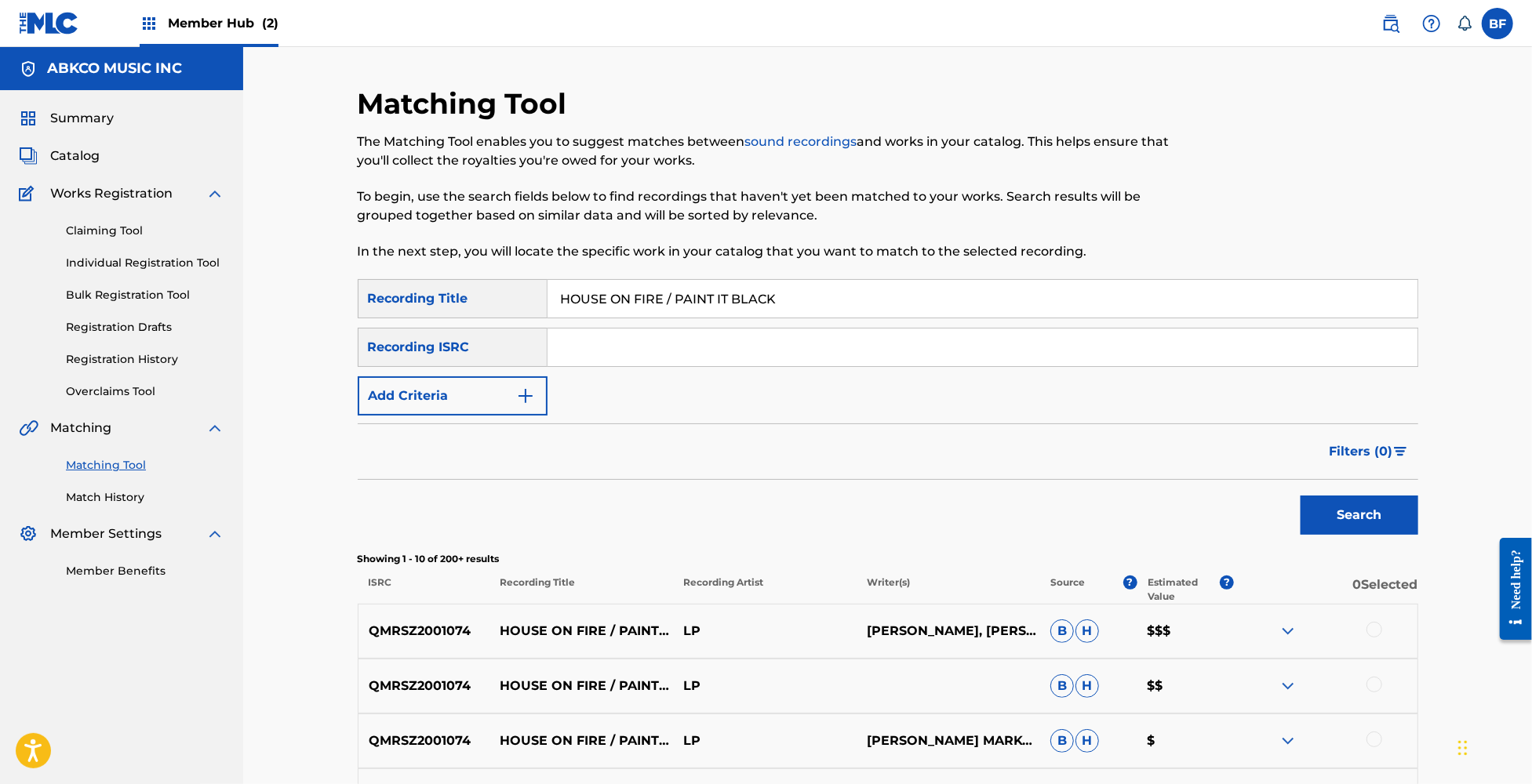
drag, startPoint x: 841, startPoint y: 297, endPoint x: 380, endPoint y: 306, distance: 461.1
click at [380, 306] on div "SearchWithCriteria4e1b2b56-4137-483e-8696-50f3be68f8c1 Recording Title HOUSE ON…" at bounding box center [888, 299] width 1060 height 40
paste input "I CAN'T EXPLAIN / SEE ME FEEL ME"
click at [1330, 514] on button "Search" at bounding box center [1359, 515] width 118 height 40
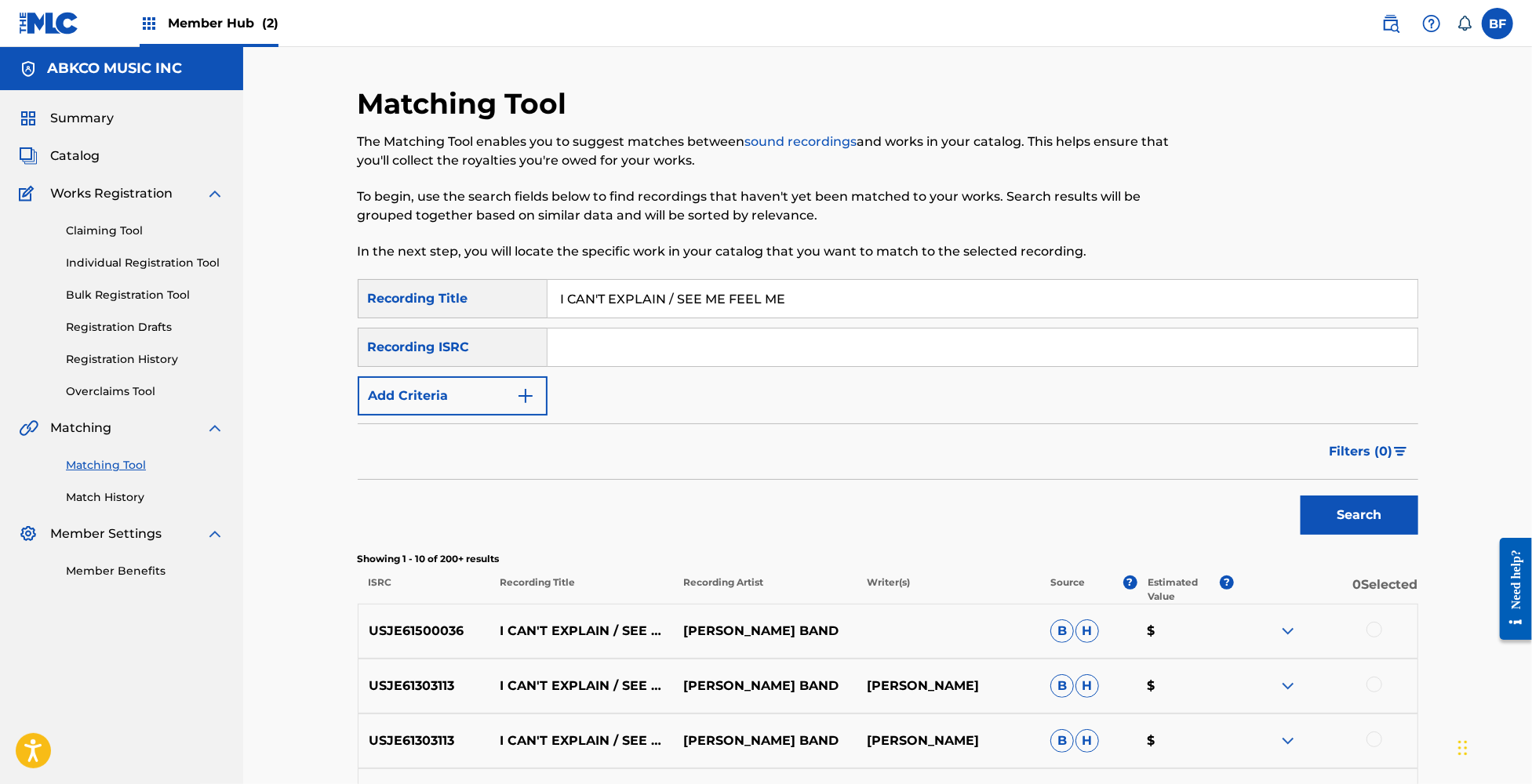
drag, startPoint x: 852, startPoint y: 299, endPoint x: 420, endPoint y: 296, distance: 432.0
click at [420, 296] on div "SearchWithCriteria4e1b2b56-4137-483e-8696-50f3be68f8c1 Recording Title I CAN'T …" at bounding box center [888, 299] width 1060 height 40
paste input "Gotta Move / You Really Got Me"
click at [1350, 508] on button "Search" at bounding box center [1359, 515] width 118 height 40
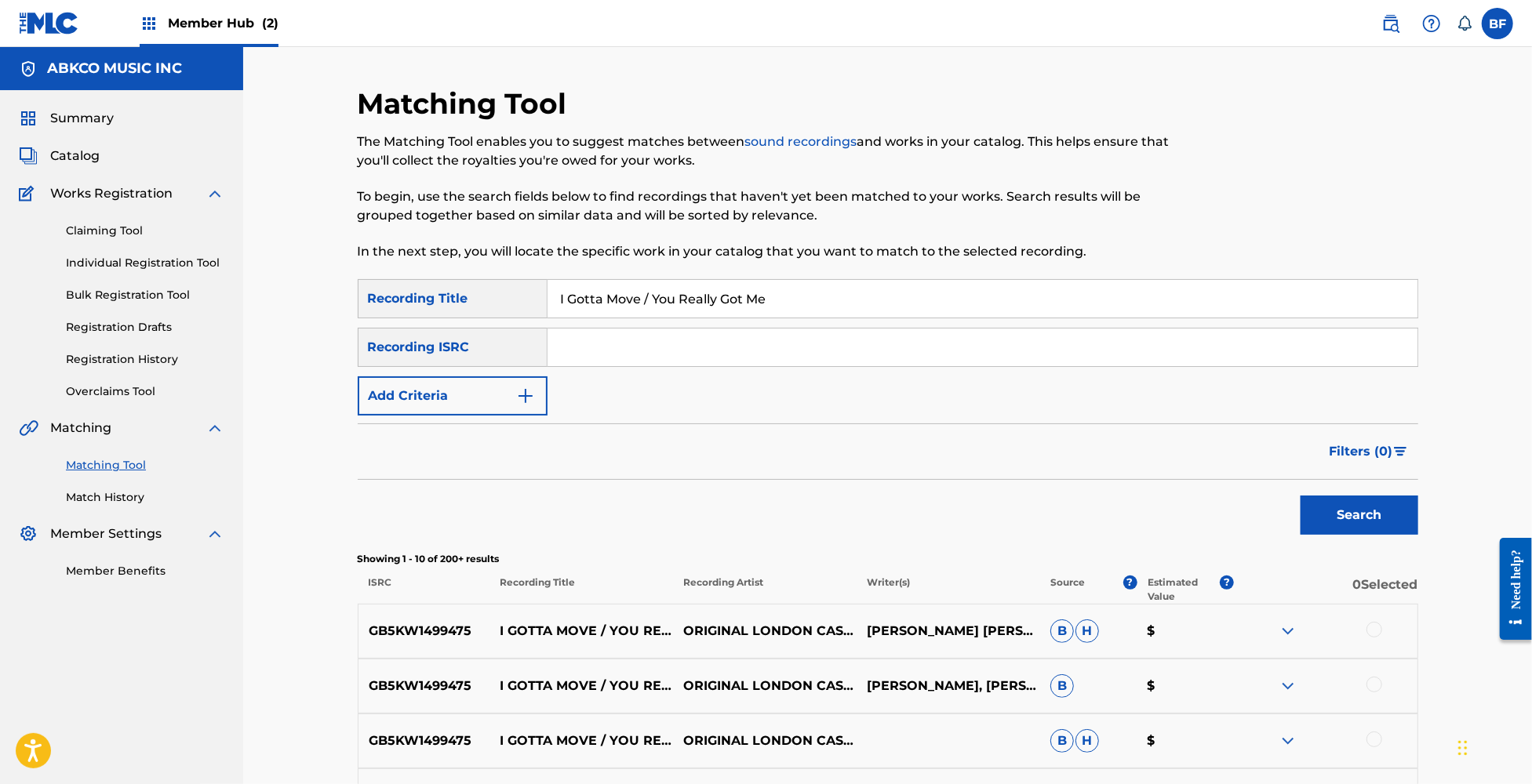
drag, startPoint x: 827, startPoint y: 292, endPoint x: 324, endPoint y: 309, distance: 503.3
click at [324, 309] on div "Matching Tool The Matching Tool enables you to suggest matches between sound re…" at bounding box center [887, 658] width 1289 height 1223
paste input "'M FREE / PINBALL WIZARD"
click at [1350, 514] on button "Search" at bounding box center [1359, 515] width 118 height 40
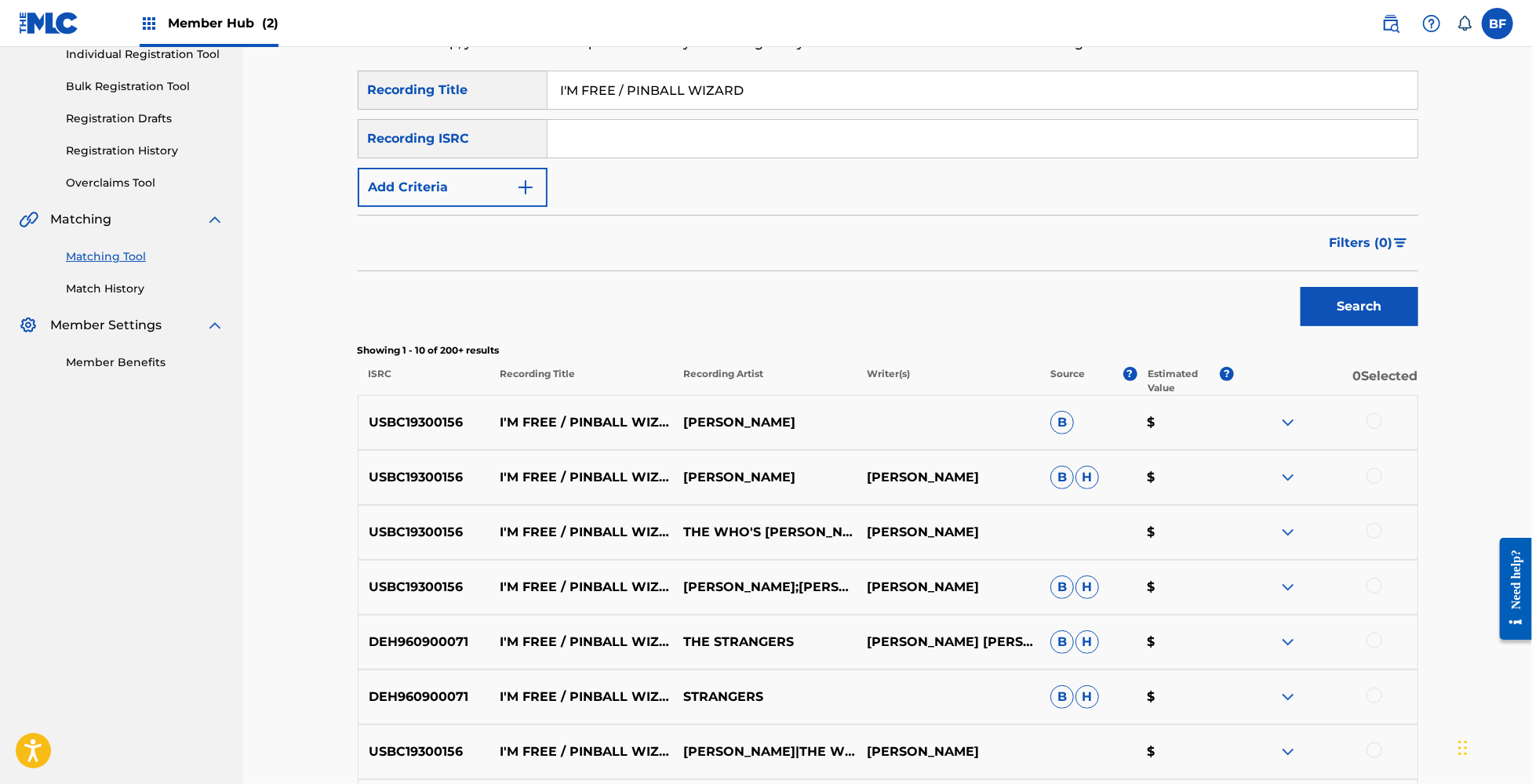
scroll to position [418, 0]
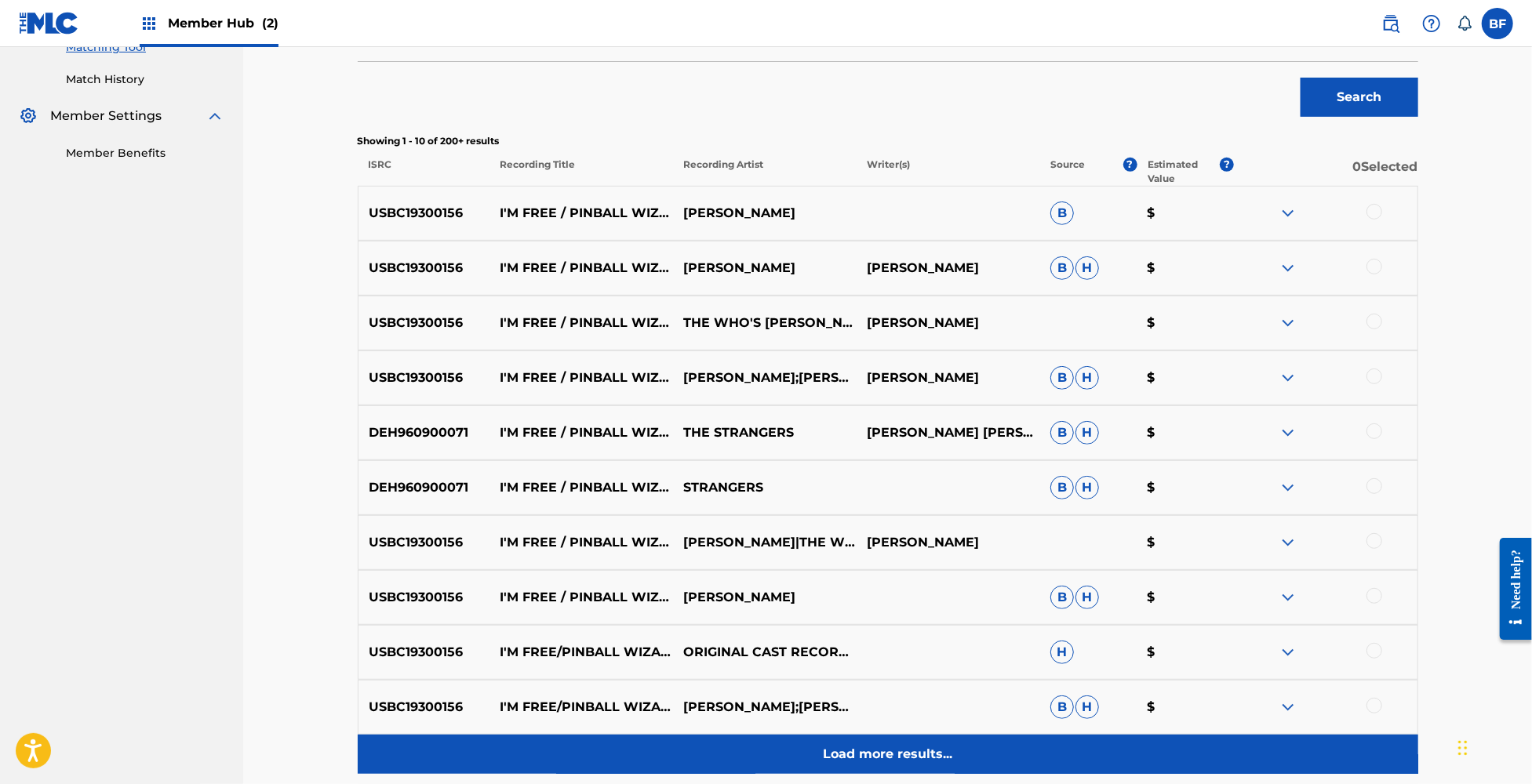
click at [897, 745] on p "Load more results..." at bounding box center [888, 755] width 130 height 19
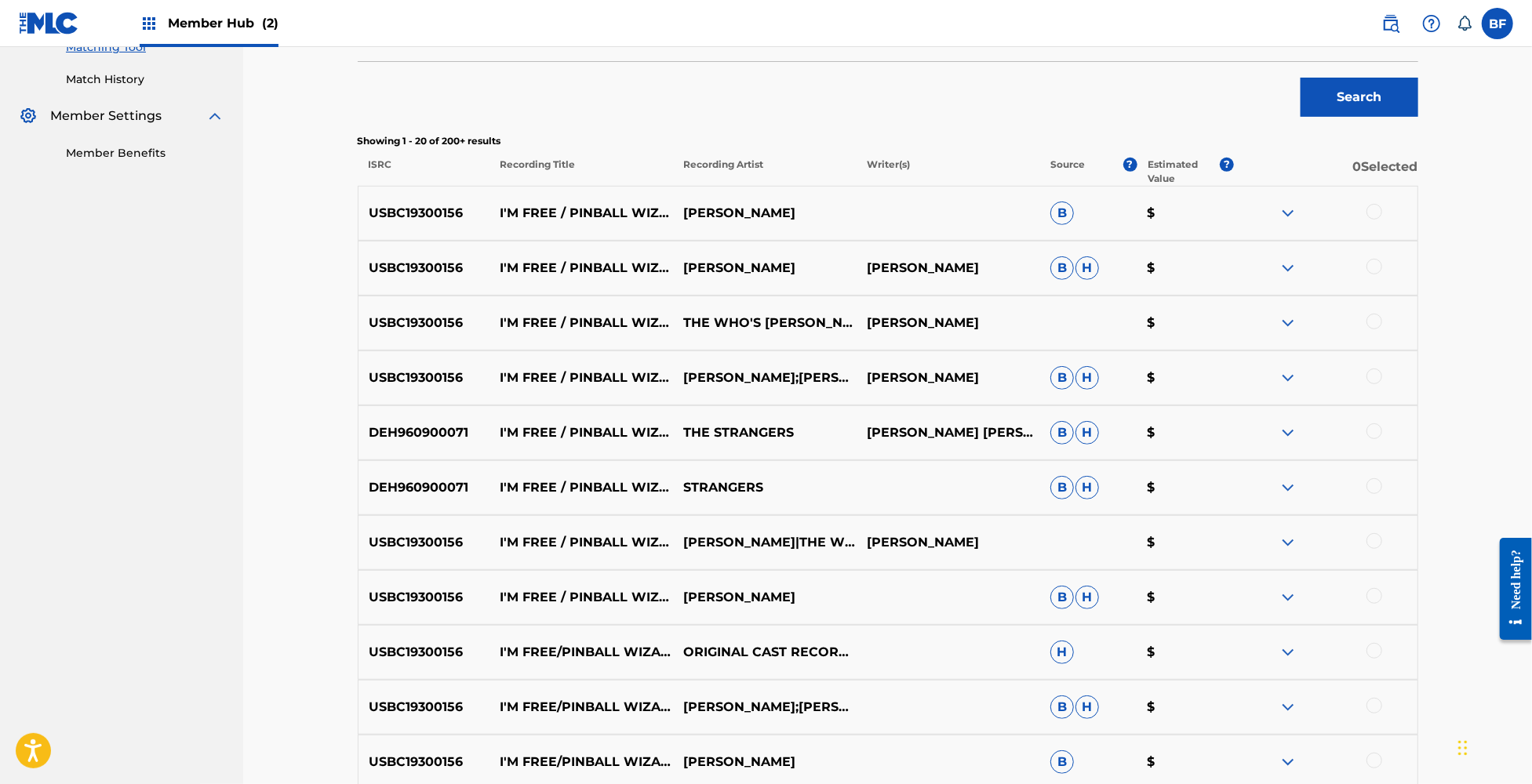
scroll to position [0, 0]
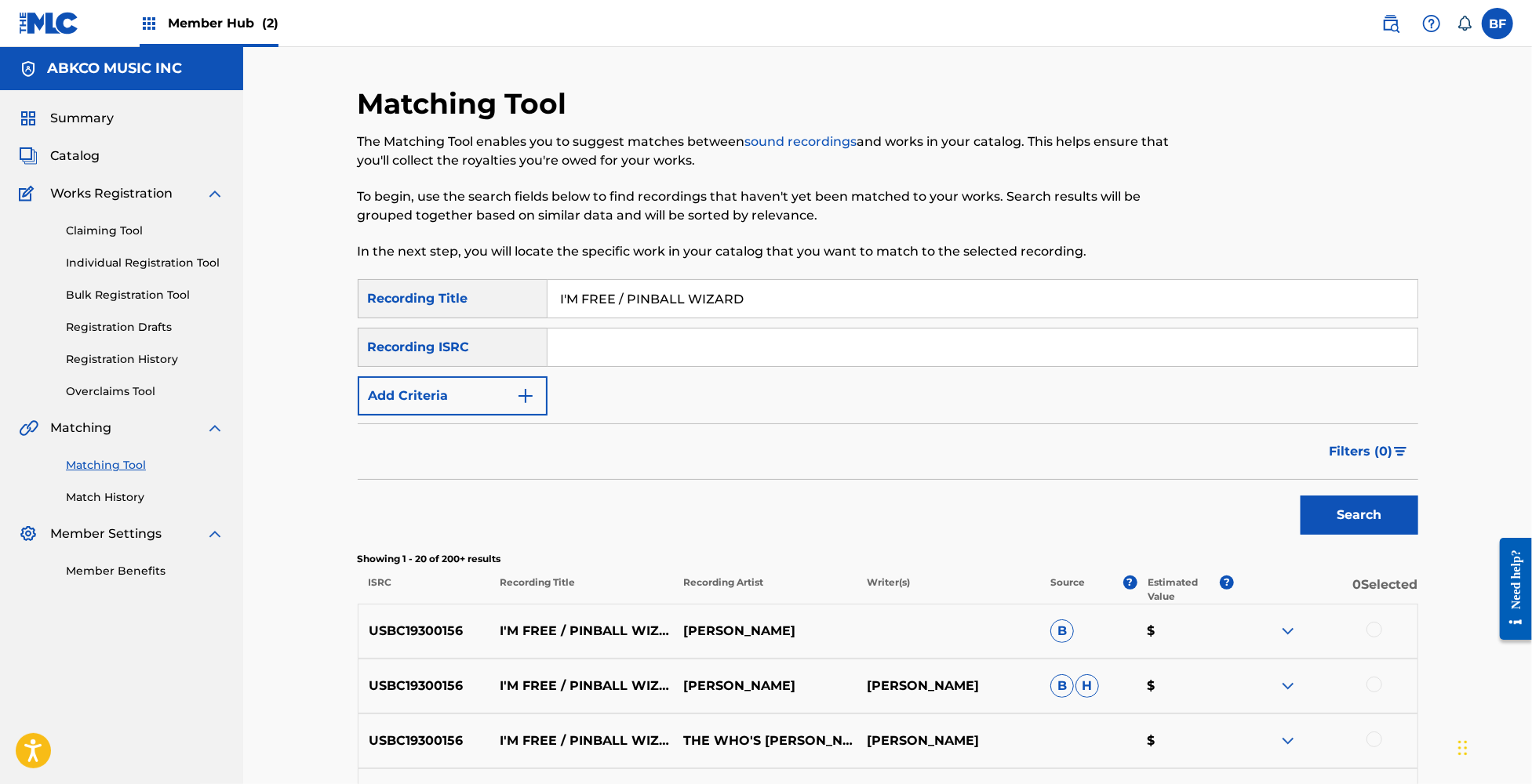
drag, startPoint x: 817, startPoint y: 286, endPoint x: 446, endPoint y: 290, distance: 371.0
click at [446, 290] on div "SearchWithCriteria4e1b2b56-4137-483e-8696-50f3be68f8c1 Recording Title I'M FREE…" at bounding box center [888, 299] width 1060 height 40
paste input "NCOMPLETE / WE BELONG TOGETHER"
click at [1379, 513] on button "Search" at bounding box center [1359, 515] width 118 height 40
